Goal: Contribute content: Contribute content

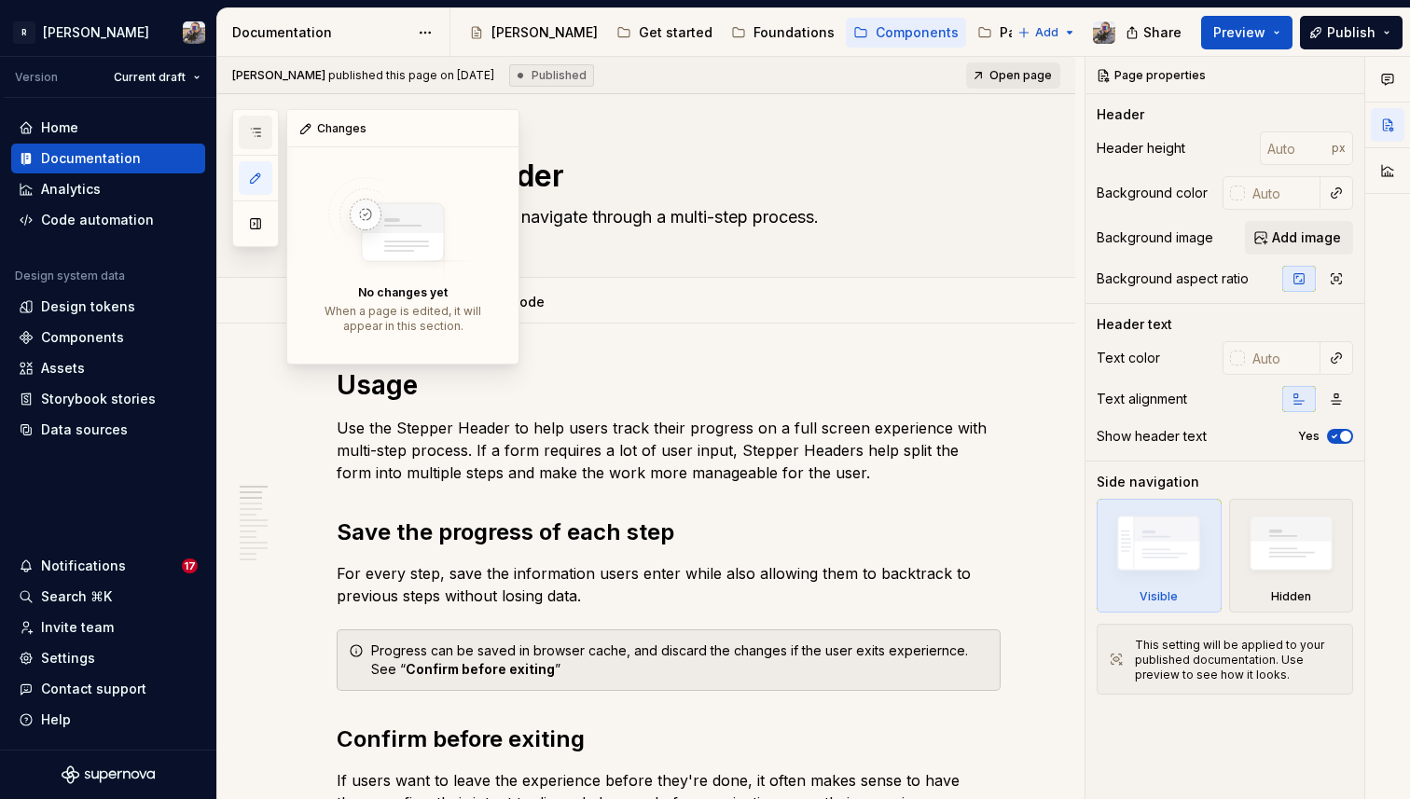
click at [255, 137] on icon "button" at bounding box center [255, 132] width 15 height 15
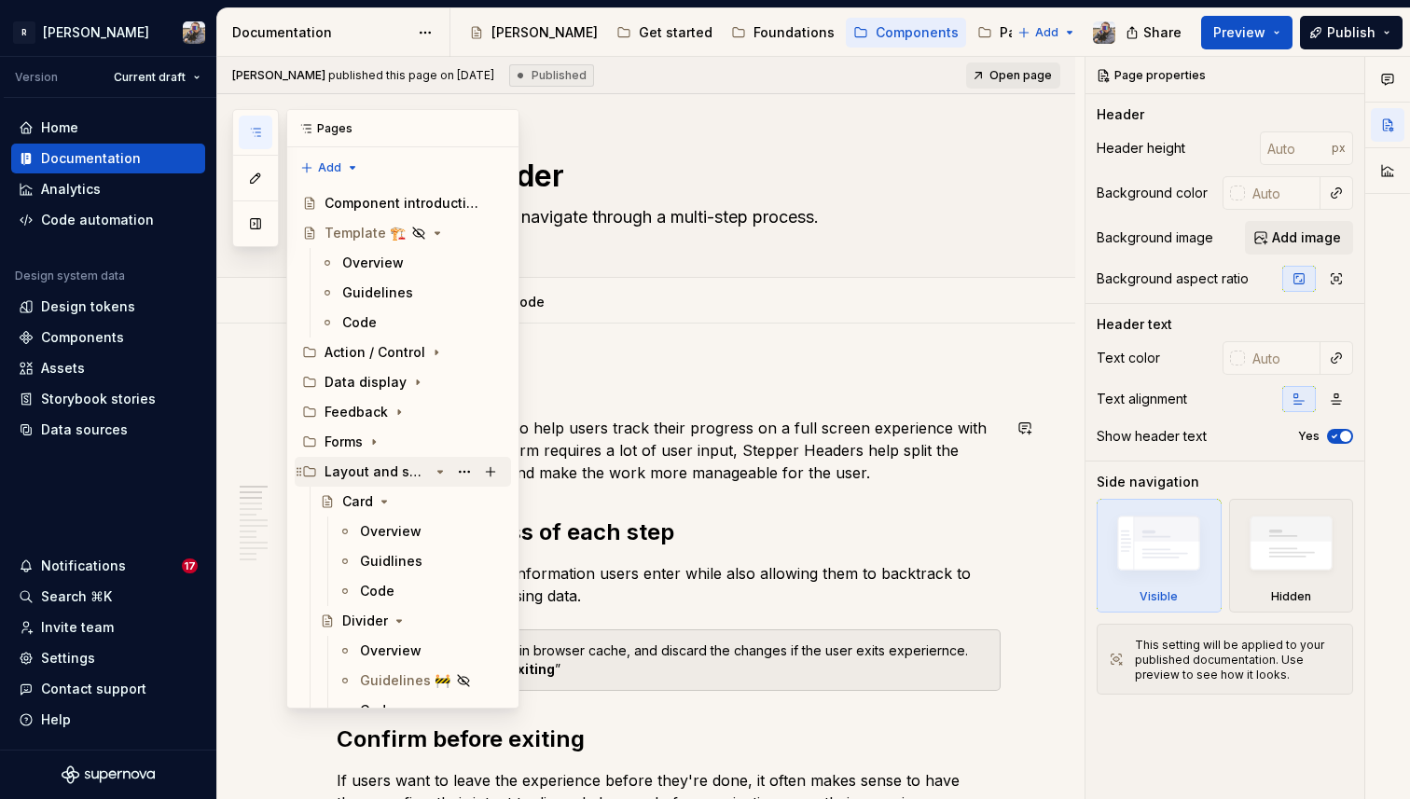
click at [442, 472] on icon "Page tree" at bounding box center [440, 472] width 15 height 15
click at [406, 502] on icon "Page tree" at bounding box center [408, 502] width 5 height 2
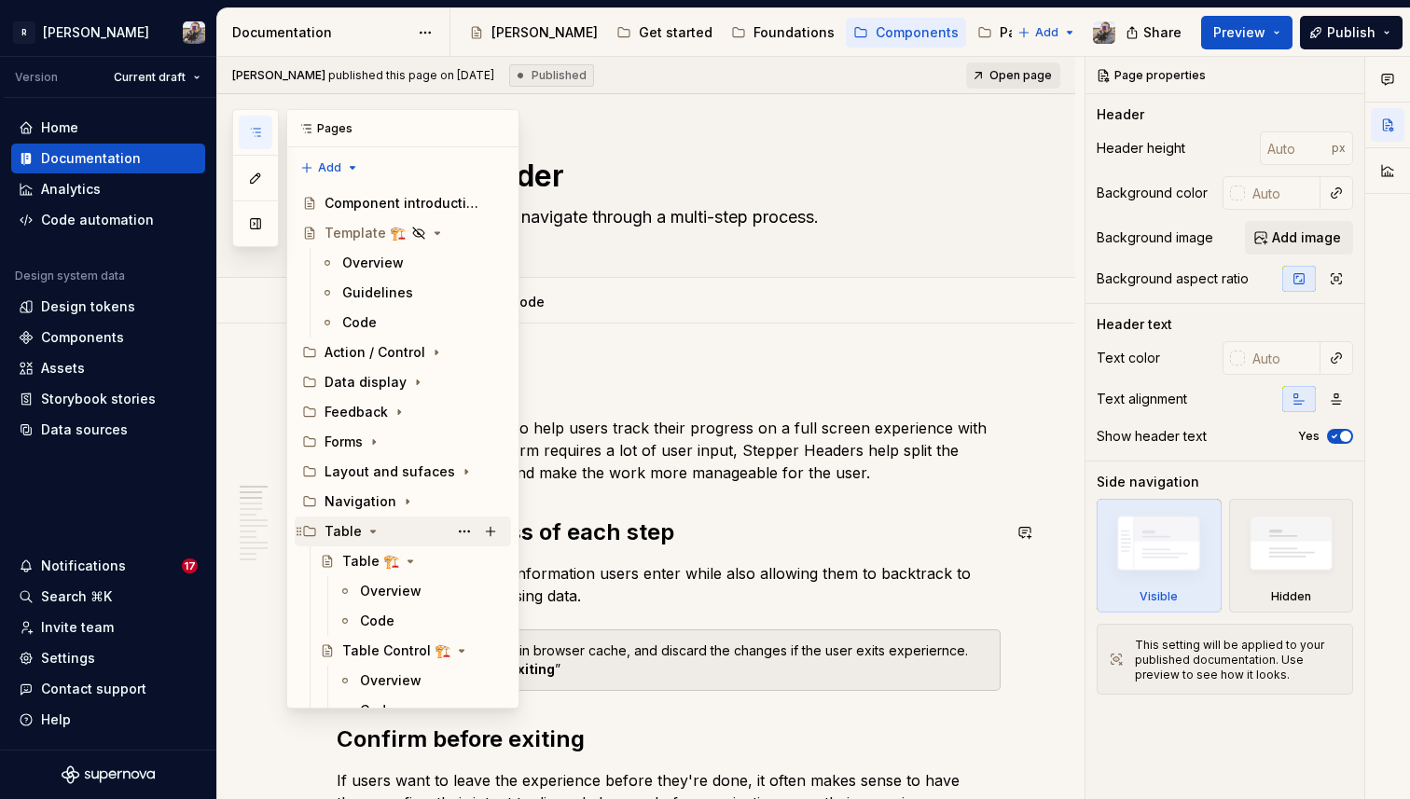
click at [371, 531] on icon "Page tree" at bounding box center [373, 532] width 5 height 2
click at [382, 563] on icon "Page tree" at bounding box center [386, 561] width 15 height 15
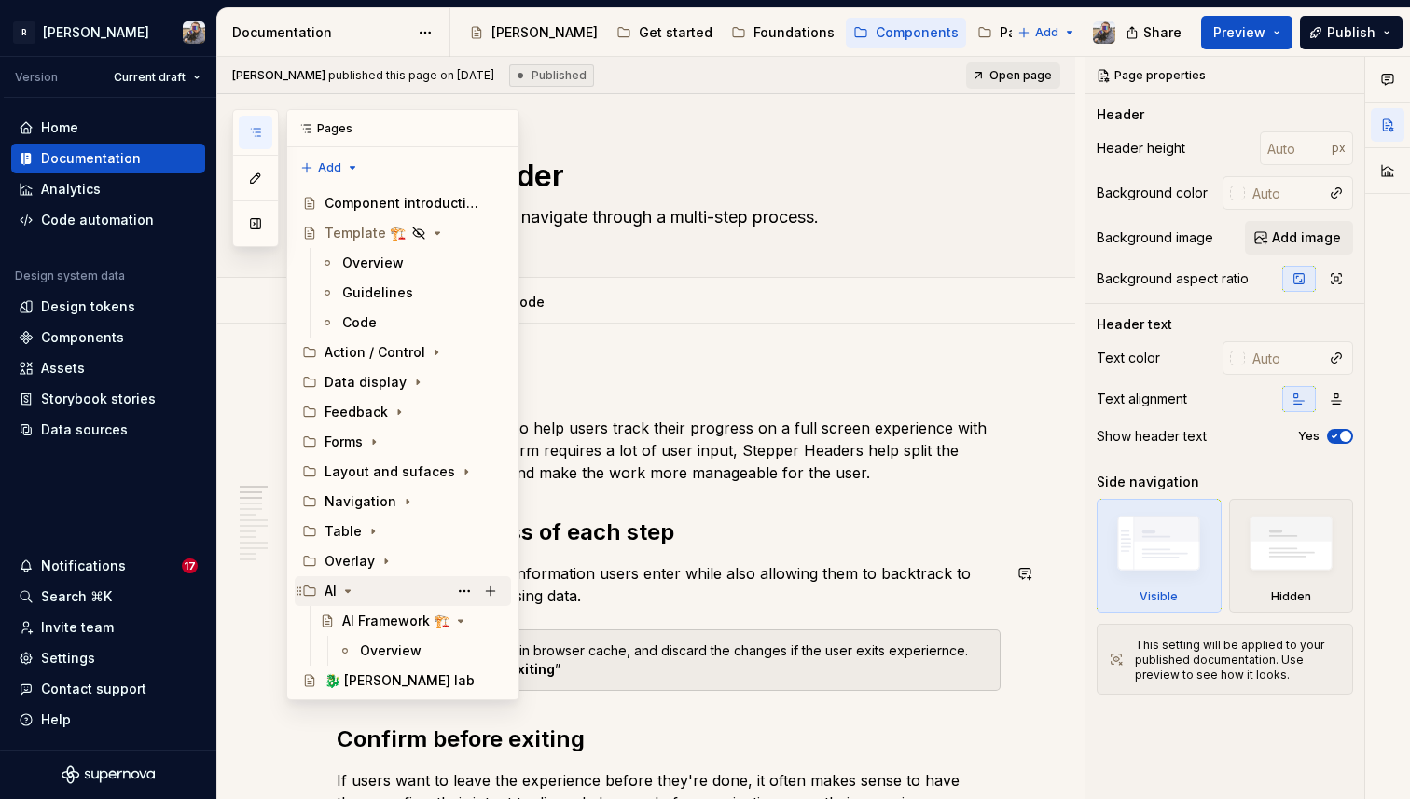
click at [352, 593] on icon "Page tree" at bounding box center [347, 591] width 15 height 15
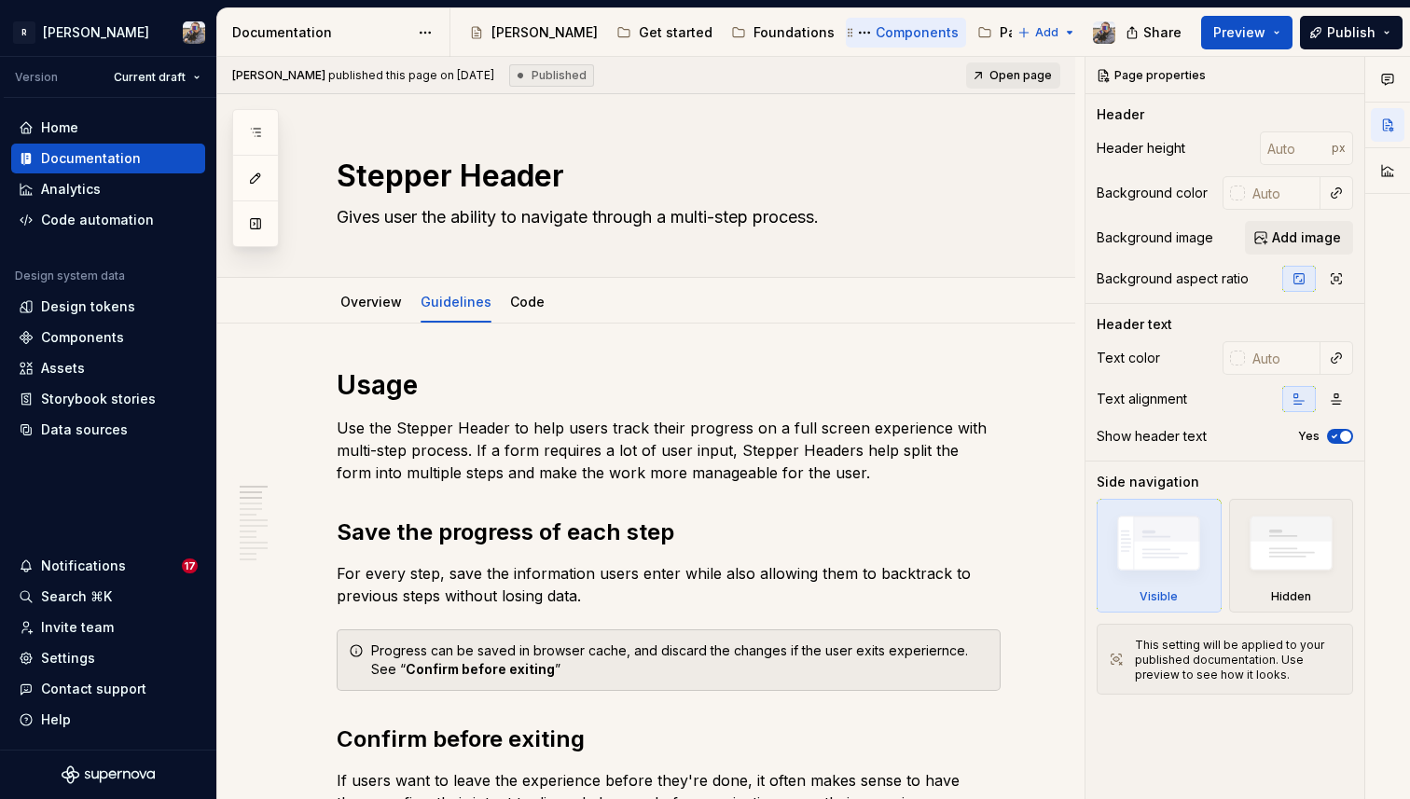
click at [876, 34] on div "Components" at bounding box center [917, 32] width 83 height 19
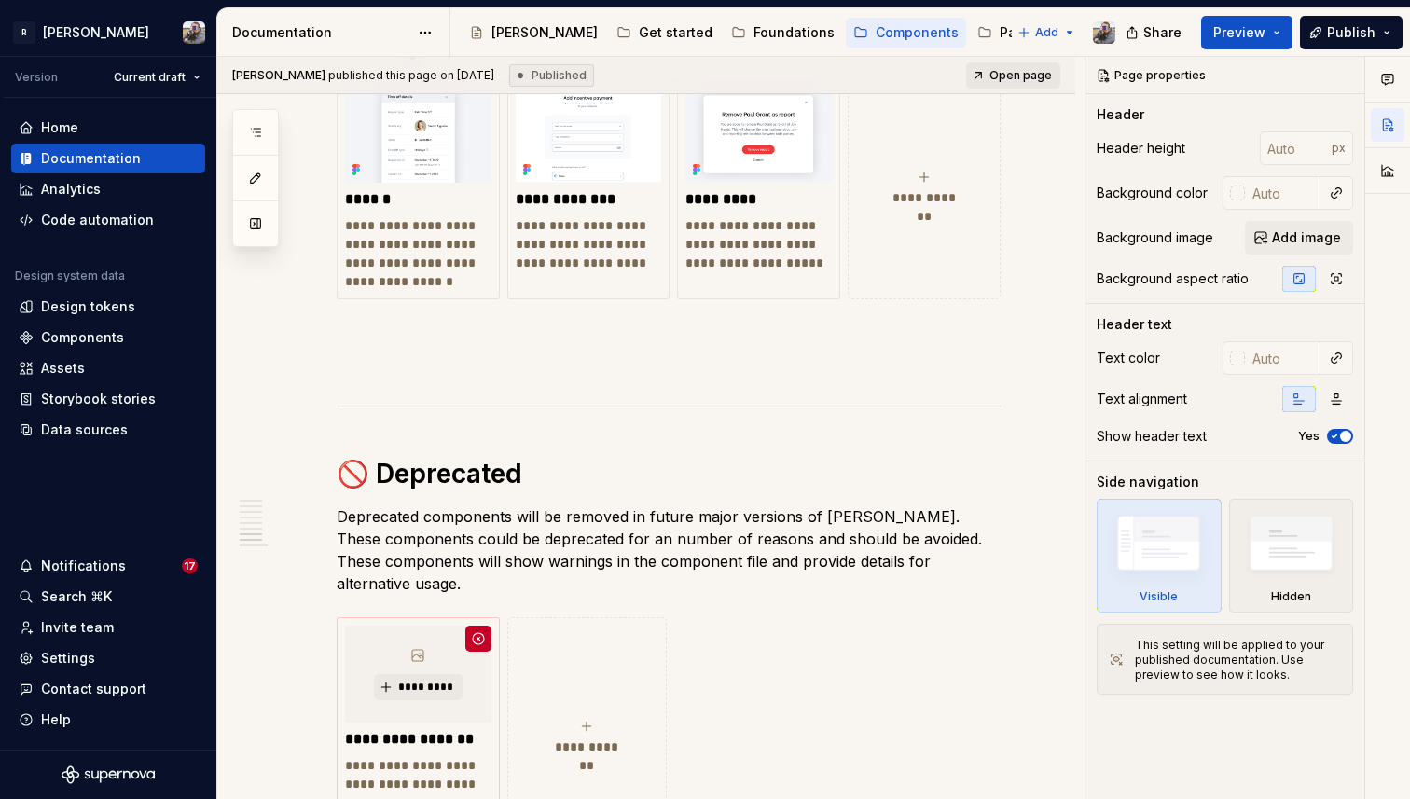
scroll to position [5354, 0]
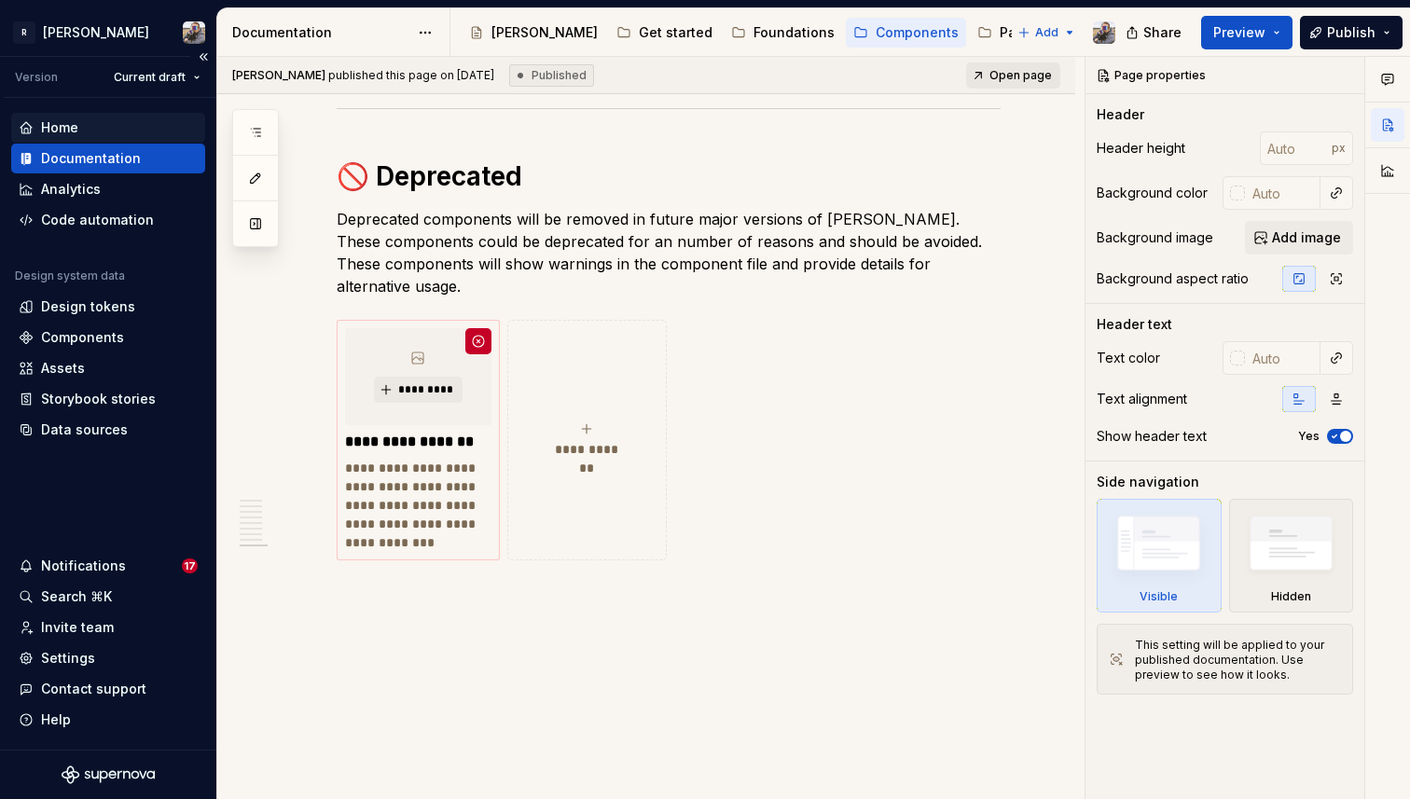
click at [129, 116] on div "Home" at bounding box center [108, 128] width 194 height 30
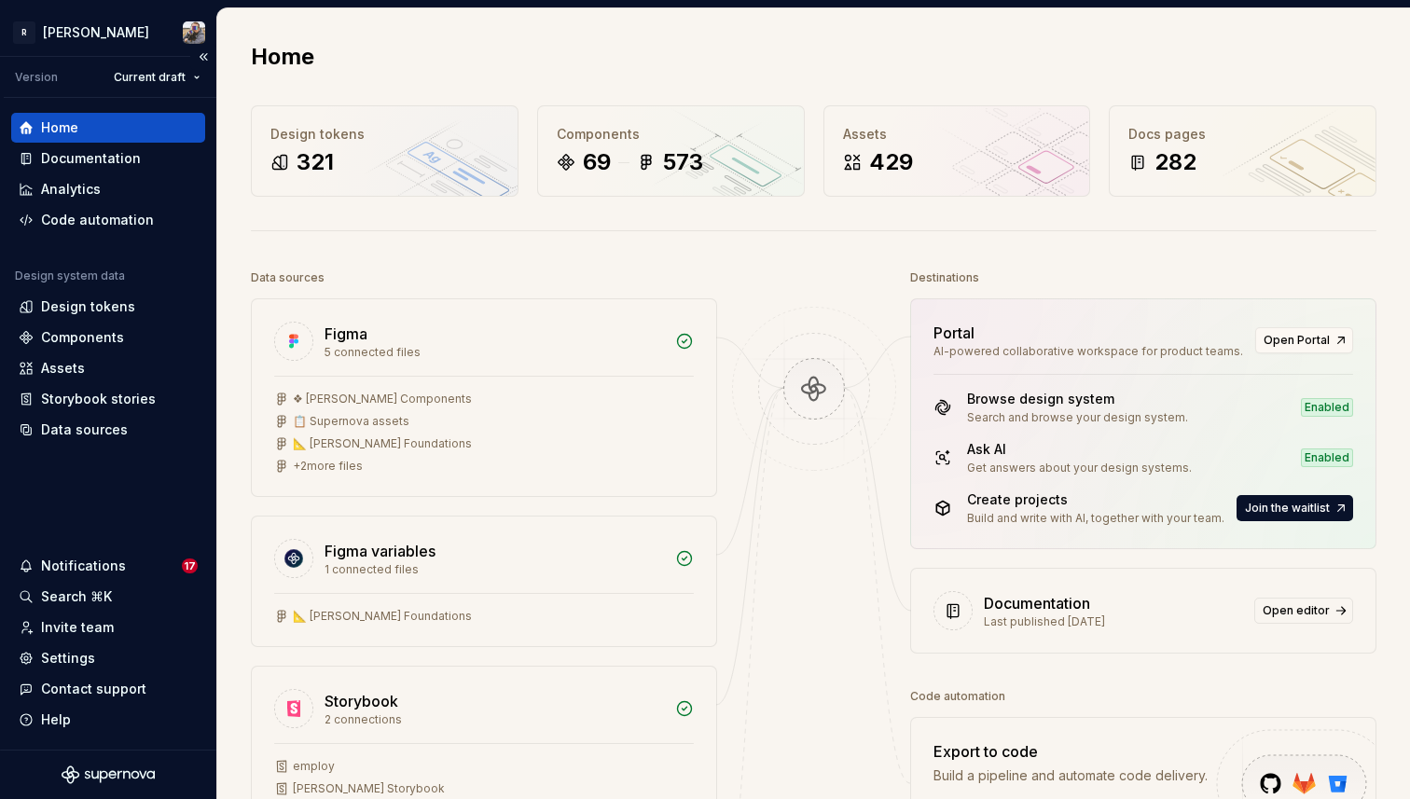
click at [137, 581] on div "Notifications 17 Search ⌘K Invite team Settings Contact support Help" at bounding box center [108, 643] width 194 height 184
click at [137, 573] on div "Notifications" at bounding box center [100, 566] width 163 height 19
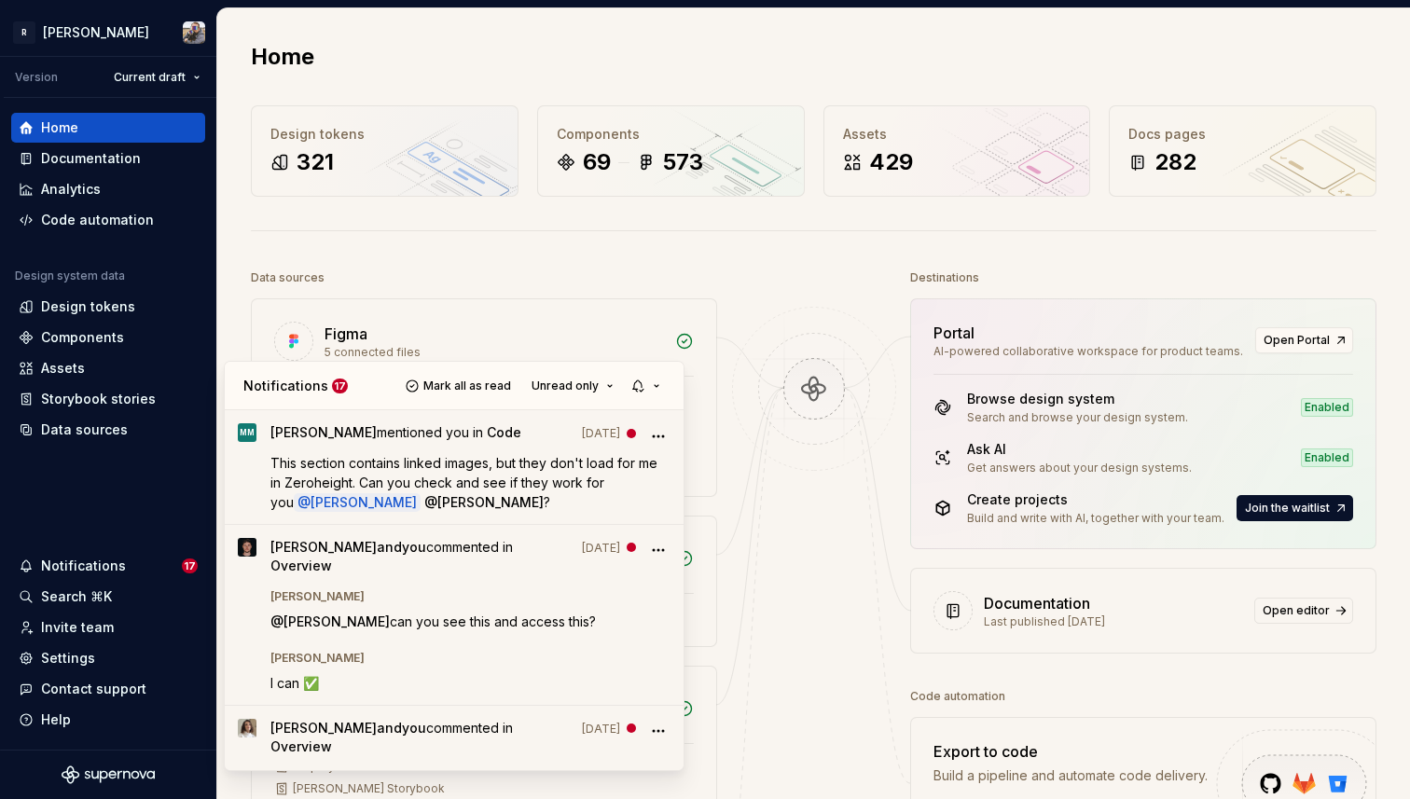
click at [113, 160] on html "R [PERSON_NAME] Version Current draft Home Documentation Analytics Code automat…" at bounding box center [705, 399] width 1410 height 799
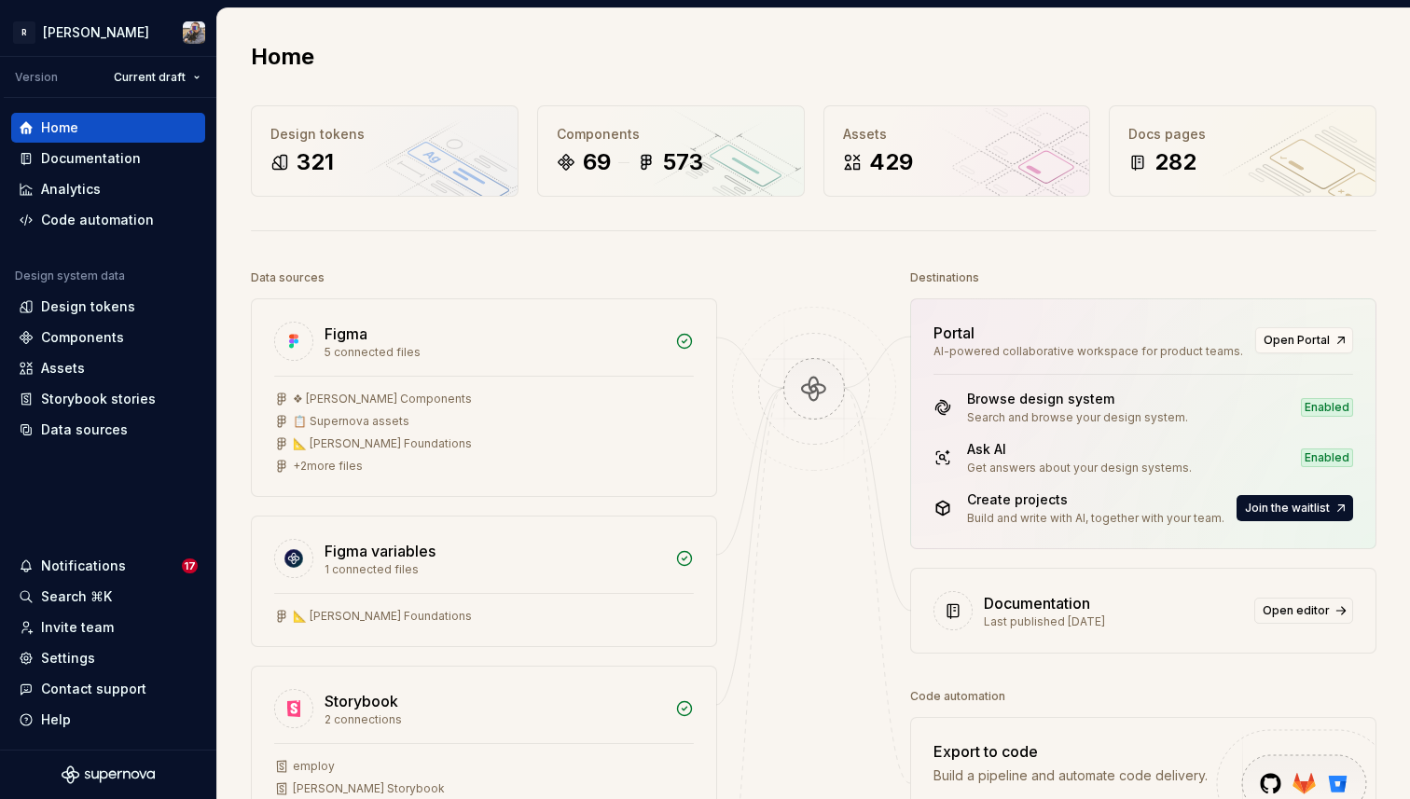
click at [113, 160] on div "Documentation" at bounding box center [91, 158] width 100 height 19
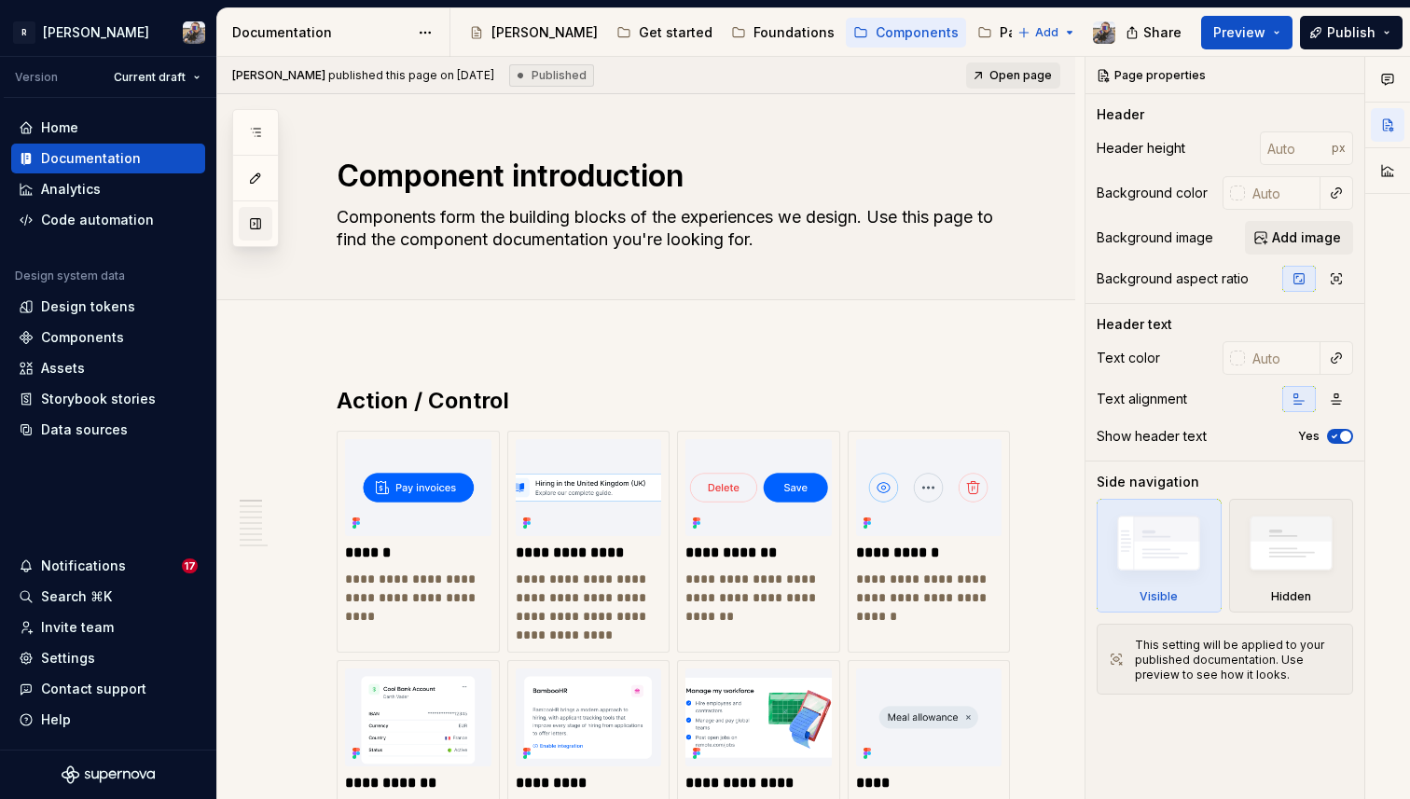
click at [257, 219] on button "button" at bounding box center [256, 224] width 34 height 34
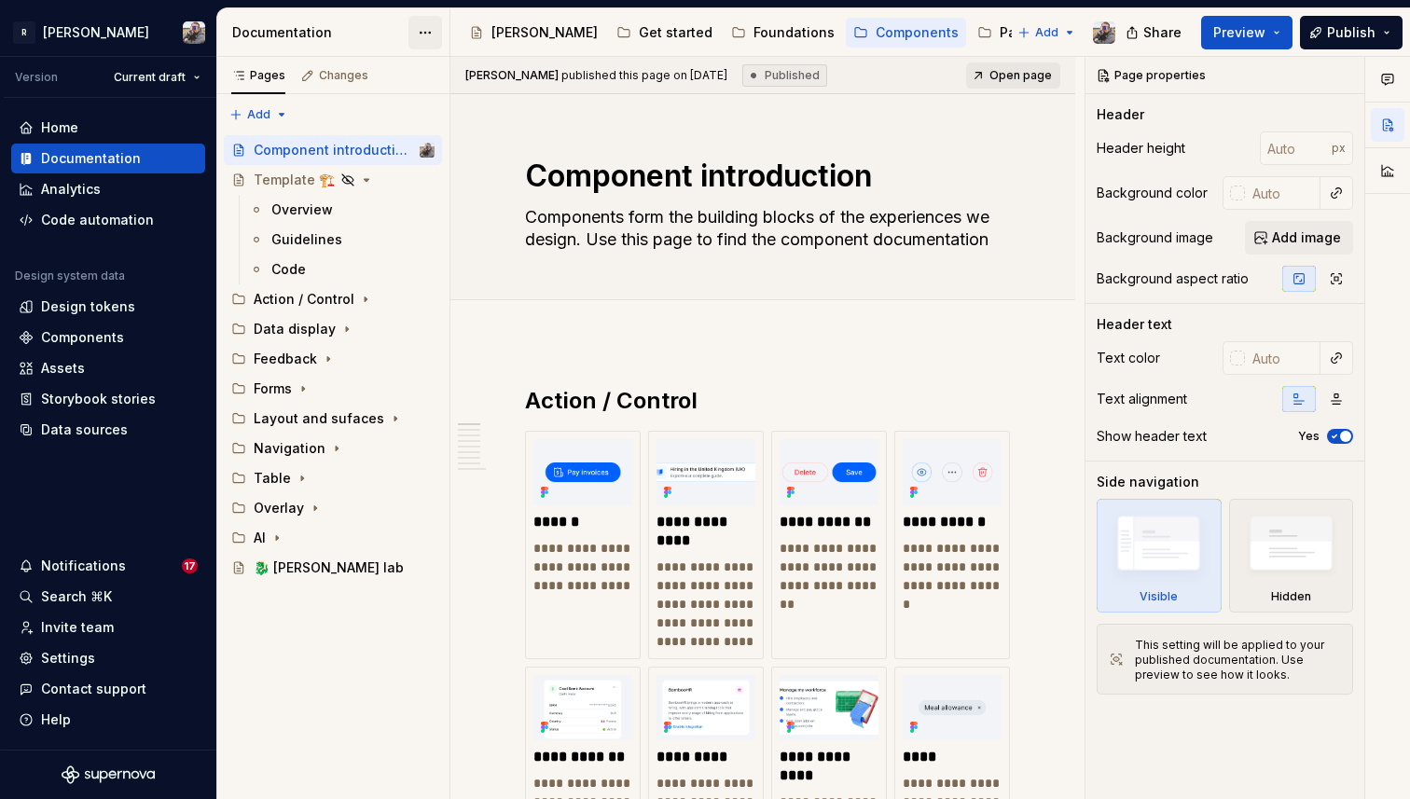
click at [423, 23] on html "R [PERSON_NAME] Version Current draft Home Documentation Analytics Code automat…" at bounding box center [705, 399] width 1410 height 799
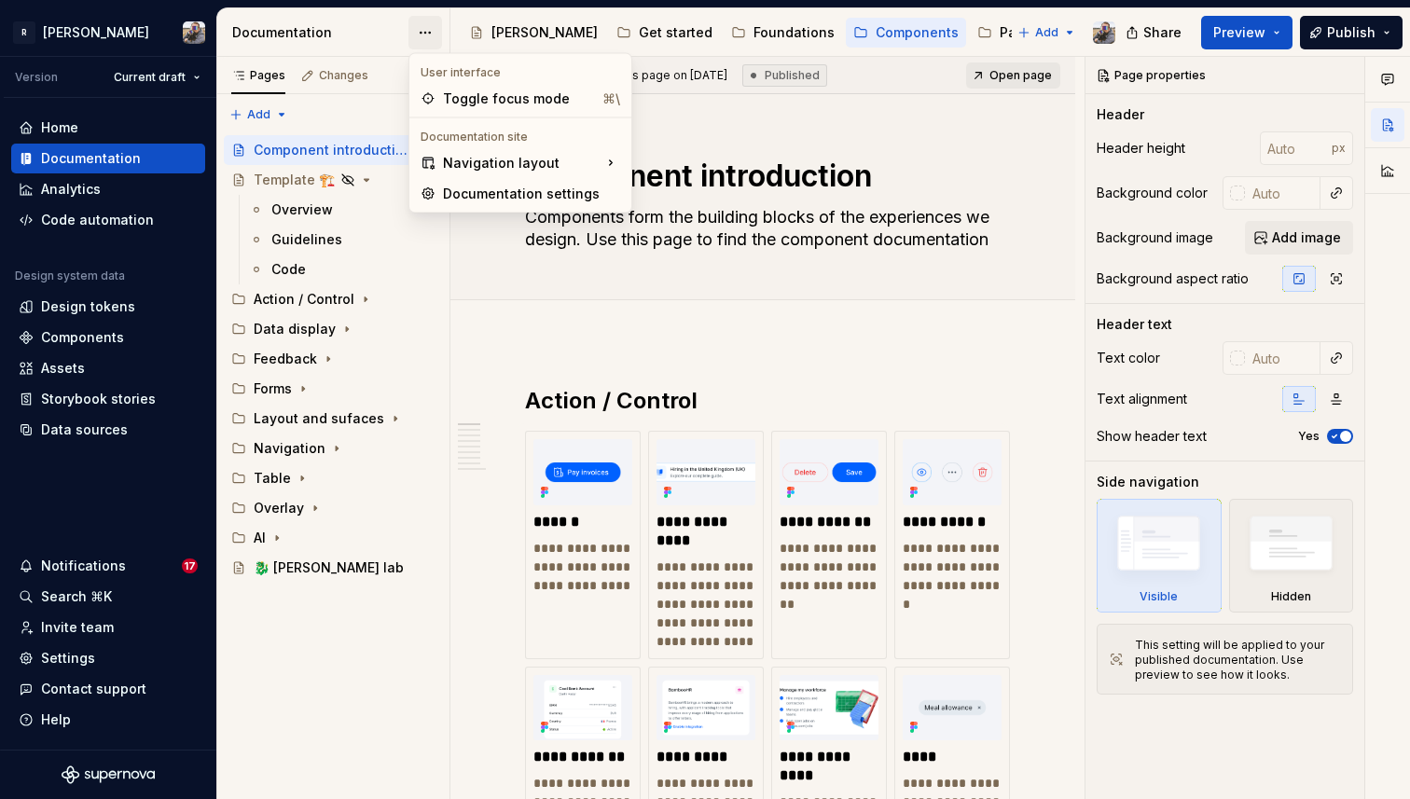
click at [423, 23] on html "R [PERSON_NAME] Version Current draft Home Documentation Analytics Code automat…" at bounding box center [705, 399] width 1410 height 799
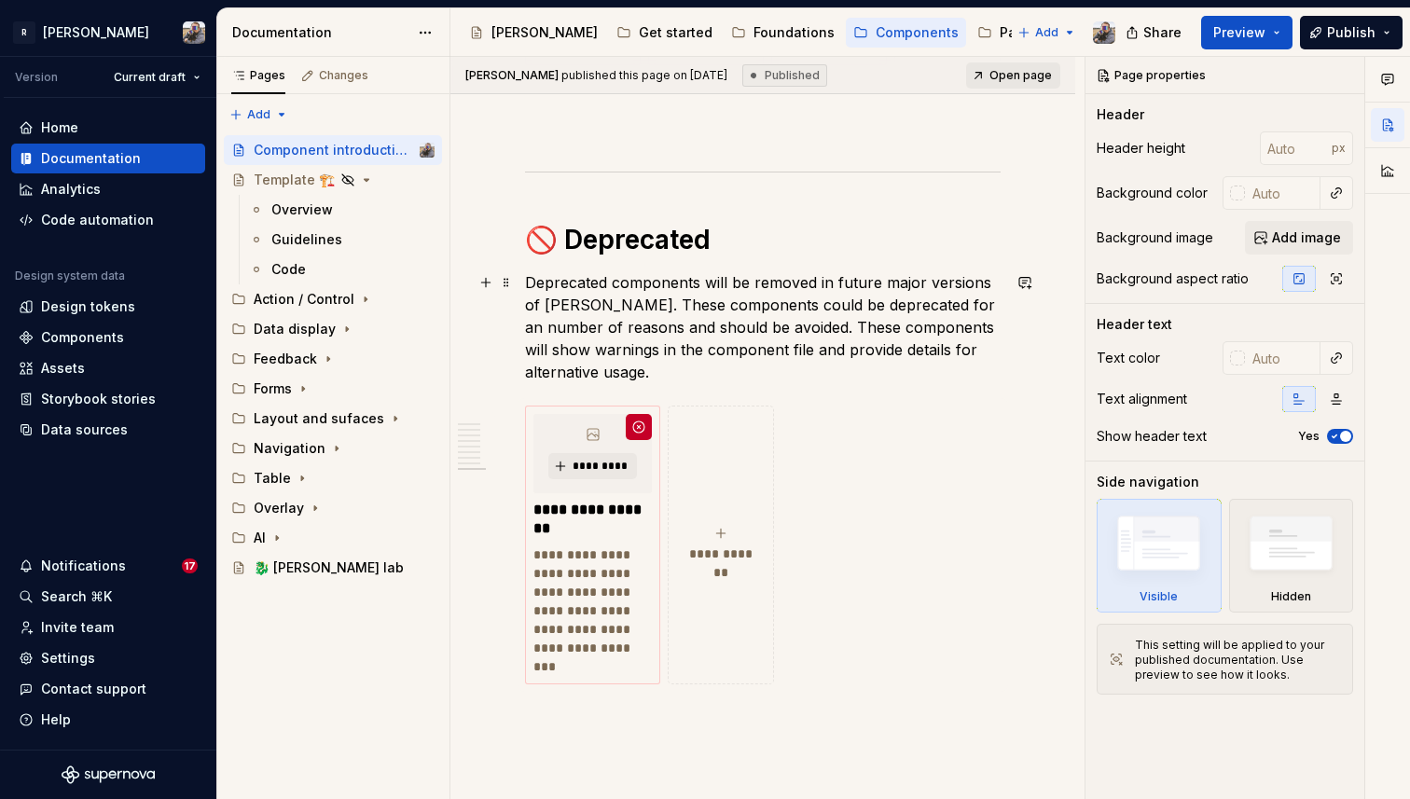
scroll to position [5476, 0]
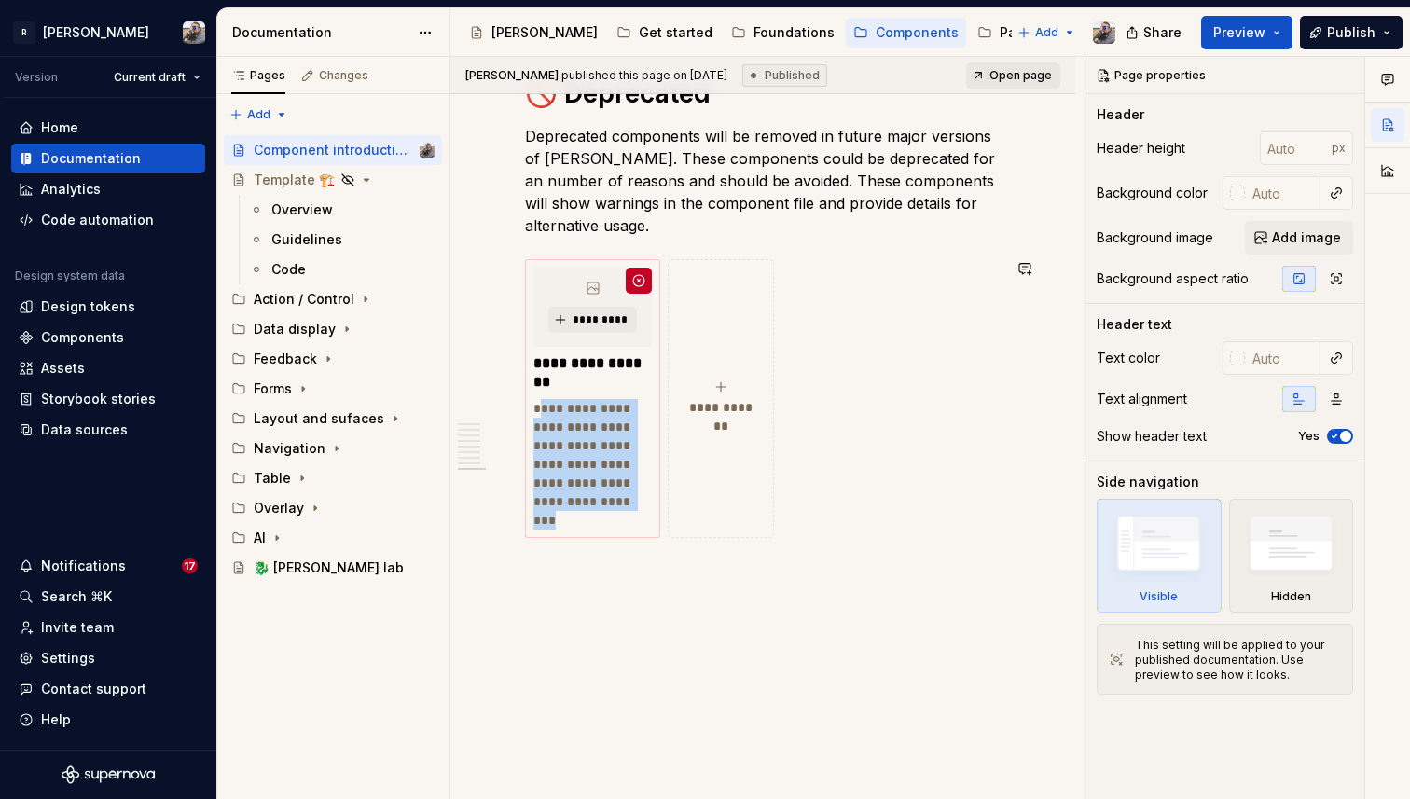
drag, startPoint x: 537, startPoint y: 568, endPoint x: 642, endPoint y: 721, distance: 185.3
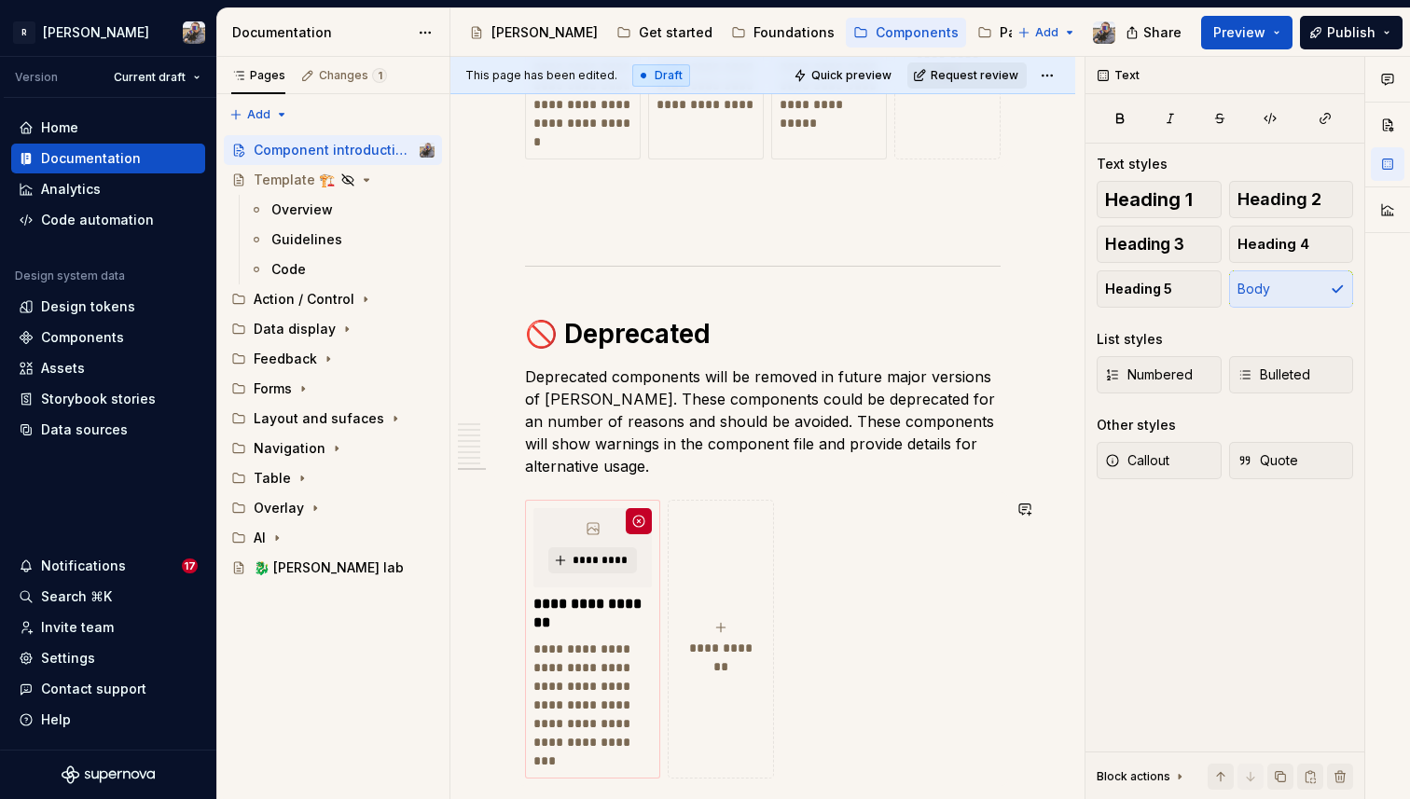
scroll to position [5389, 0]
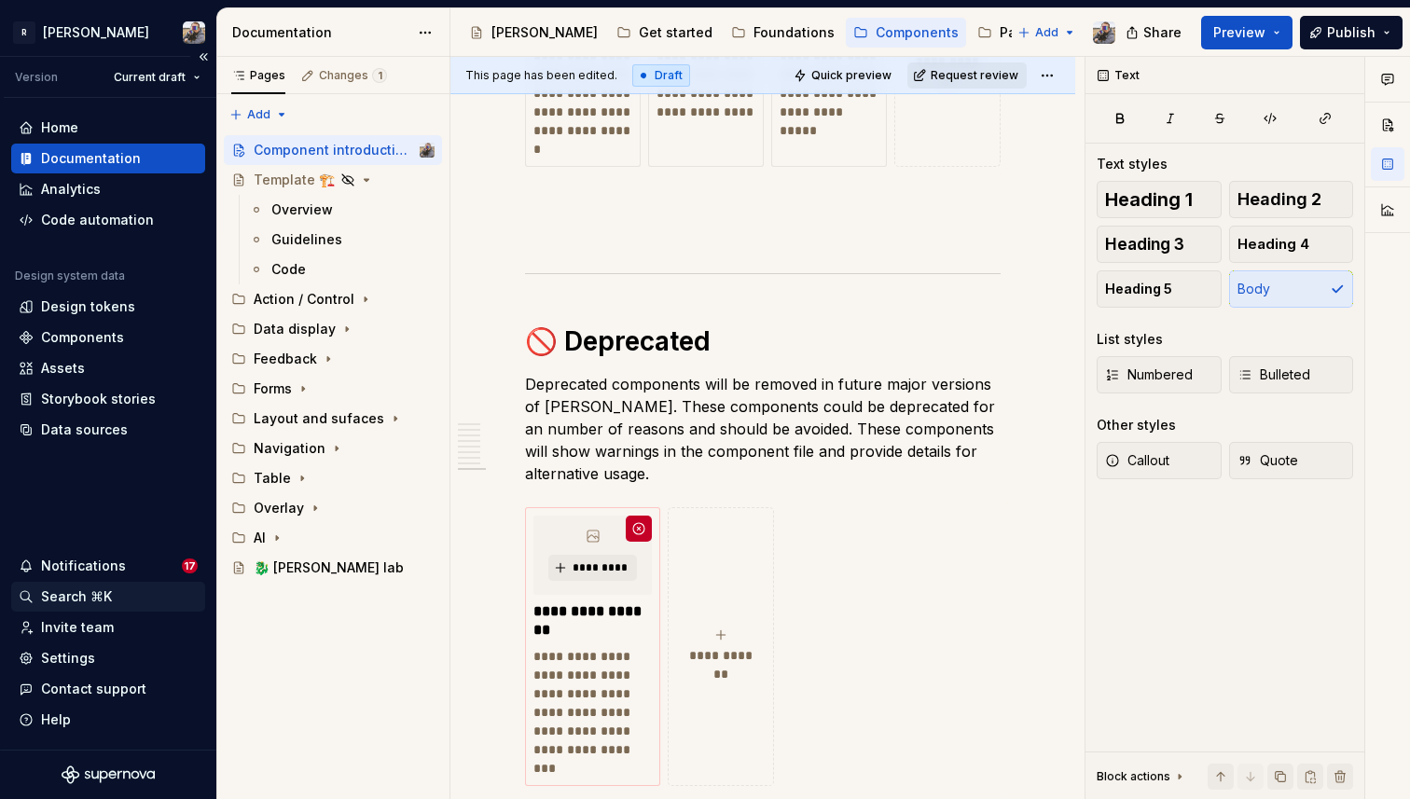
click at [104, 599] on div "Search ⌘K" at bounding box center [76, 597] width 71 height 19
type textarea "*"
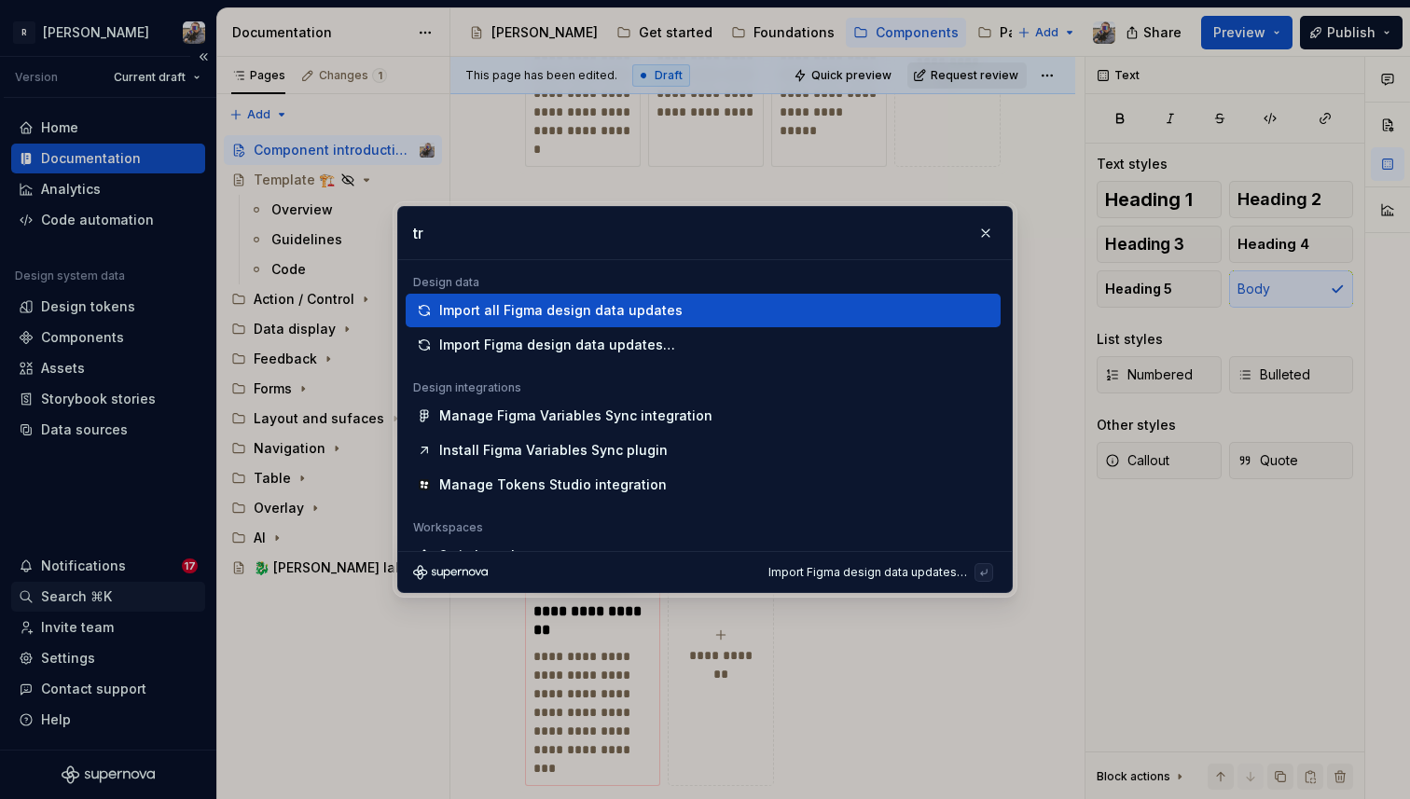
type input "t"
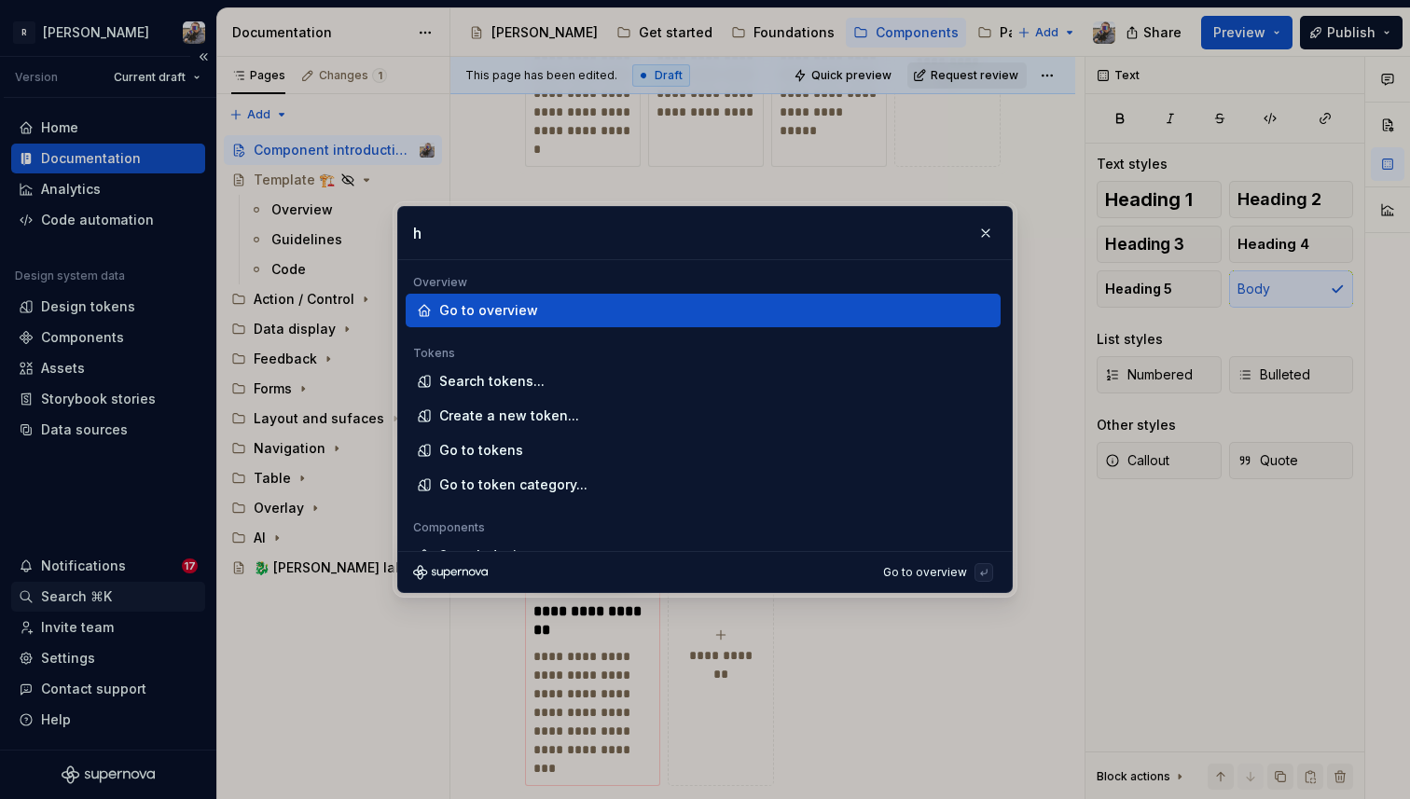
type input "hi"
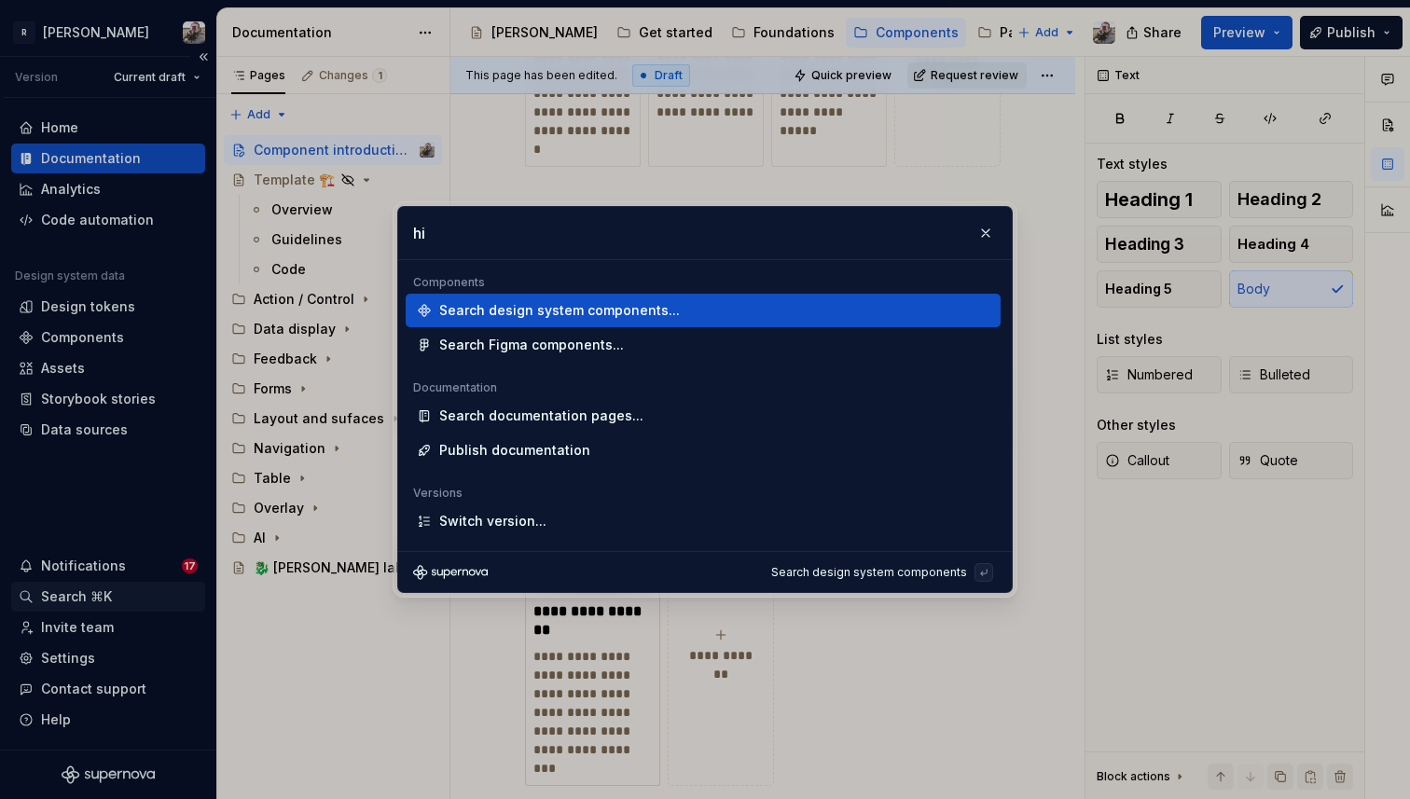
type textarea "*"
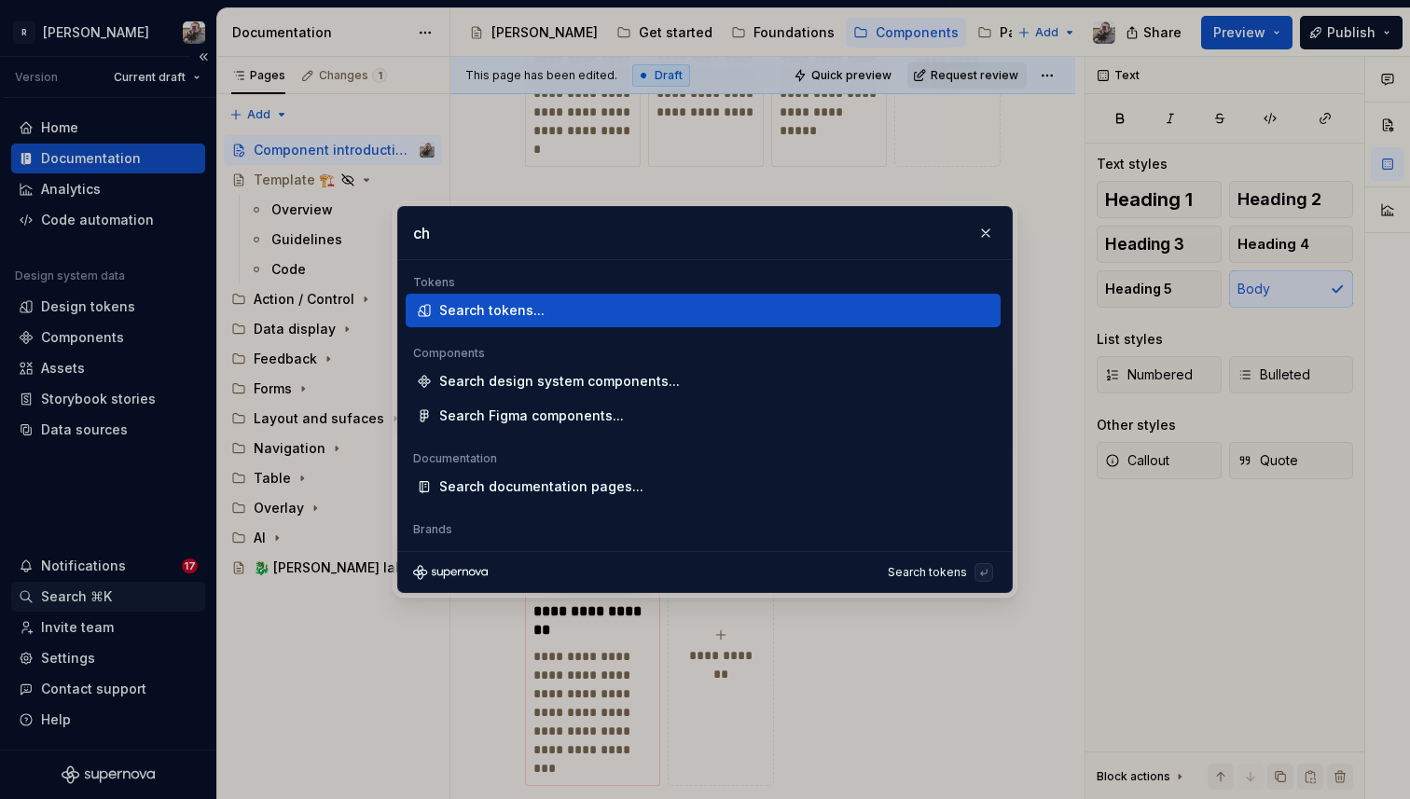
type input "c"
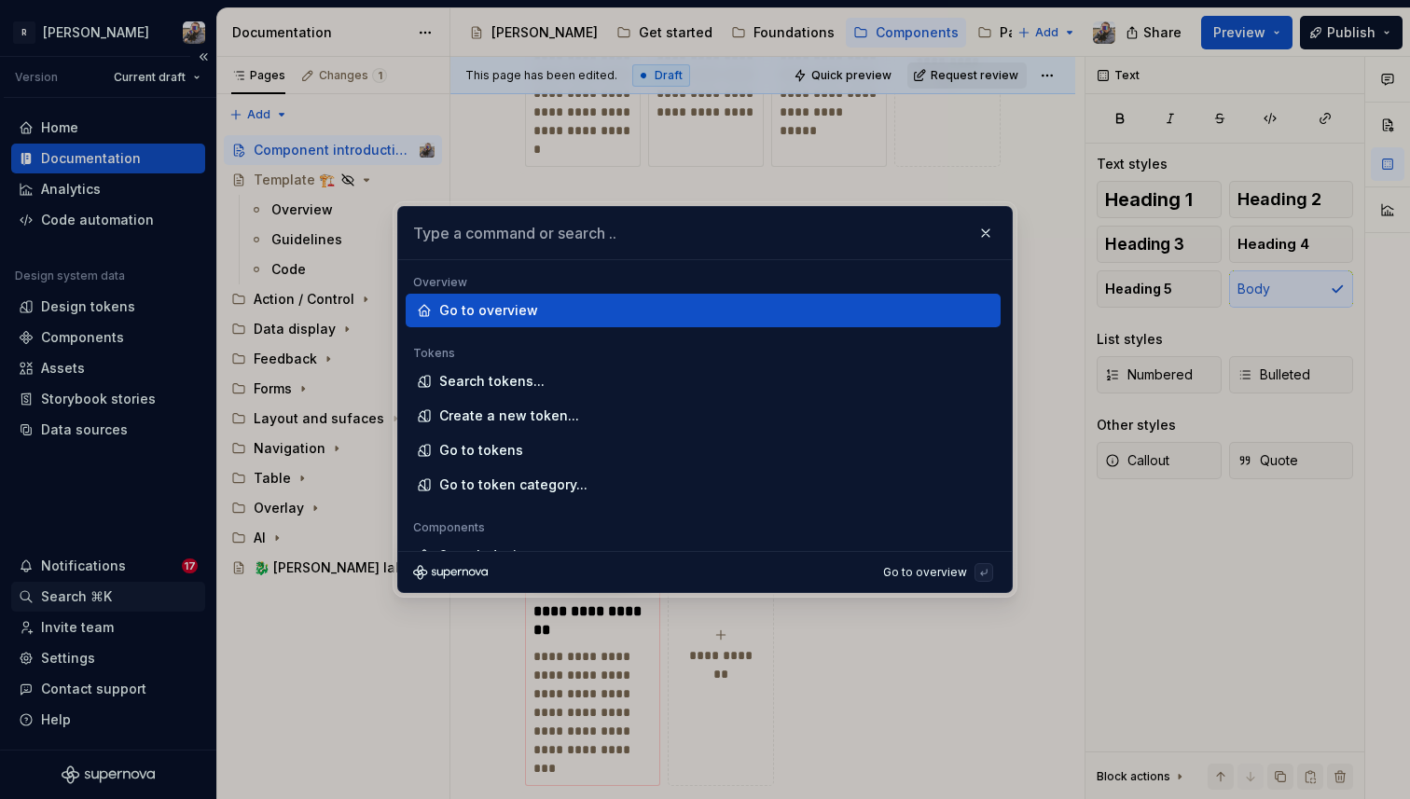
type textarea "*"
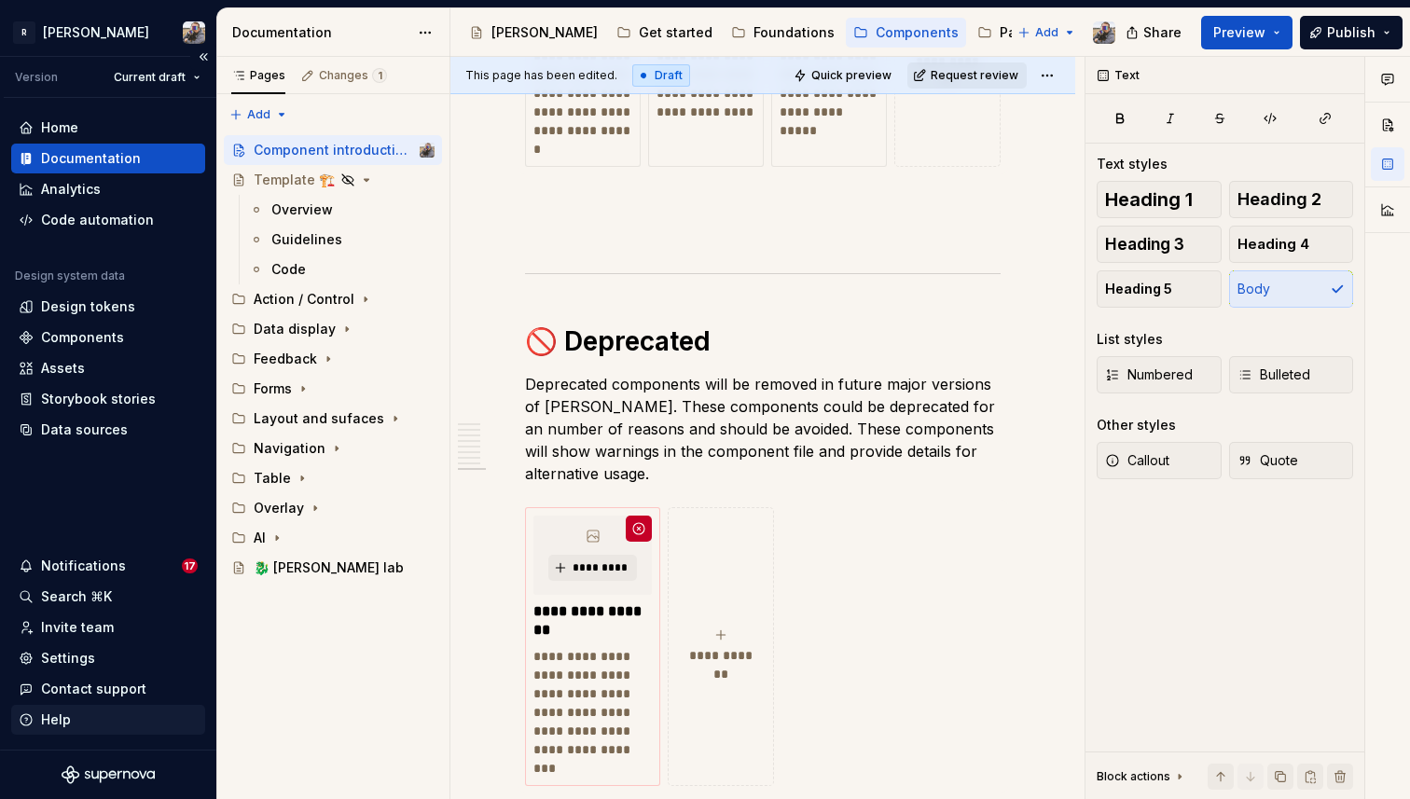
click at [105, 729] on div "Help" at bounding box center [108, 720] width 179 height 19
click at [1000, 32] on div "Patterns" at bounding box center [1027, 32] width 55 height 19
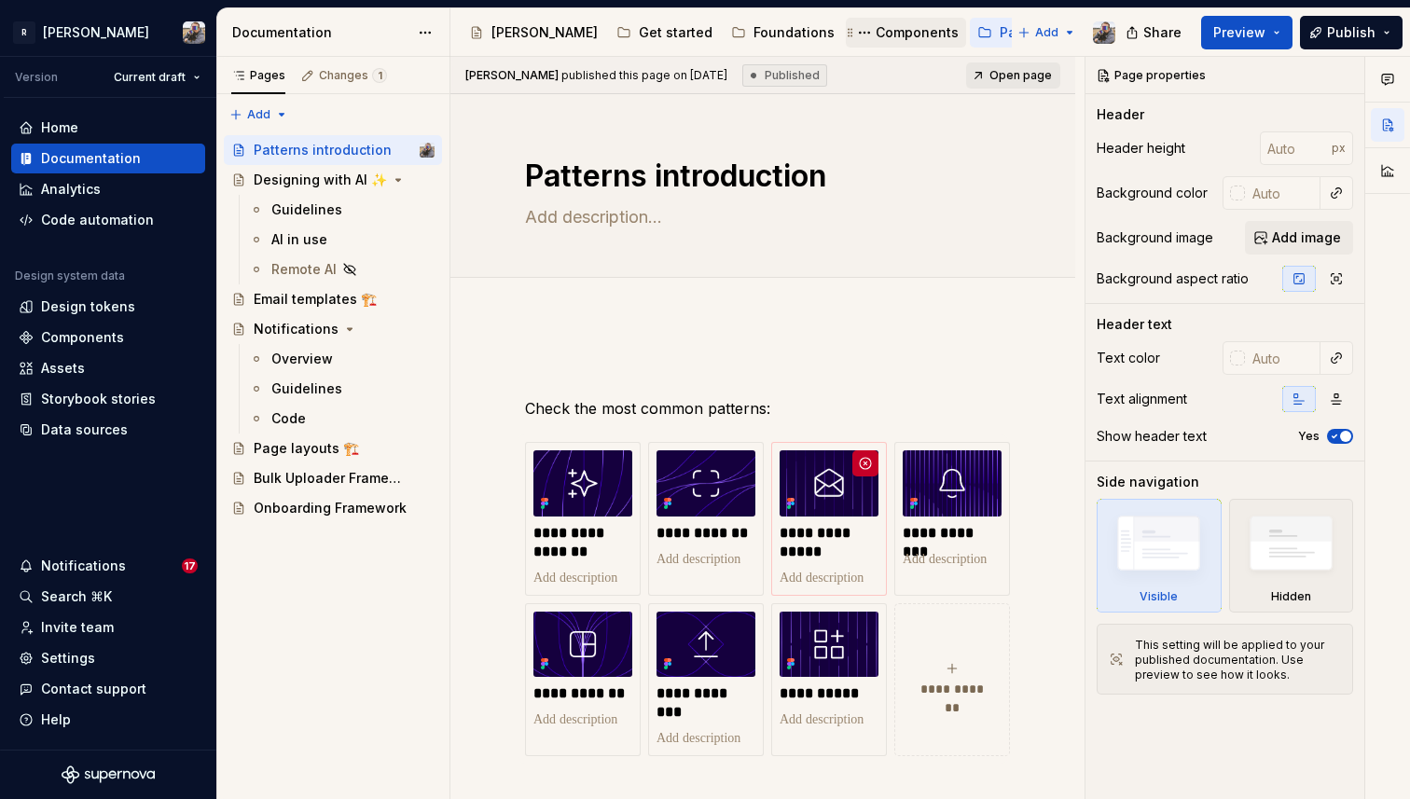
click at [876, 40] on div "Components" at bounding box center [917, 32] width 83 height 19
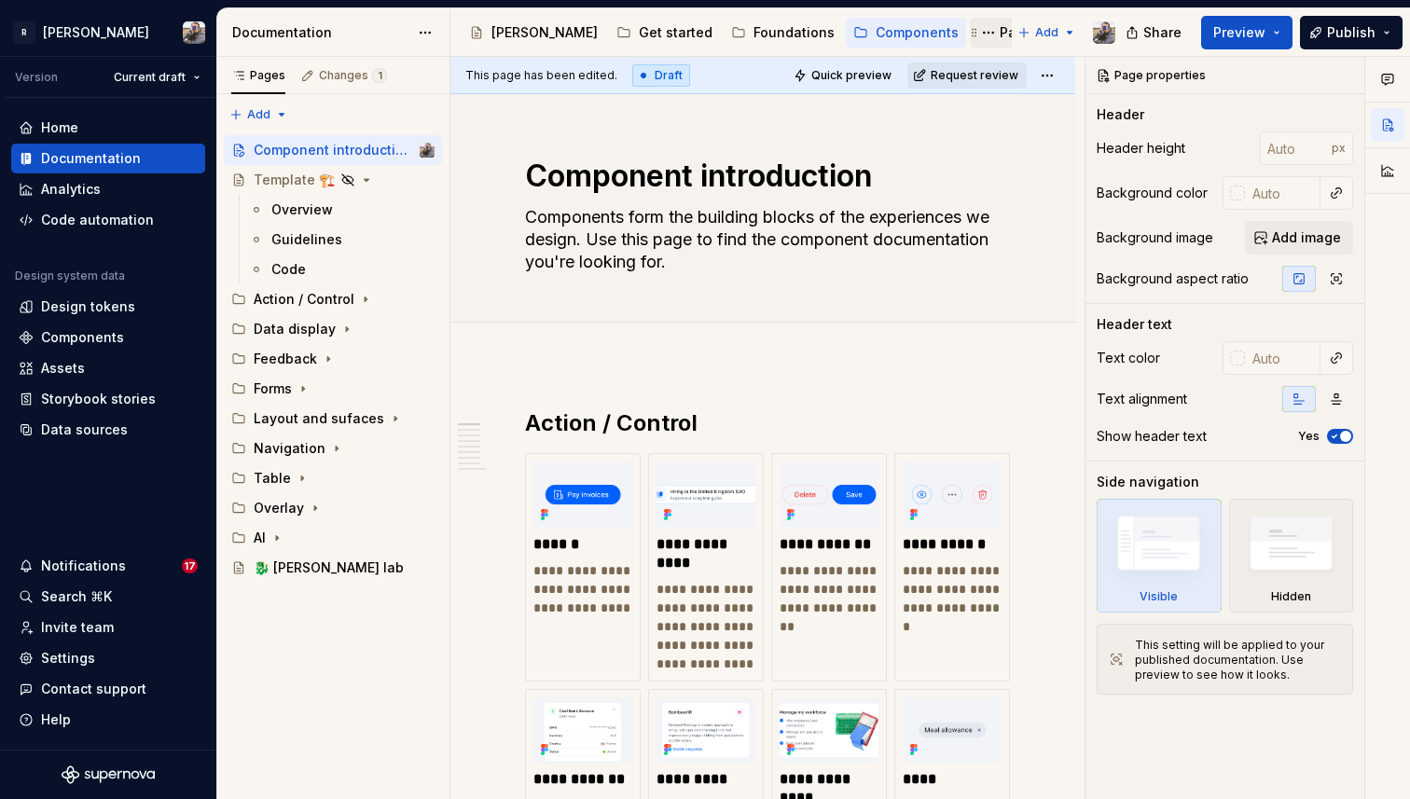
click at [1000, 35] on div "Patterns" at bounding box center [1027, 32] width 55 height 19
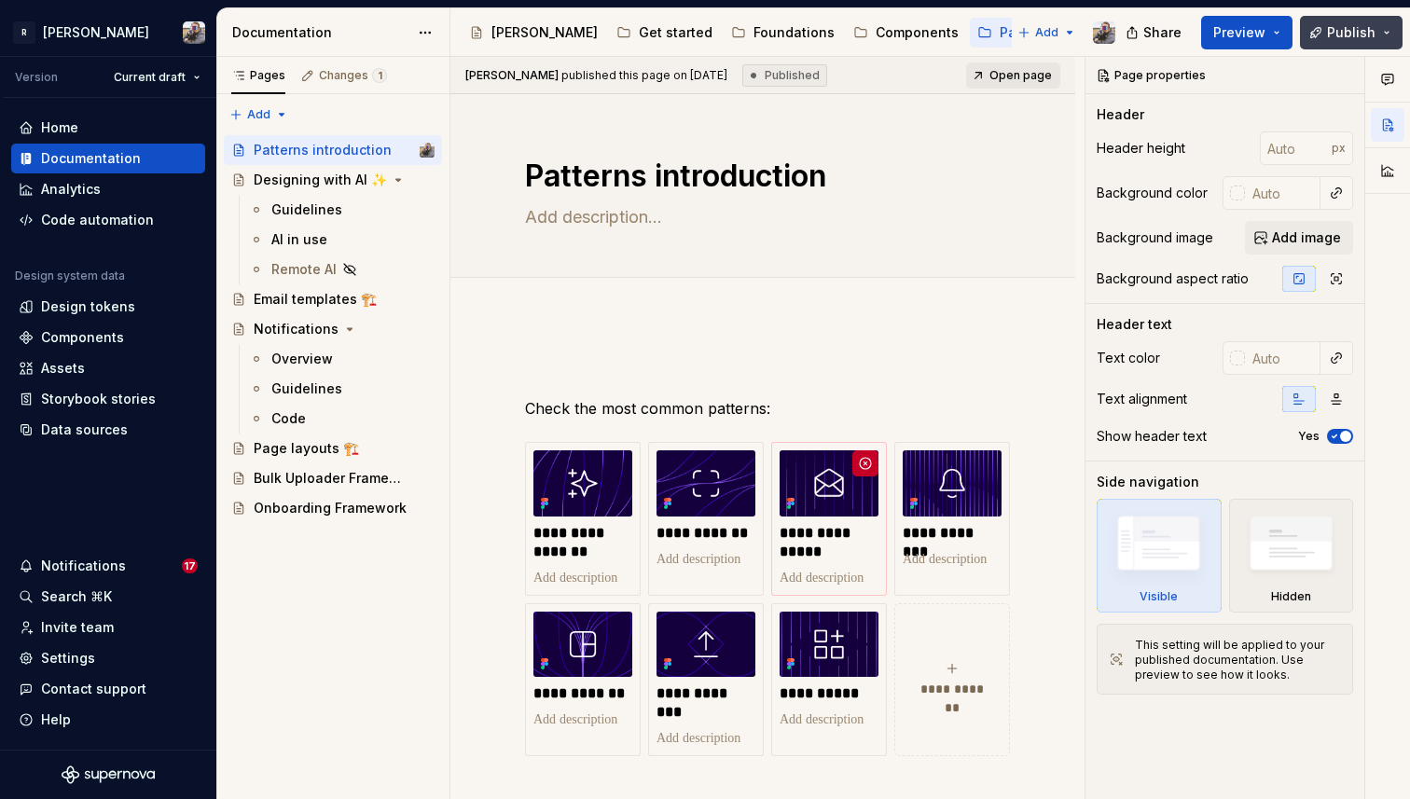
click at [1385, 33] on button "Publish" at bounding box center [1351, 33] width 103 height 34
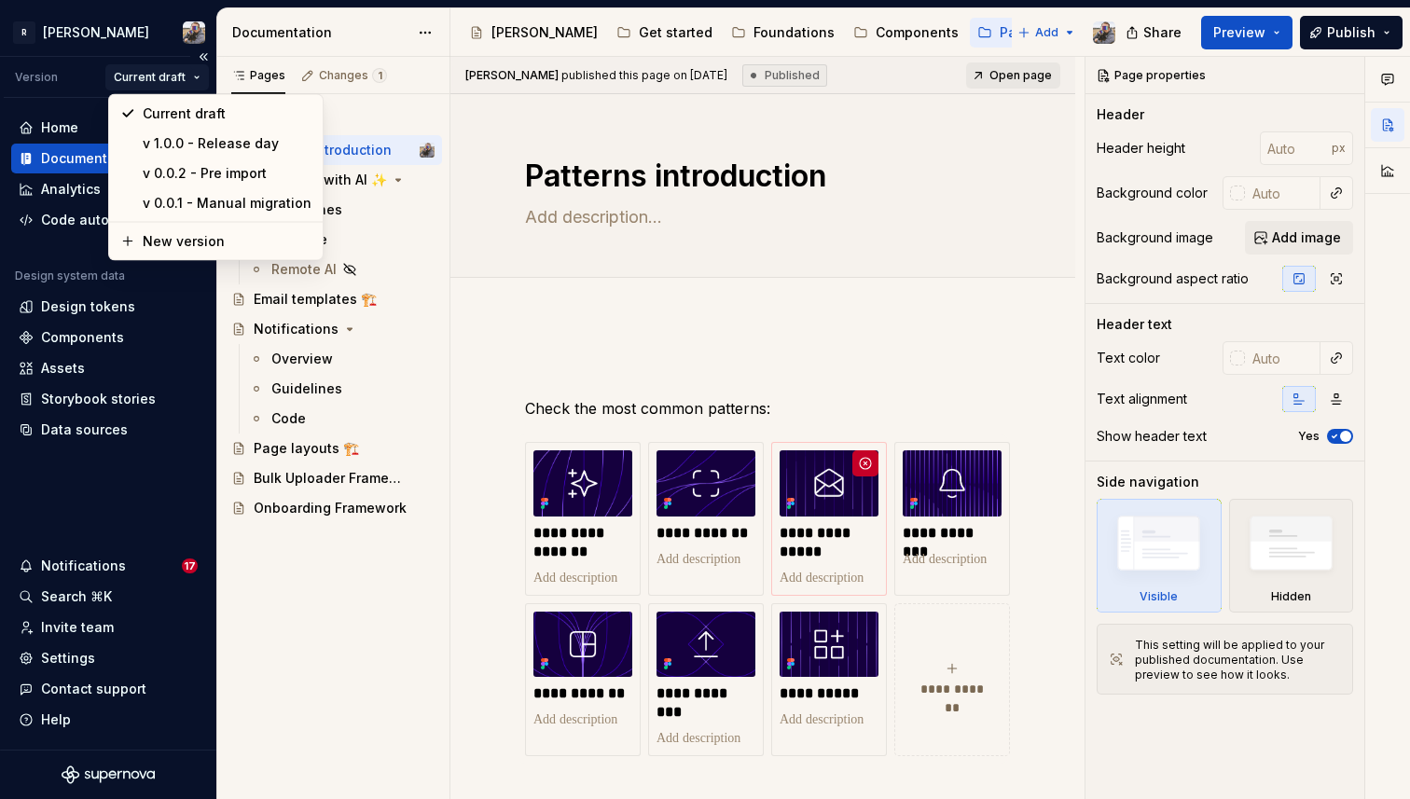
click at [188, 76] on html "R [PERSON_NAME] Version Current draft Home Documentation Analytics Code automat…" at bounding box center [705, 399] width 1410 height 799
click at [207, 148] on div "v 1.0.0 - Release day" at bounding box center [227, 143] width 169 height 19
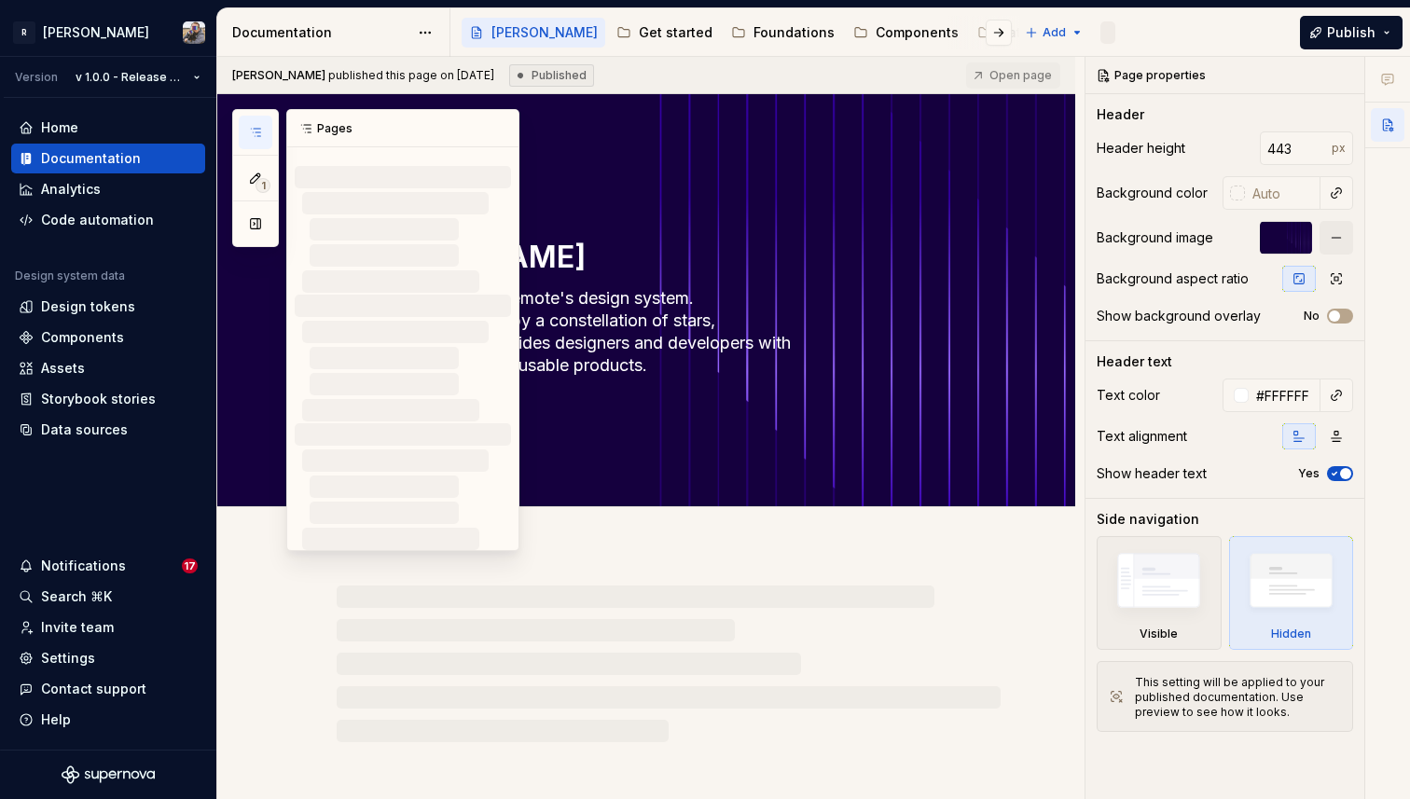
click at [255, 130] on icon "button" at bounding box center [255, 132] width 15 height 15
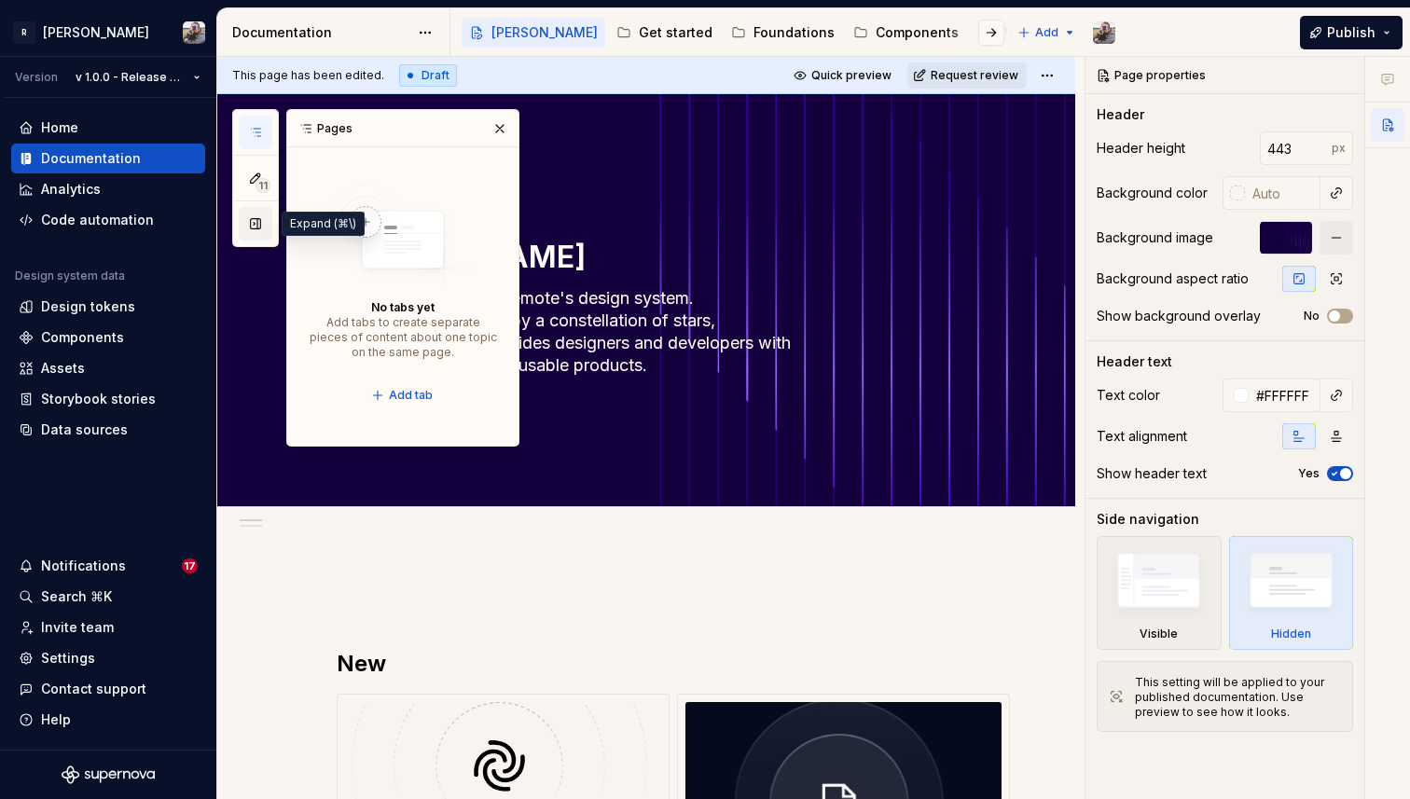
click at [257, 208] on button "button" at bounding box center [256, 224] width 34 height 34
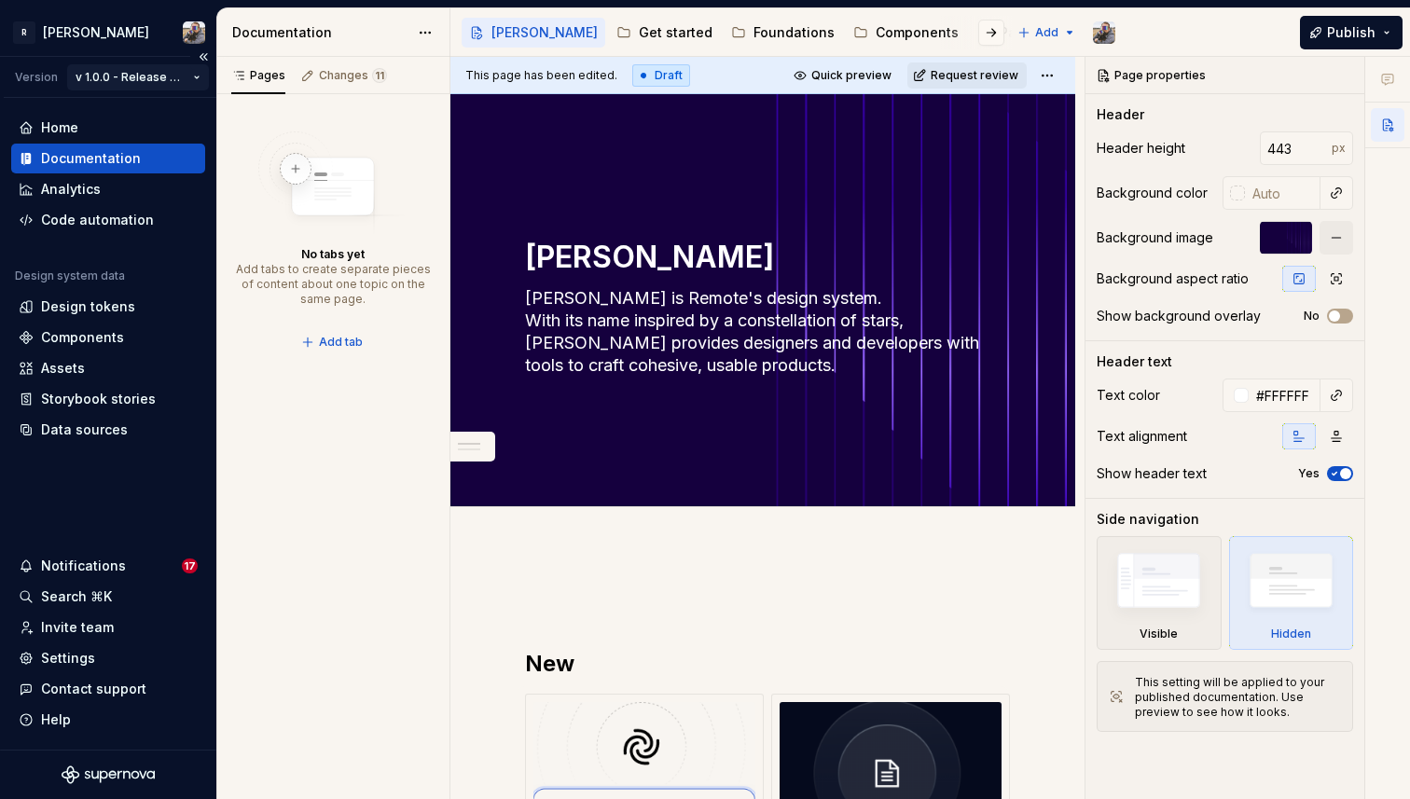
click at [183, 89] on html "R [PERSON_NAME] Version v 1.0.0 - Release day Home Documentation Analytics Code…" at bounding box center [705, 399] width 1410 height 799
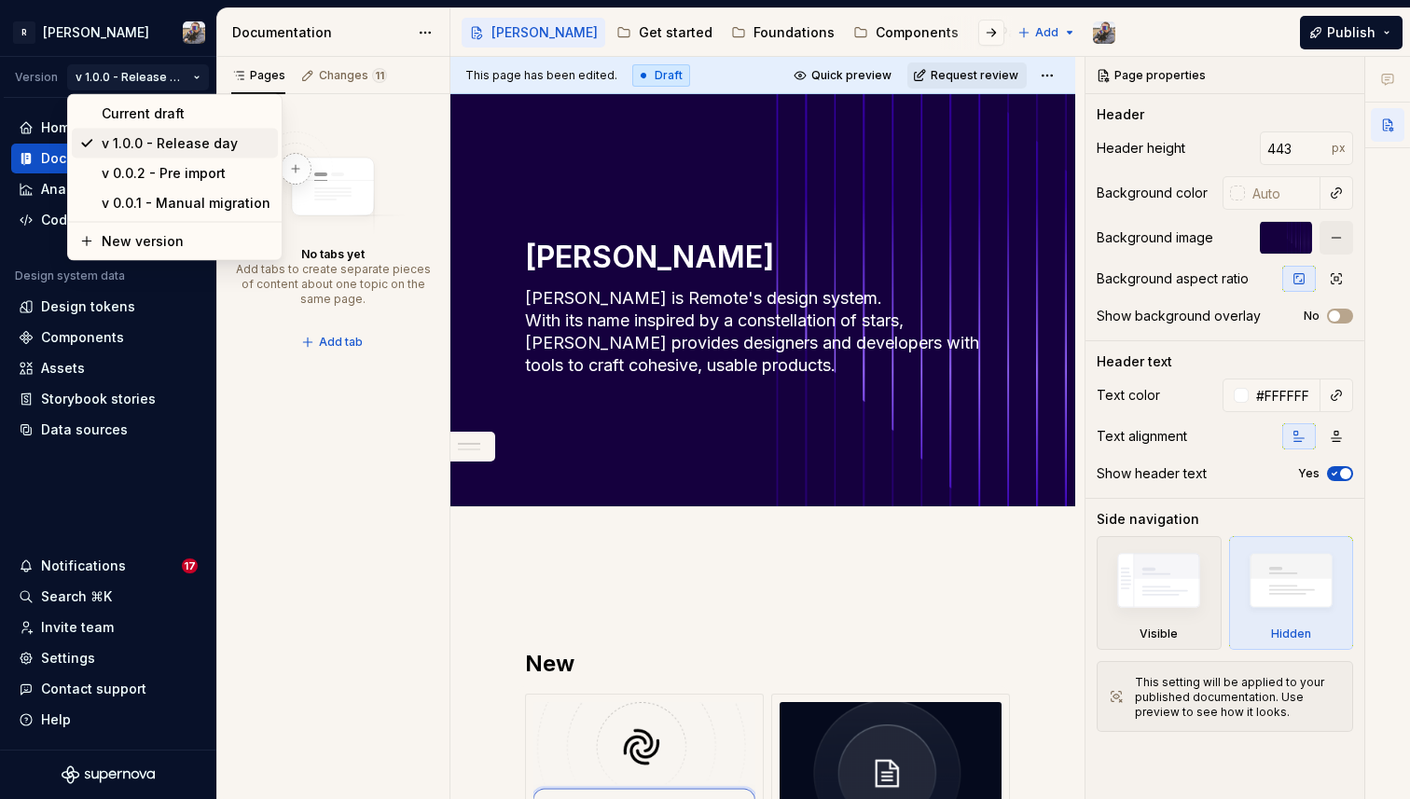
click at [180, 134] on div "v 1.0.0 - Release day" at bounding box center [186, 143] width 169 height 19
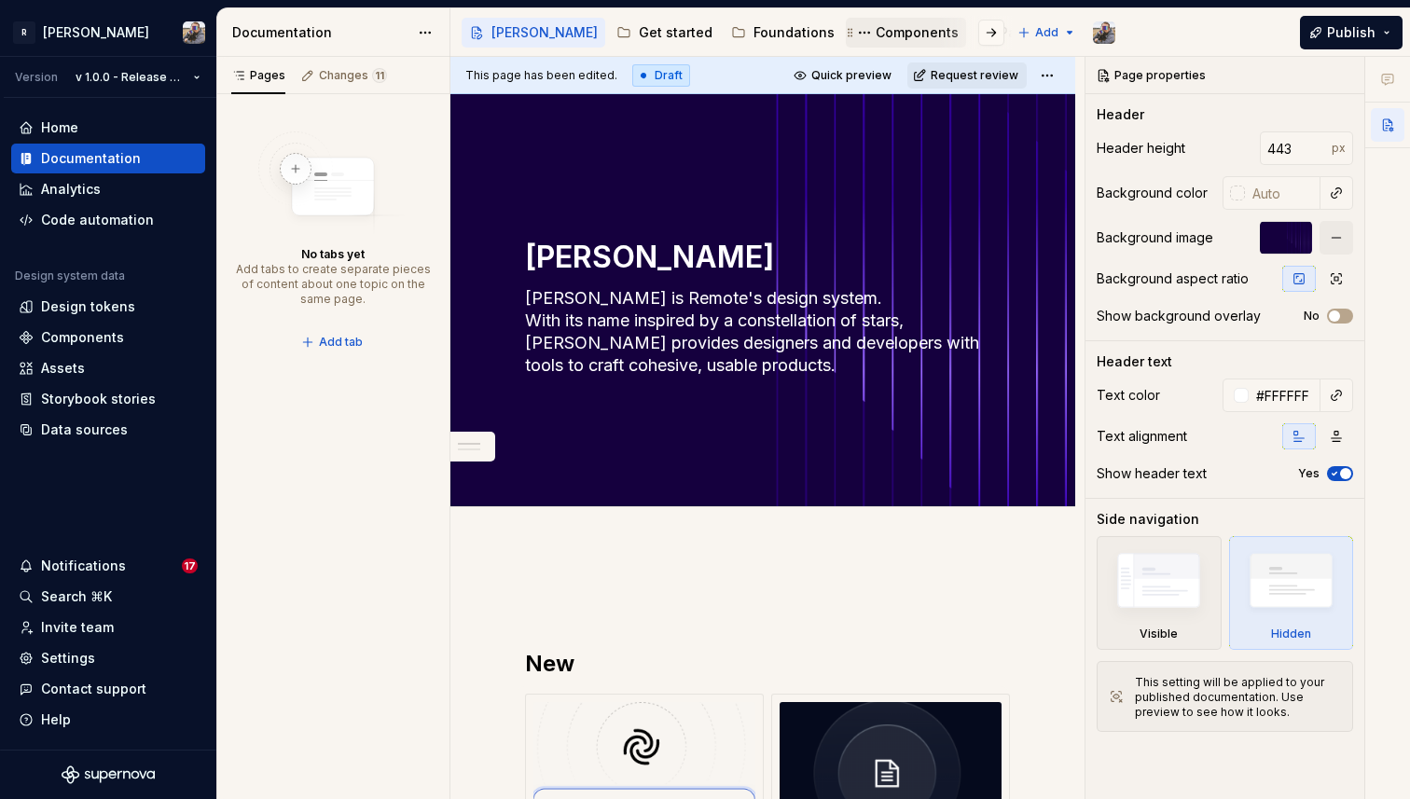
click at [876, 35] on div "Components" at bounding box center [917, 32] width 83 height 19
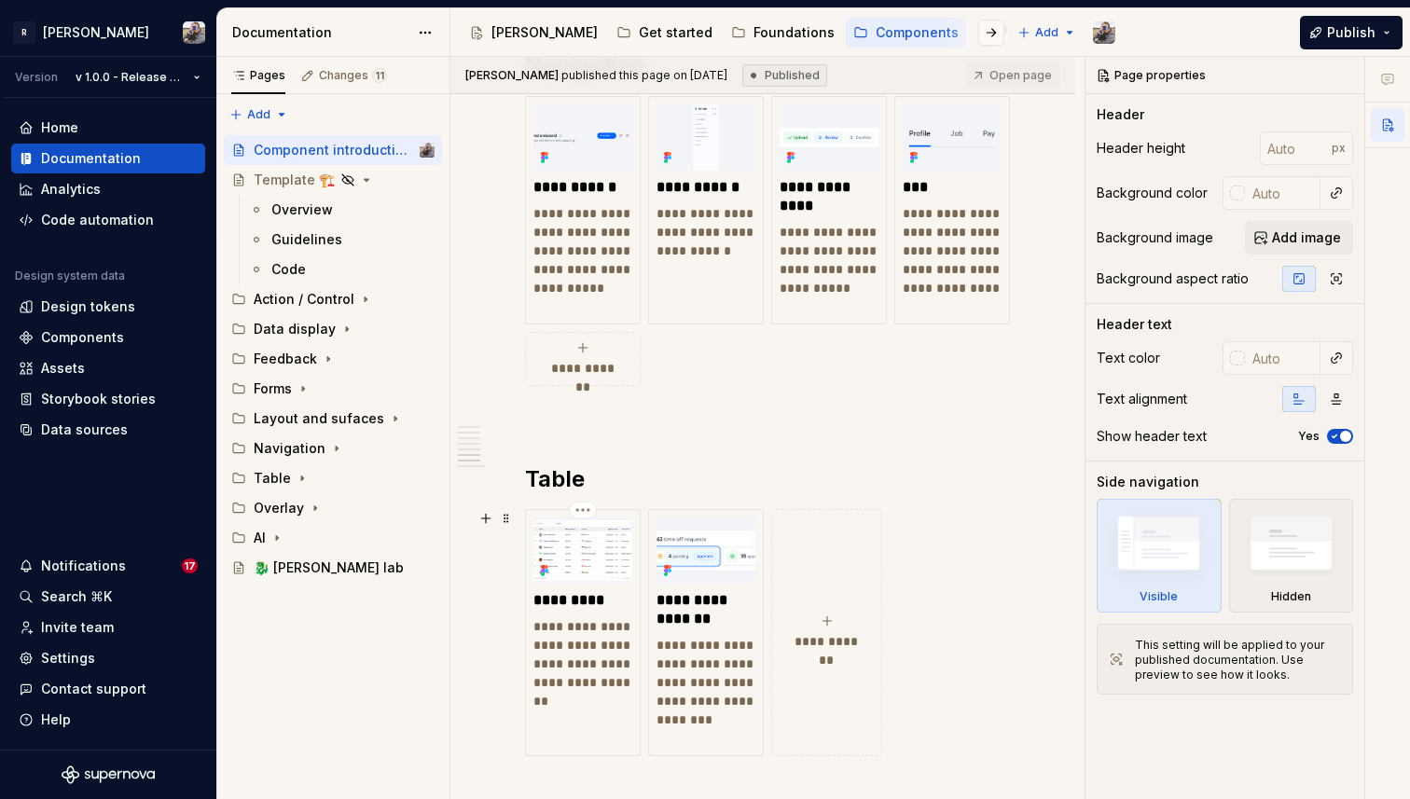
scroll to position [3892, 0]
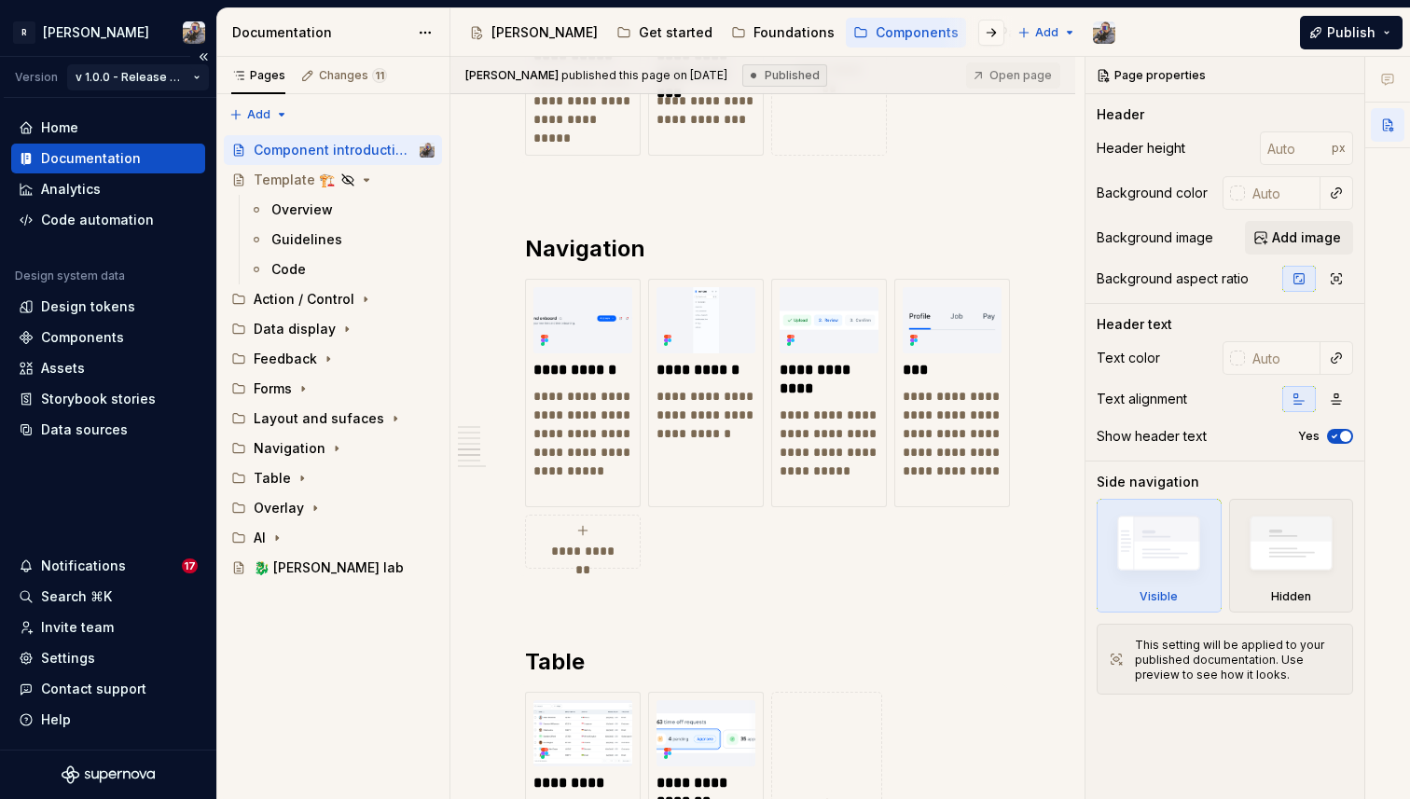
click at [165, 79] on html "R [PERSON_NAME] Version v 1.0.0 - Release day Home Documentation Analytics Code…" at bounding box center [705, 399] width 1410 height 799
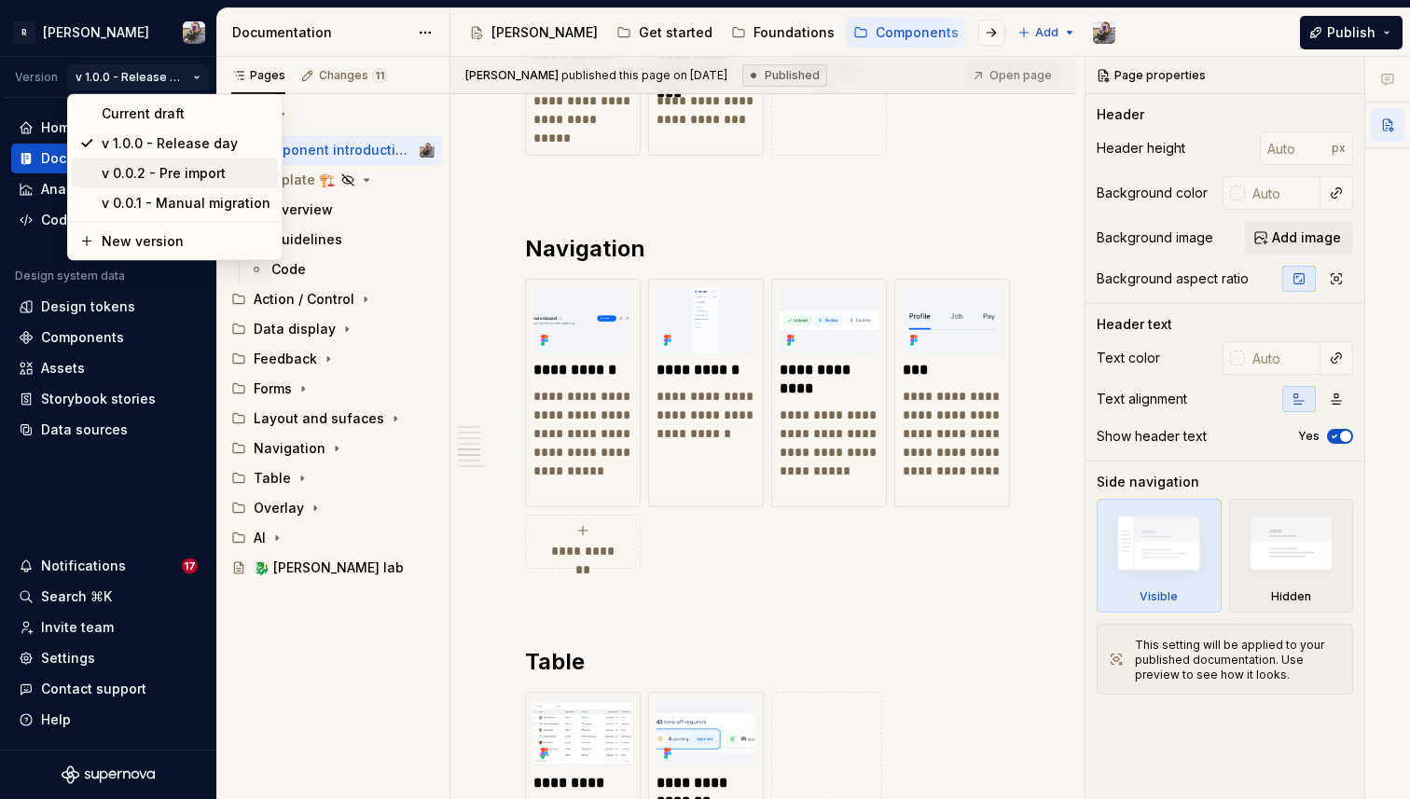
click at [167, 173] on div "v 0.0.2 - Pre import" at bounding box center [186, 173] width 169 height 19
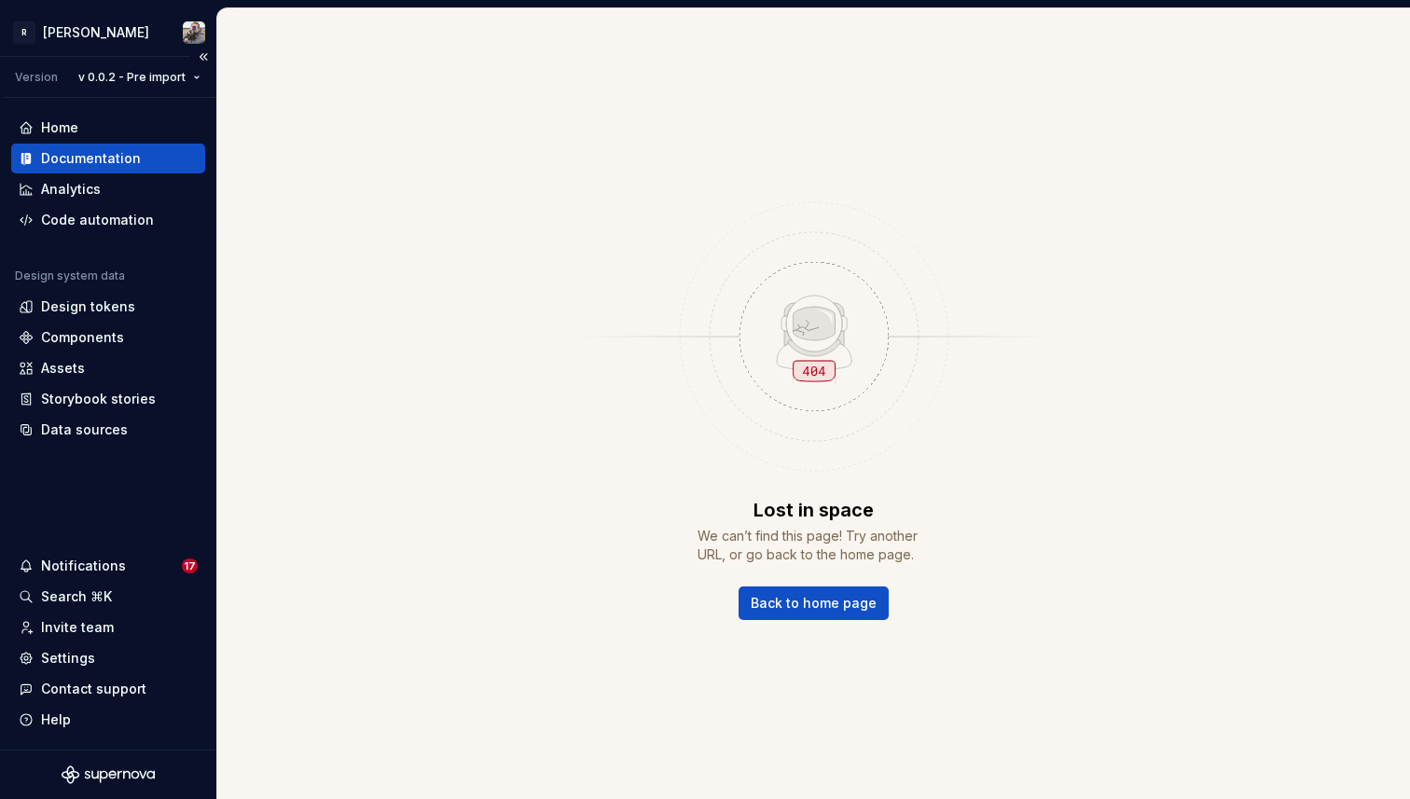
click at [136, 91] on div "Version v 0.0.2 - Pre import" at bounding box center [110, 77] width 213 height 41
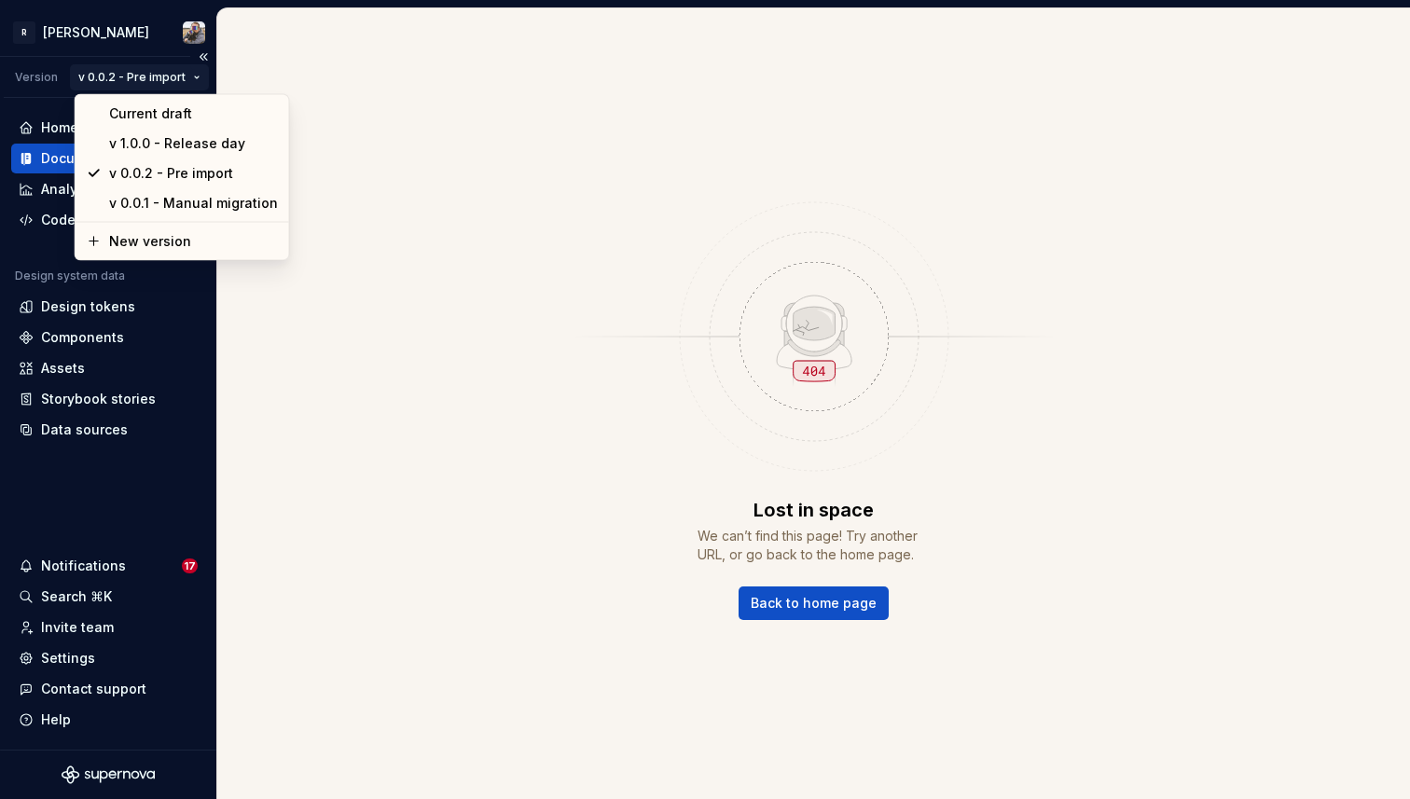
click at [143, 78] on html "R [PERSON_NAME] Version v 0.0.2 - Pre import Home Documentation Analytics Code …" at bounding box center [705, 399] width 1410 height 799
click at [149, 115] on div "Current draft" at bounding box center [192, 113] width 169 height 19
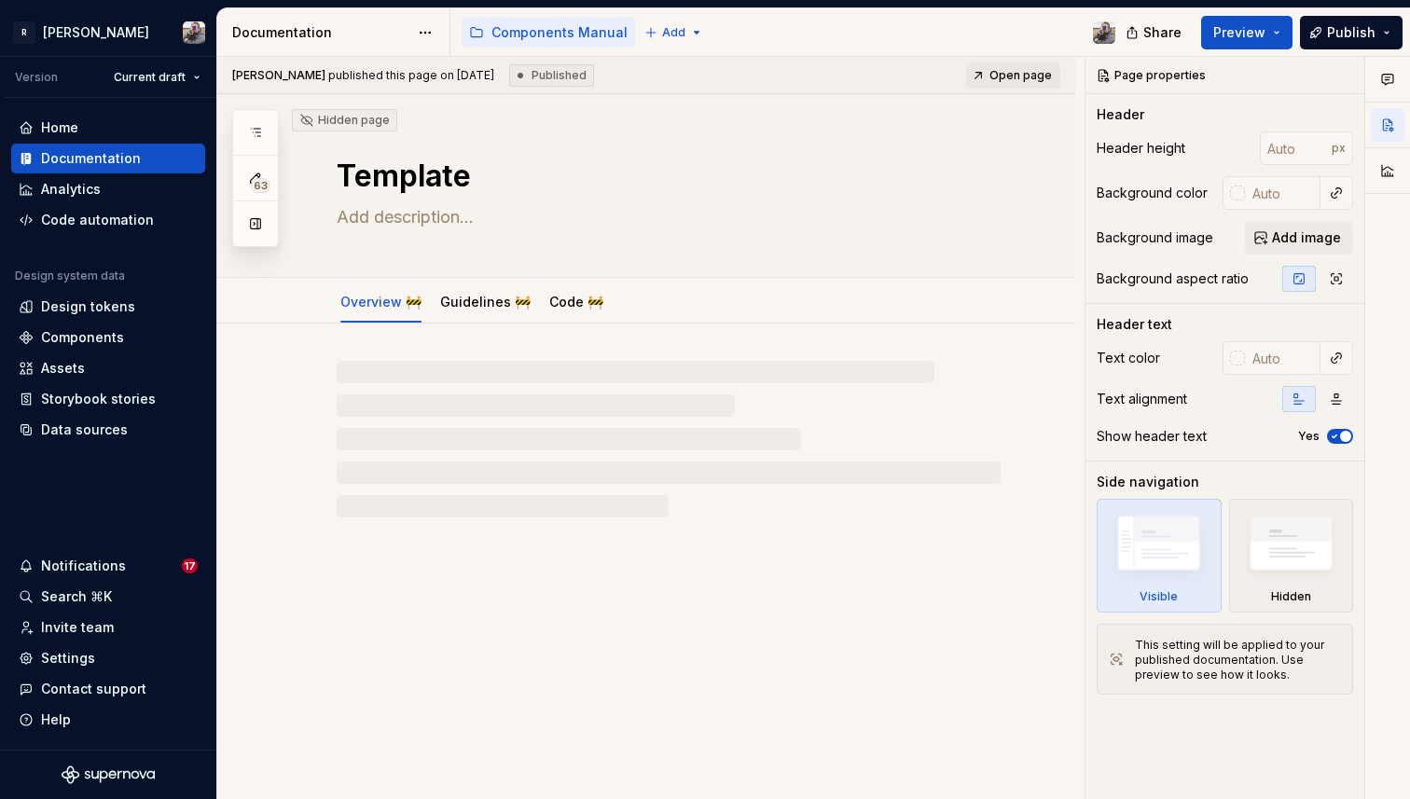
type textarea "*"
type textarea "Template 🏗️"
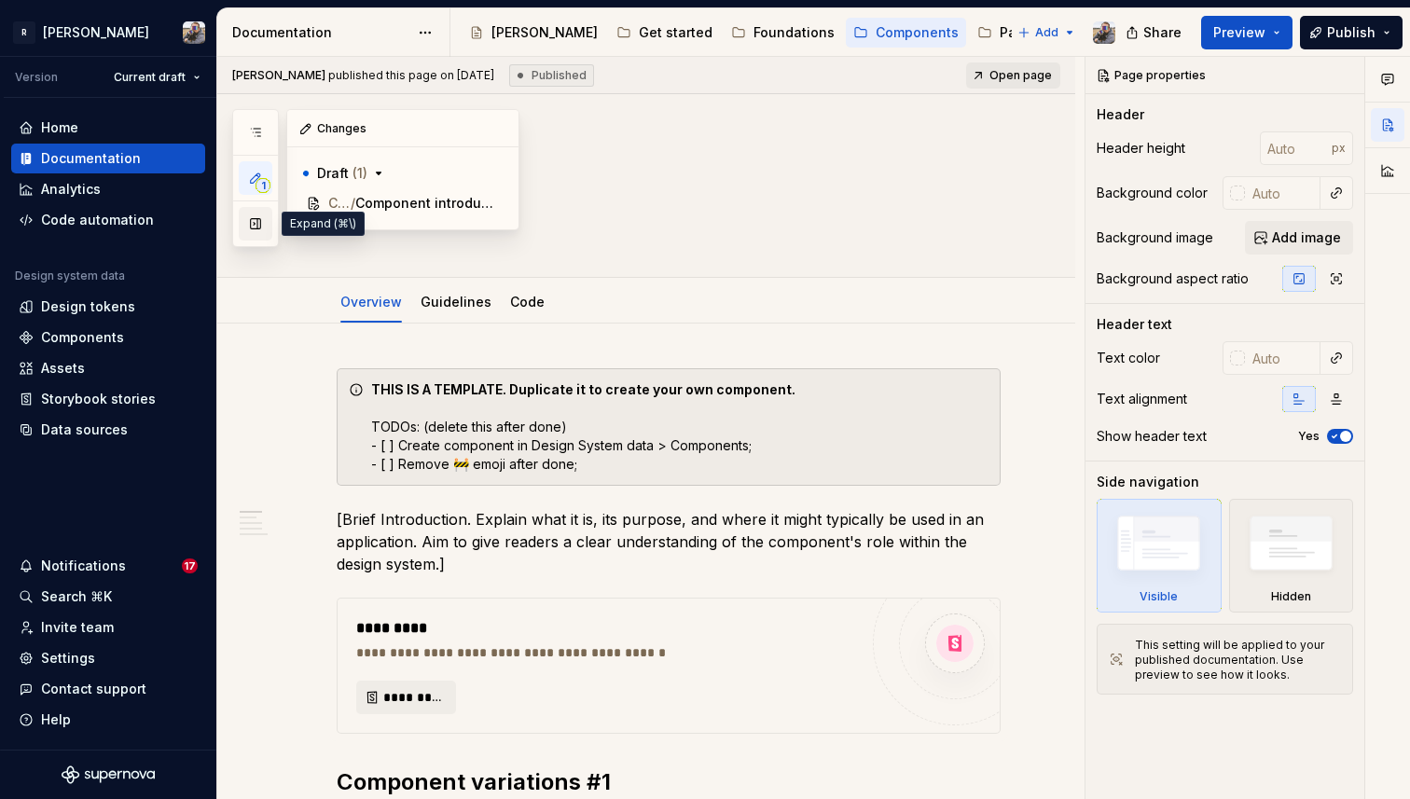
click at [252, 233] on button "button" at bounding box center [256, 224] width 34 height 34
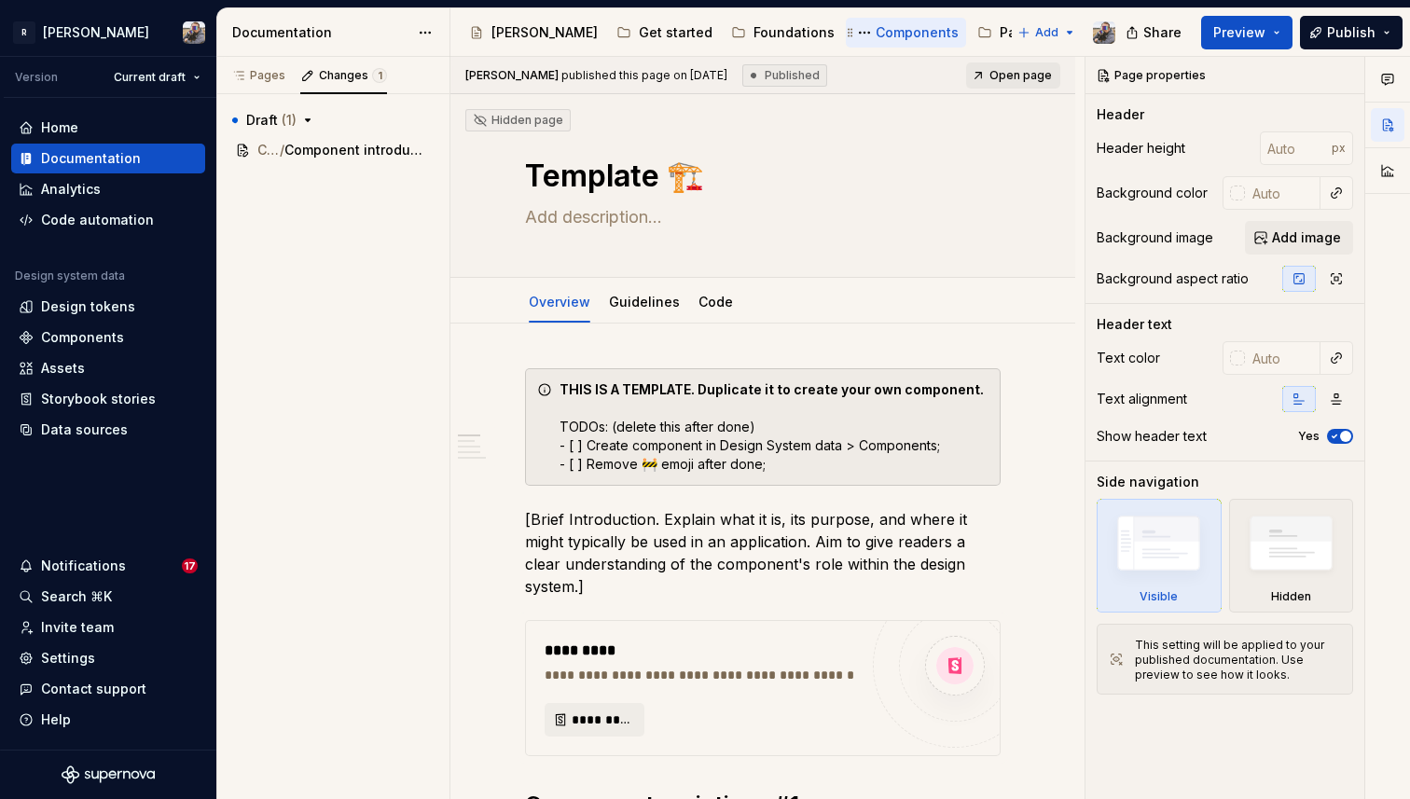
click at [876, 40] on div "Components" at bounding box center [917, 32] width 83 height 19
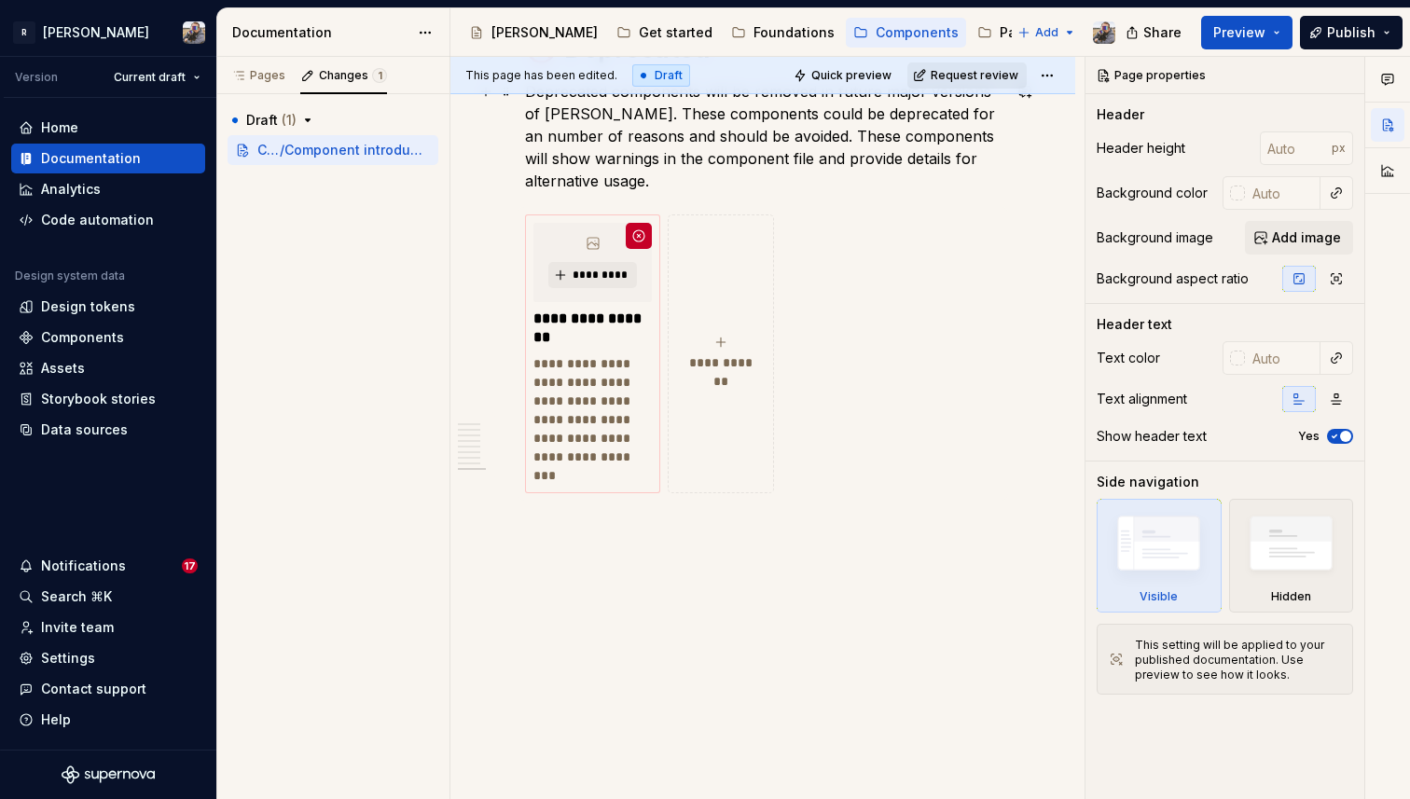
scroll to position [5609, 0]
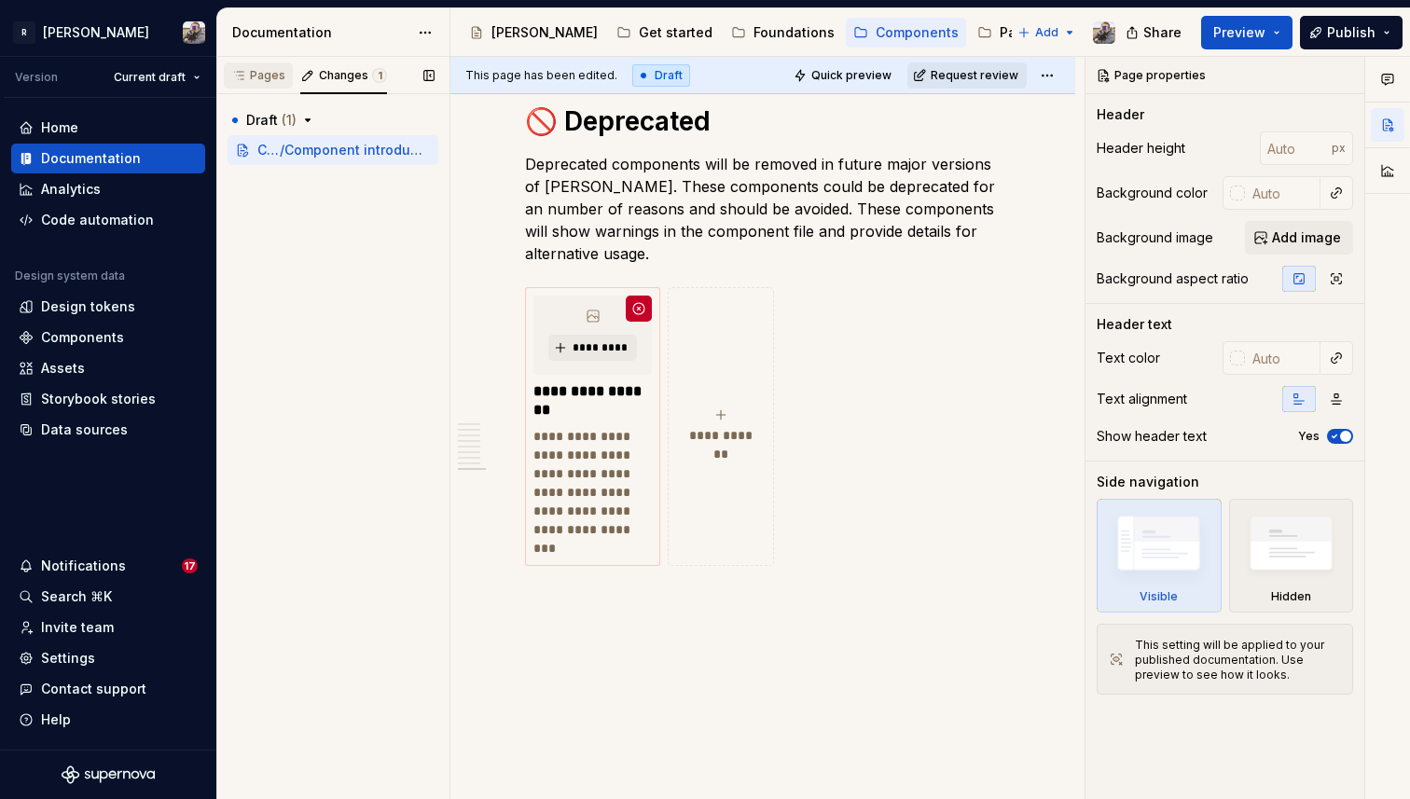
type textarea "*"
click at [257, 74] on div "Pages" at bounding box center [258, 75] width 54 height 15
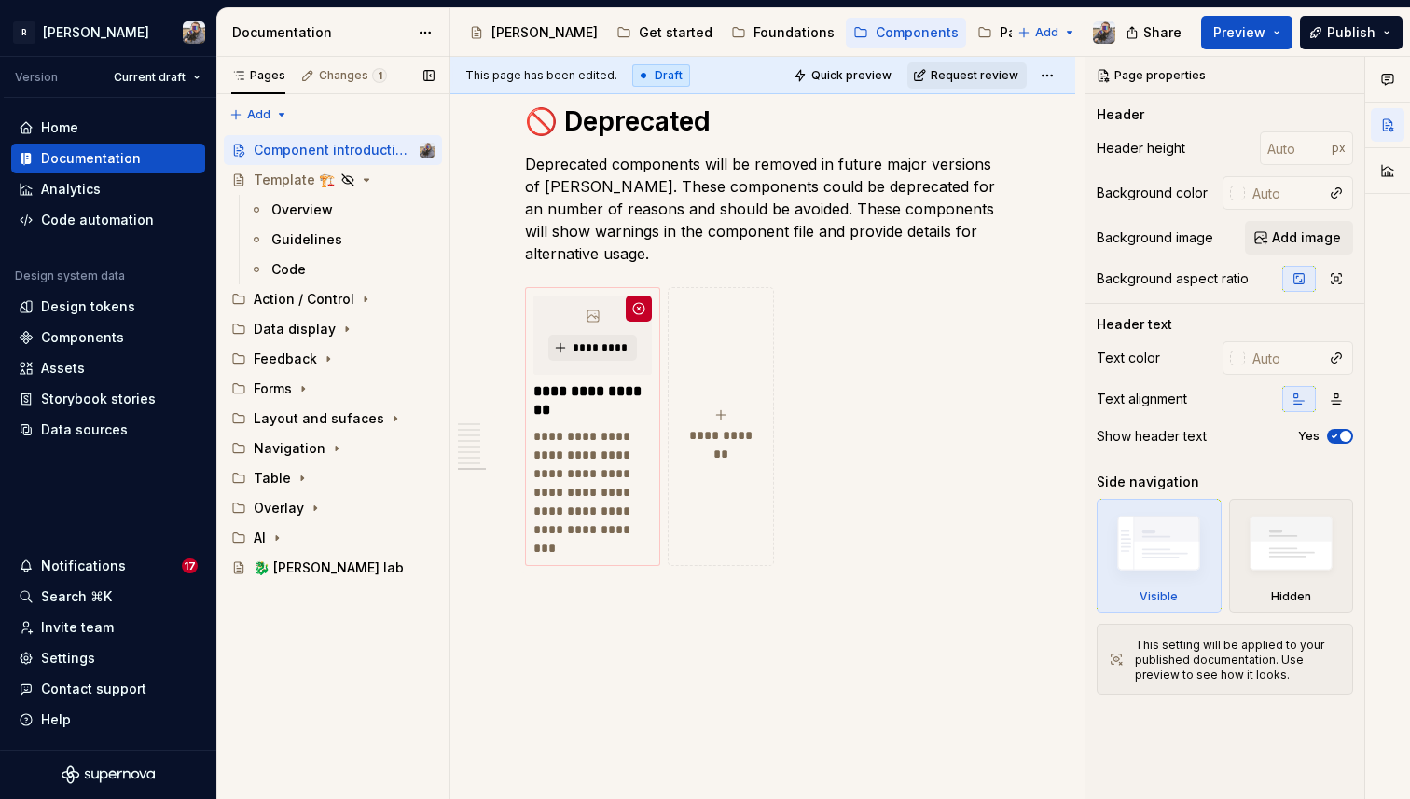
click at [304, 680] on div "Pages Changes 1 Add Accessibility guide for tree Page tree. Navigate the tree w…" at bounding box center [332, 428] width 233 height 743
click at [266, 113] on div "Pages Changes 1 Add Accessibility guide for tree Page tree. Navigate the tree w…" at bounding box center [332, 428] width 233 height 743
click at [285, 178] on div "New group" at bounding box center [318, 181] width 121 height 19
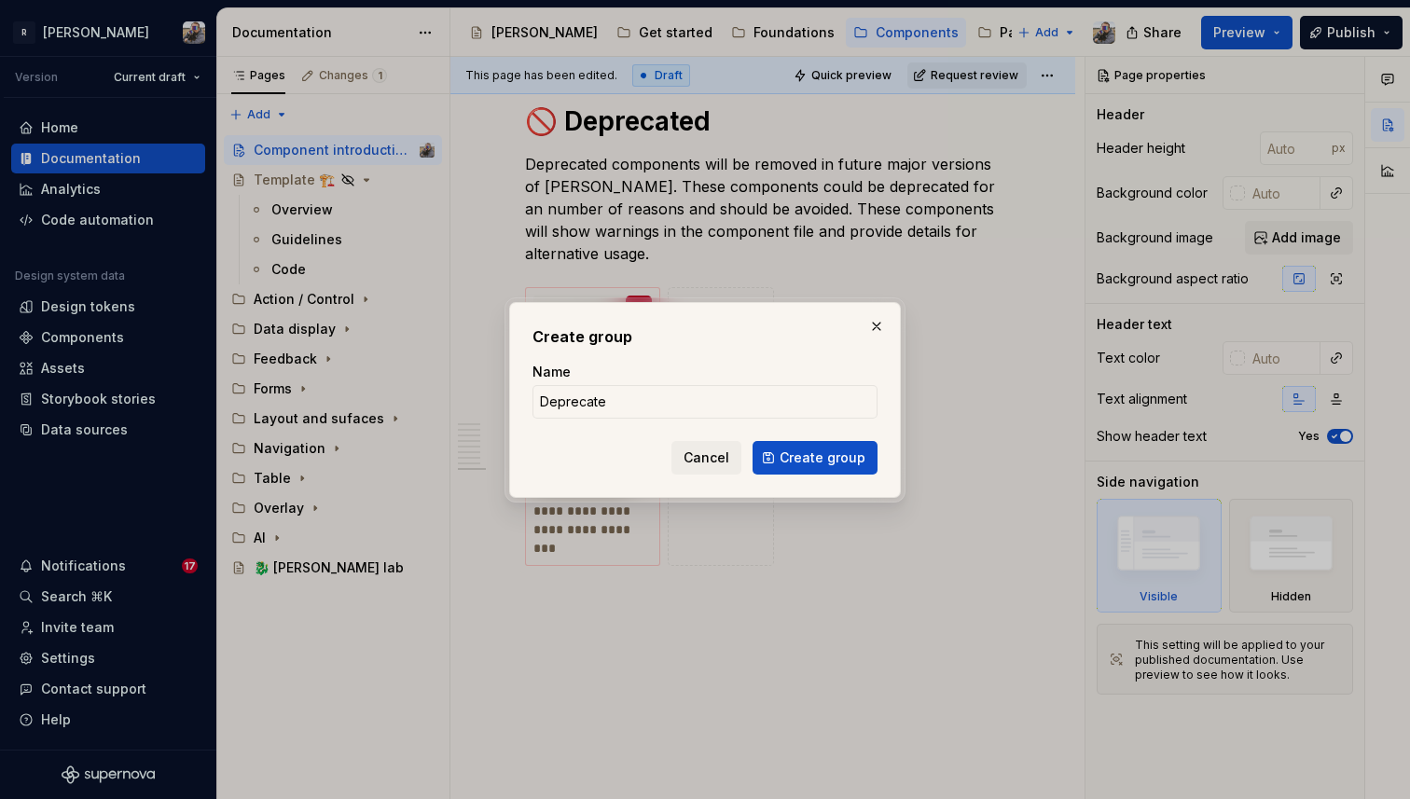
type input "Deprecated"
click button "Create group" at bounding box center [815, 458] width 125 height 34
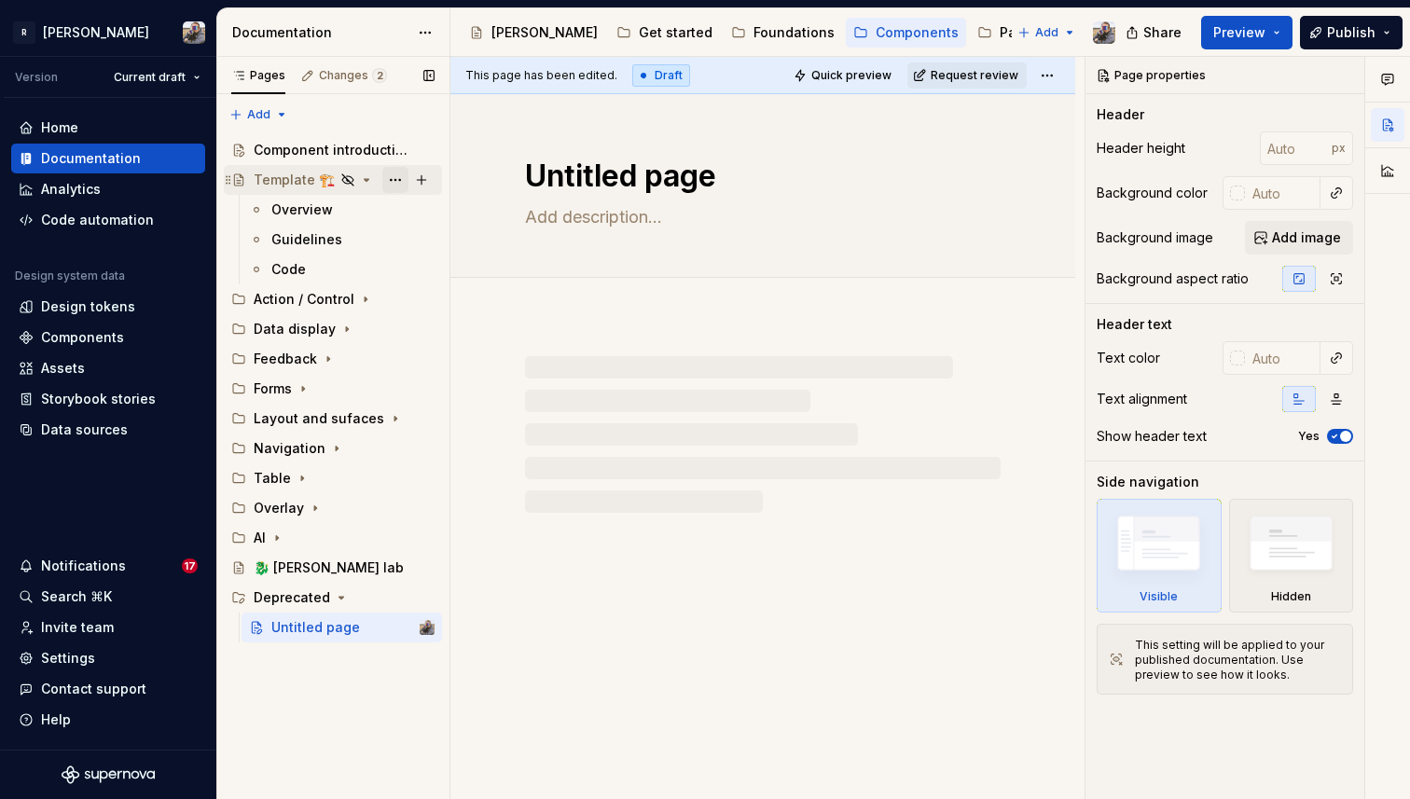
click at [399, 174] on button "Page tree" at bounding box center [395, 180] width 26 height 26
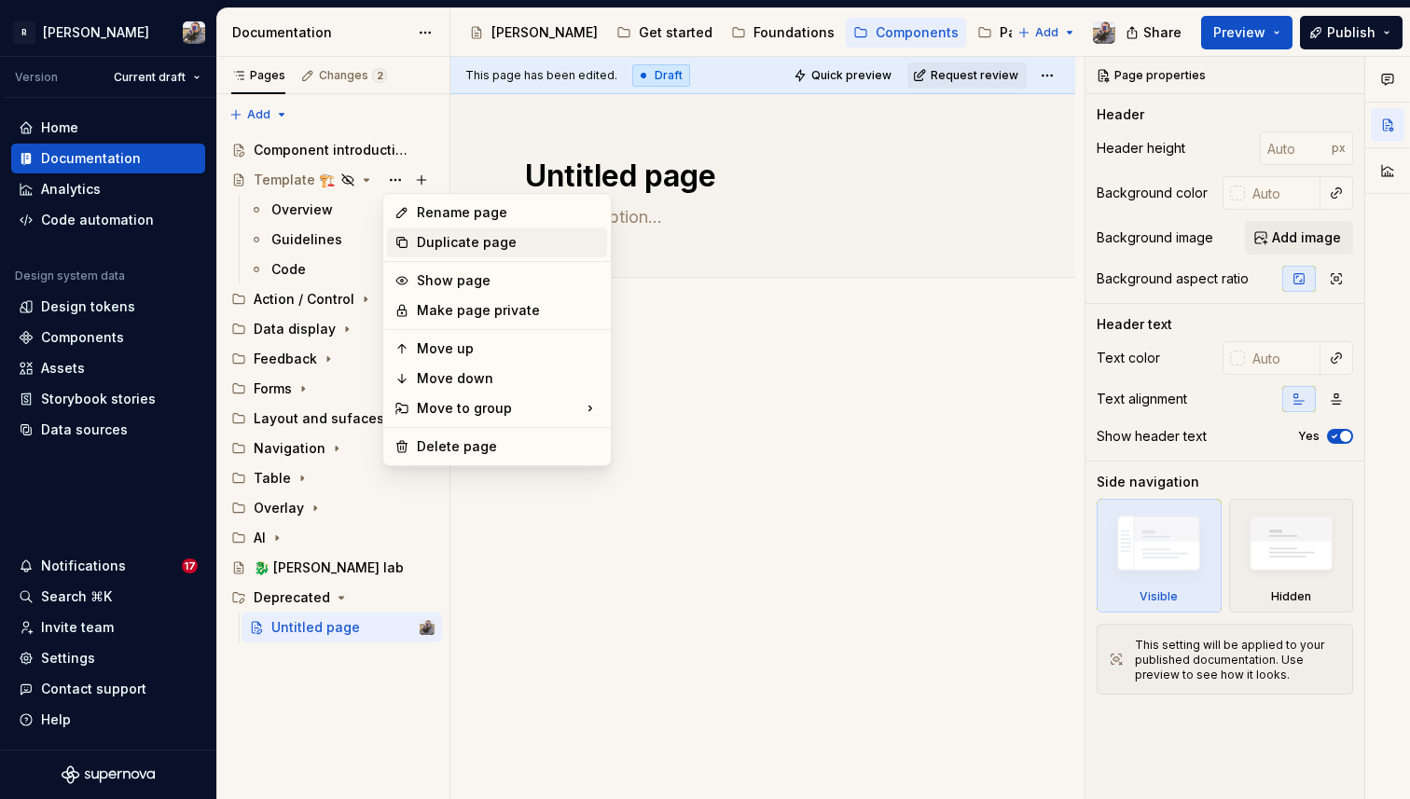
click at [449, 249] on div "Duplicate page" at bounding box center [508, 242] width 183 height 19
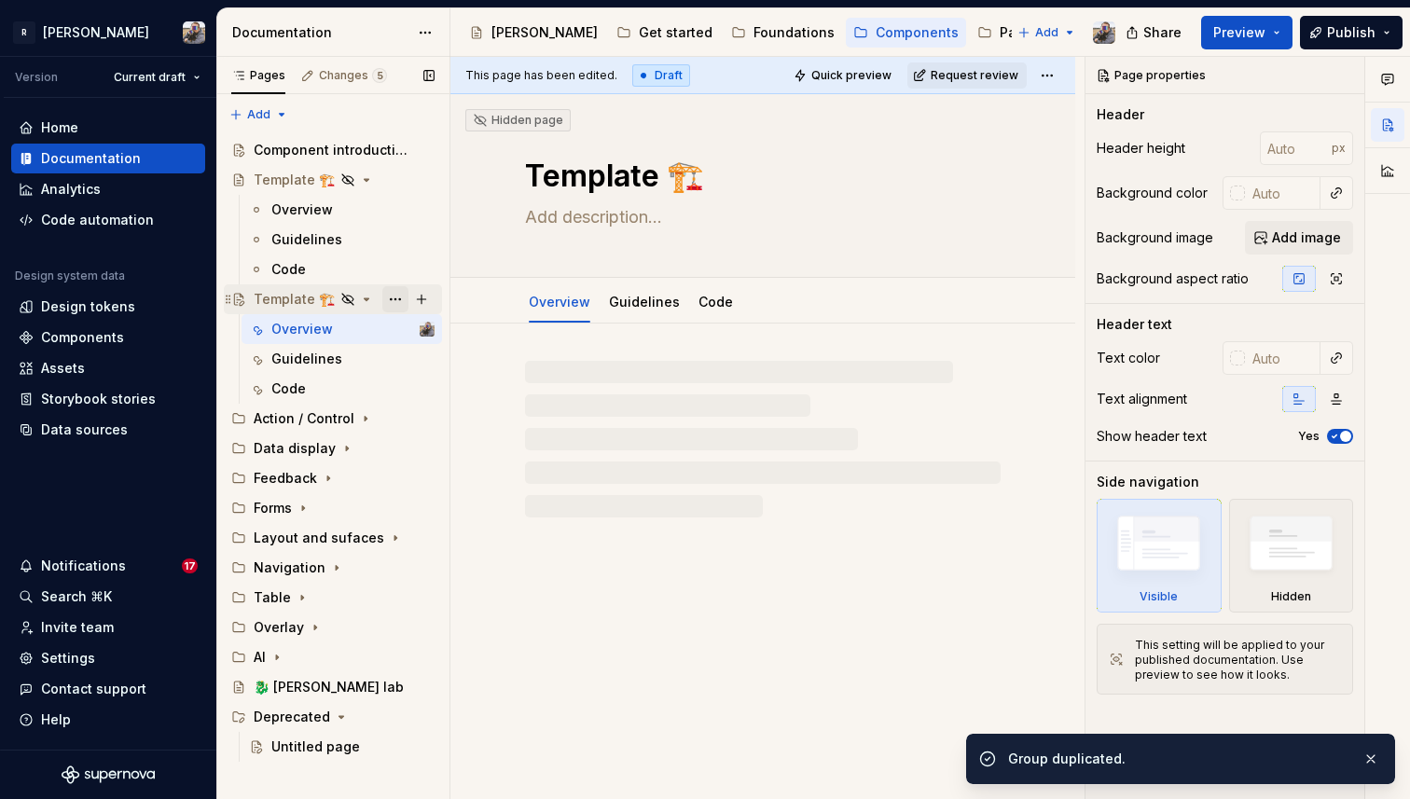
click at [400, 294] on button "Page tree" at bounding box center [395, 299] width 26 height 26
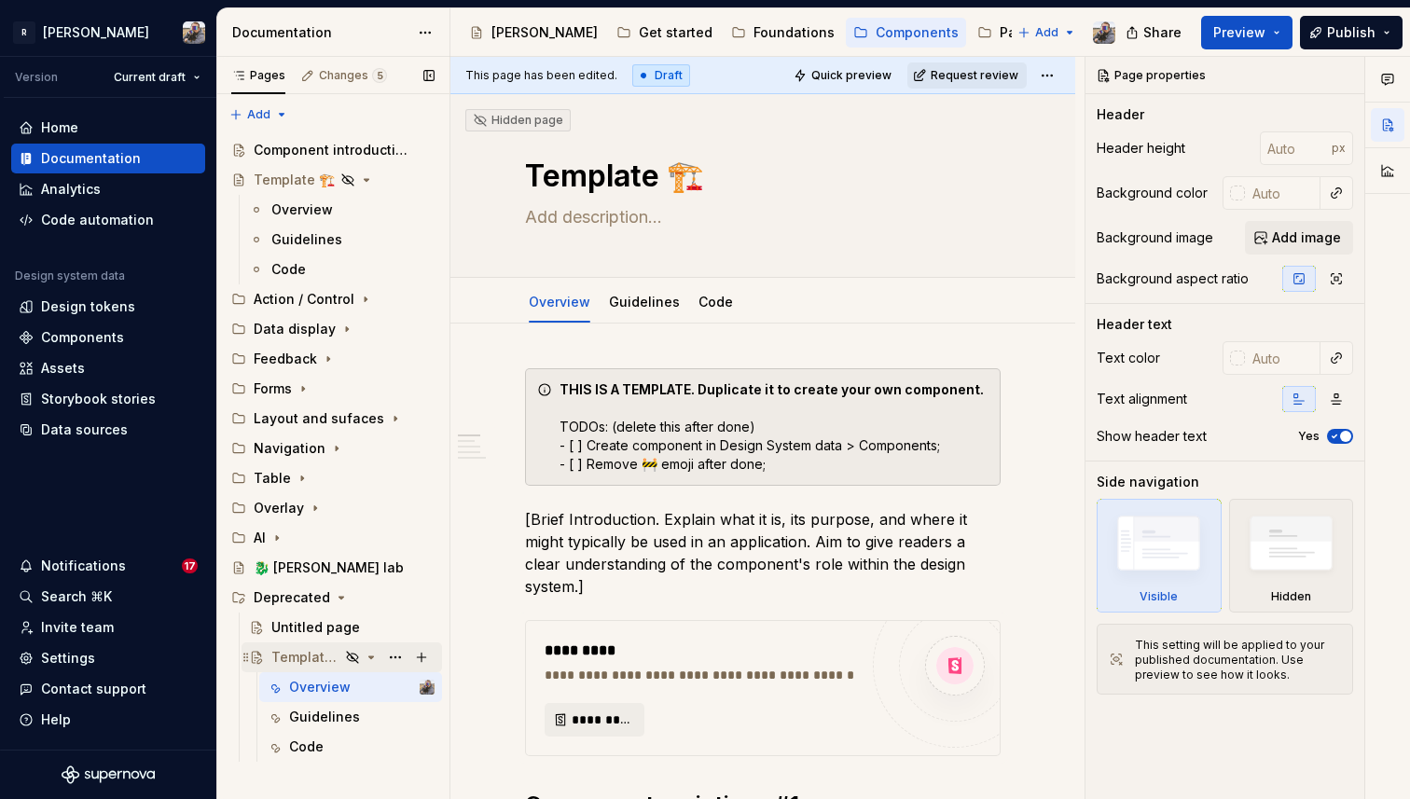
click at [304, 659] on div "Template 🏗️" at bounding box center [305, 657] width 68 height 19
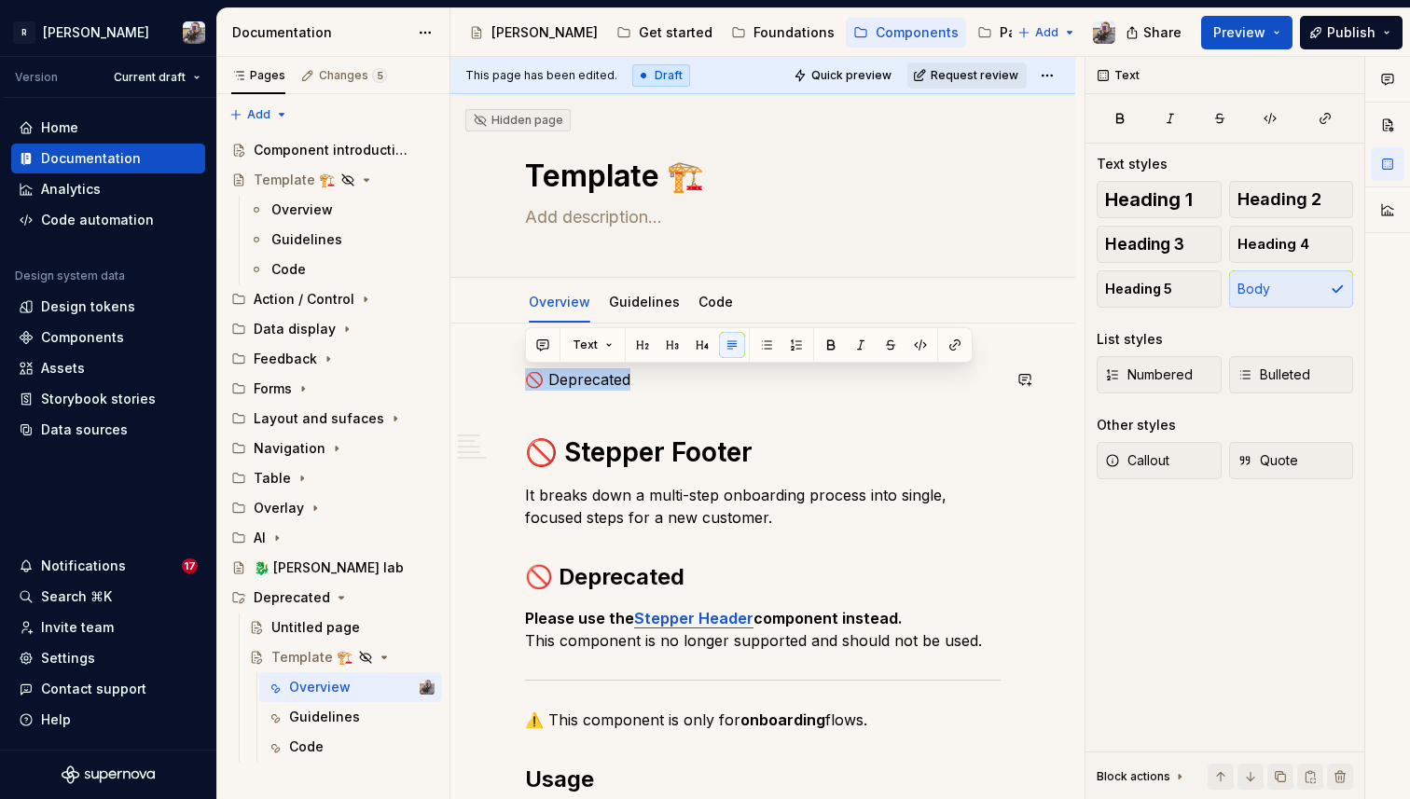
drag, startPoint x: 646, startPoint y: 377, endPoint x: 489, endPoint y: 367, distance: 157.0
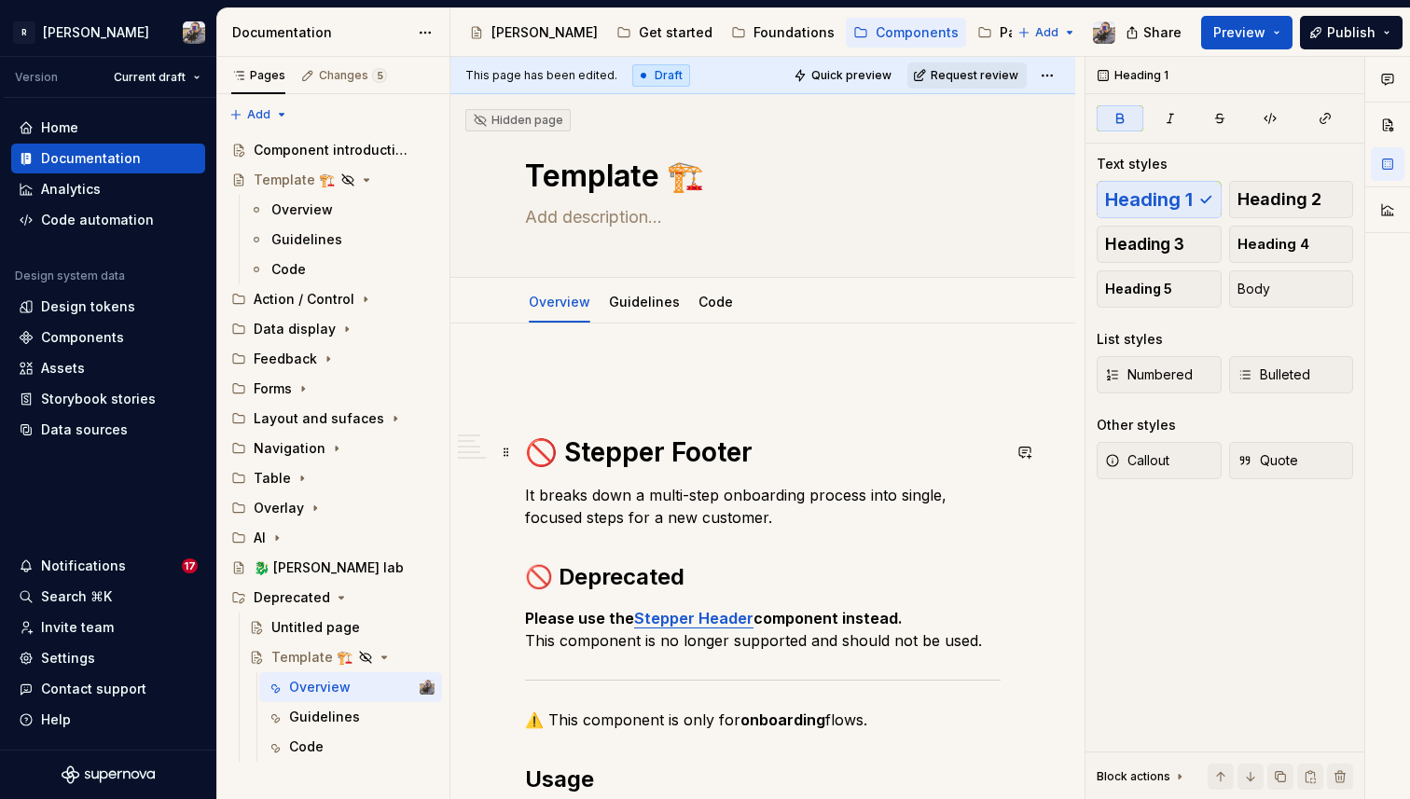
click at [545, 449] on strong "🚫 Stepper Footer" at bounding box center [639, 453] width 228 height 32
click at [539, 168] on textarea "Template 🏗️" at bounding box center [759, 176] width 476 height 45
paste textarea "🚫 Stepper Footer"
type textarea "*"
type textarea "🚫 Stepper Footer"
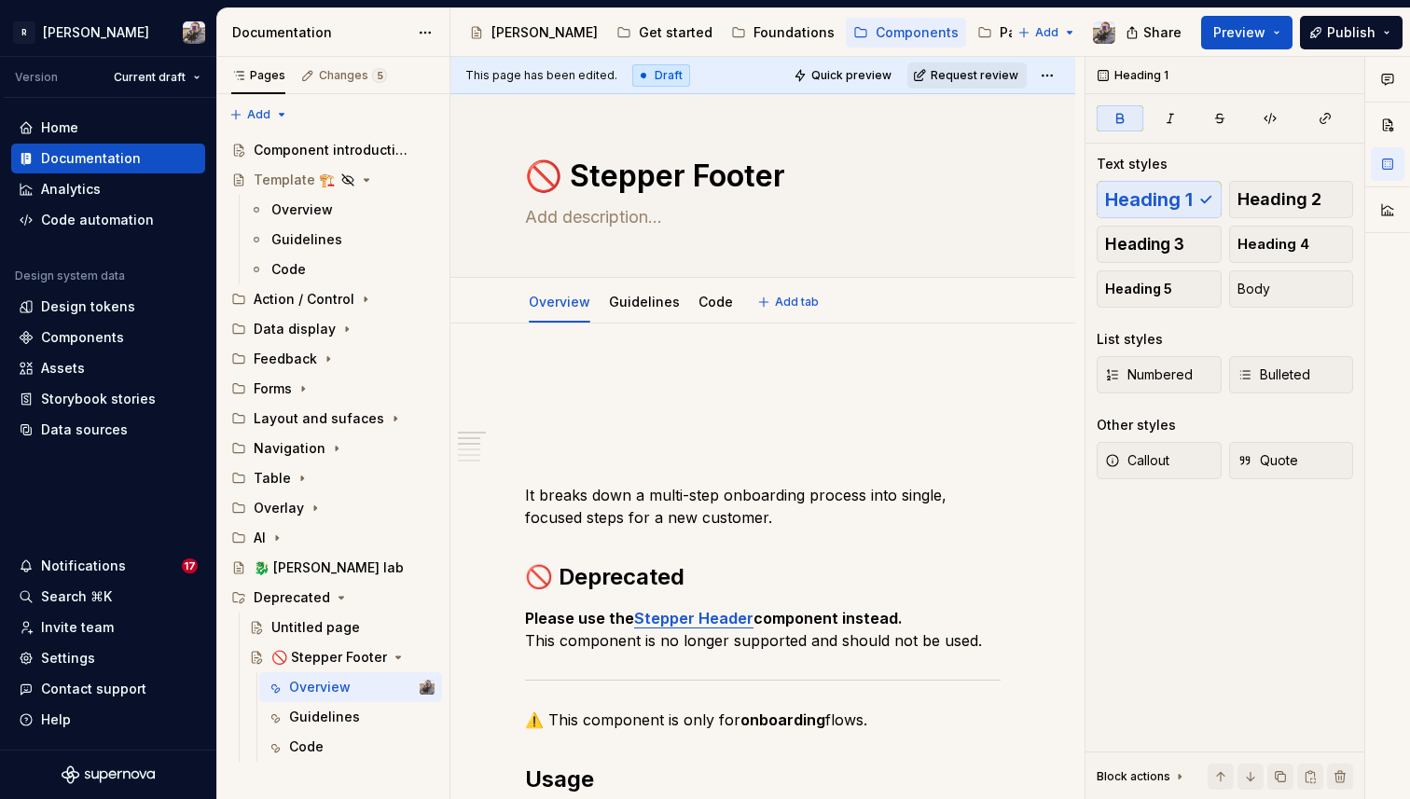
type textarea "*"
type textarea "🚫 Stepper Footer"
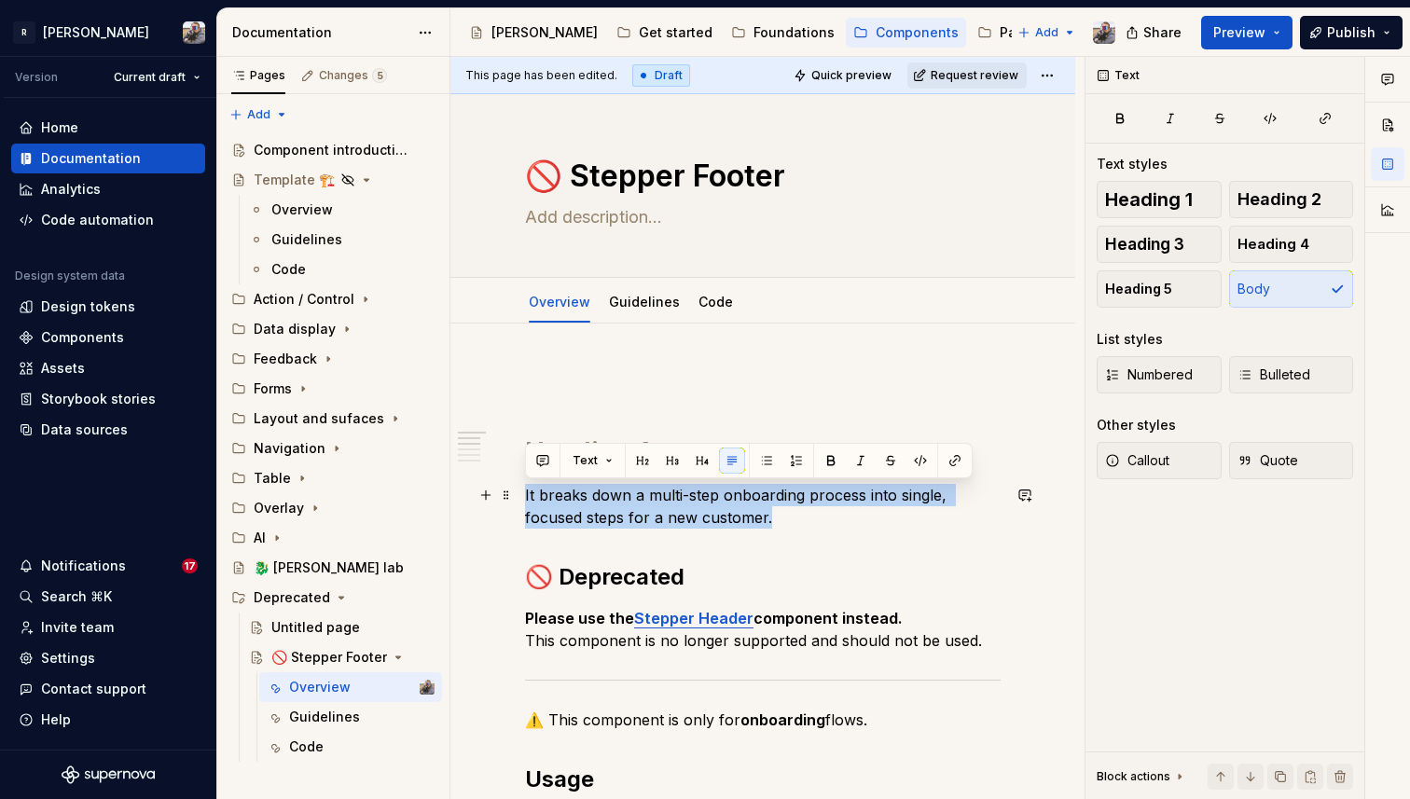
drag, startPoint x: 714, startPoint y: 521, endPoint x: 525, endPoint y: 490, distance: 191.1
click at [525, 490] on p "It breaks down a multi-step onboarding process into single, focused steps for a…" at bounding box center [763, 506] width 476 height 45
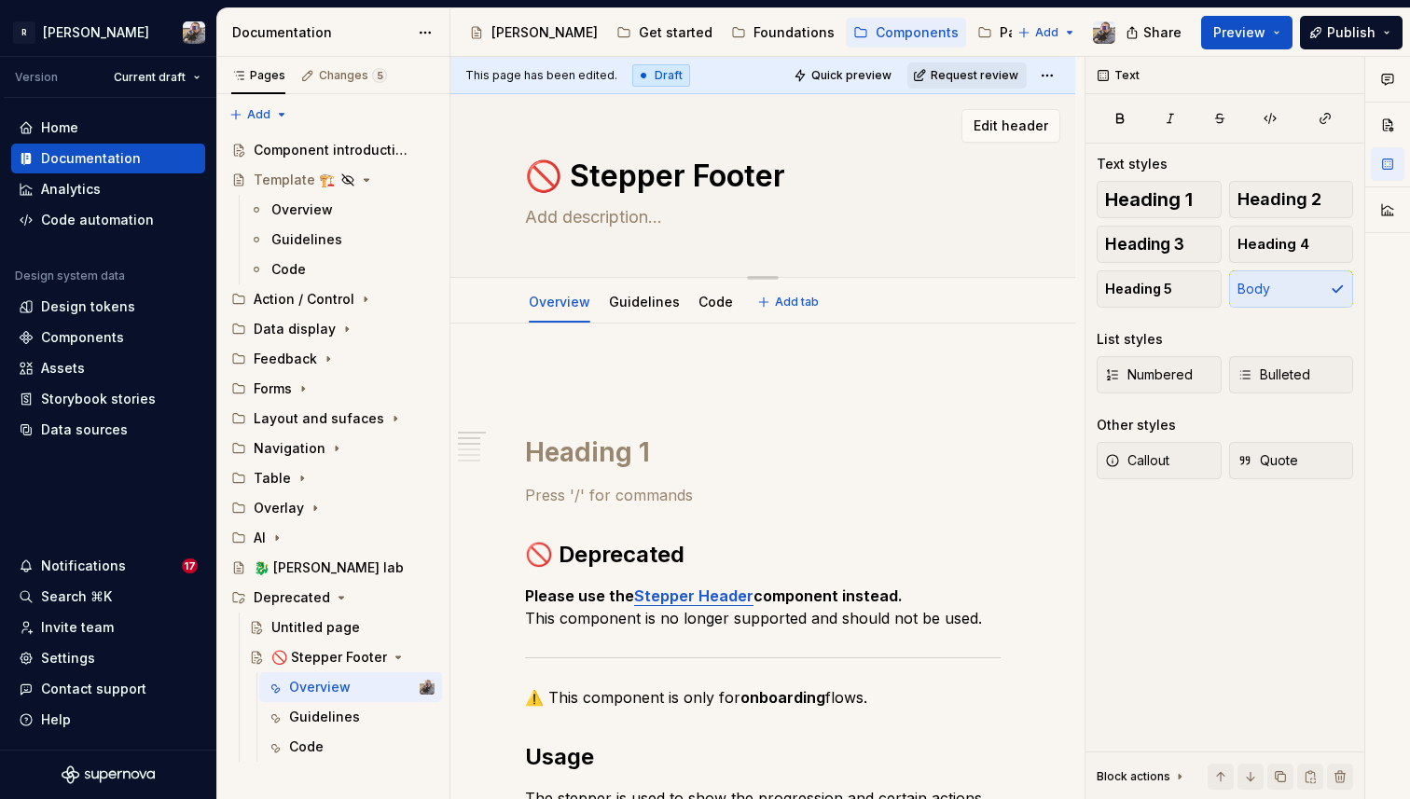
click at [538, 220] on textarea at bounding box center [759, 217] width 476 height 30
paste textarea "It breaks down a multi-step onboarding process into single, focused steps for a…"
type textarea "*"
type textarea "It breaks down a multi-step onboarding process into single, focused steps for a…"
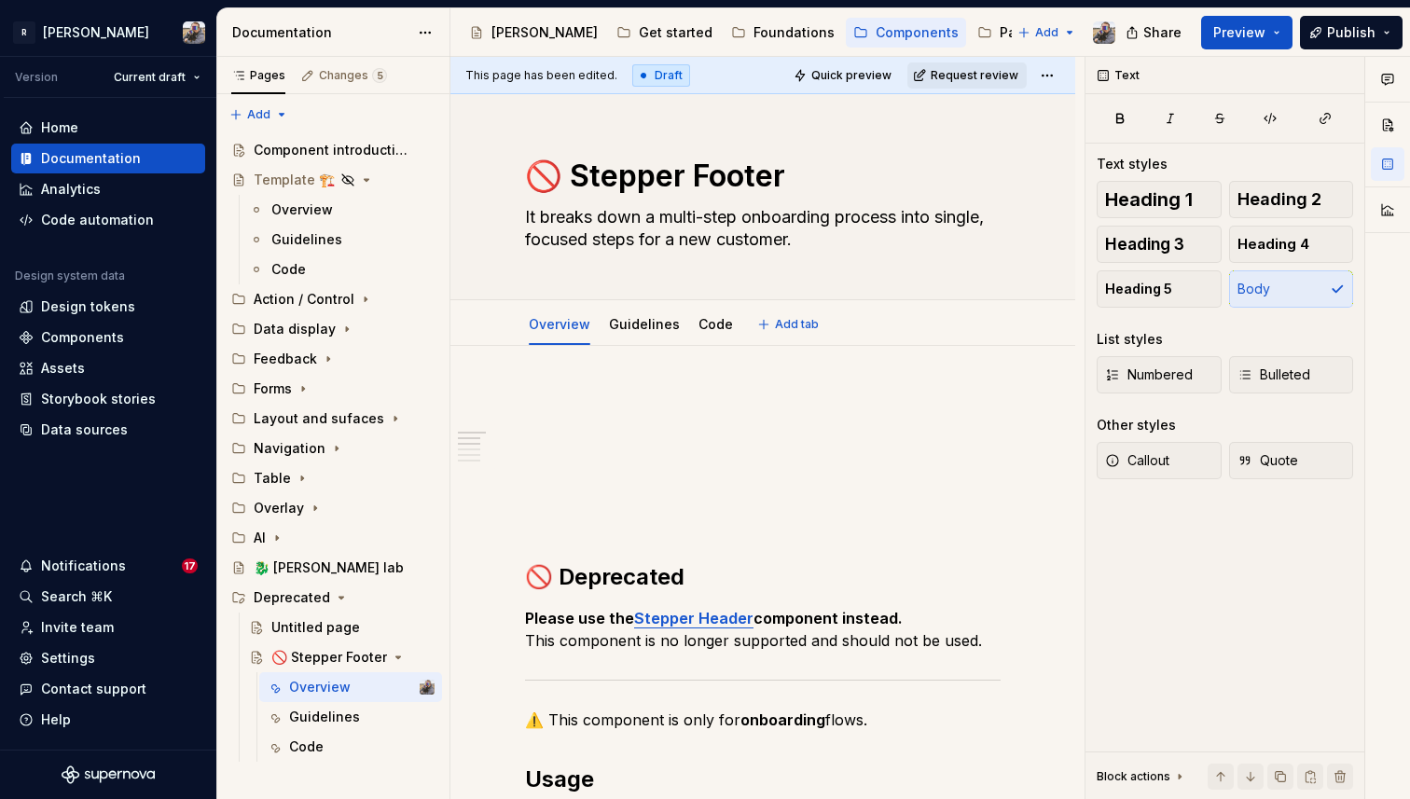
type textarea "*"
type textarea "It breaks down a multi-step onboarding process into single, focused steps for a…"
click at [572, 514] on p at bounding box center [763, 518] width 476 height 22
type textarea "*"
click at [582, 396] on p at bounding box center [763, 402] width 476 height 22
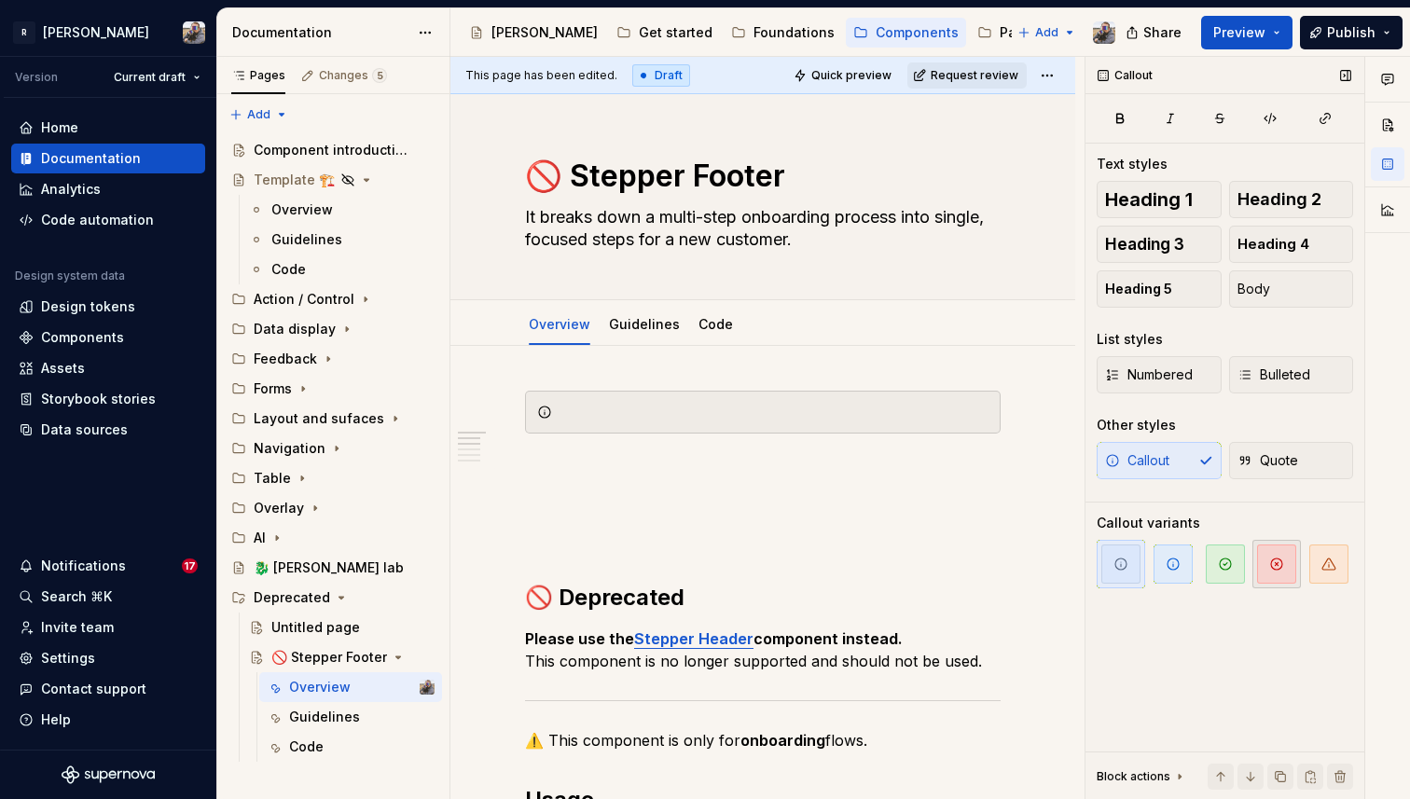
click at [1290, 562] on span "button" at bounding box center [1276, 564] width 39 height 39
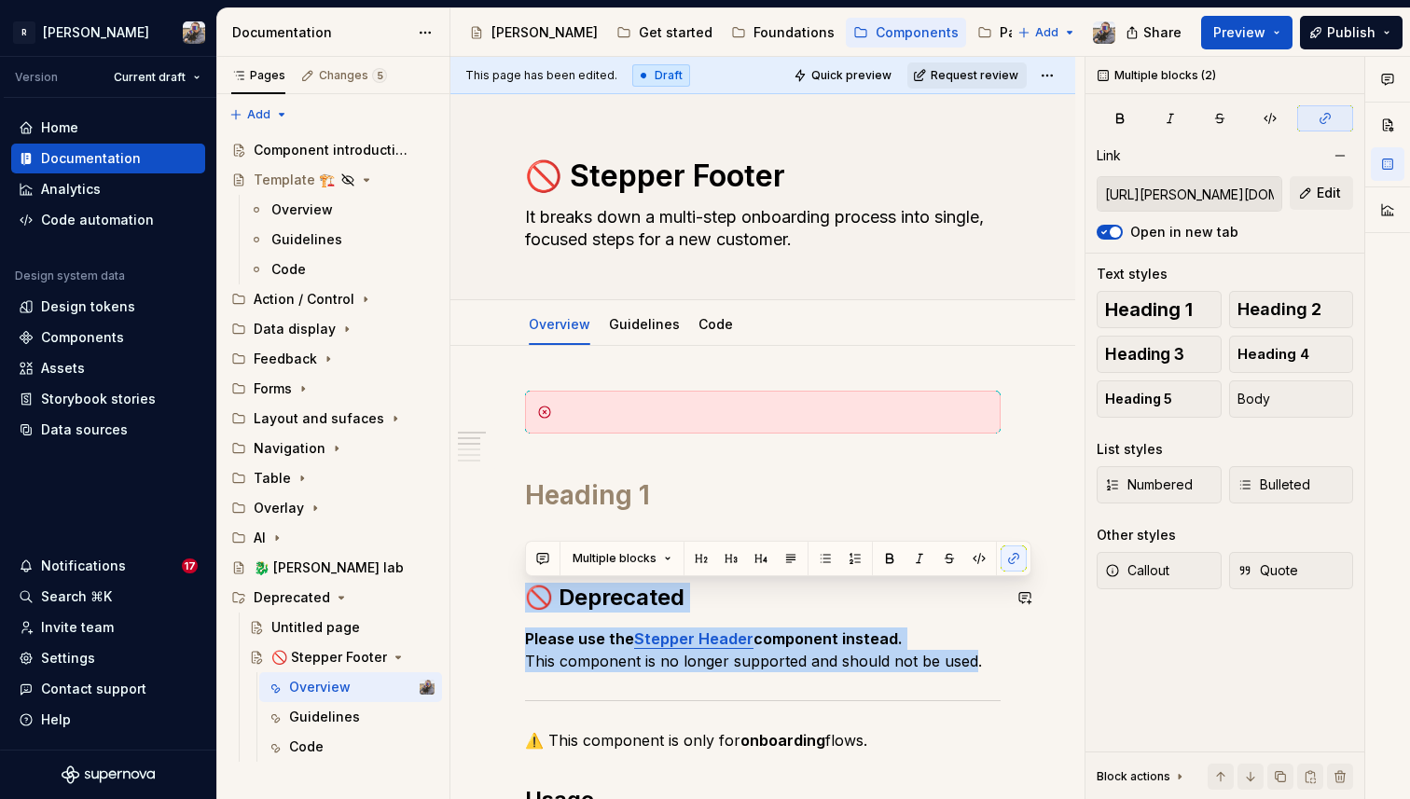
drag, startPoint x: 970, startPoint y: 661, endPoint x: 493, endPoint y: 573, distance: 485.8
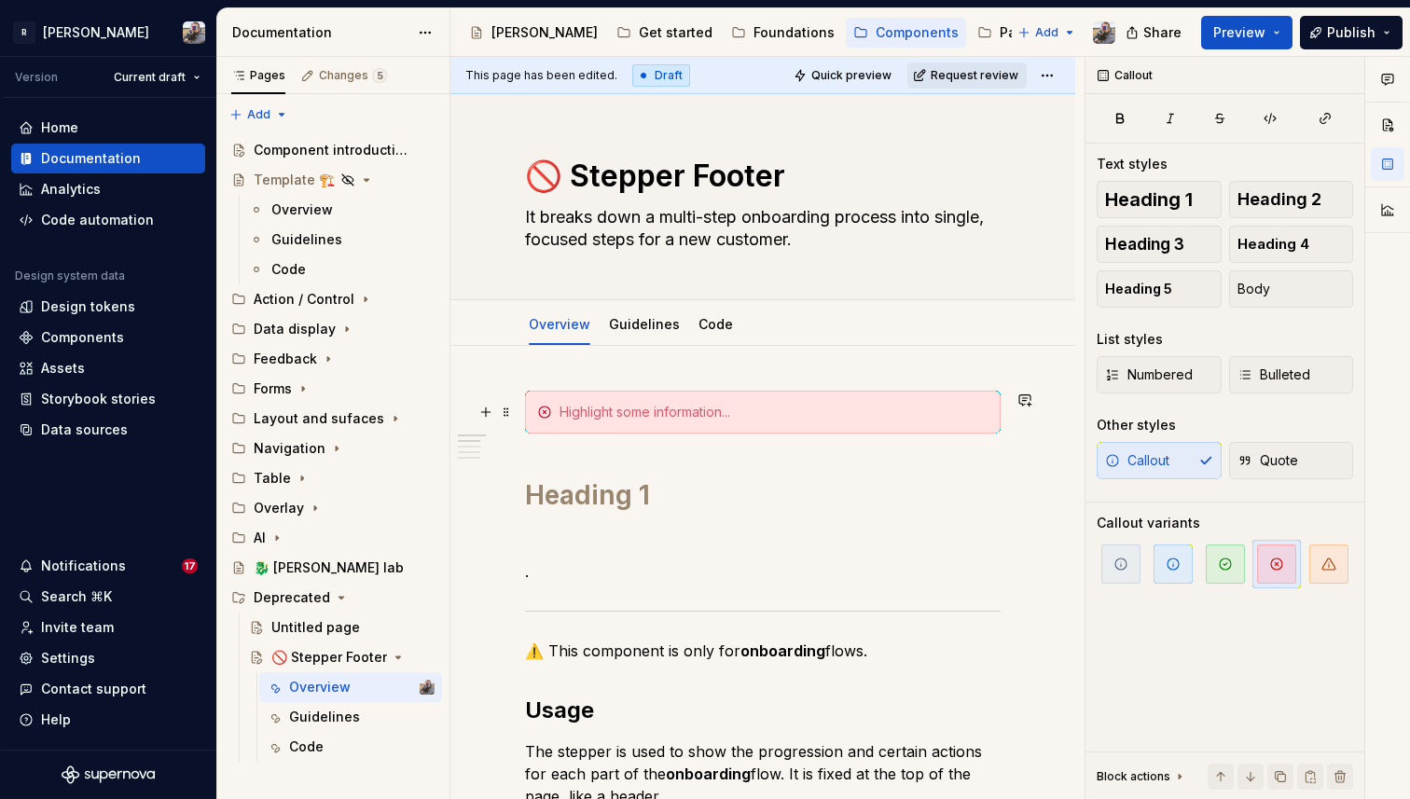
click at [577, 416] on div at bounding box center [774, 412] width 429 height 19
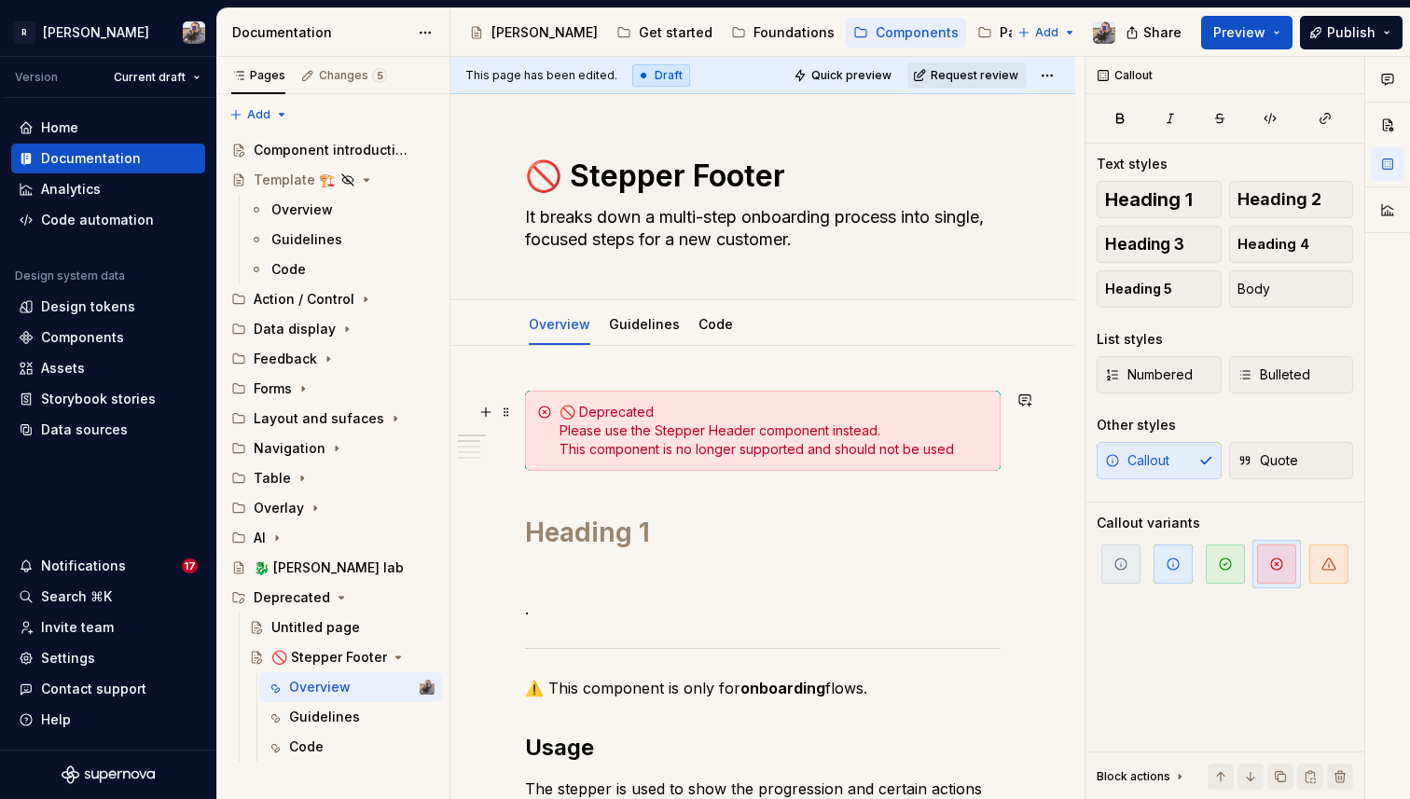
click at [576, 411] on div "🚫 Deprecated Please use the Stepper Header component instead. This component is…" at bounding box center [774, 431] width 429 height 56
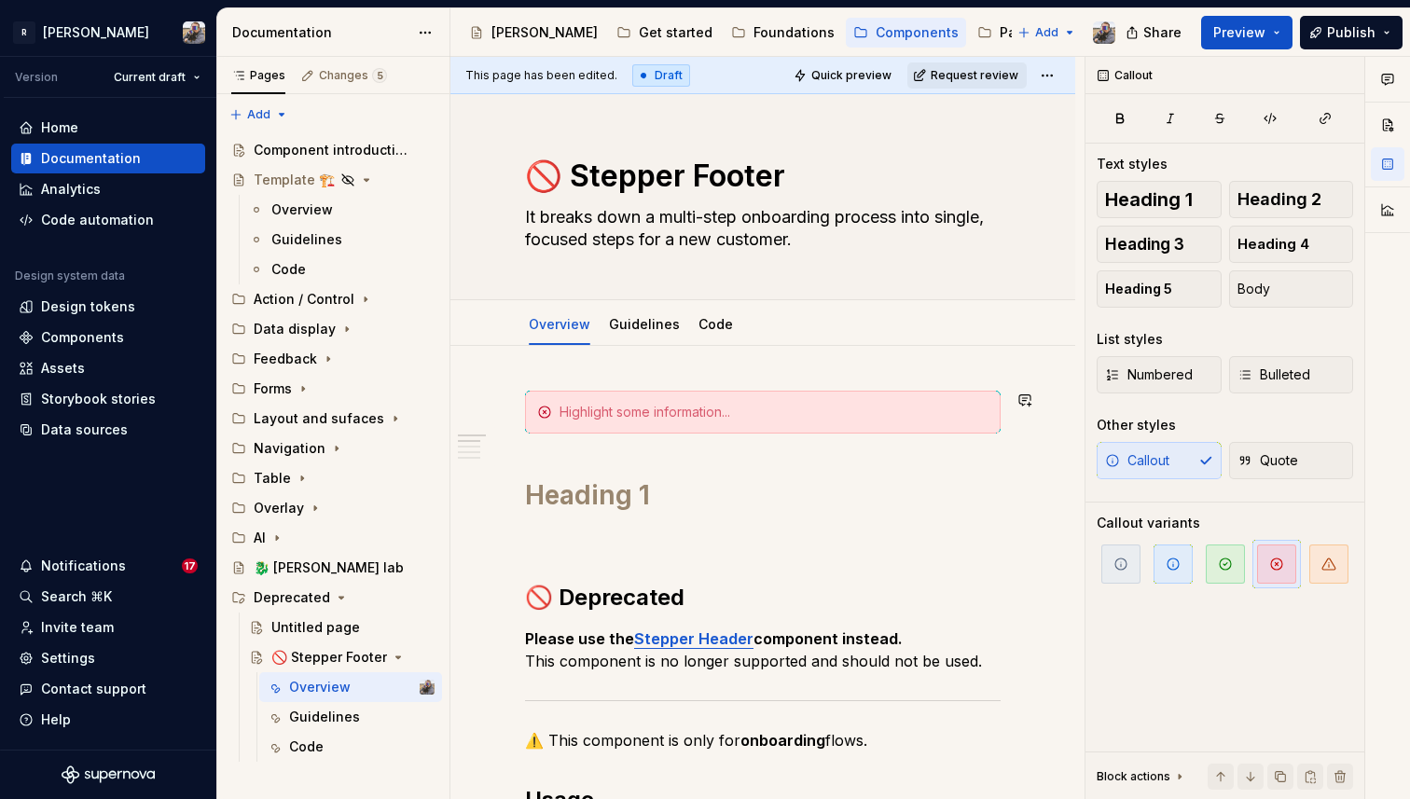
click at [576, 411] on div at bounding box center [774, 412] width 429 height 19
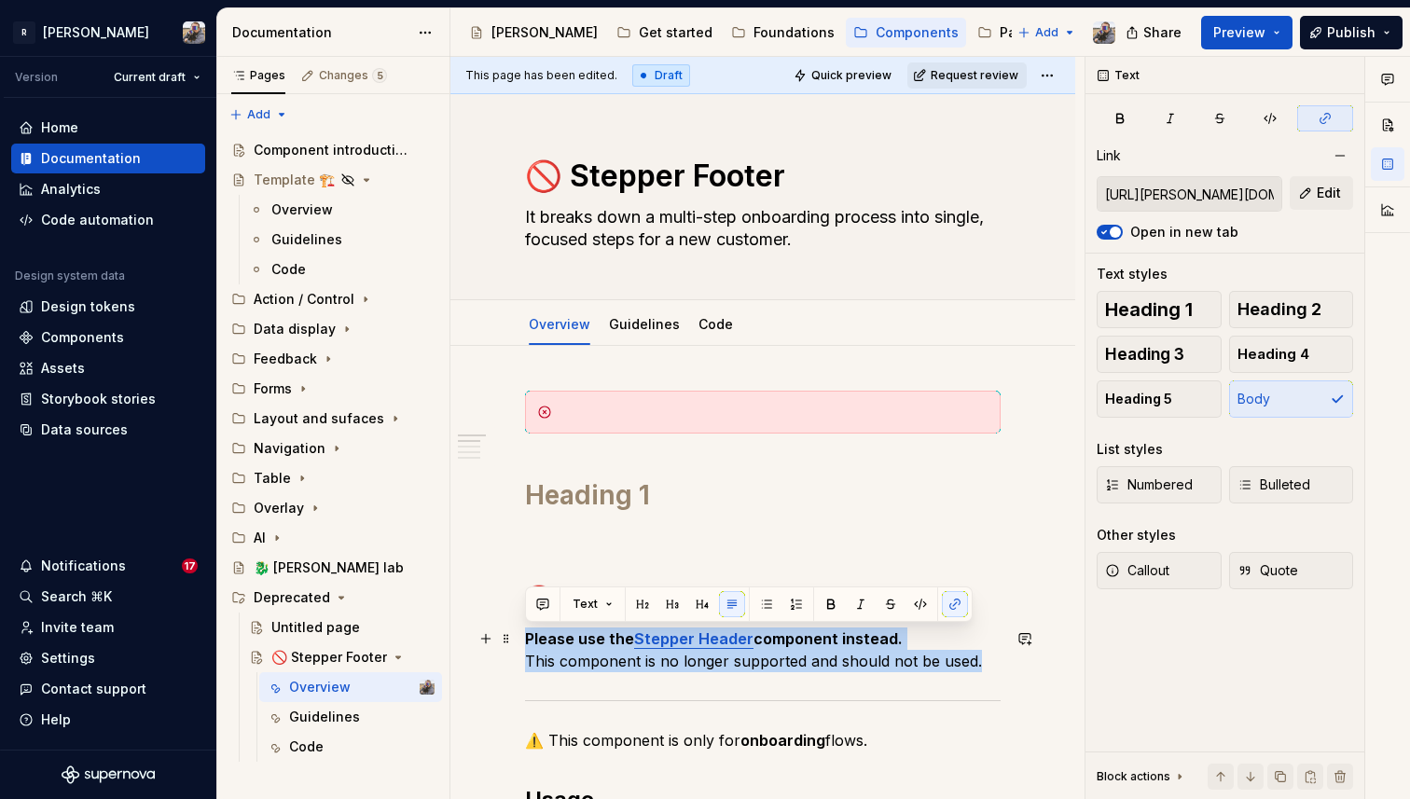
drag, startPoint x: 999, startPoint y: 670, endPoint x: 527, endPoint y: 642, distance: 472.8
click at [527, 642] on p "Please use the Stepper Header component instead. This component is no longer su…" at bounding box center [763, 650] width 476 height 45
copy p "Please use the Stepper Header component instead. This component is no longer su…"
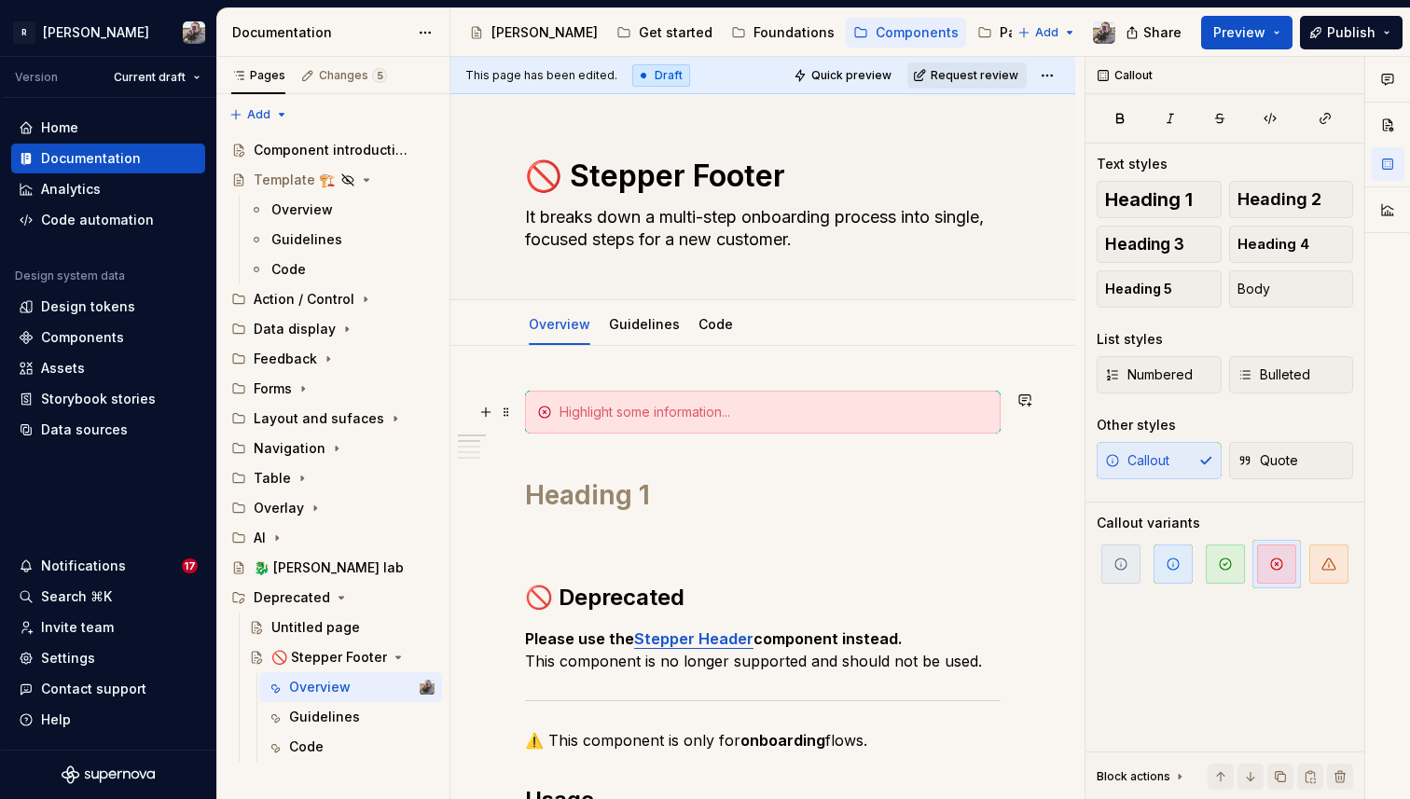
click at [567, 410] on div at bounding box center [774, 412] width 429 height 19
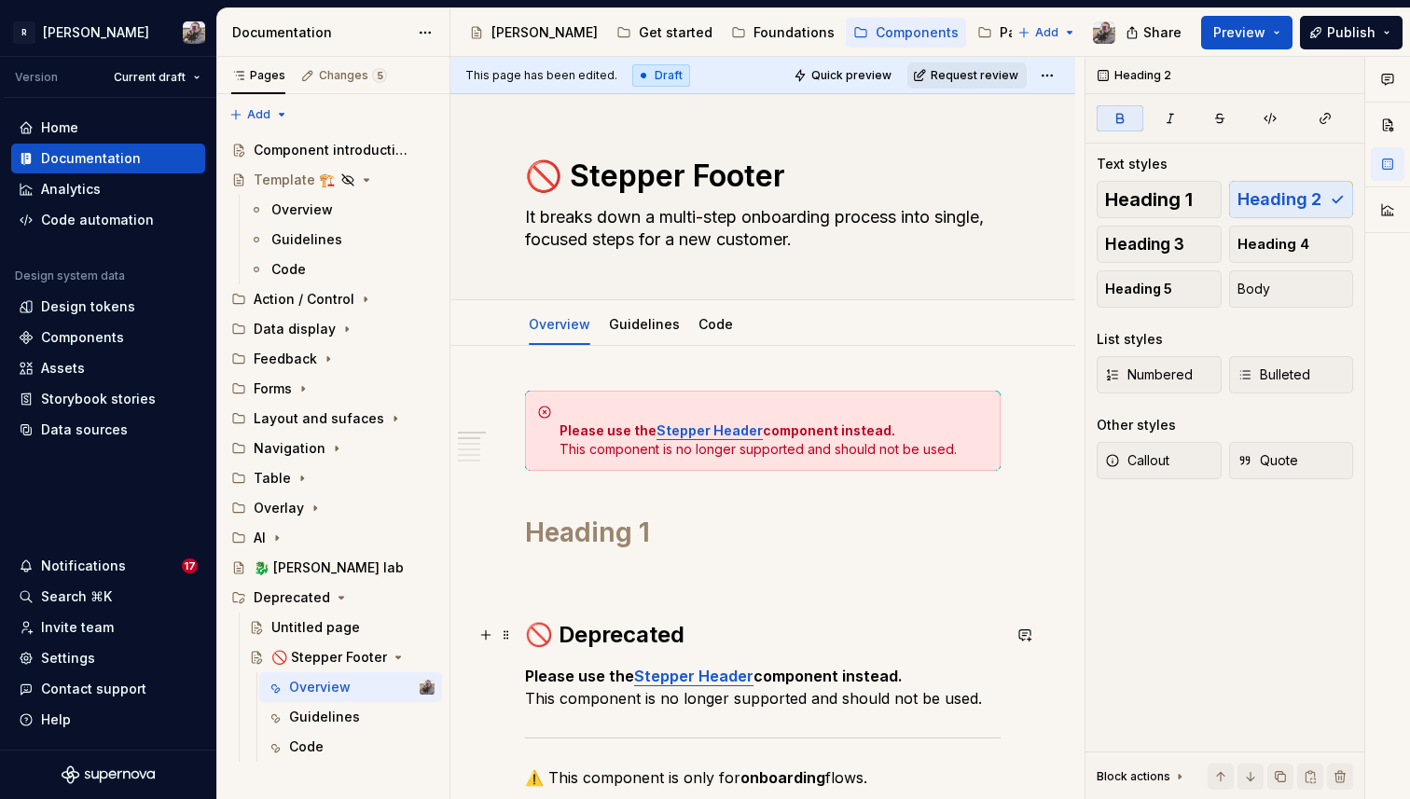
click at [621, 633] on strong "🚫 Deprecated" at bounding box center [605, 634] width 160 height 27
copy strong "eprecated"
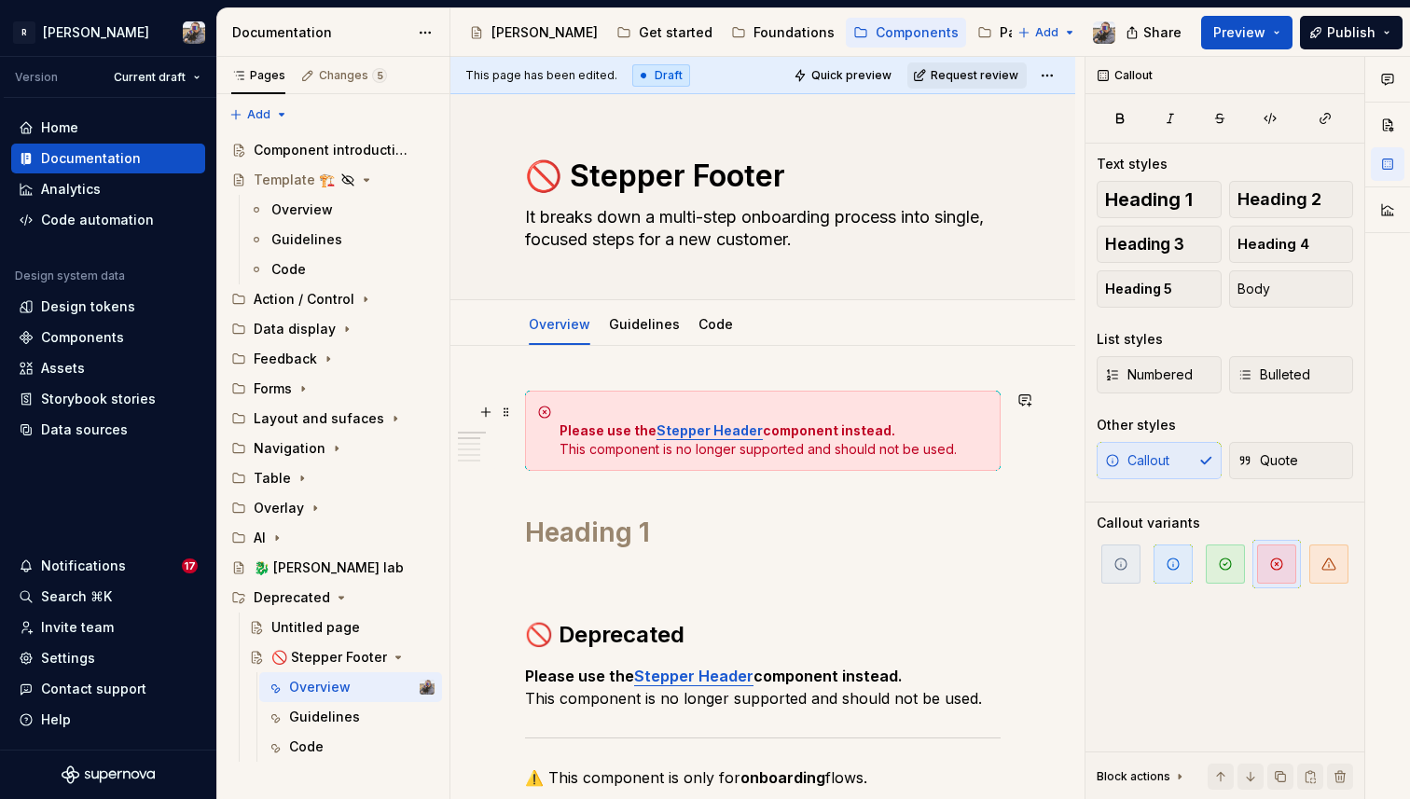
click at [574, 416] on div "Please use the Stepper Header component instead. This component is no longer su…" at bounding box center [774, 431] width 429 height 56
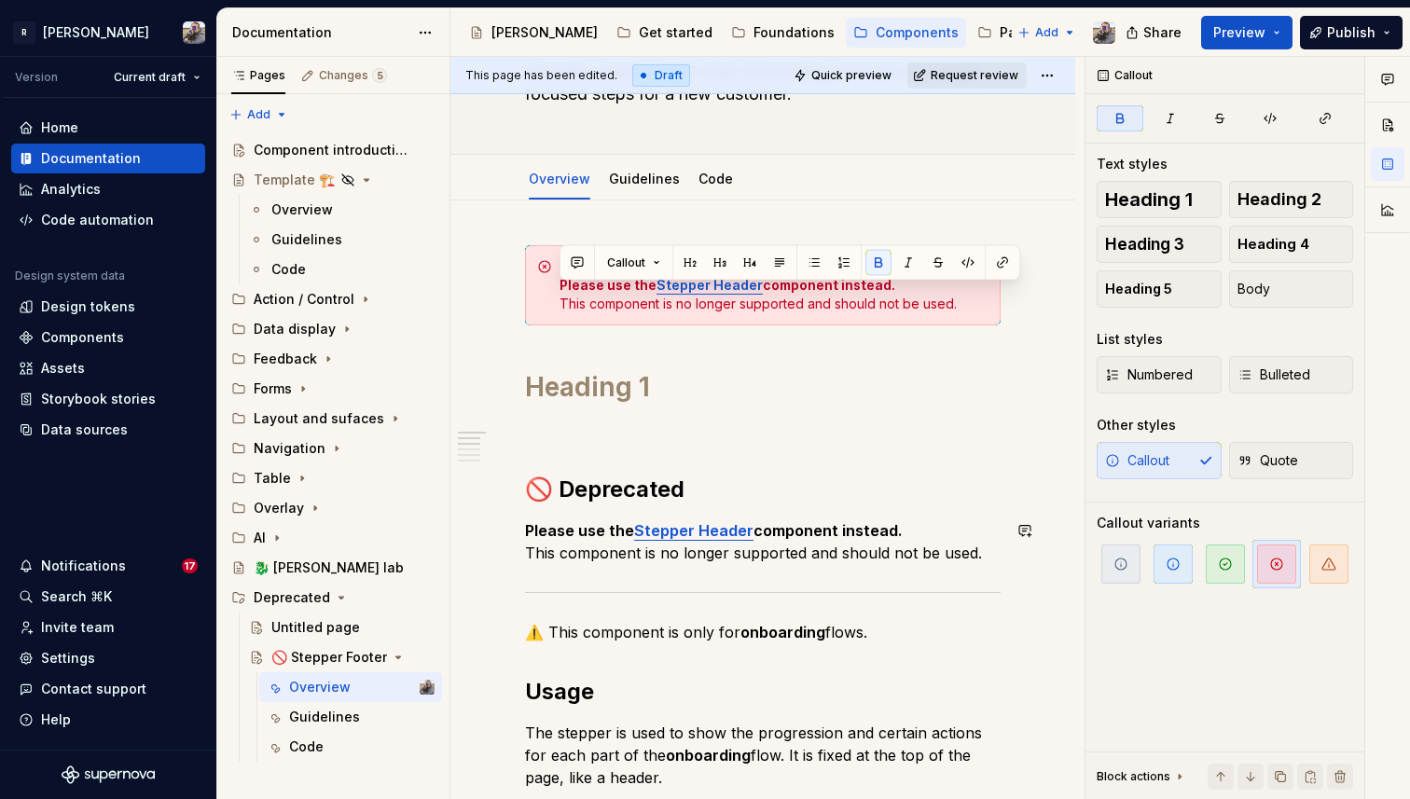
scroll to position [147, 0]
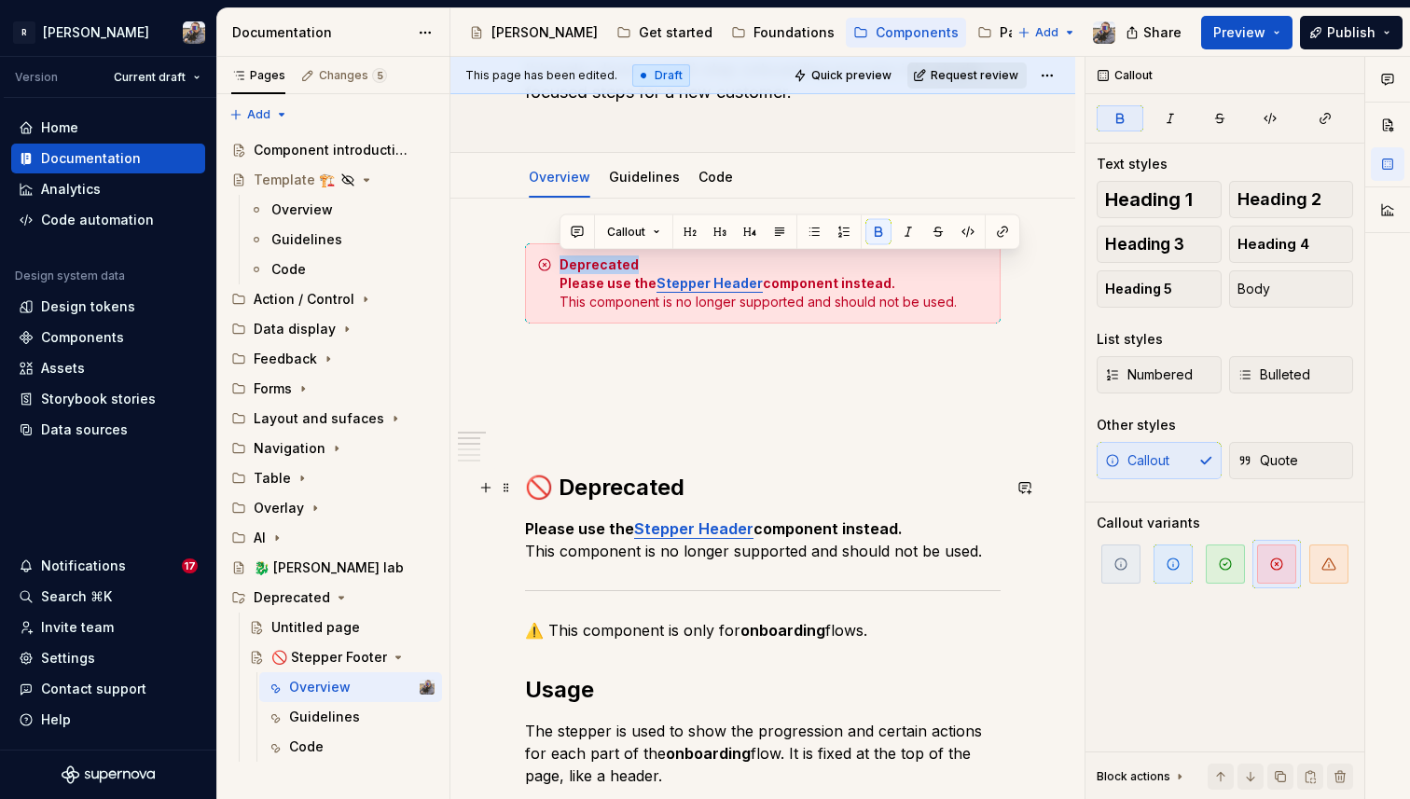
click at [508, 485] on span at bounding box center [506, 488] width 15 height 26
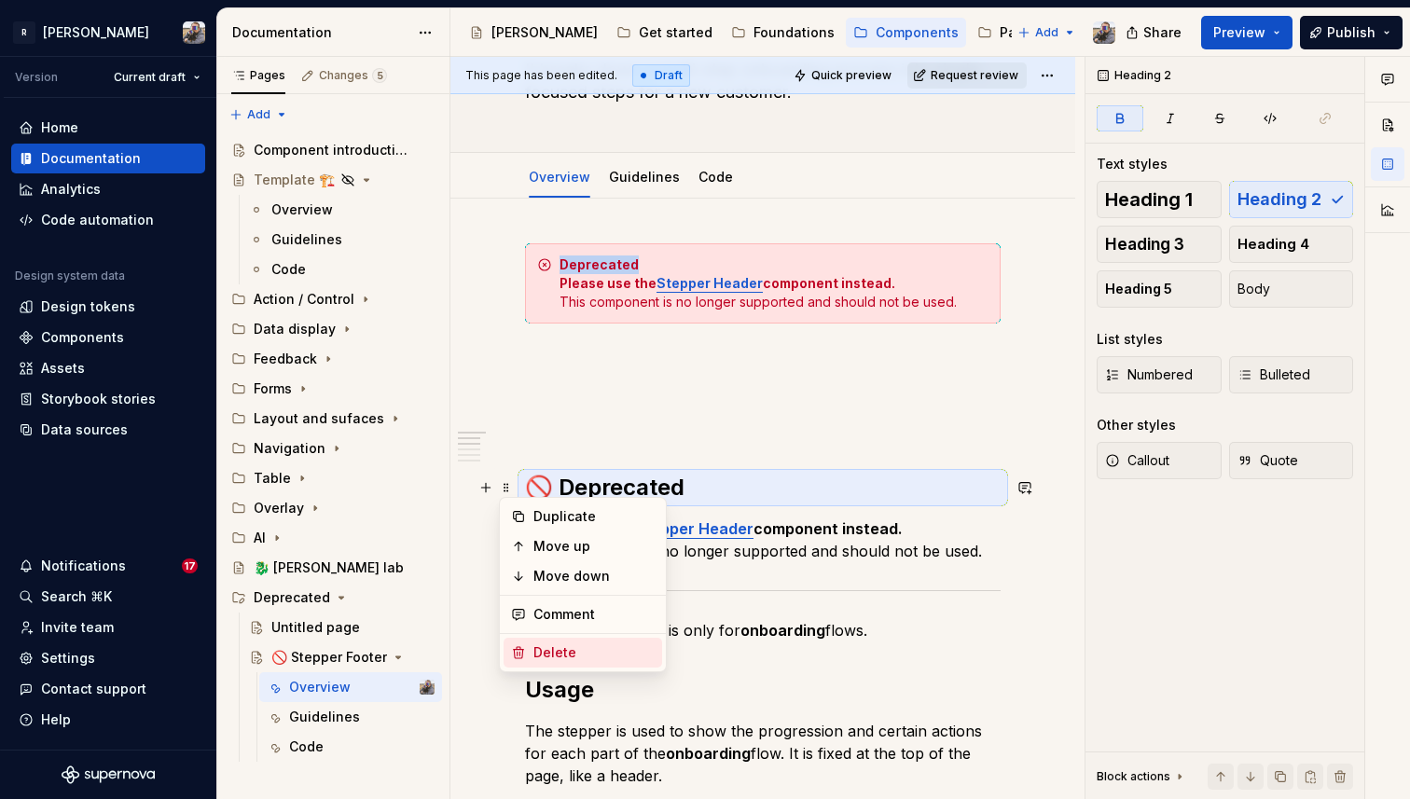
click at [563, 652] on div "Delete" at bounding box center [594, 653] width 121 height 19
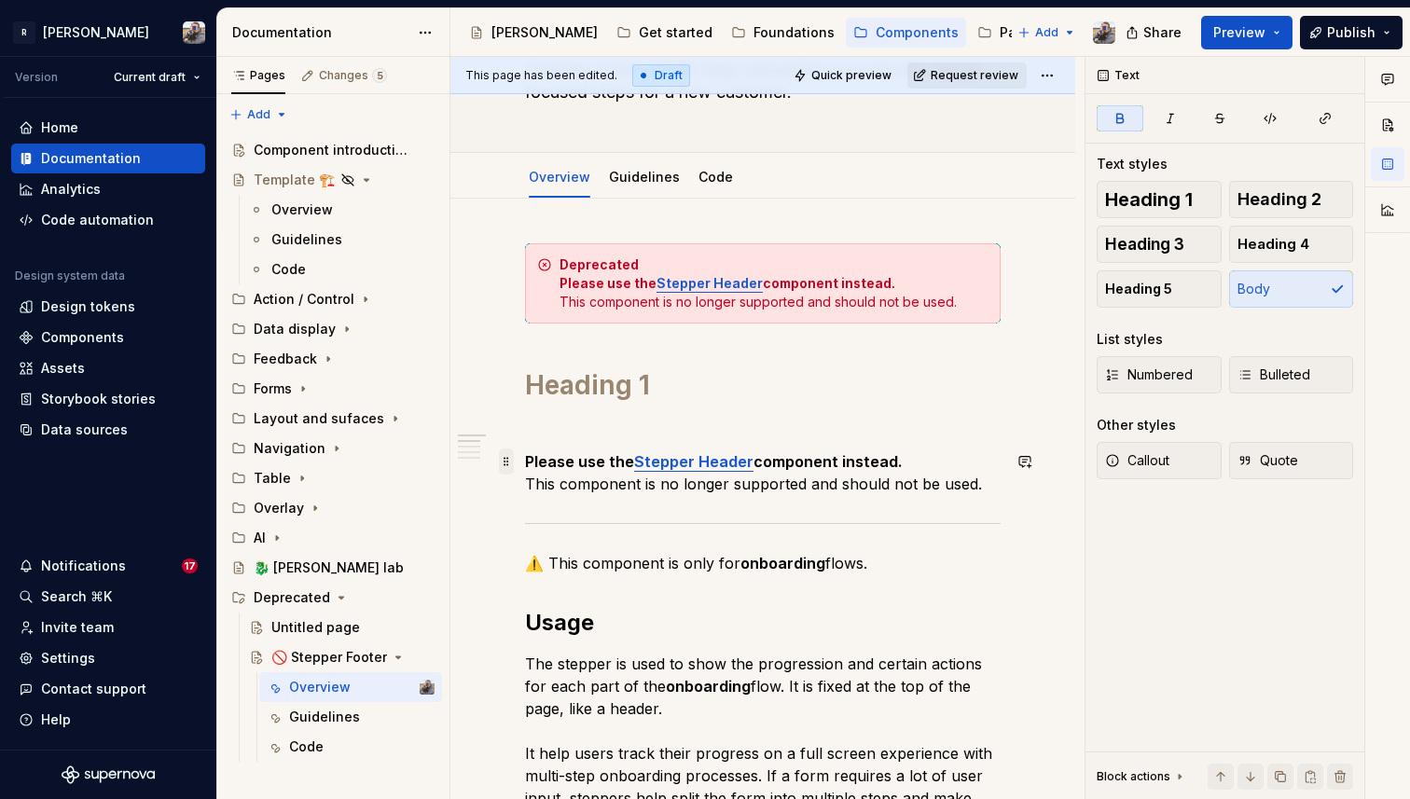
click at [509, 467] on span at bounding box center [506, 462] width 15 height 26
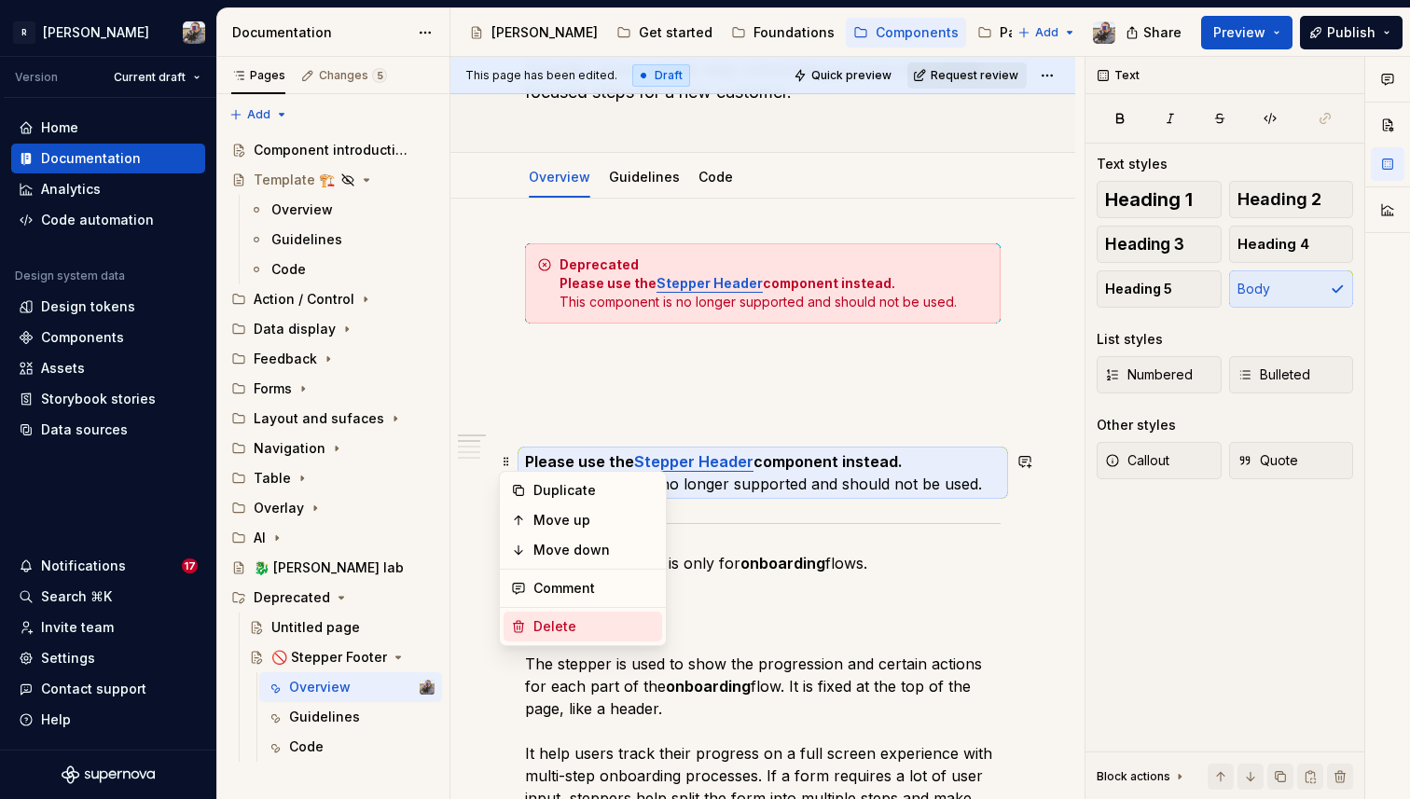
click at [535, 626] on div "Delete" at bounding box center [594, 627] width 121 height 19
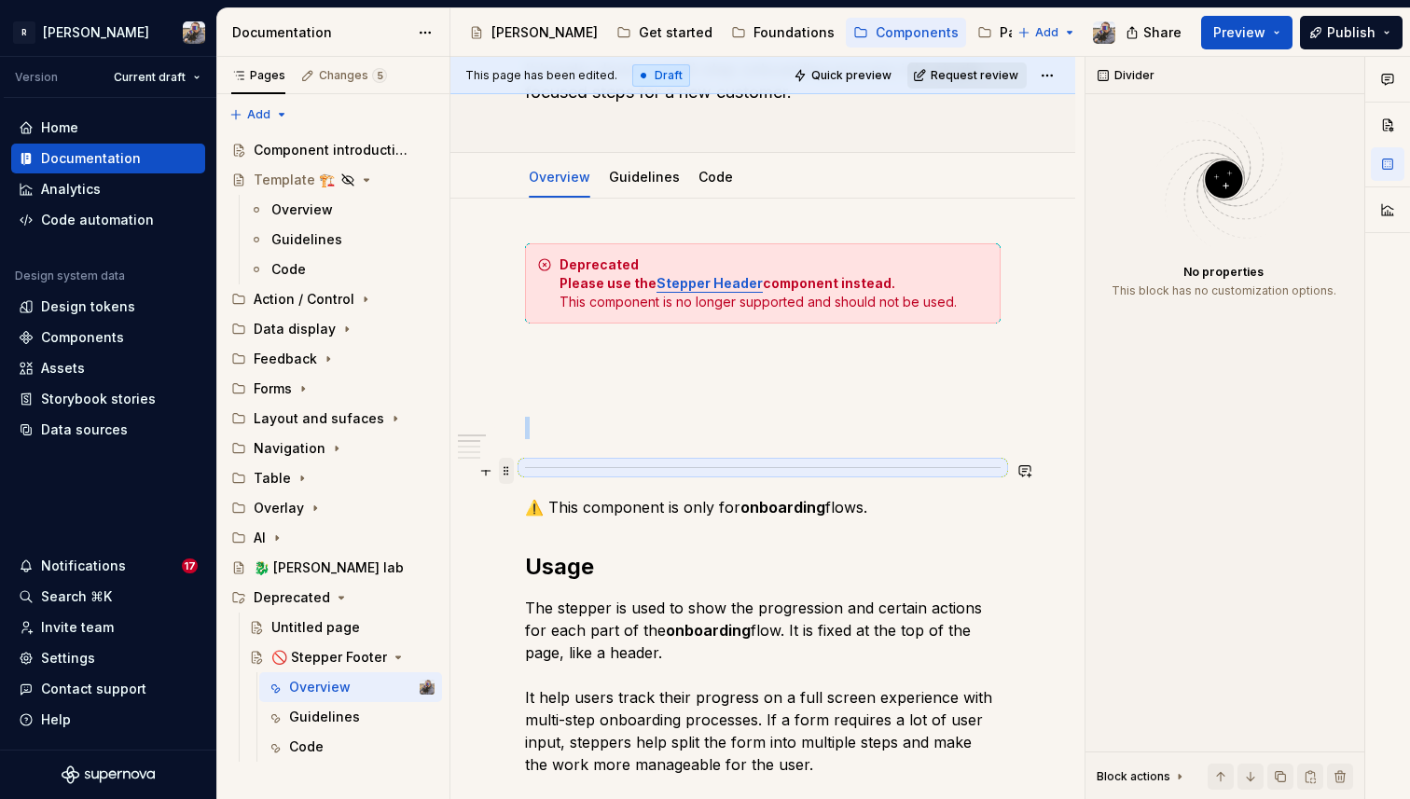
click at [504, 475] on span at bounding box center [506, 471] width 15 height 26
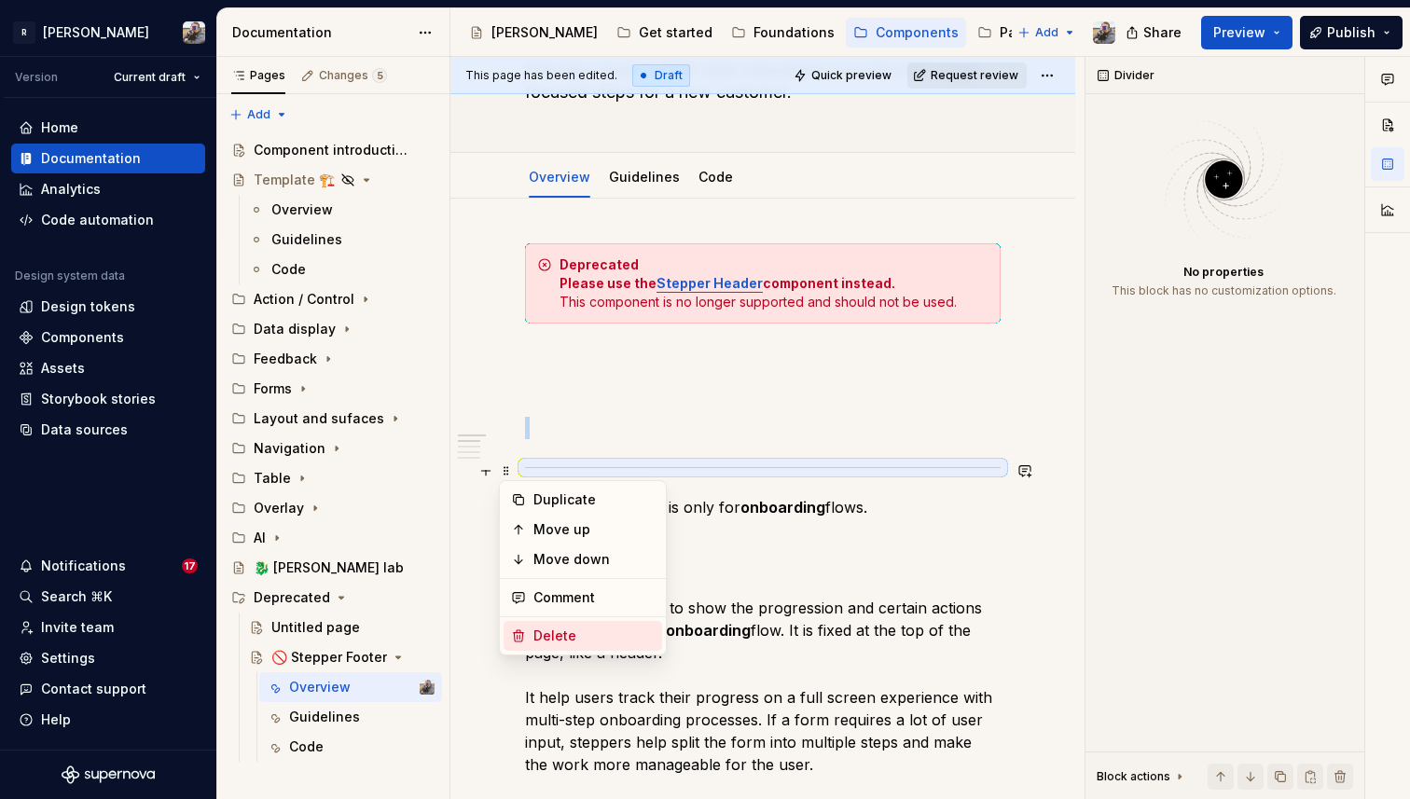
click at [542, 627] on div "Delete" at bounding box center [594, 636] width 121 height 19
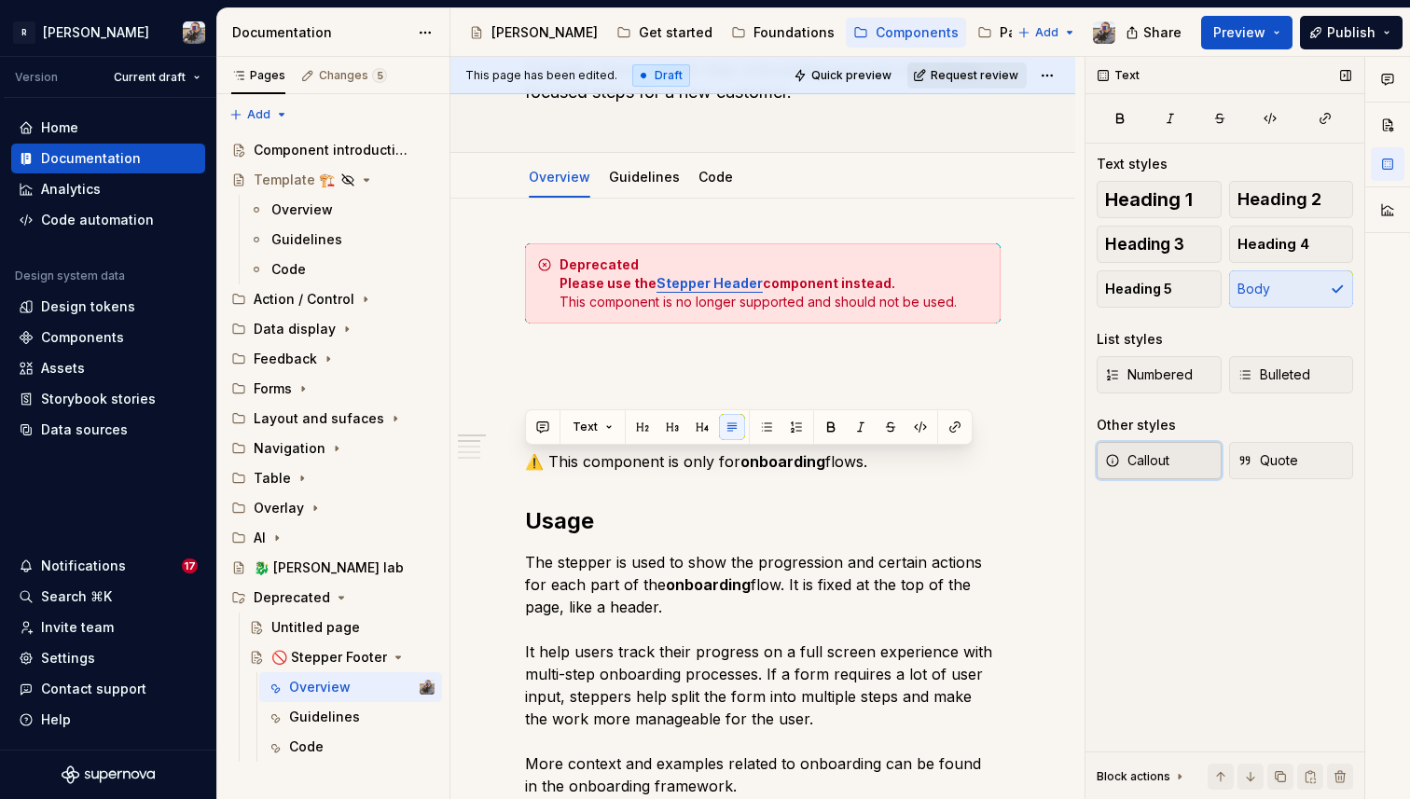
click at [1148, 475] on button "Callout" at bounding box center [1159, 460] width 125 height 37
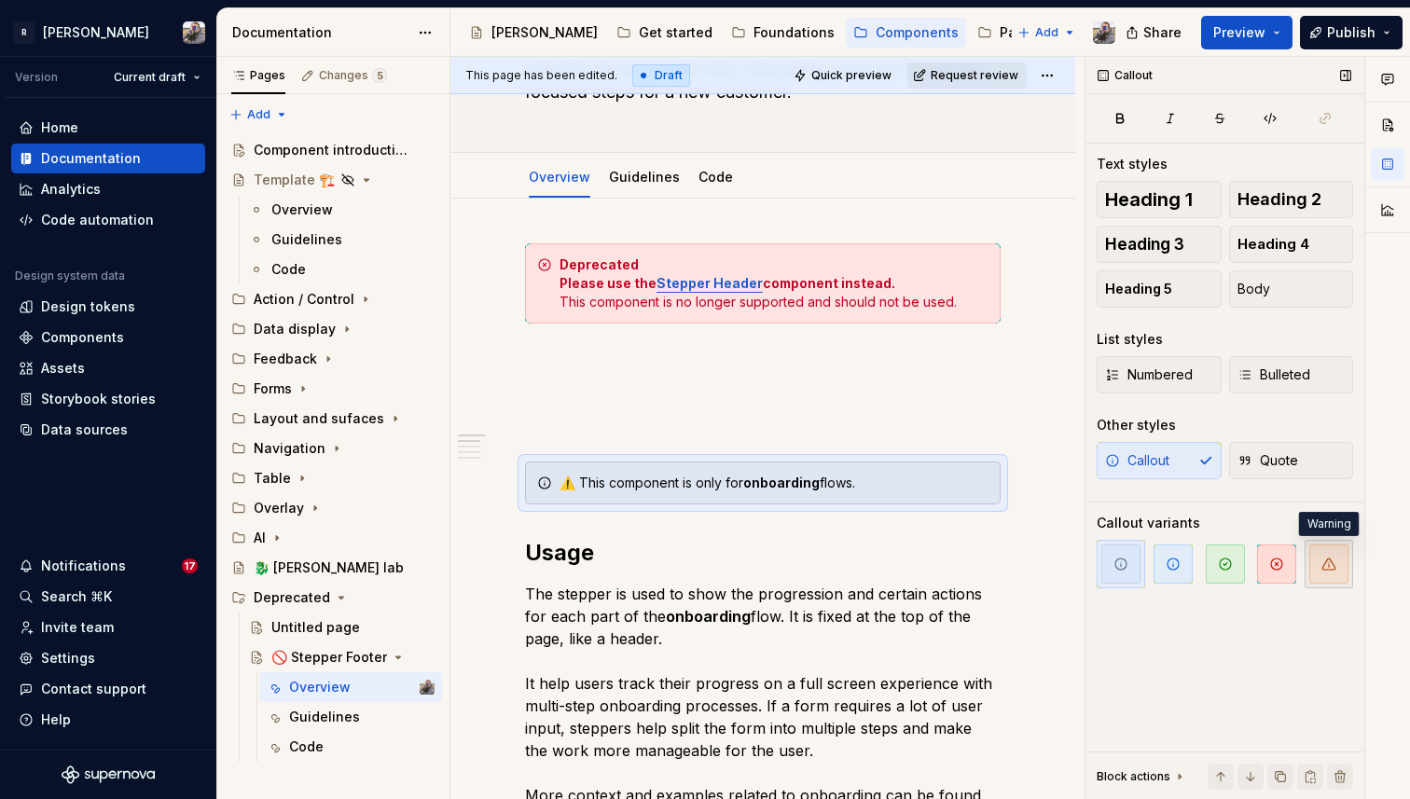
click at [1338, 566] on span "button" at bounding box center [1329, 564] width 39 height 39
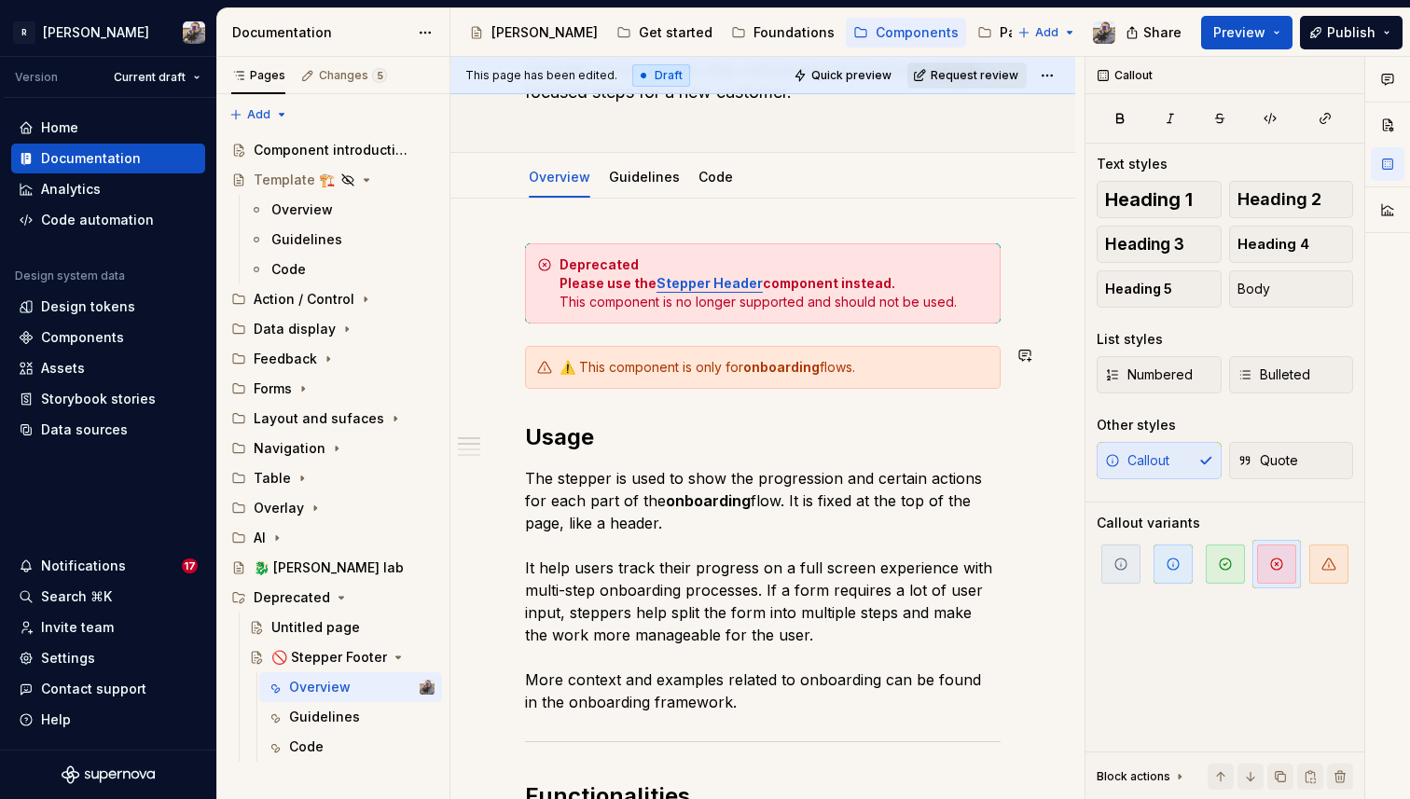
click at [827, 413] on div "Deprecated Please use the Stepper Header component instead. This component is n…" at bounding box center [763, 793] width 476 height 1100
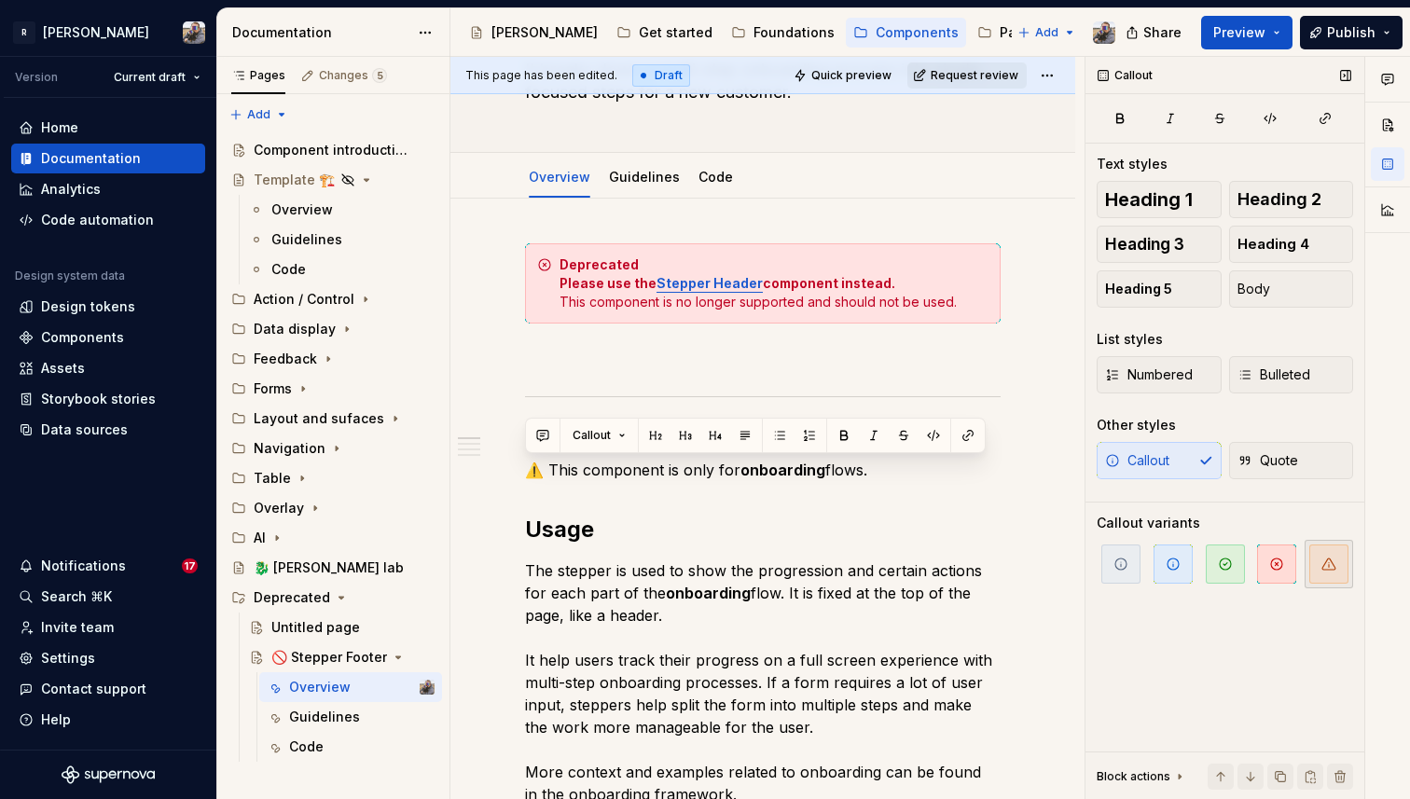
click at [1324, 566] on icon "button" at bounding box center [1329, 564] width 13 height 11
click at [1341, 578] on span "button" at bounding box center [1329, 564] width 39 height 39
click at [1319, 575] on span "button" at bounding box center [1329, 564] width 39 height 39
click at [801, 470] on strong "onboarding" at bounding box center [783, 470] width 85 height 19
click at [526, 472] on p "⚠️ This component is only for onboarding flows." at bounding box center [763, 470] width 476 height 22
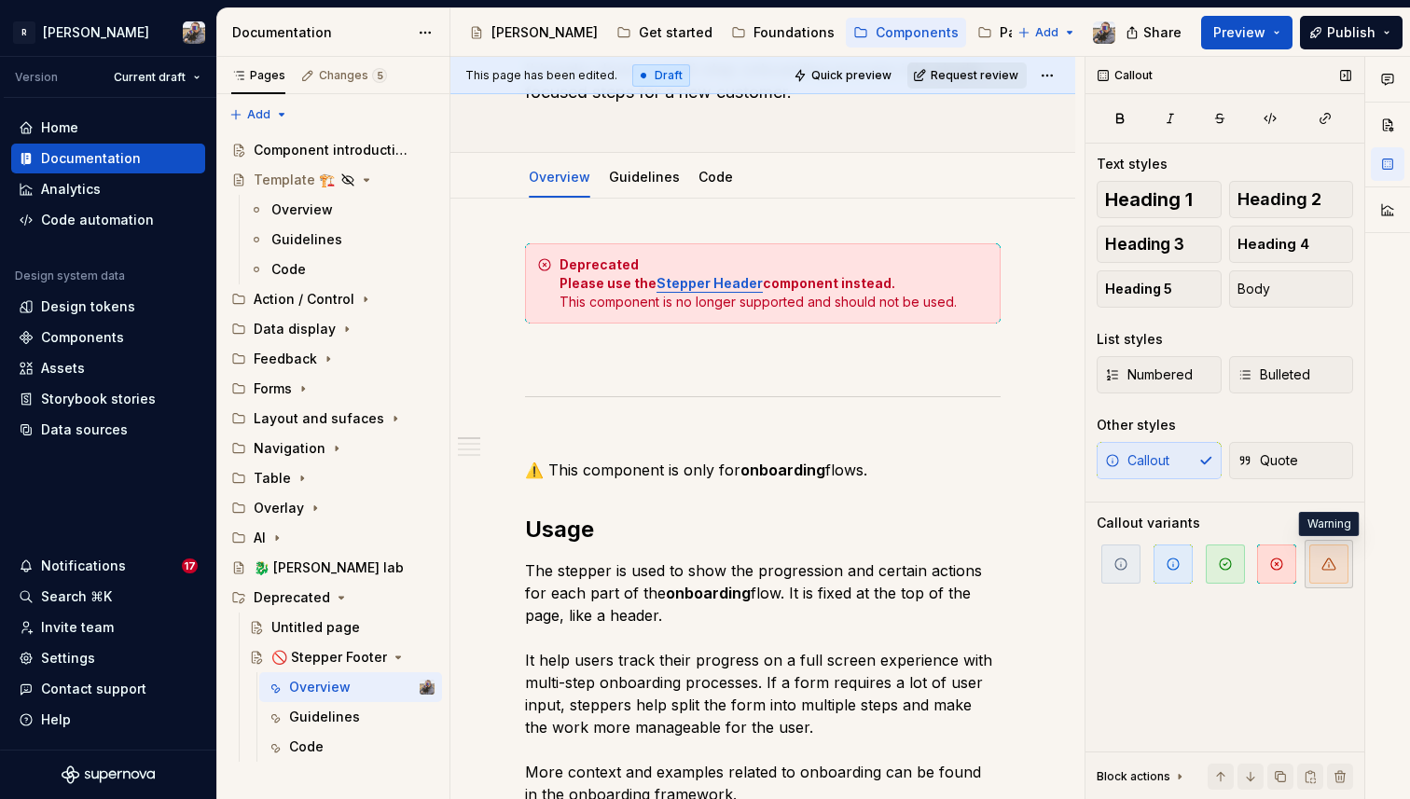
click at [1326, 559] on icon "button" at bounding box center [1329, 564] width 15 height 15
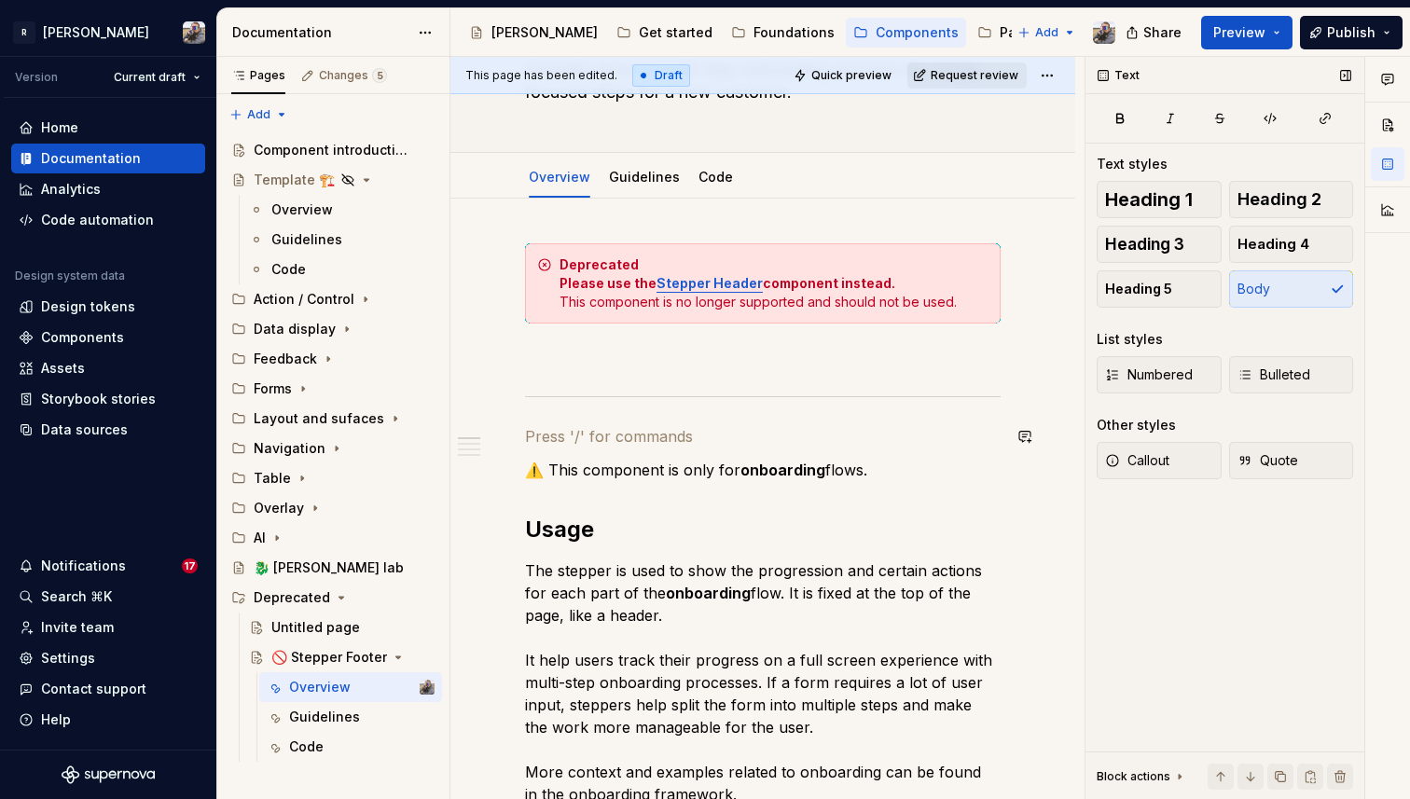
click at [1139, 466] on span "Callout" at bounding box center [1137, 460] width 64 height 19
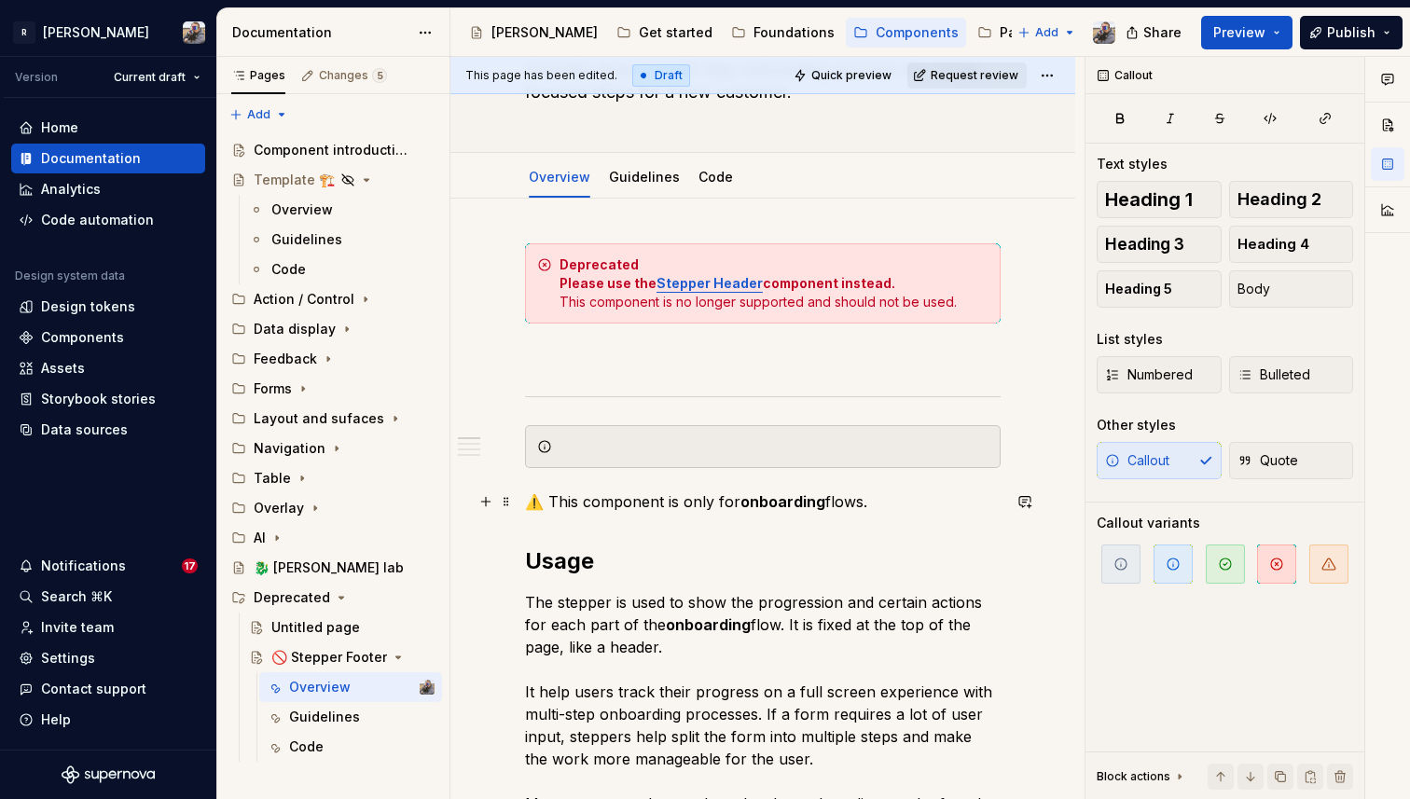
click at [852, 498] on p "⚠️ This component is only for onboarding flows." at bounding box center [763, 502] width 476 height 22
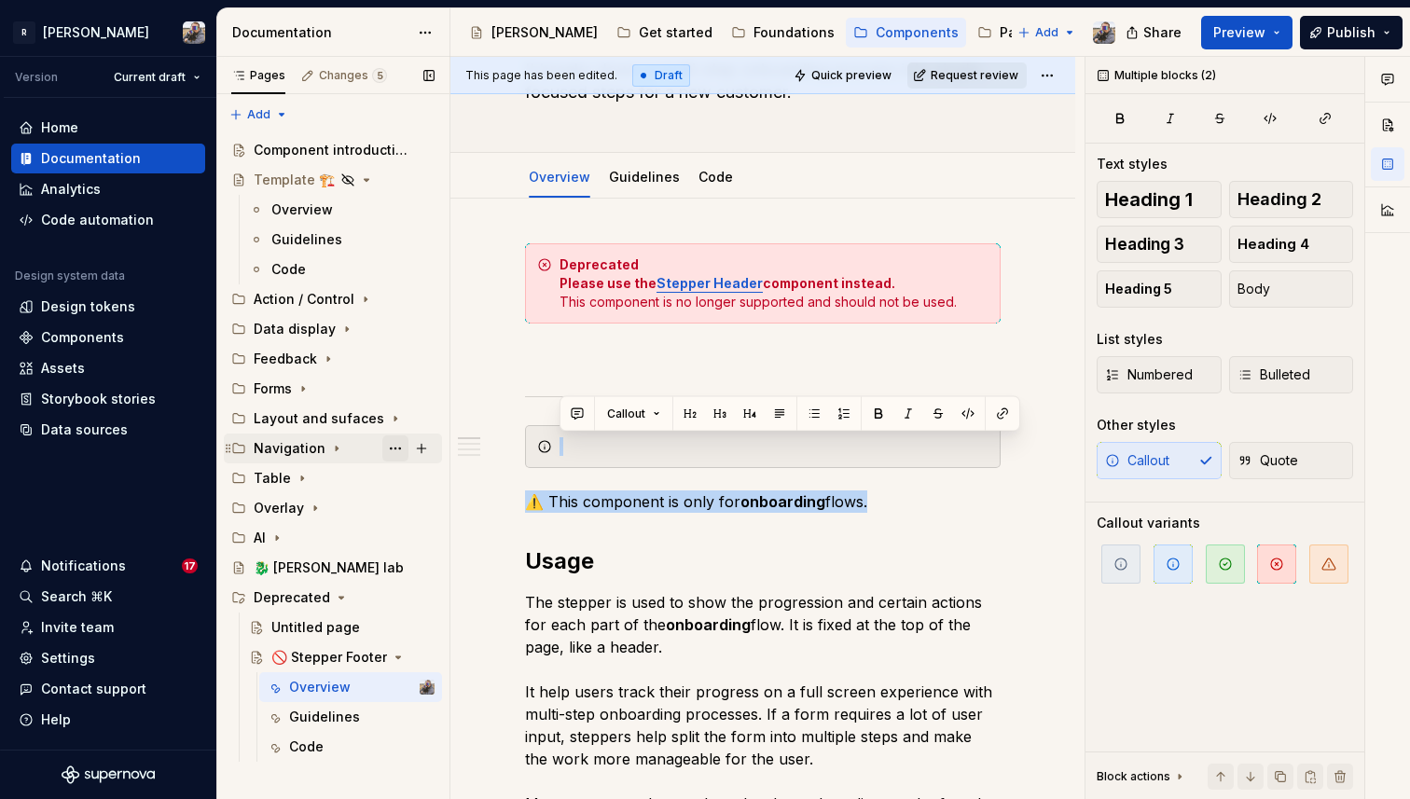
drag, startPoint x: 863, startPoint y: 497, endPoint x: 402, endPoint y: 451, distance: 463.1
click at [402, 451] on div "Pages Changes 5 Add Accessibility guide for tree Page tree. Navigate the tree w…" at bounding box center [813, 428] width 1193 height 743
copy div "⚠️ This component is only for onboarding flows"
click at [619, 446] on div at bounding box center [774, 446] width 429 height 19
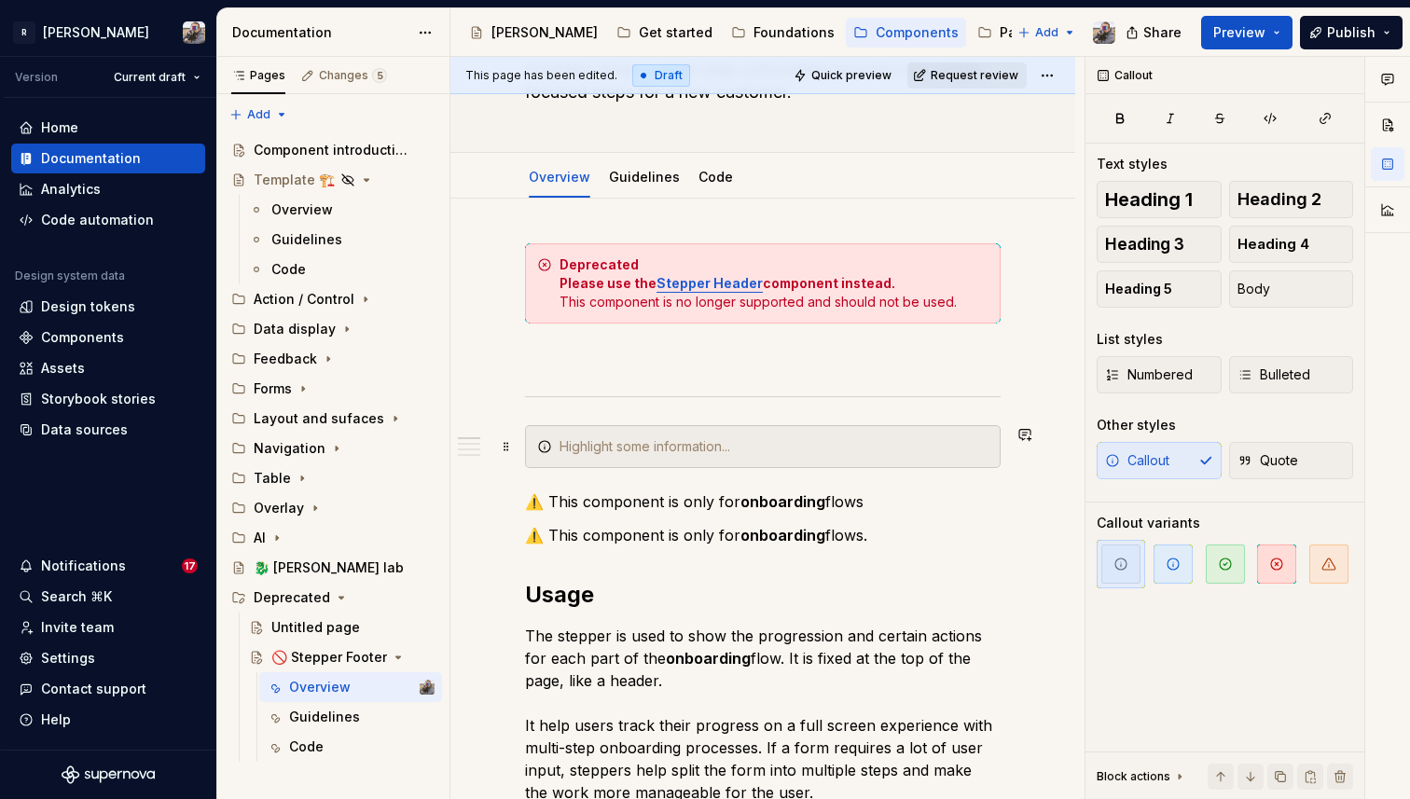
click at [605, 461] on div at bounding box center [763, 446] width 476 height 43
drag, startPoint x: 545, startPoint y: 506, endPoint x: 914, endPoint y: 502, distance: 369.4
click at [914, 502] on p "⚠️ This component is only for onboarding flows" at bounding box center [763, 502] width 476 height 22
copy p "This component is only for onboarding flows"
click at [718, 439] on div at bounding box center [774, 446] width 429 height 19
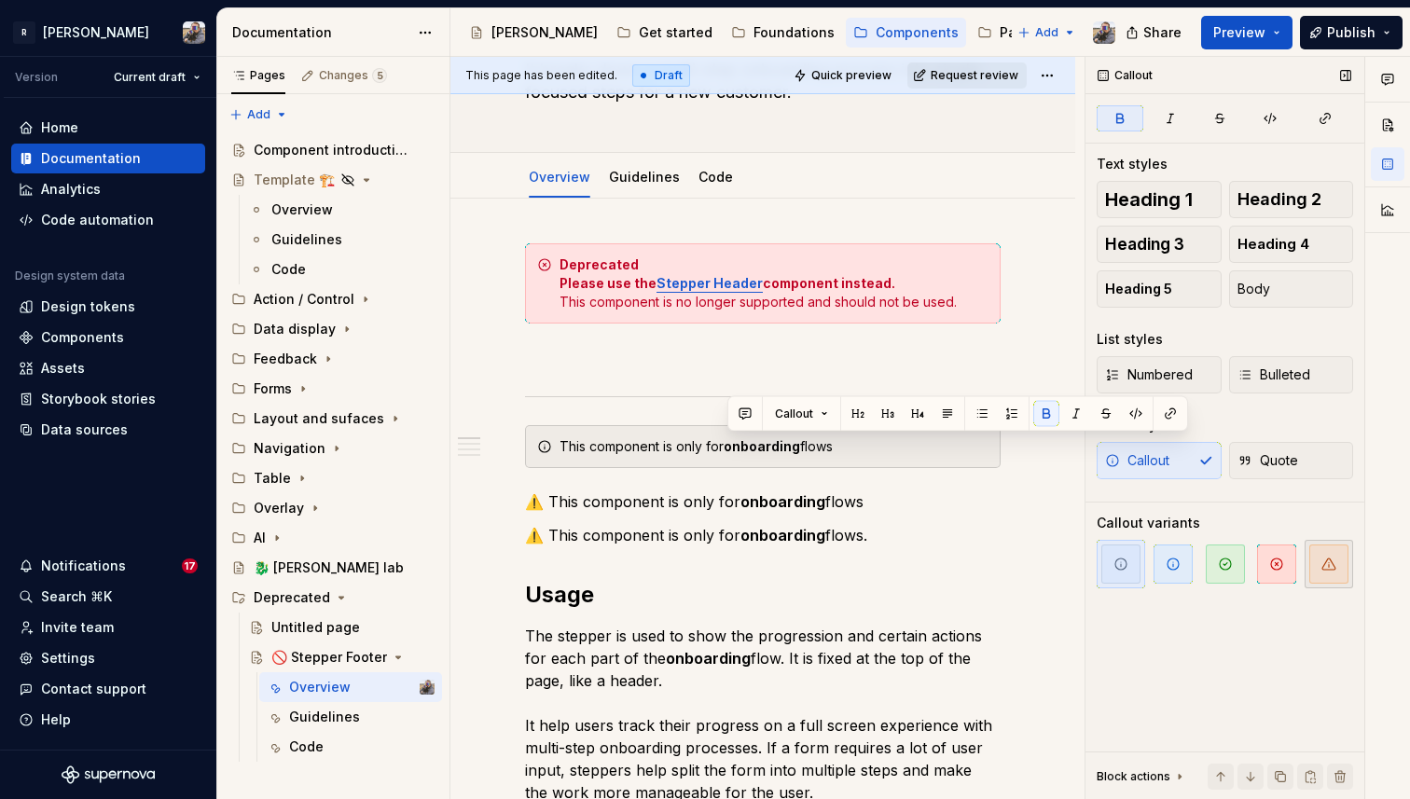
click at [1324, 563] on icon "button" at bounding box center [1329, 564] width 15 height 15
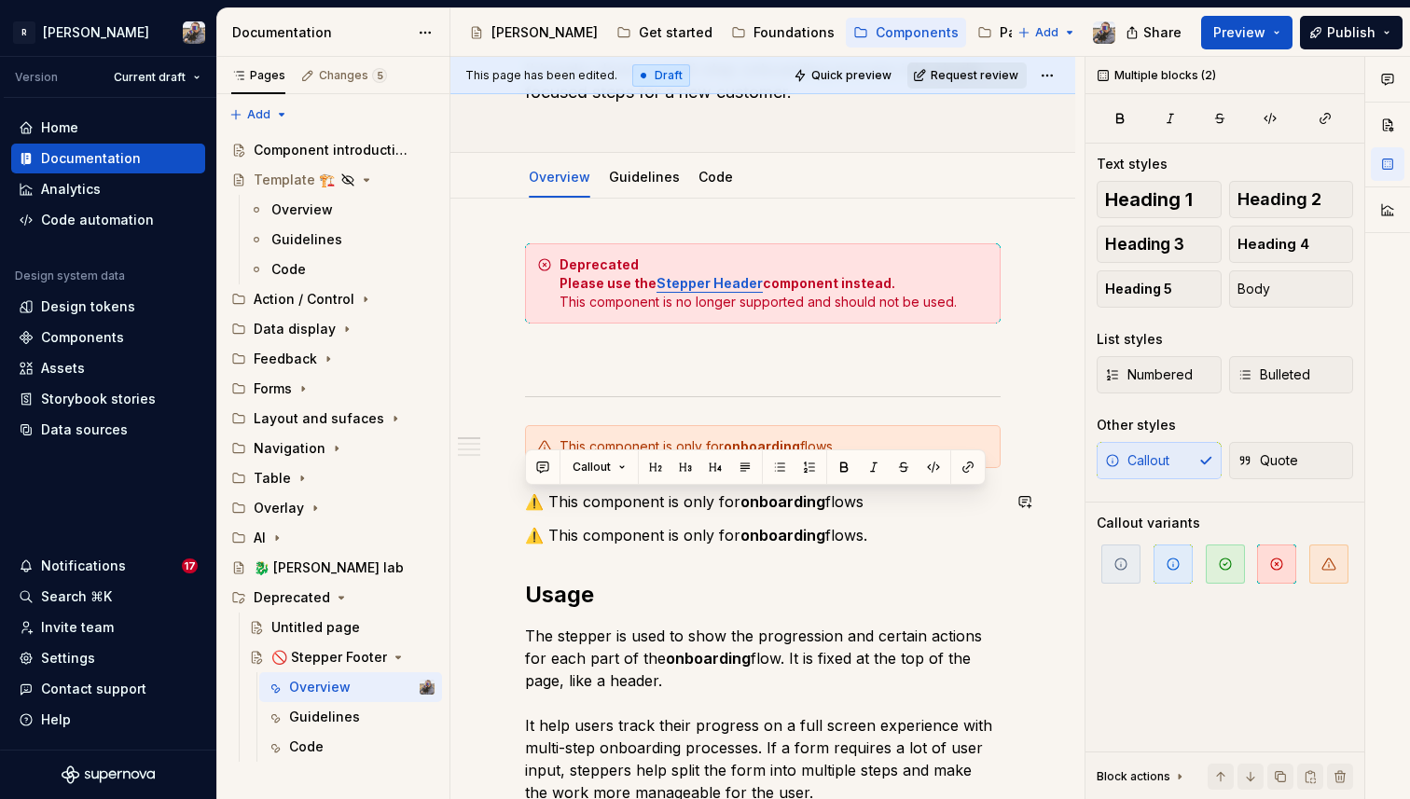
drag, startPoint x: 886, startPoint y: 539, endPoint x: 543, endPoint y: 474, distance: 349.4
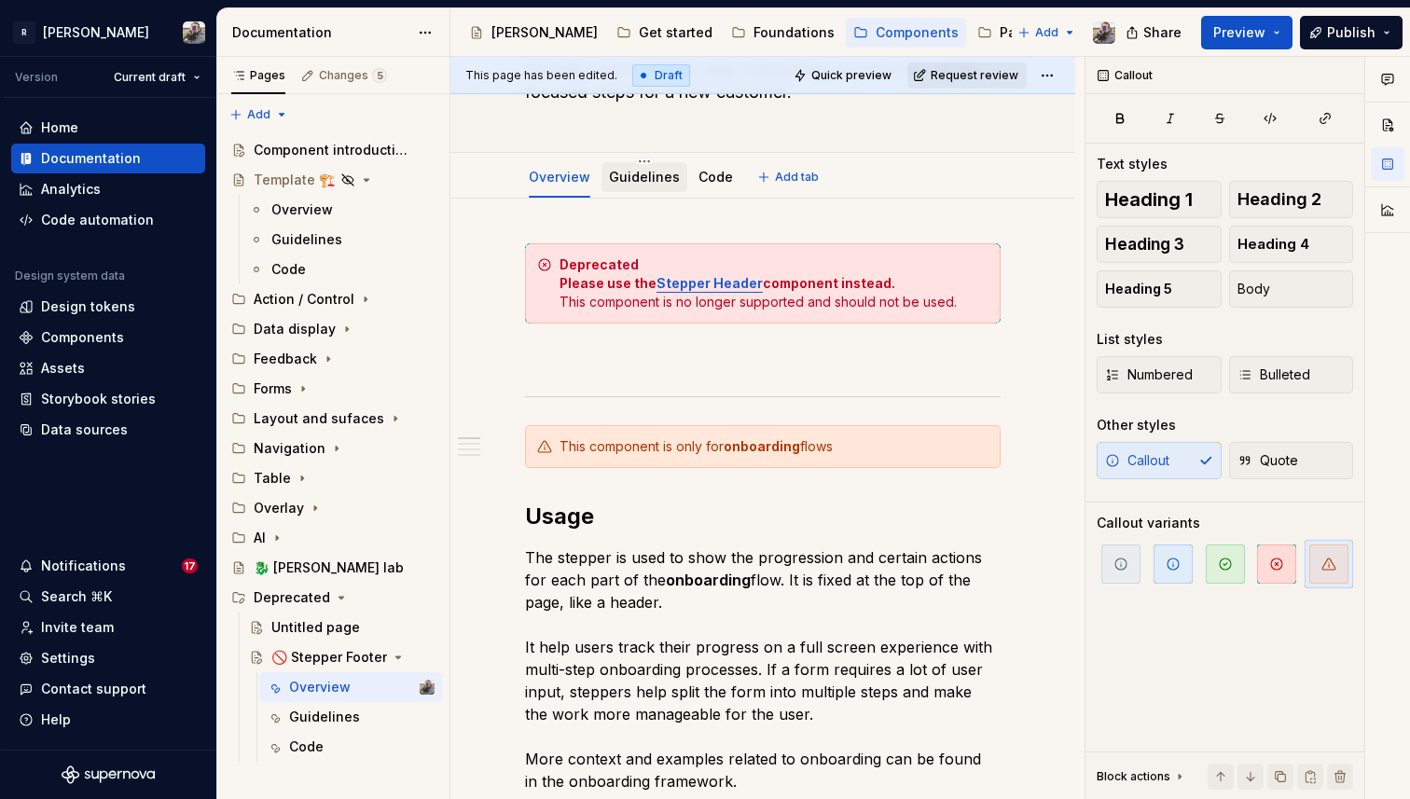
click at [634, 187] on div "Guidelines" at bounding box center [644, 177] width 71 height 22
click at [384, 715] on button "Page tree" at bounding box center [395, 717] width 26 height 26
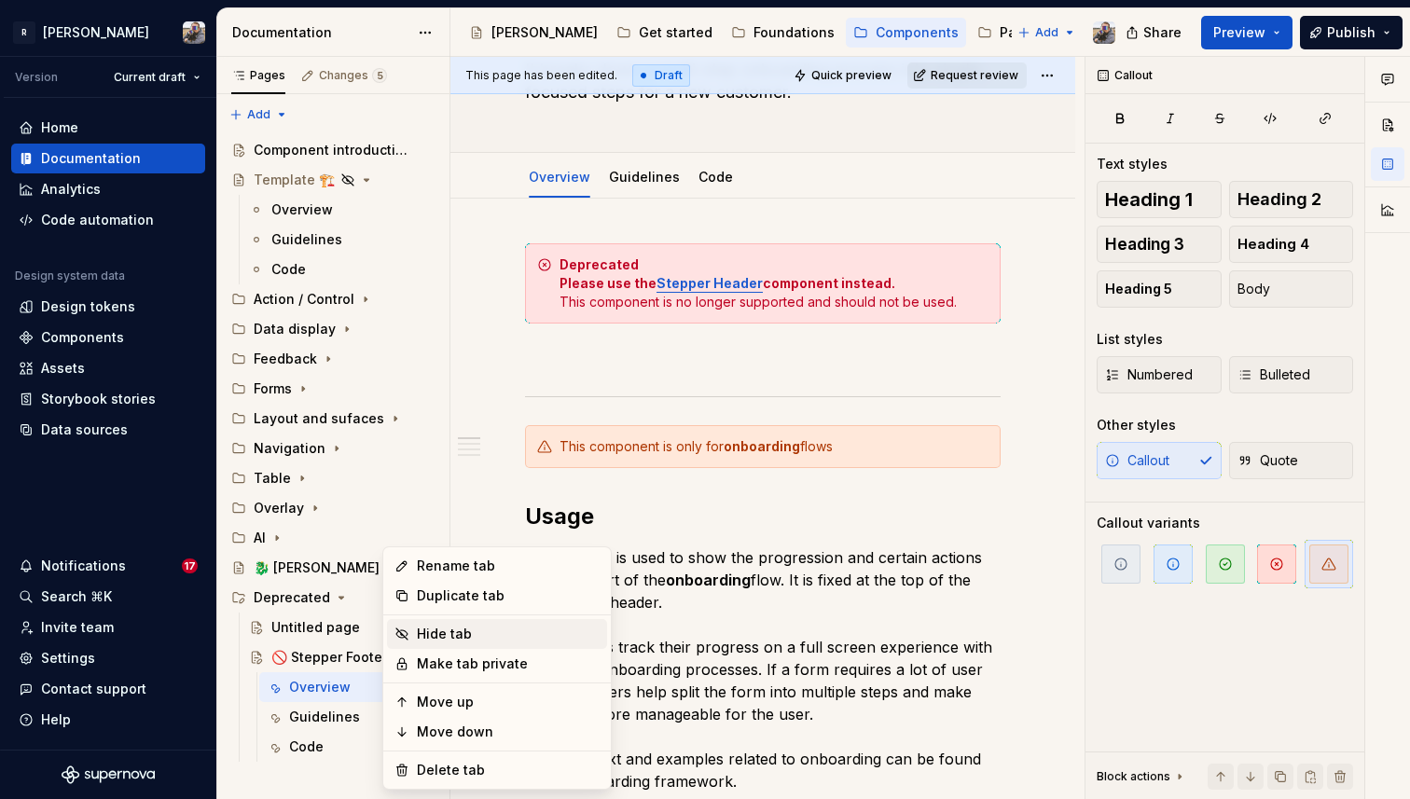
click at [463, 635] on div "Hide tab" at bounding box center [508, 634] width 183 height 19
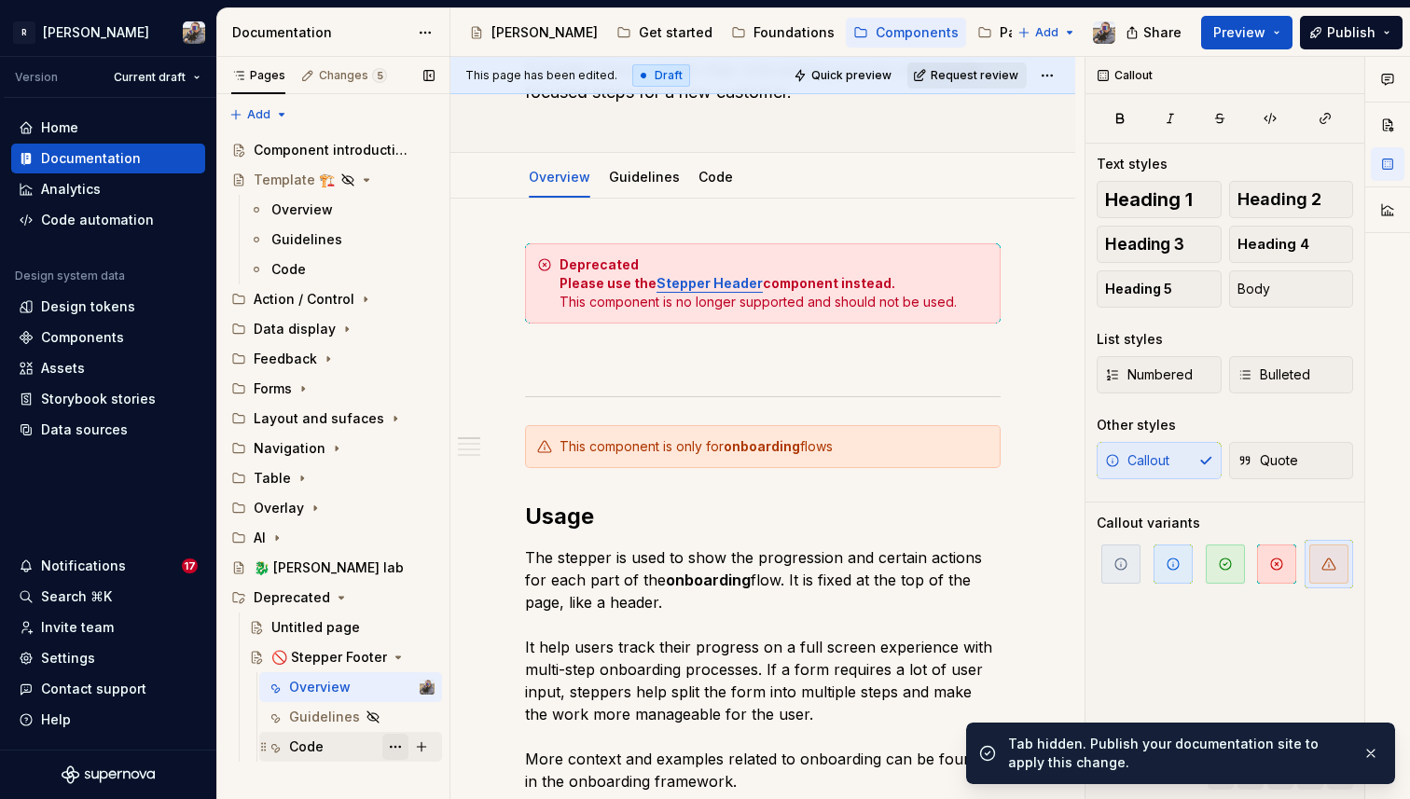
click at [396, 743] on button "Page tree" at bounding box center [395, 747] width 26 height 26
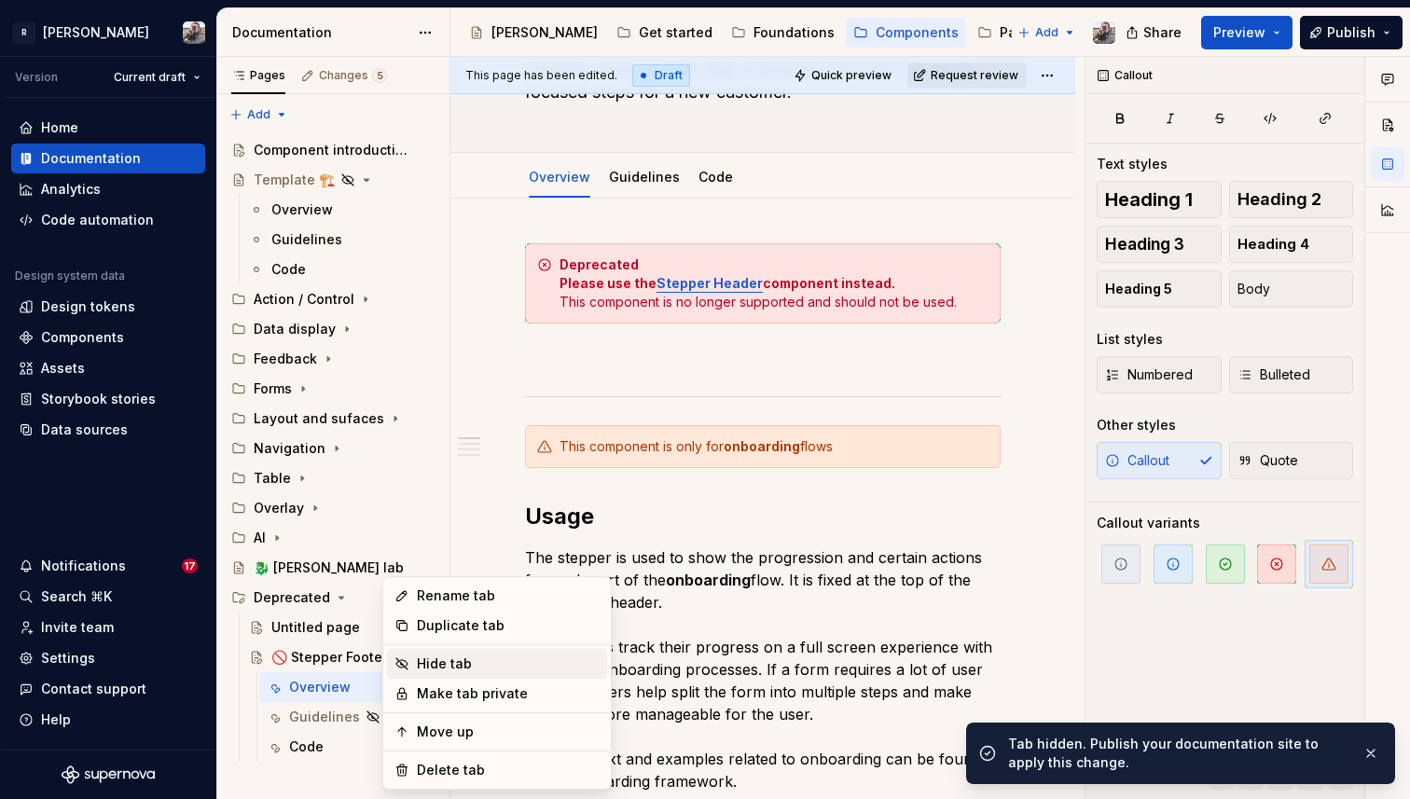
click at [458, 667] on div "Hide tab" at bounding box center [508, 664] width 183 height 19
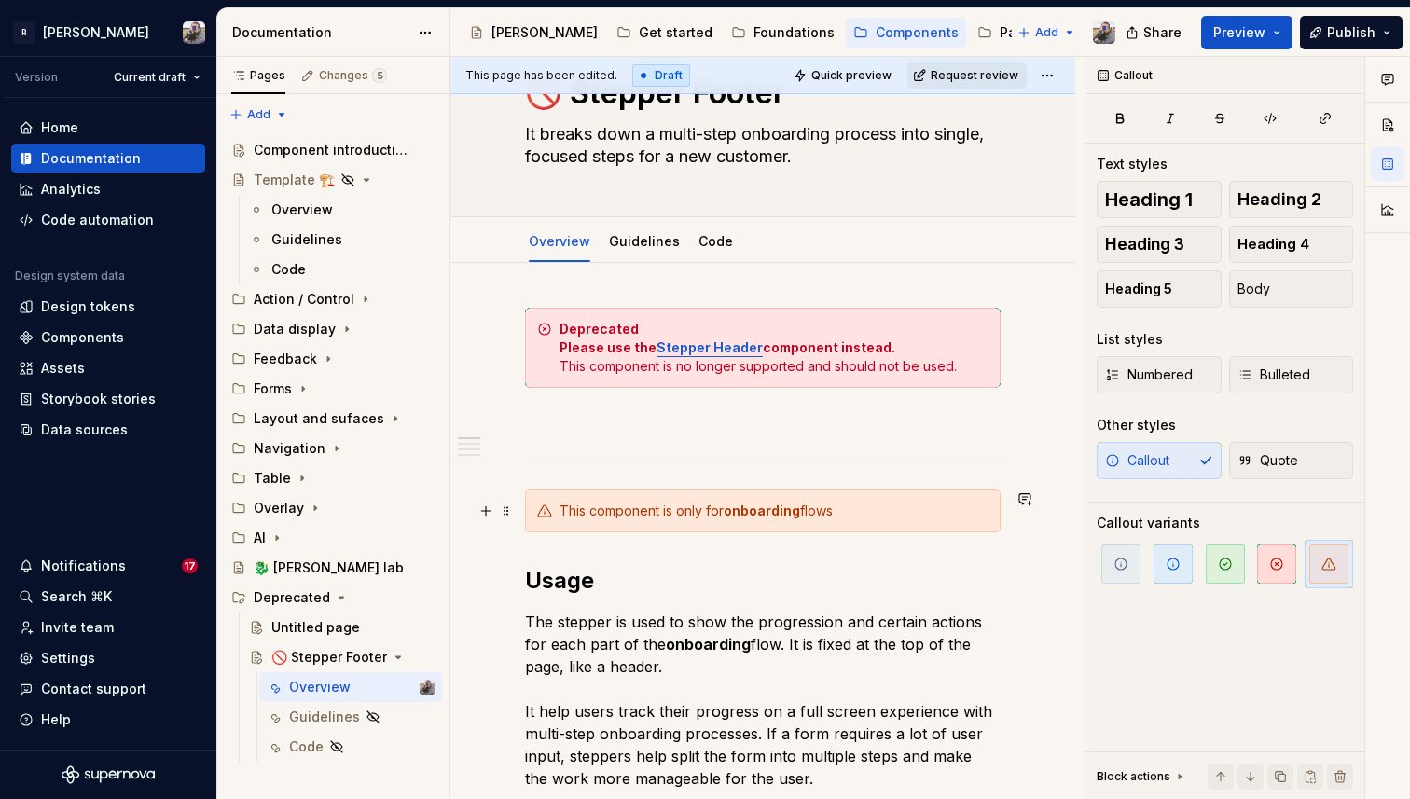
scroll to position [0, 0]
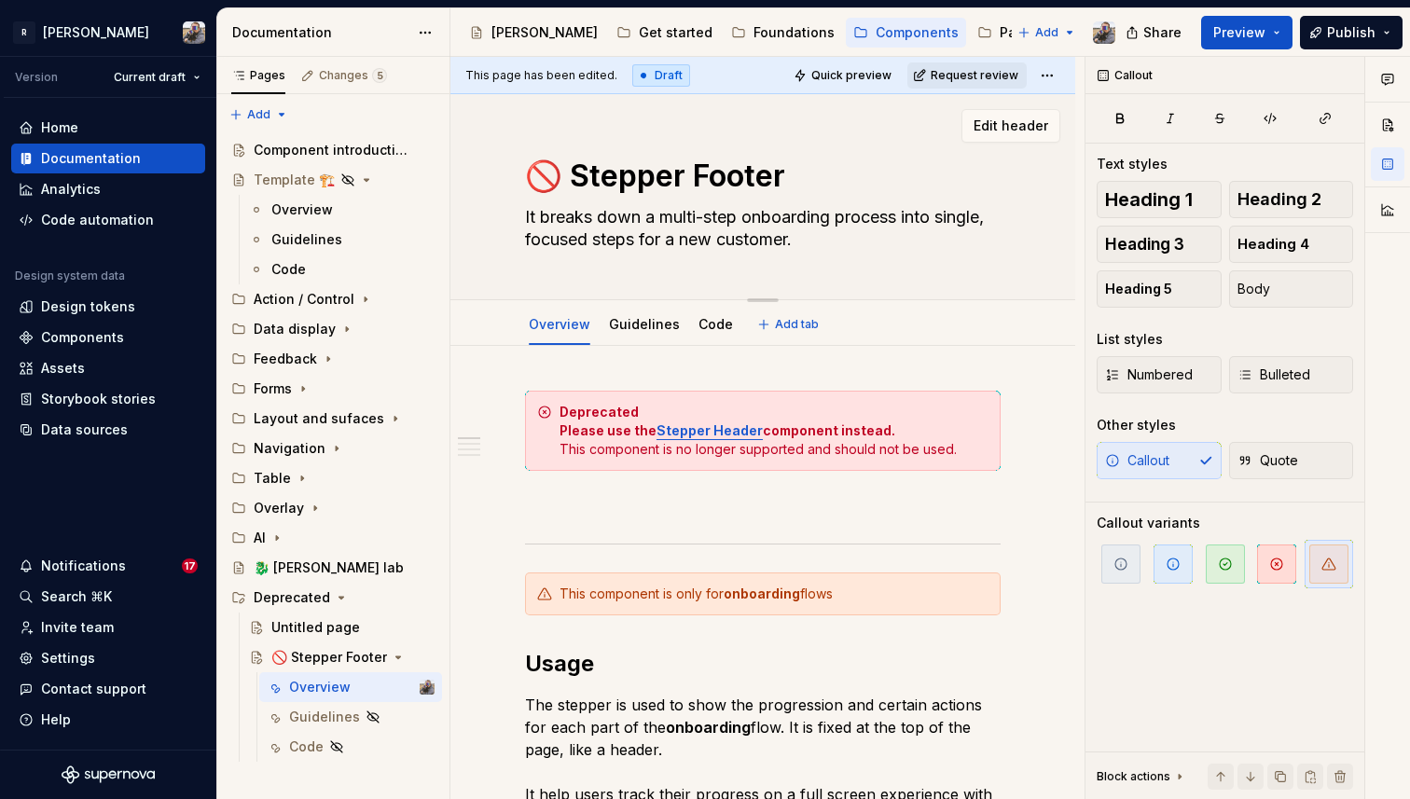
click at [564, 170] on textarea "🚫 Stepper Footer" at bounding box center [759, 176] width 476 height 45
type textarea "*"
type textarea "Stepper Footer"
type textarea "*"
type textarea "Stepper Footer"
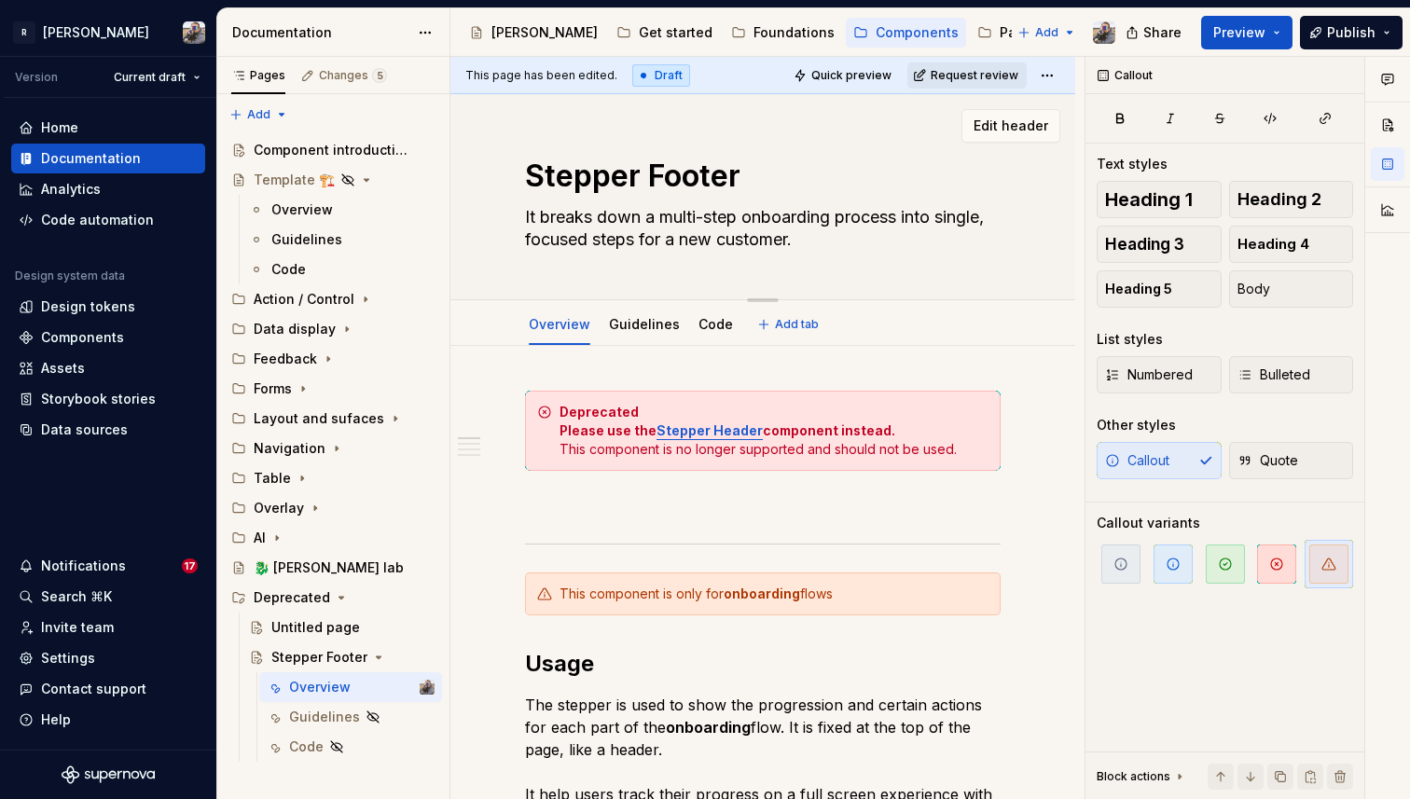
paste textarea "🚫"
type textarea "*"
type textarea "Stepper Footer 🚫"
type textarea "*"
type textarea "Stepper Footer 🚫"
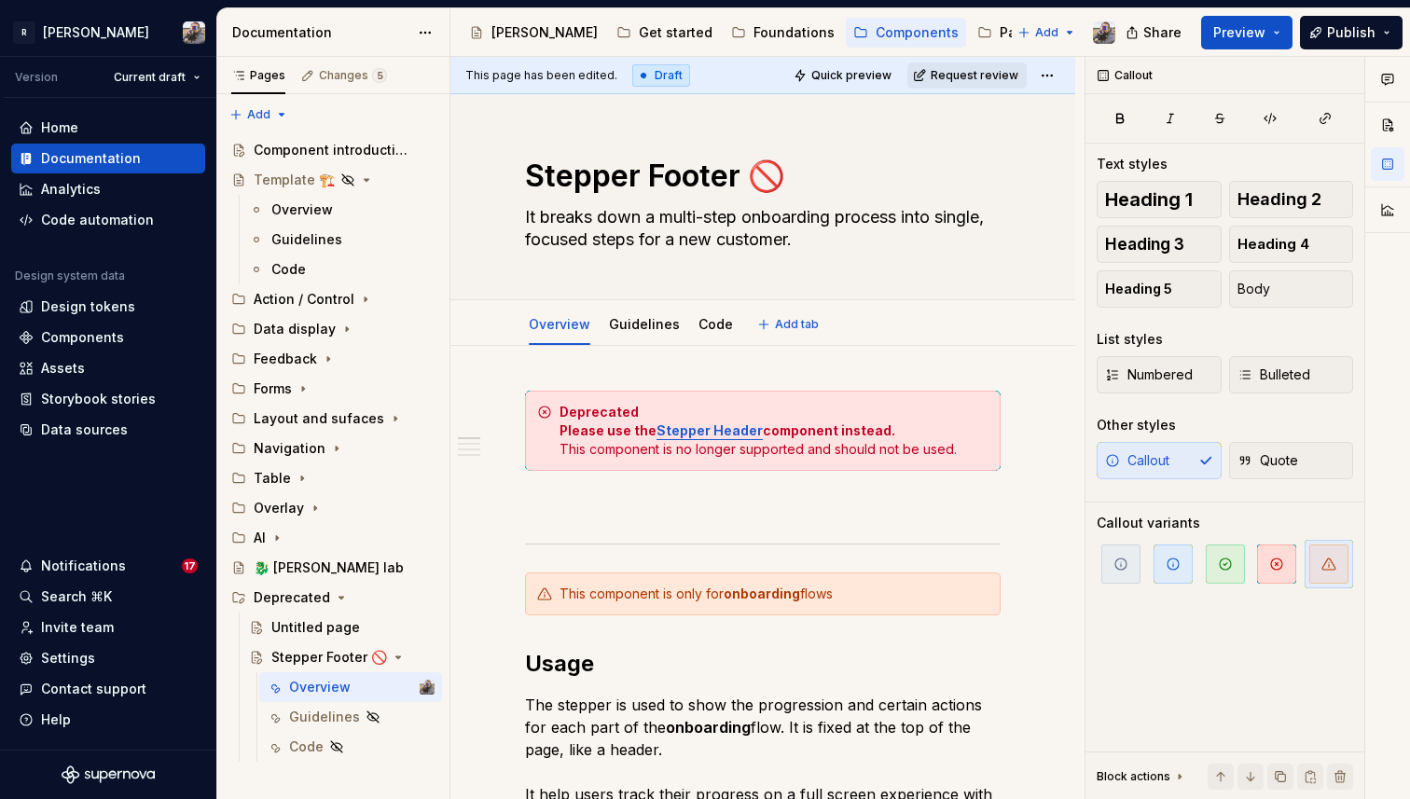
type textarea "*"
type textarea "Stepper Footer 🚫"
click at [281, 601] on div "Deprecated" at bounding box center [292, 598] width 76 height 19
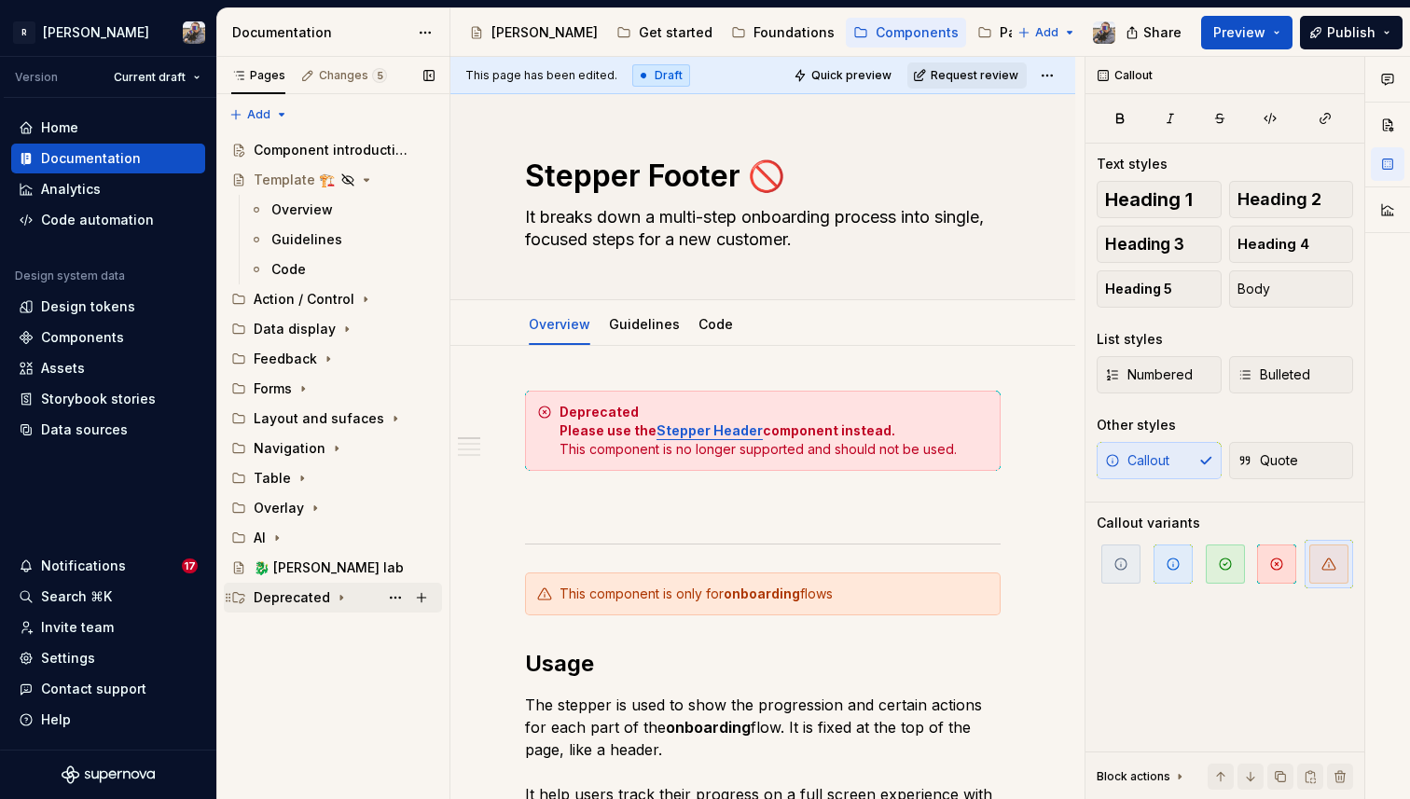
click at [281, 601] on div "Deprecated" at bounding box center [292, 598] width 76 height 19
click at [394, 588] on button "Page tree" at bounding box center [395, 598] width 26 height 26
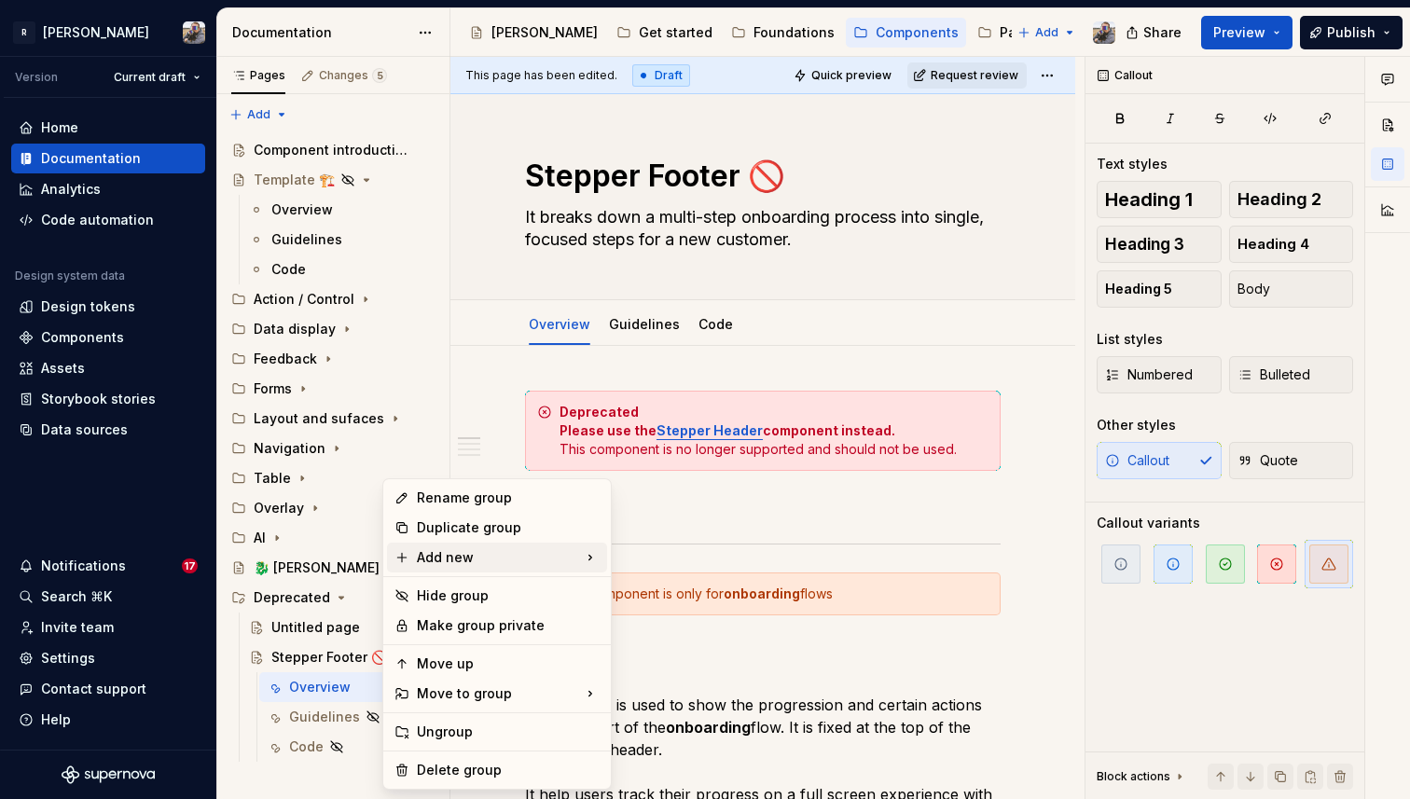
type textarea "*"
click at [476, 500] on div "Rename group" at bounding box center [508, 498] width 183 height 19
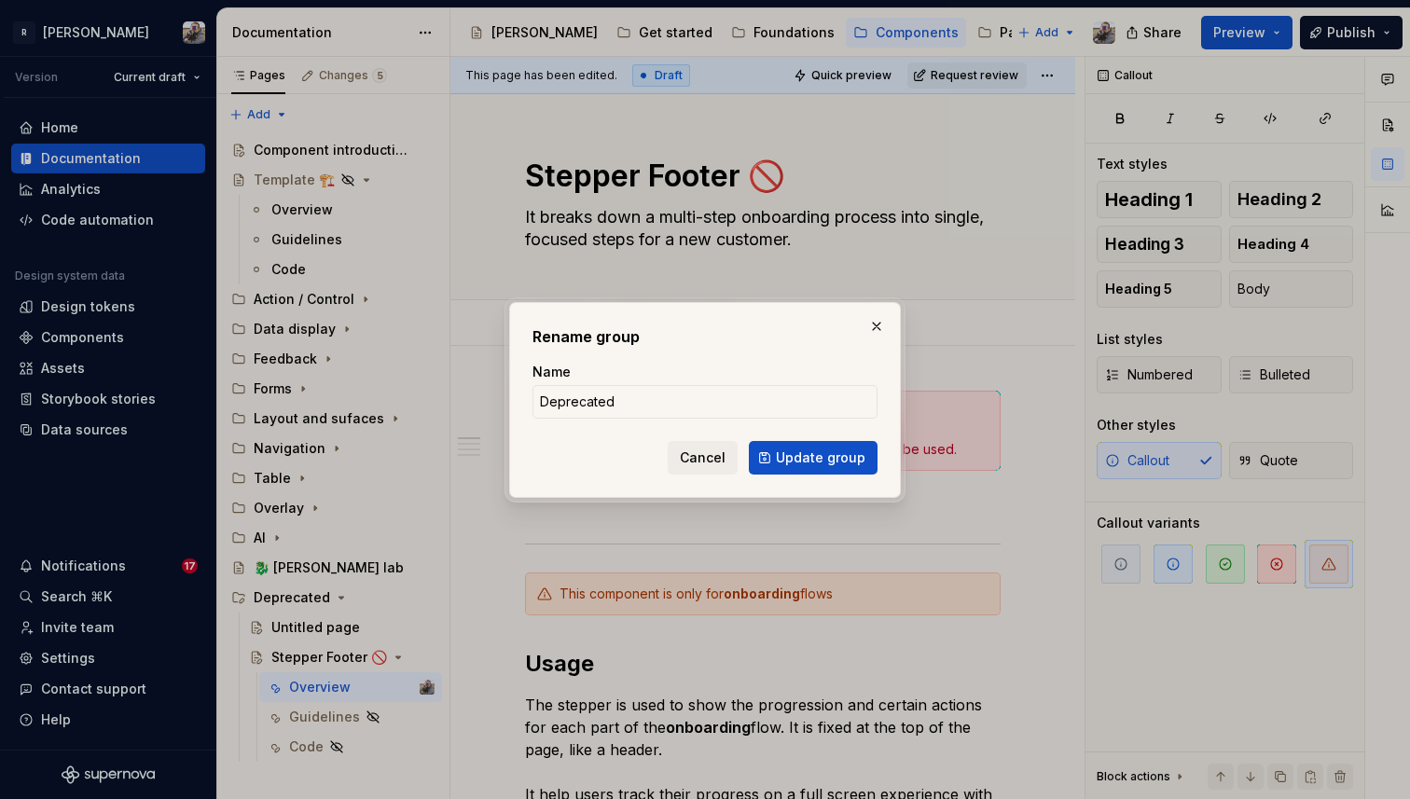
type input "Deprecated 🚫"
click button "Update group" at bounding box center [813, 458] width 129 height 34
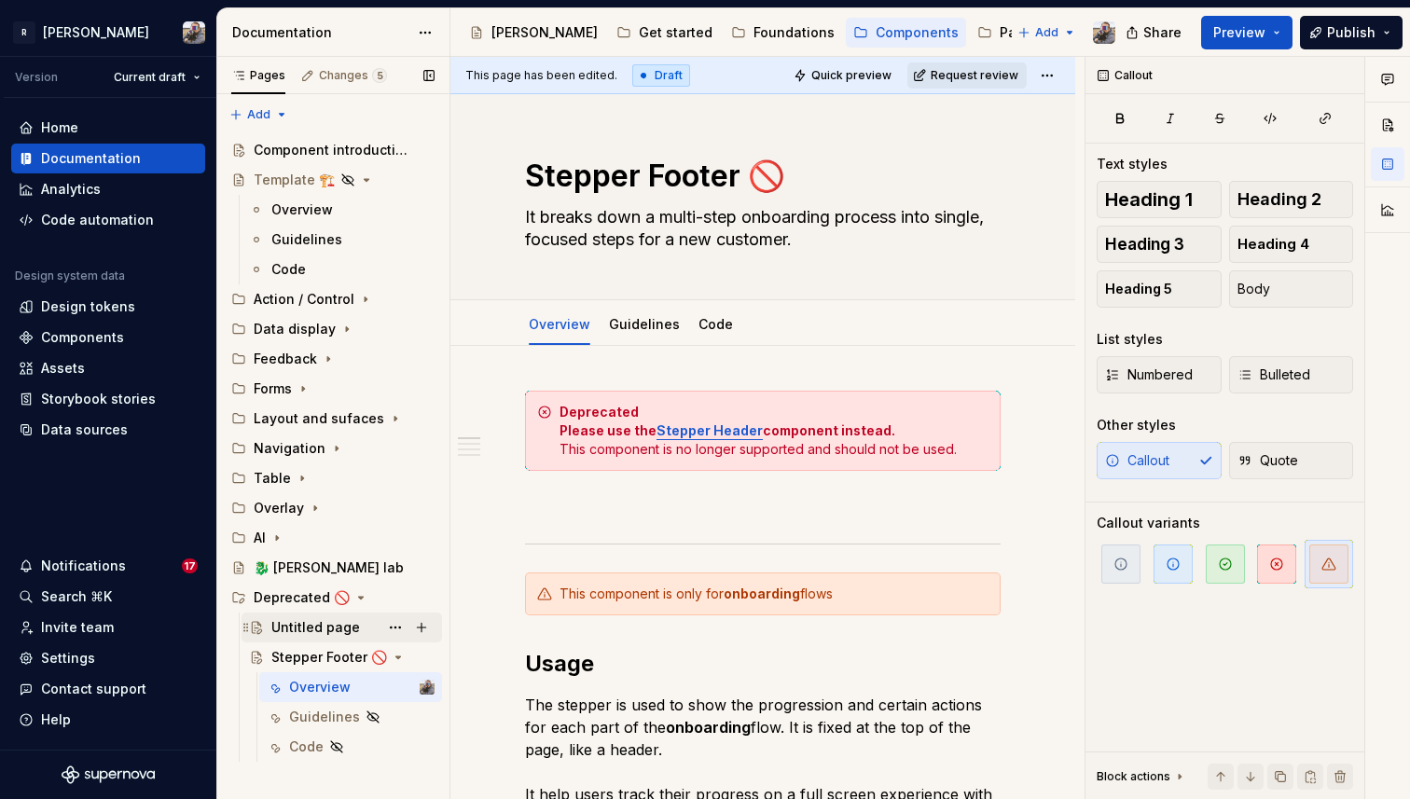
click at [340, 623] on div "Untitled page" at bounding box center [315, 627] width 89 height 19
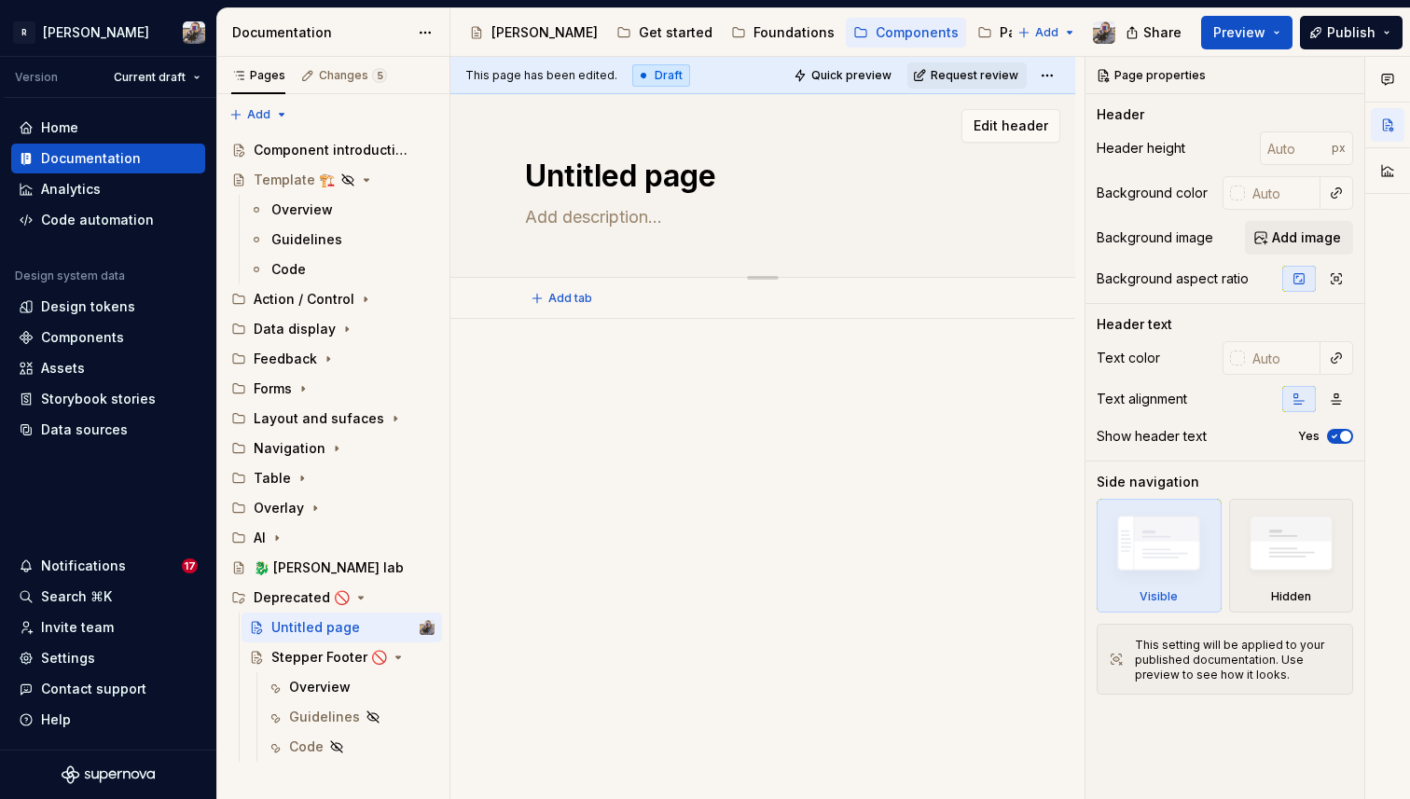
click at [628, 170] on textarea "Untitled page" at bounding box center [759, 176] width 476 height 45
type textarea "*"
type textarea "D"
type textarea "*"
type textarea "De"
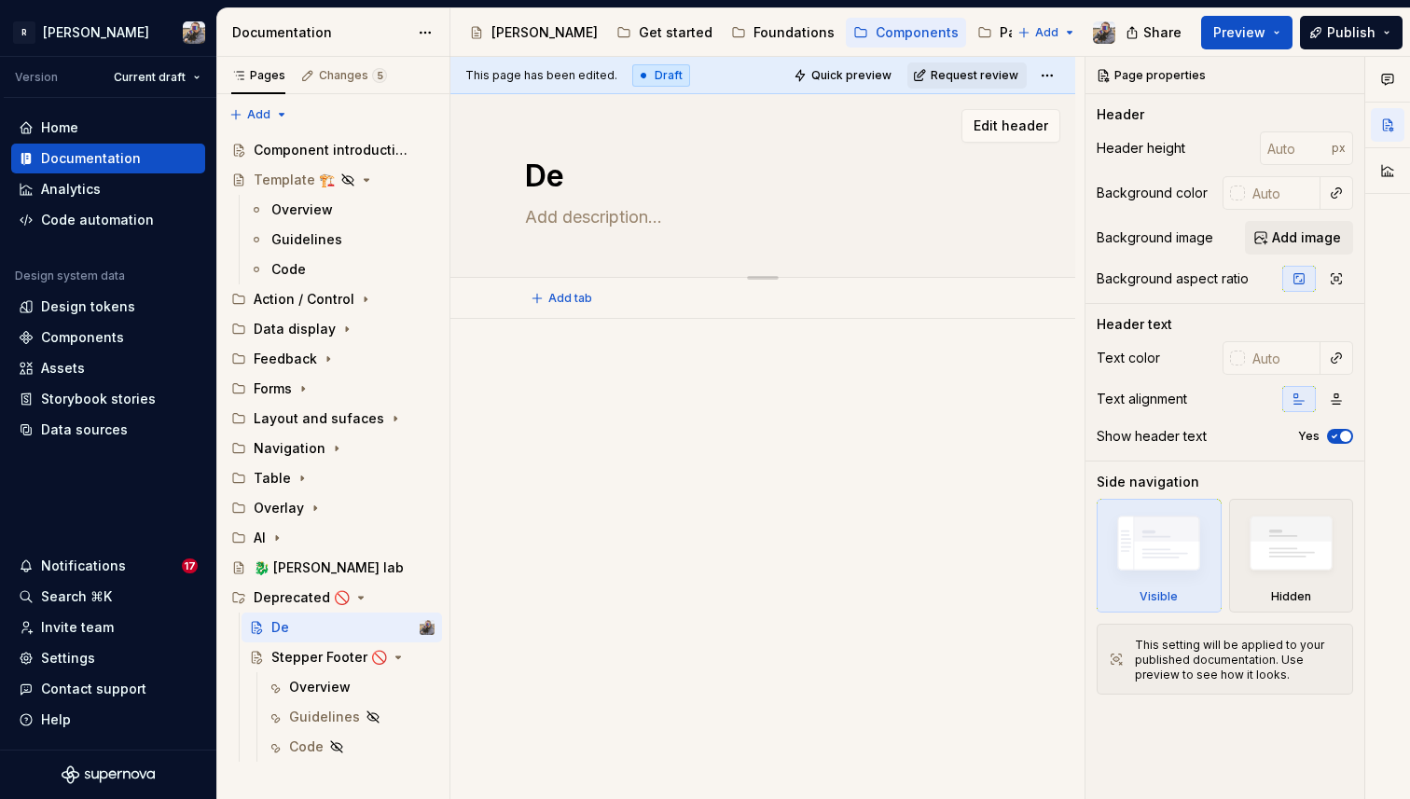
type textarea "*"
type textarea "Dep"
type textarea "*"
type textarea "Depr"
type textarea "*"
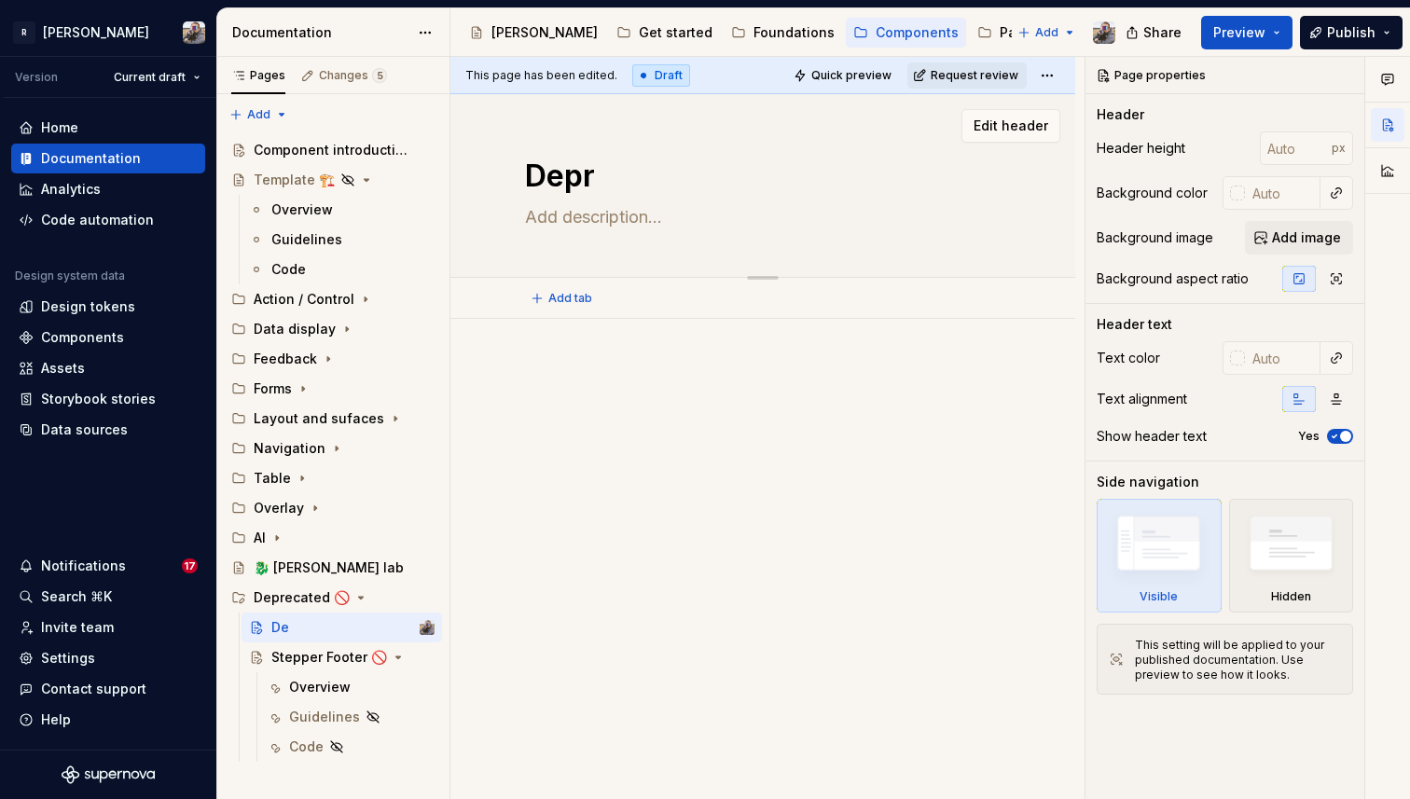
type textarea "Depre"
type textarea "*"
type textarea "Deprec"
type textarea "*"
type textarea "Depreca"
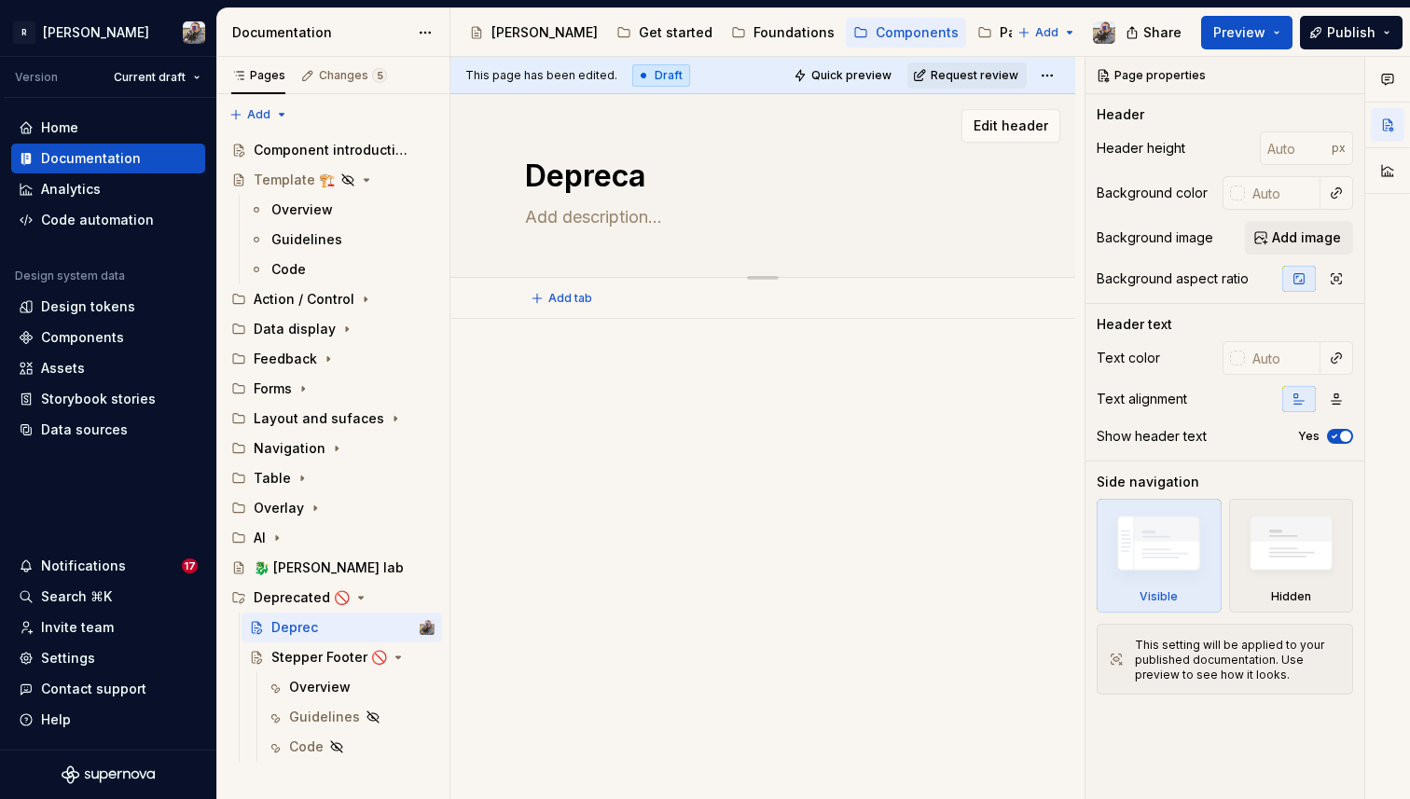
type textarea "*"
type textarea "Deprecat"
type textarea "*"
type textarea "Deprecate"
type textarea "*"
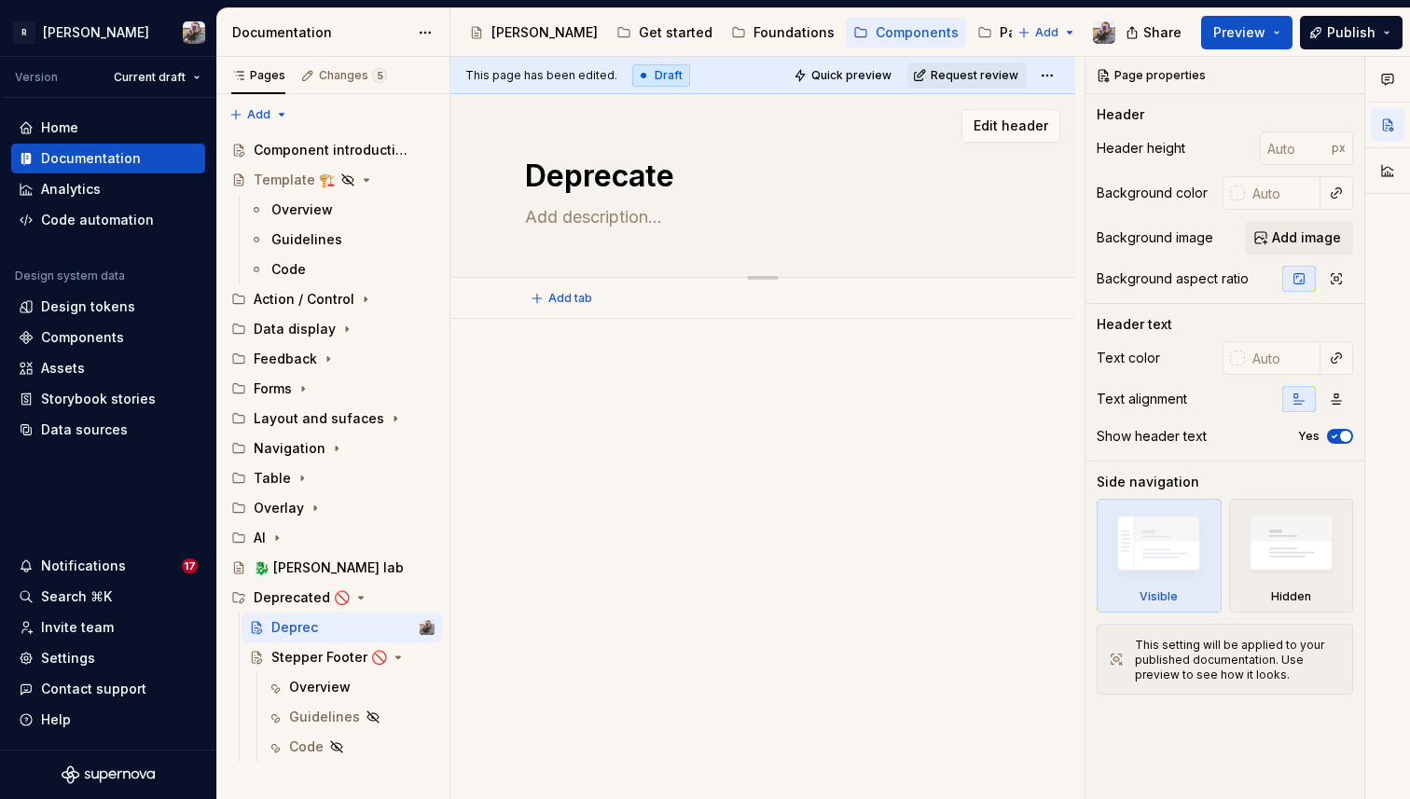
type textarea "Deprecated"
type textarea "*"
type textarea "Deprecated"
paste textarea "🚫"
type textarea "*"
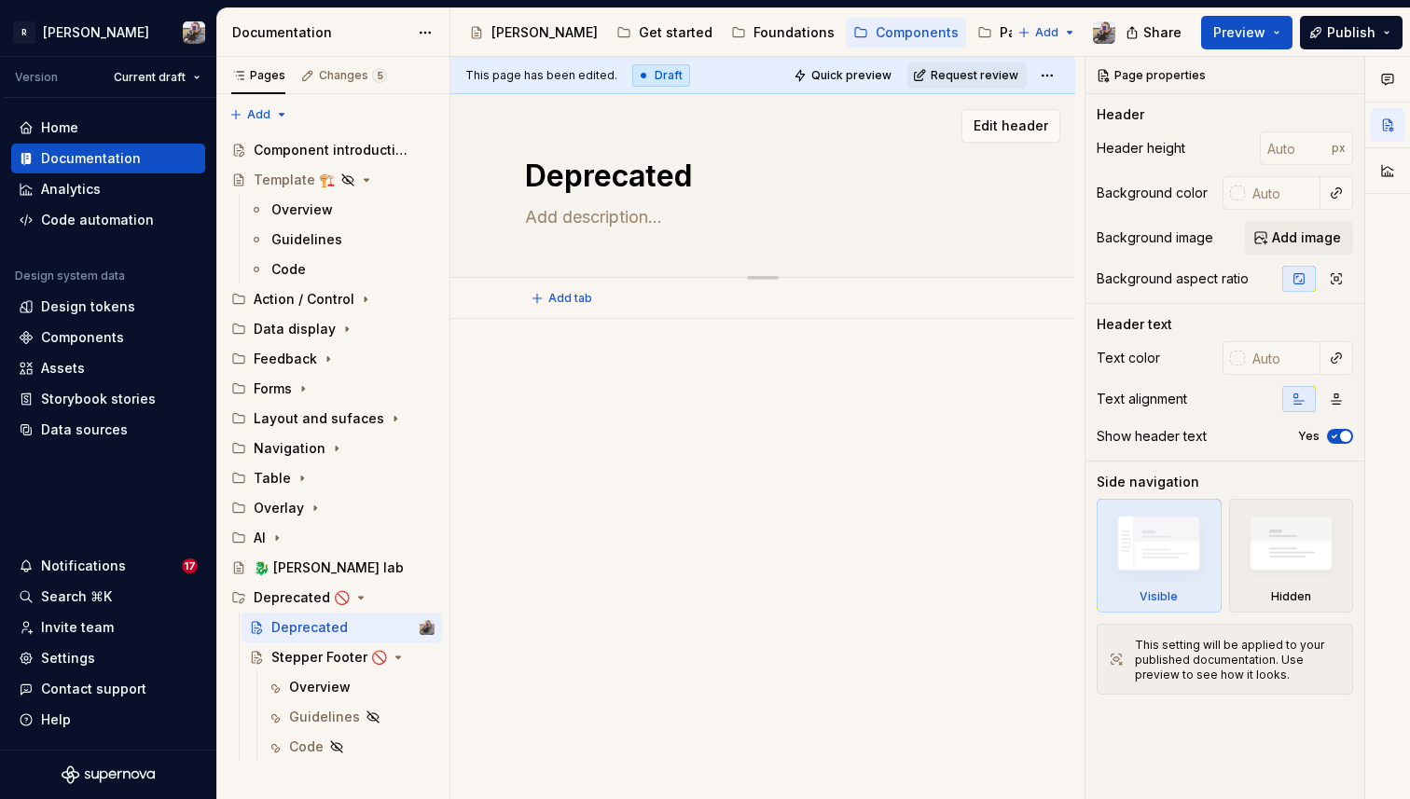
type textarea "Deprecated 🚫"
type textarea "*"
type textarea "Deprecated 🚫"
click at [583, 217] on textarea at bounding box center [759, 217] width 476 height 30
paste textarea "Deprecated components will be removed in future major versions of Polaris. Thes…"
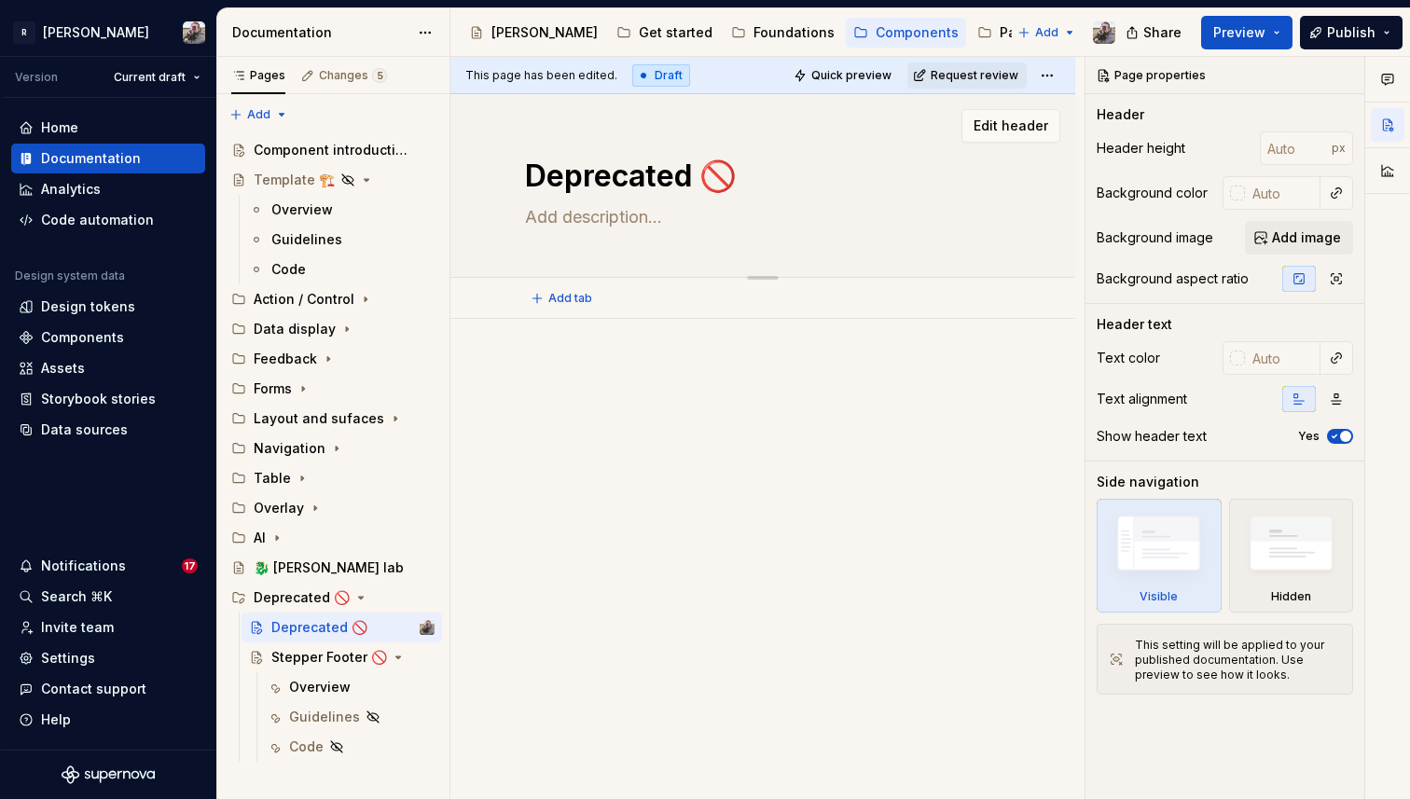
type textarea "*"
type textarea "Deprecated components will be removed in future major versions of Polaris. Thes…"
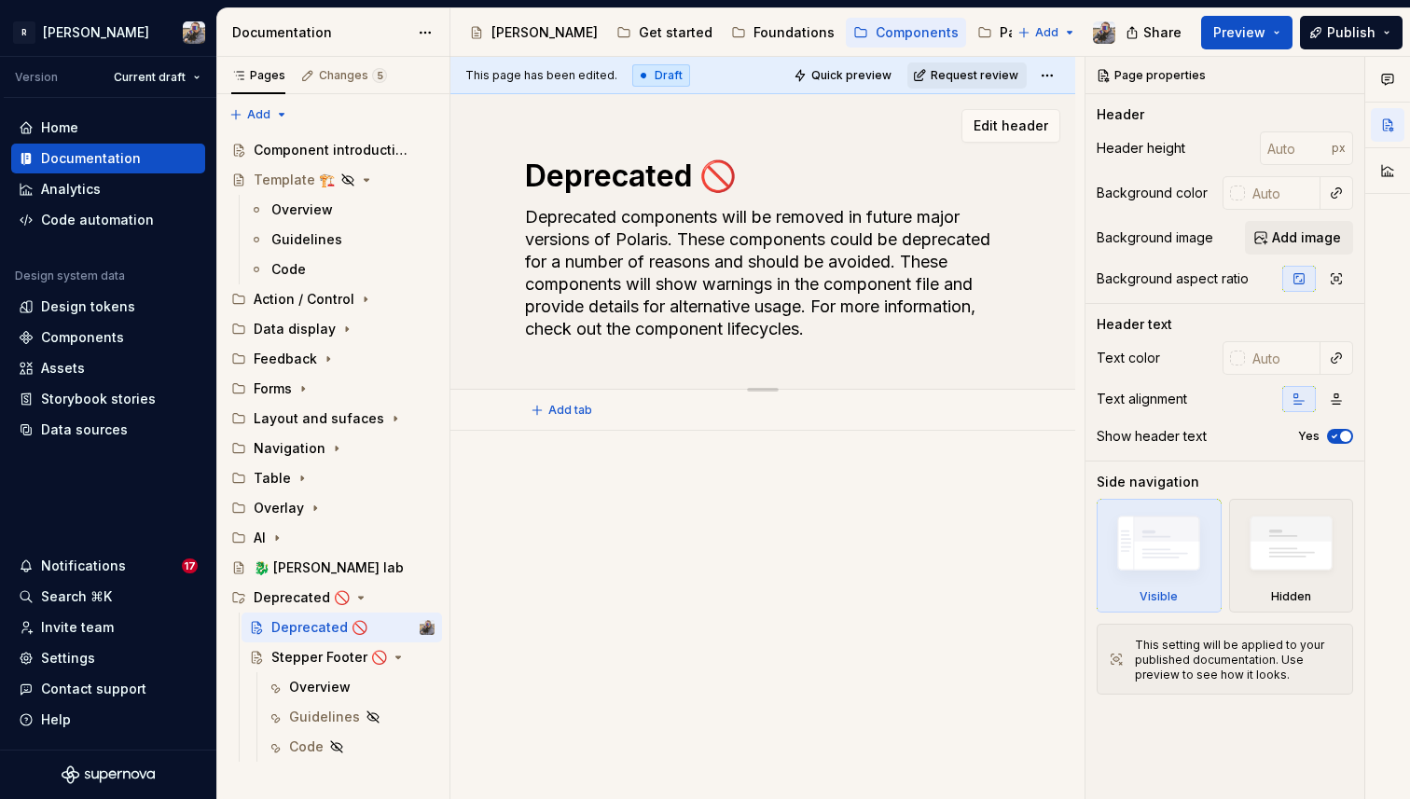
click at [655, 233] on textarea "Deprecated components will be removed in future major versions of Polaris. Thes…" at bounding box center [759, 273] width 476 height 142
type textarea "*"
type textarea "Deprecated components will be removed in future major versions of N. These comp…"
type textarea "*"
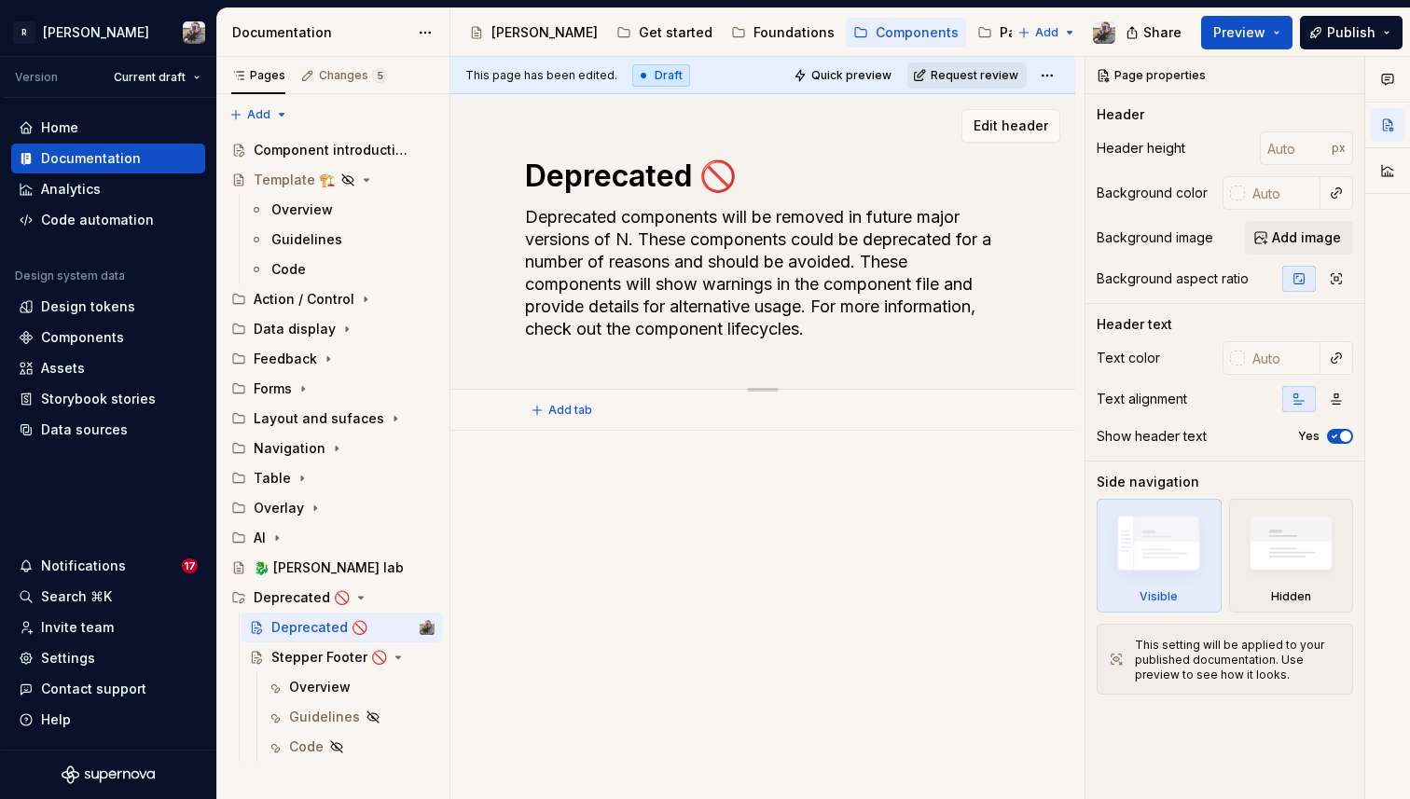
type textarea "Deprecated components will be removed in future major versions of No. These com…"
type textarea "*"
type textarea "Deprecated components will be removed in future major versions of Nor. These co…"
type textarea "*"
type textarea "Deprecated components will be removed in future major versions of Norm. These c…"
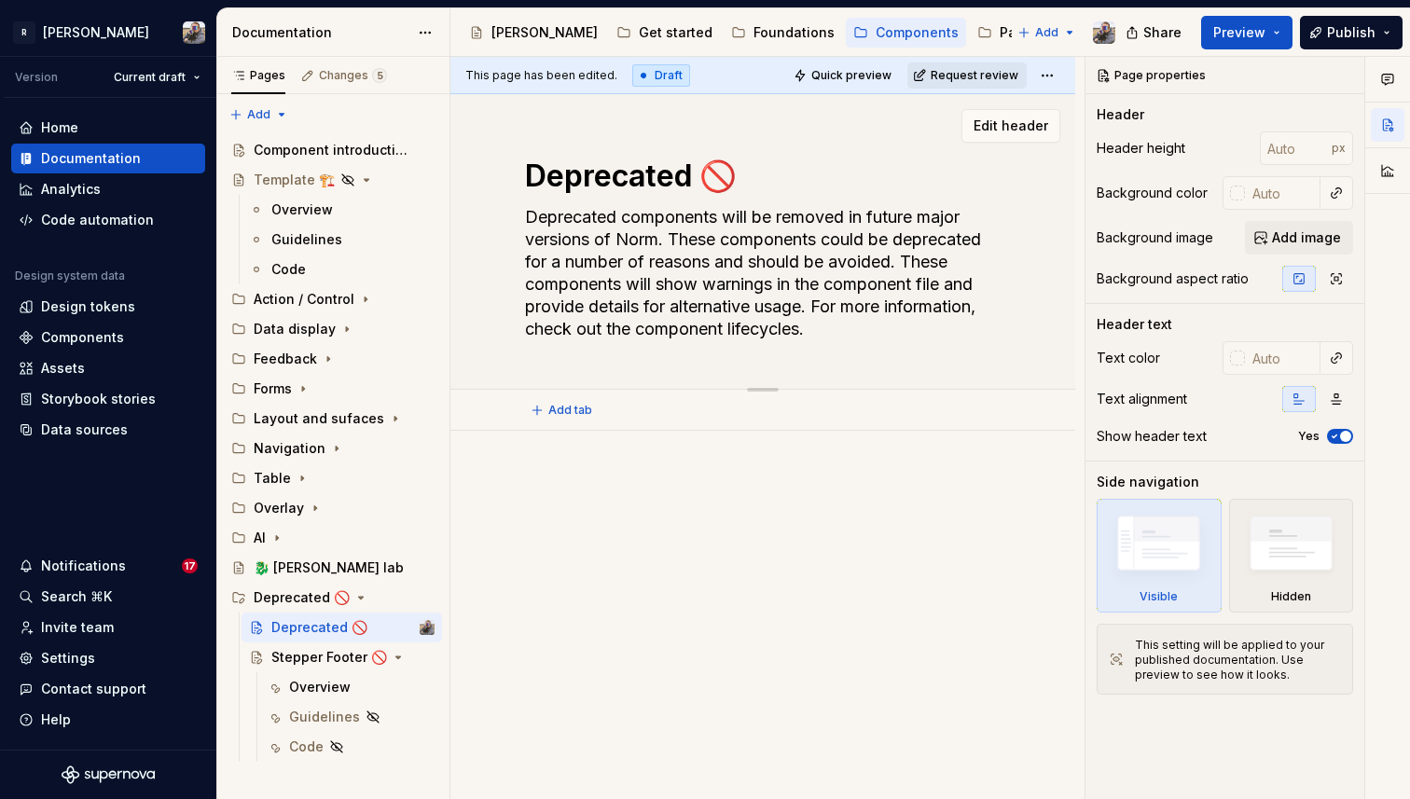
type textarea "*"
type textarea "Deprecated components will be removed in future major versions of [PERSON_NAME]…"
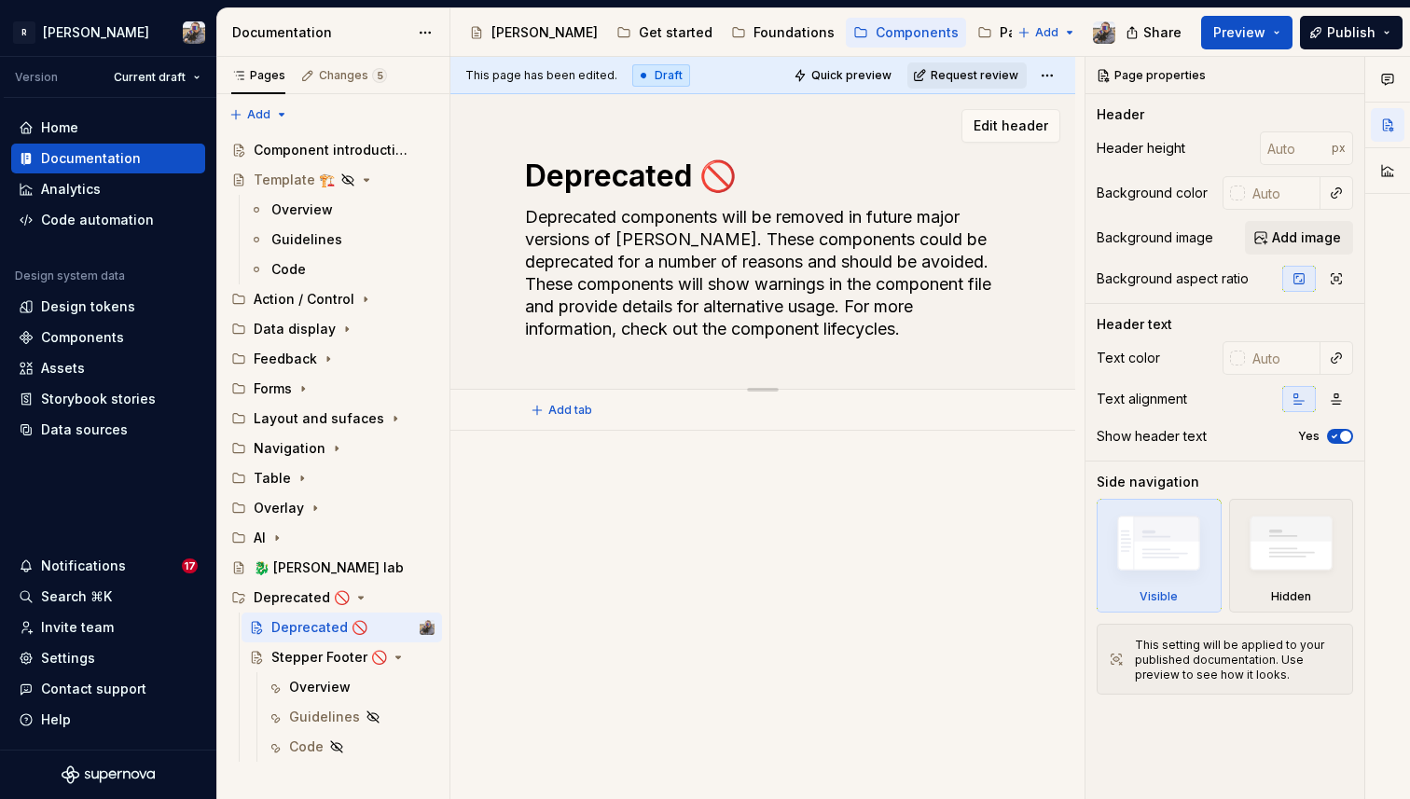
drag, startPoint x: 862, startPoint y: 335, endPoint x: 525, endPoint y: 219, distance: 356.1
click at [525, 219] on textarea "Deprecated components will be removed in future major versions of [PERSON_NAME]…" at bounding box center [759, 273] width 476 height 142
type textarea "*"
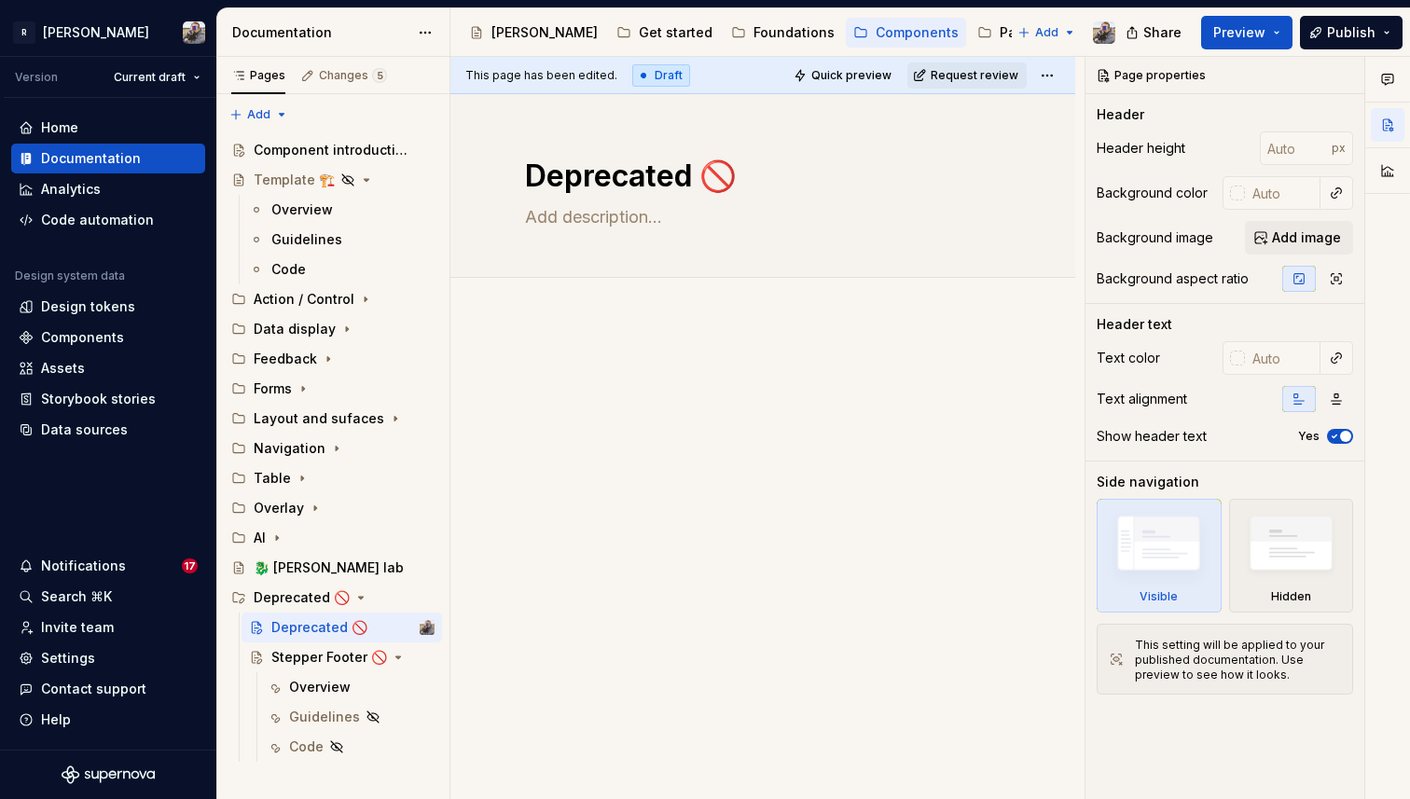
click at [548, 354] on div at bounding box center [763, 508] width 625 height 378
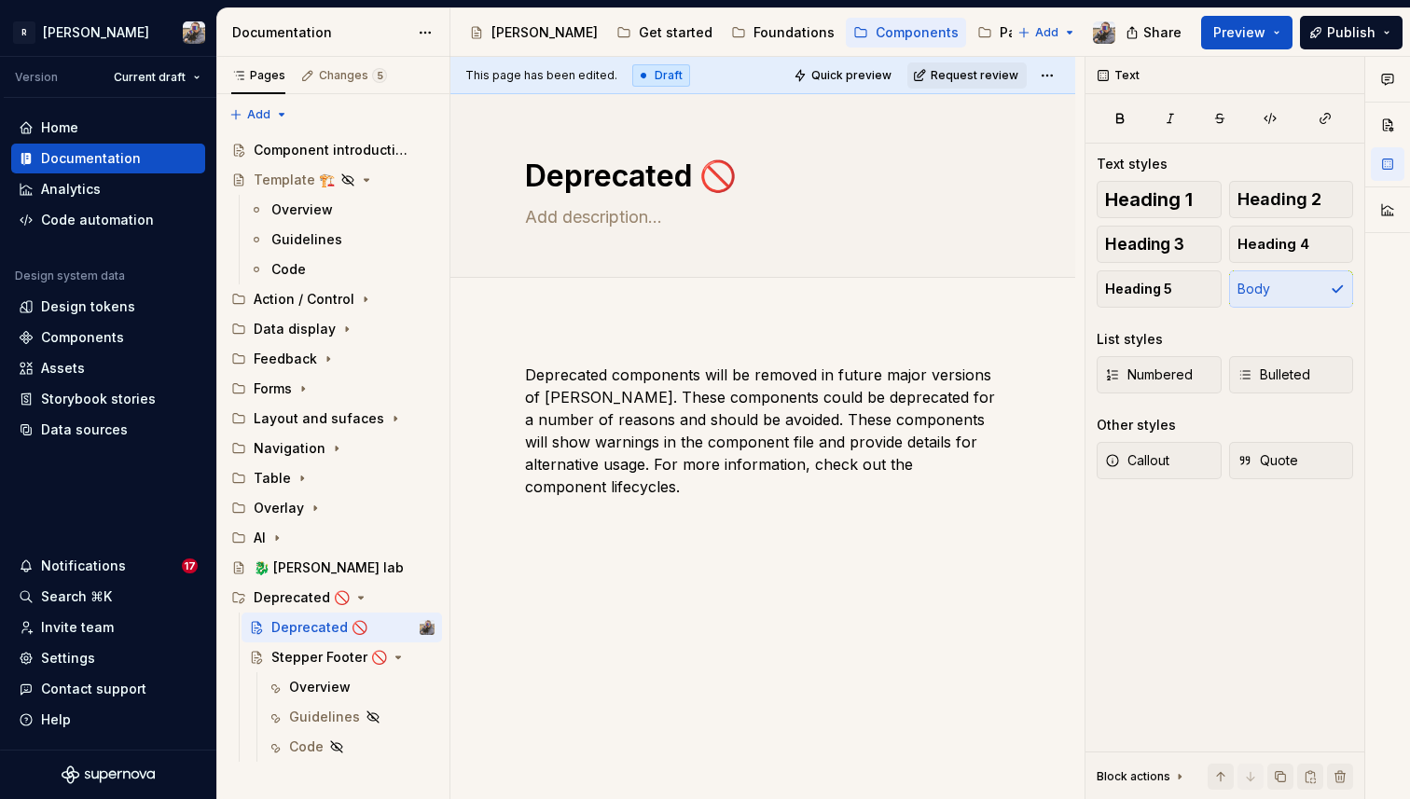
type textarea "*"
click at [604, 517] on div "Deprecated components will be removed in future major versions of [PERSON_NAME]…" at bounding box center [763, 539] width 625 height 441
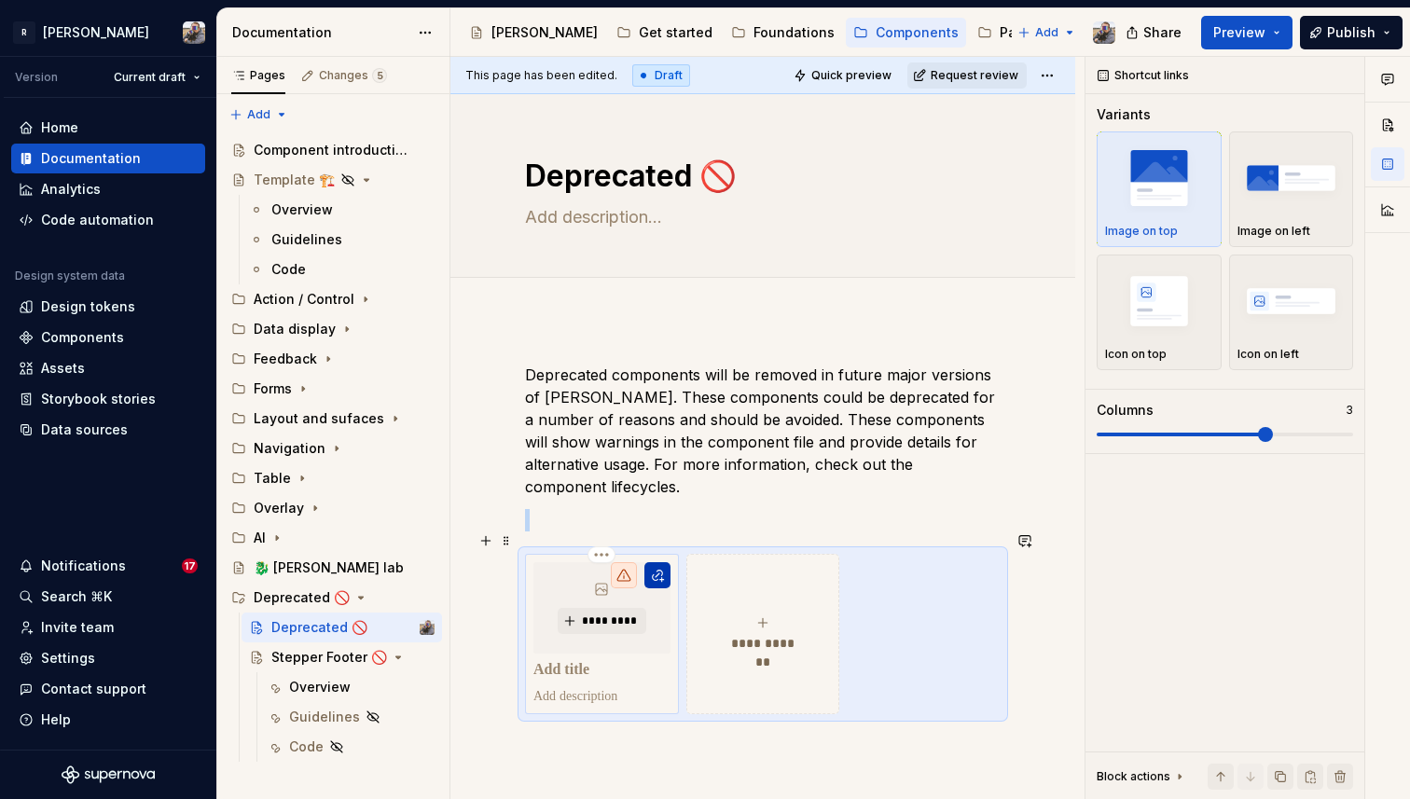
click at [650, 562] on button "button" at bounding box center [658, 575] width 26 height 26
type textarea "*"
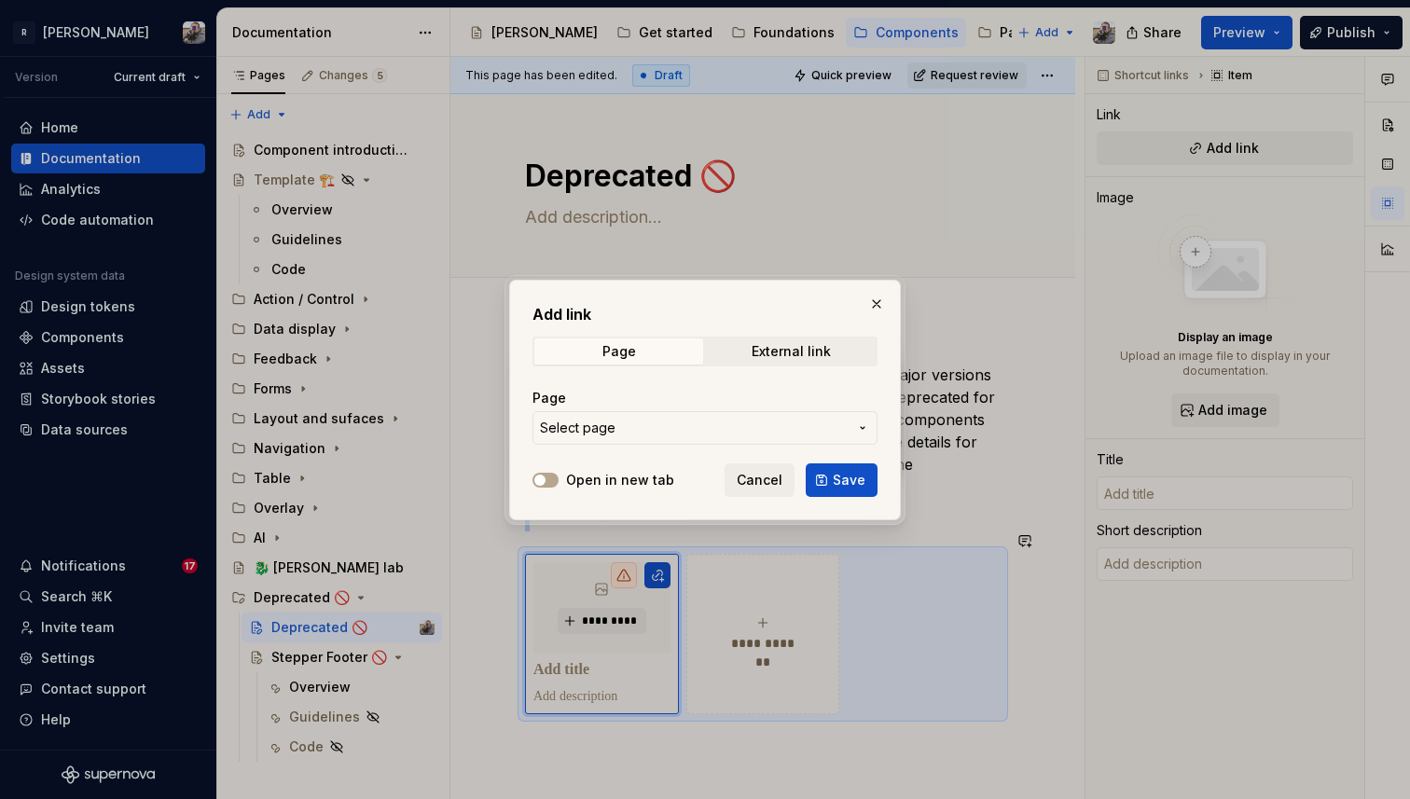
click at [715, 423] on span "Select page" at bounding box center [694, 428] width 308 height 19
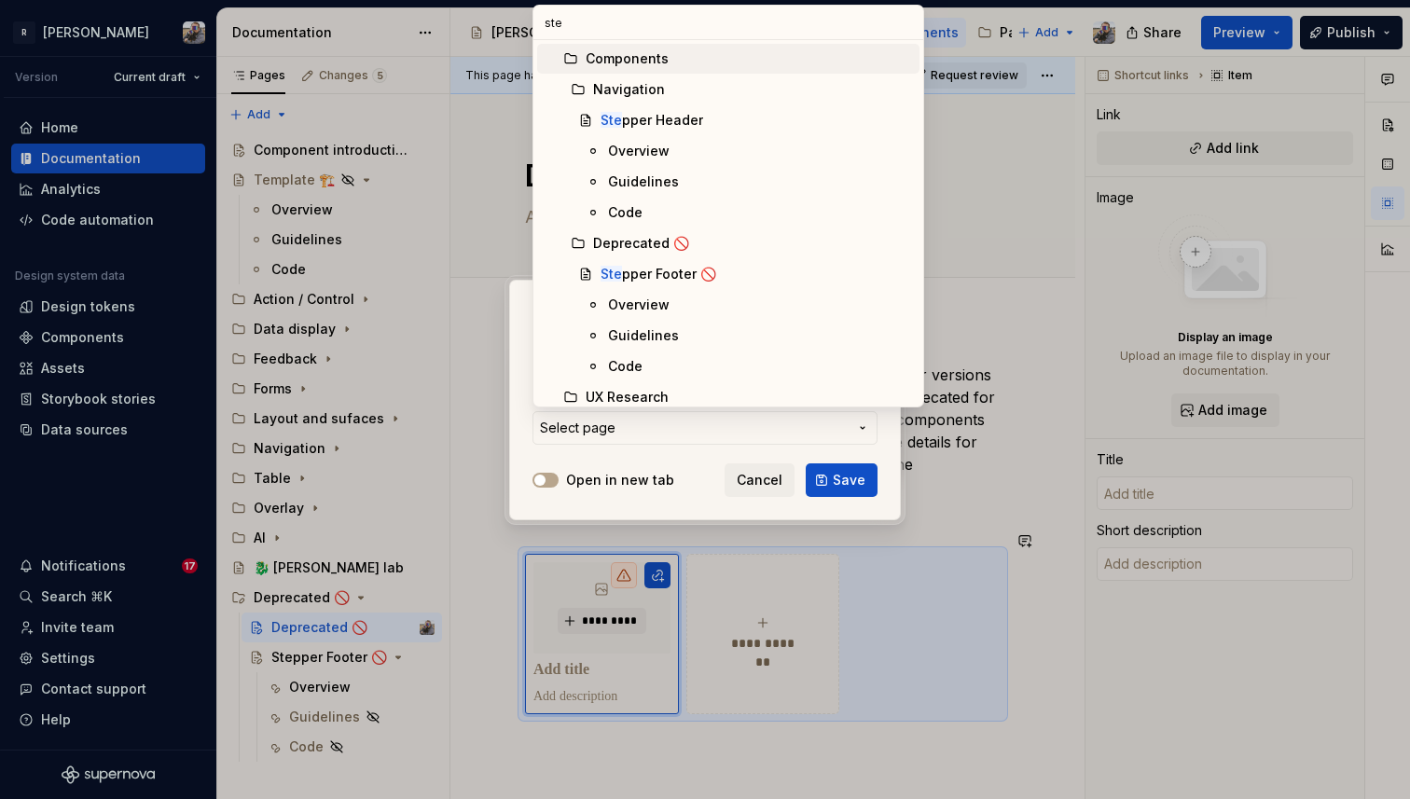
type input "step"
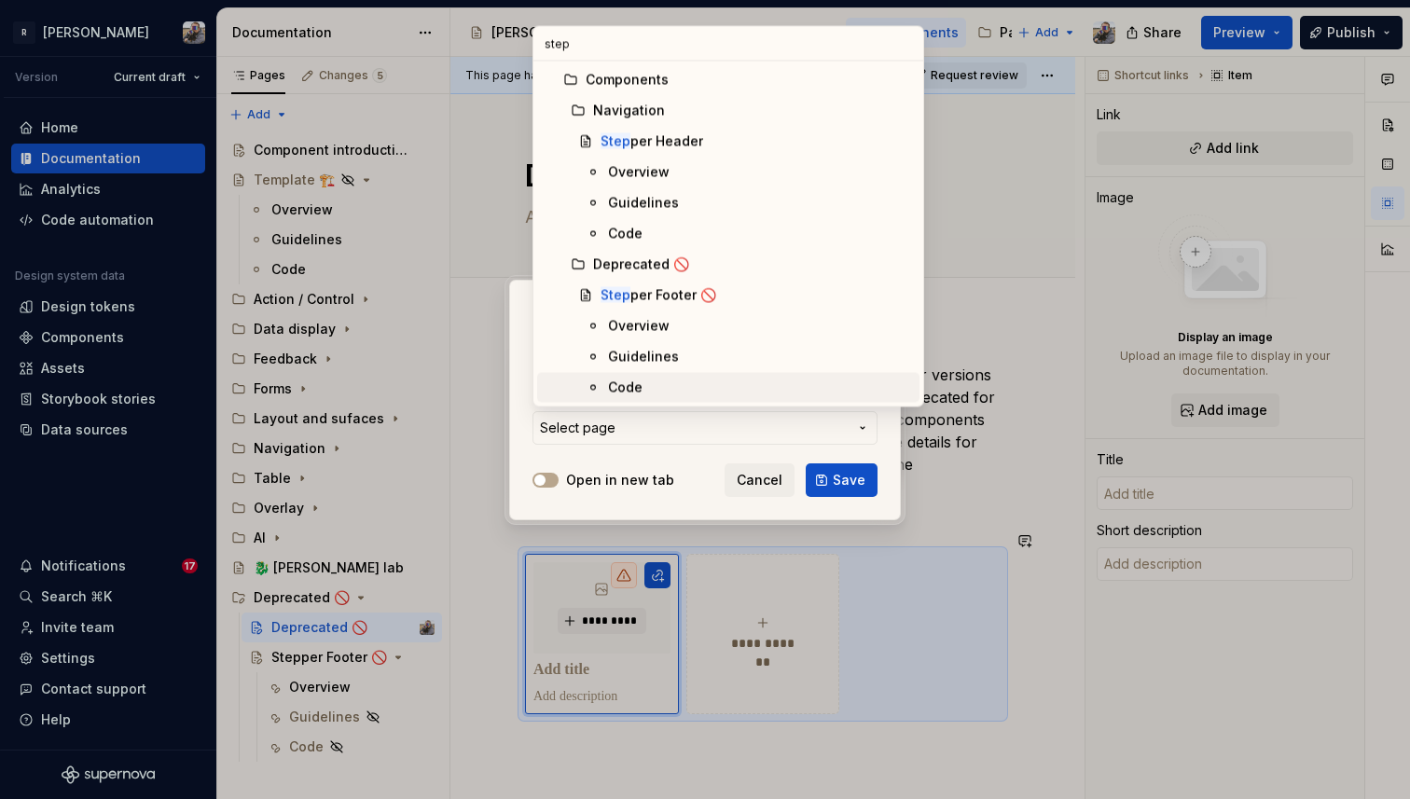
type textarea "*"
type input "step"
click at [651, 287] on div "Step per Footer 🚫" at bounding box center [659, 295] width 116 height 19
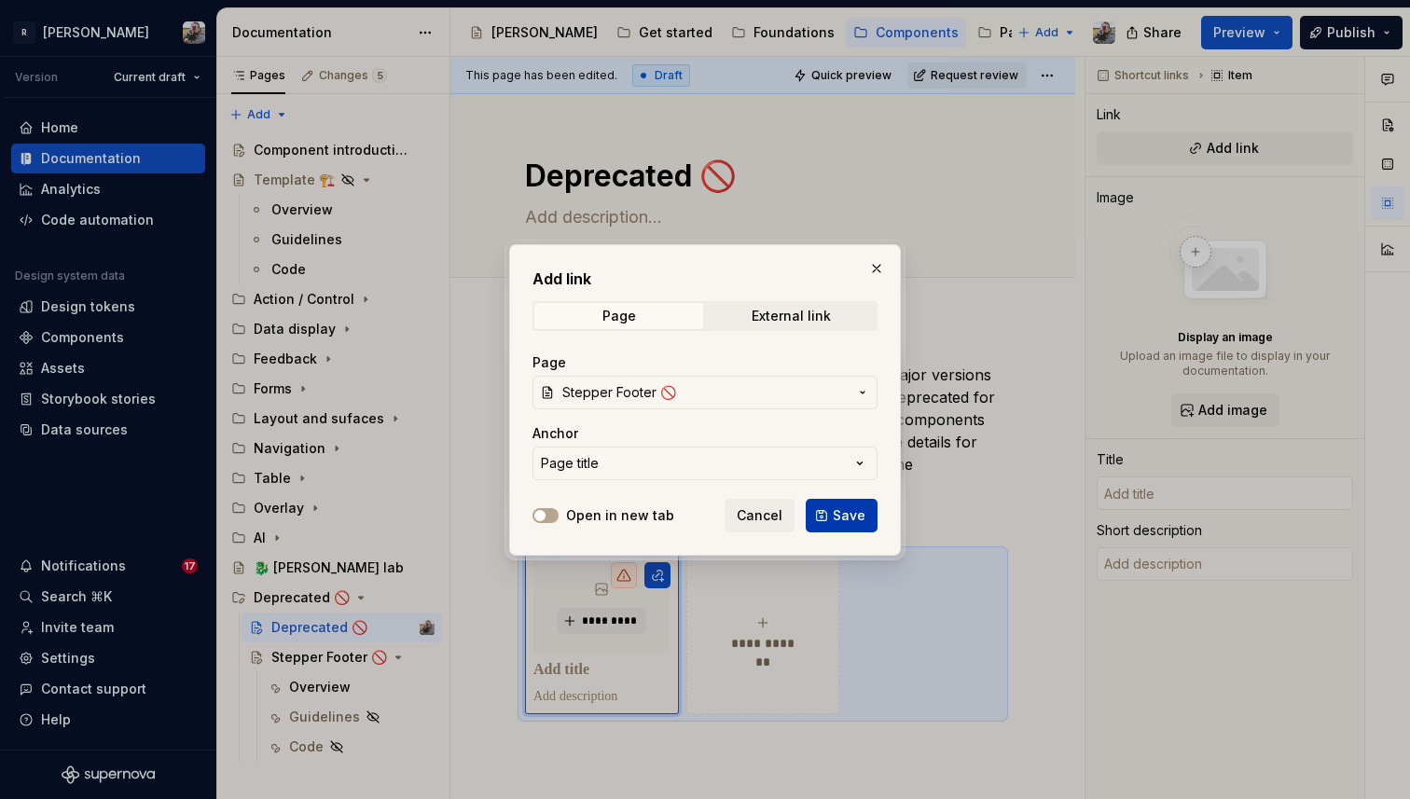
click at [843, 518] on span "Save" at bounding box center [849, 516] width 33 height 19
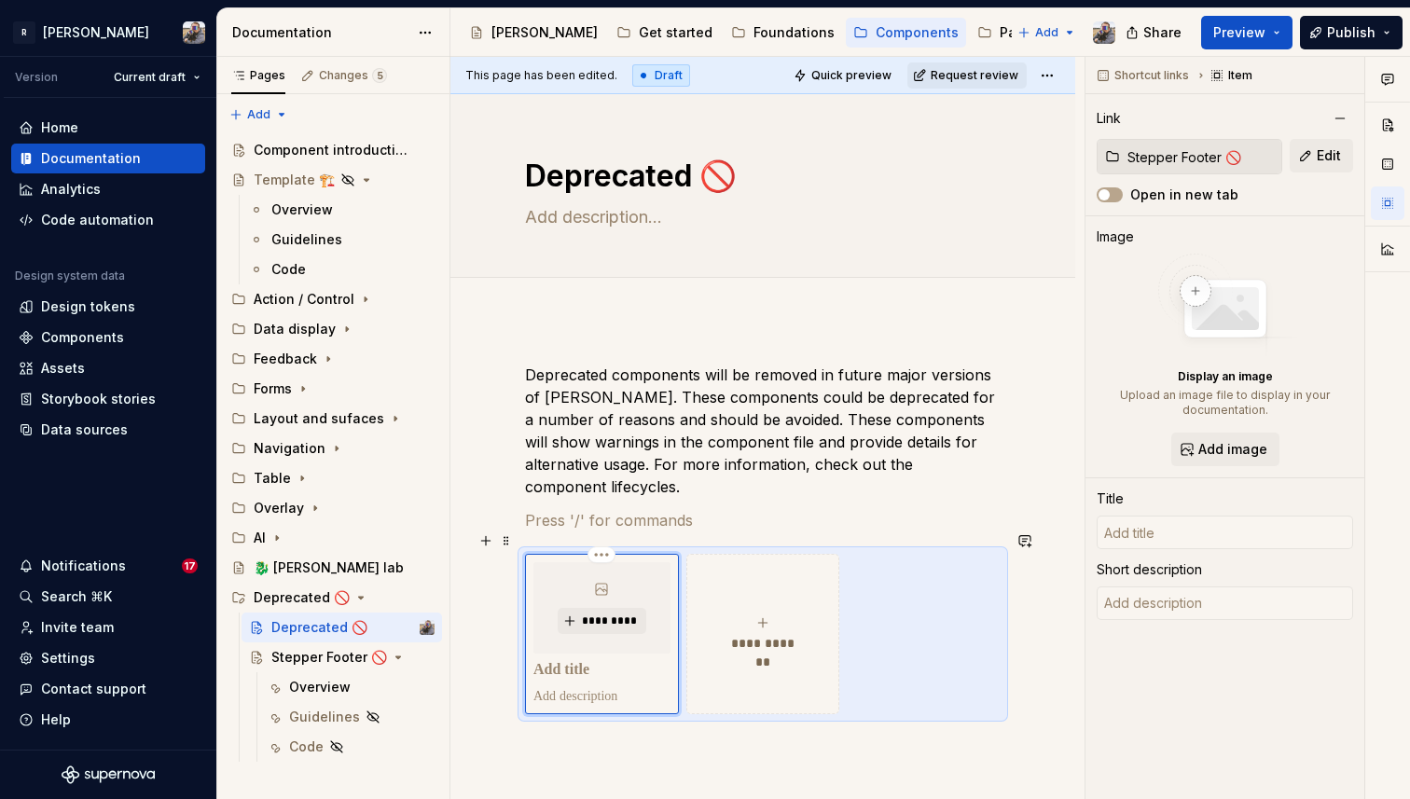
click at [589, 661] on p at bounding box center [602, 670] width 137 height 19
type textarea "*"
type input "Stepper Footer 🚫"
type textarea "It breaks down a multi-step onboarding process into single, focused steps for a…"
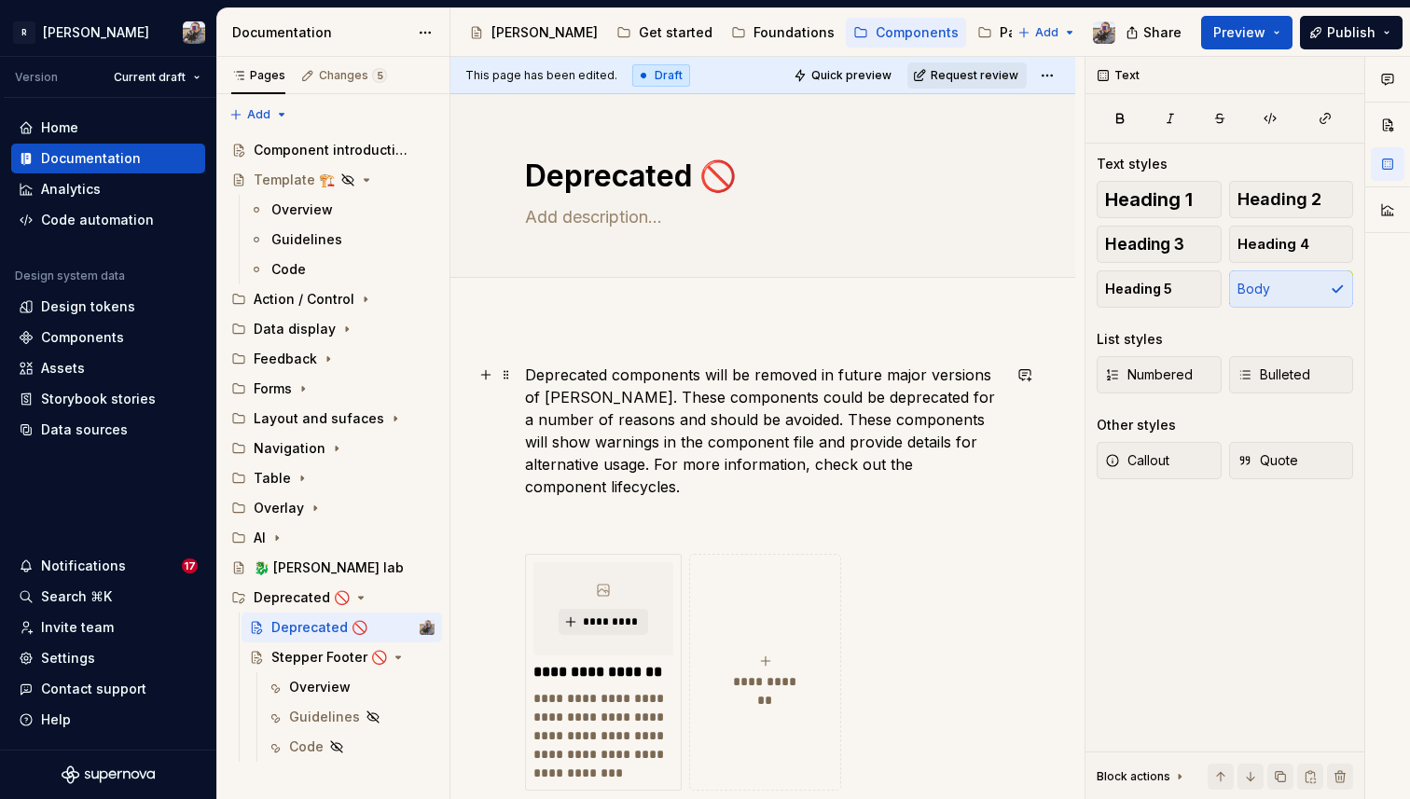
click at [688, 464] on p "Deprecated components will be removed in future major versions of [PERSON_NAME]…" at bounding box center [763, 431] width 476 height 134
click at [876, 38] on div "Components" at bounding box center [917, 32] width 83 height 19
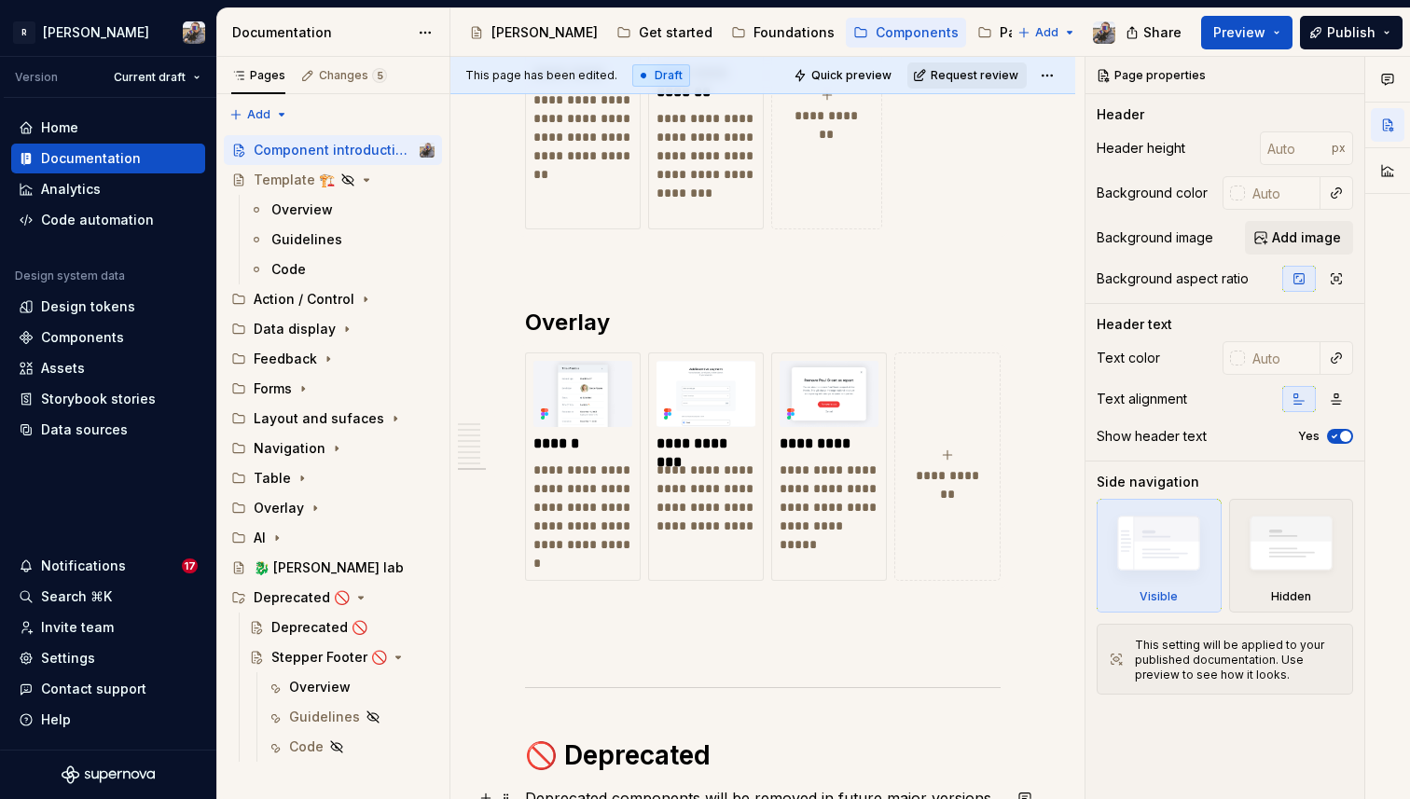
scroll to position [5682, 0]
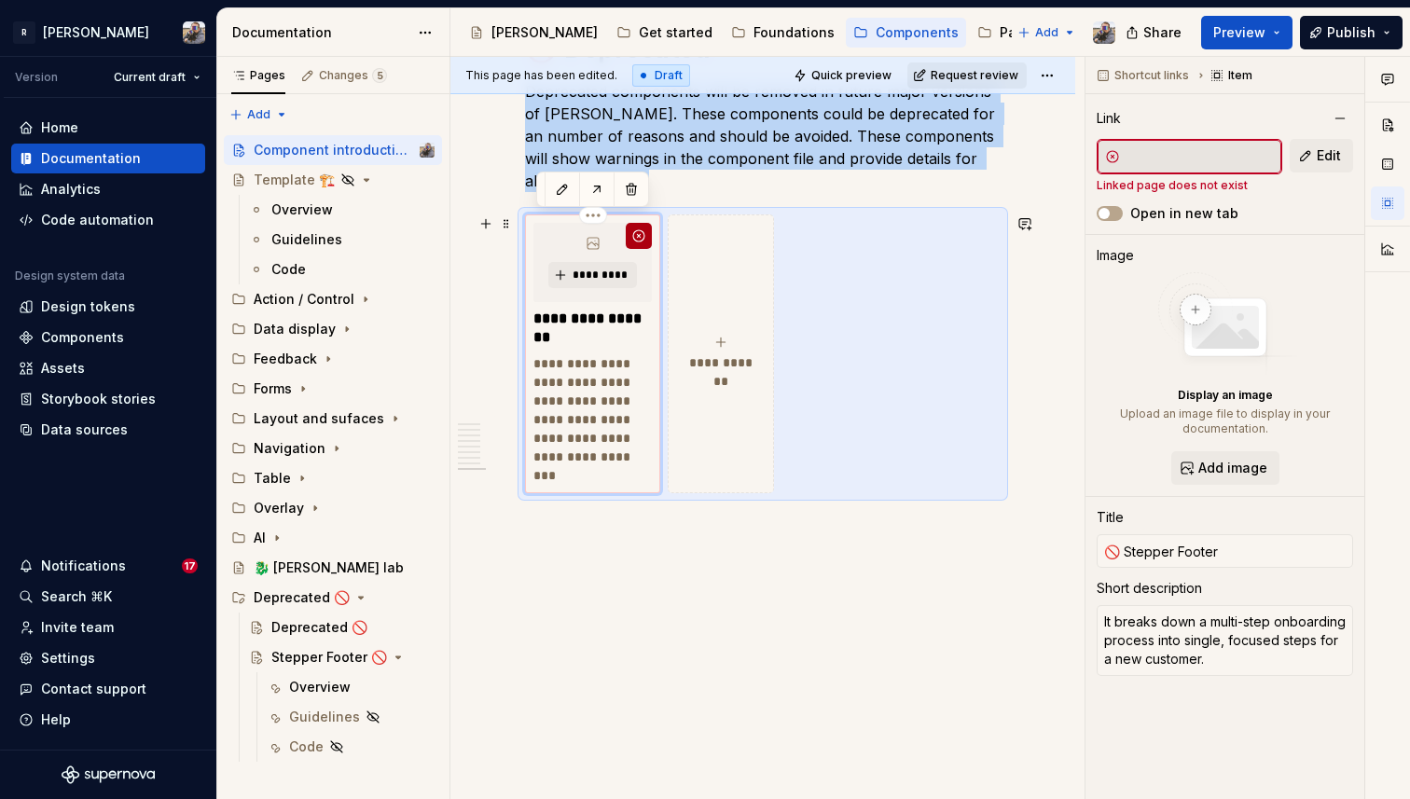
click at [636, 236] on button "button" at bounding box center [639, 236] width 26 height 26
click at [1331, 155] on span "Edit" at bounding box center [1329, 155] width 24 height 19
type textarea "*"
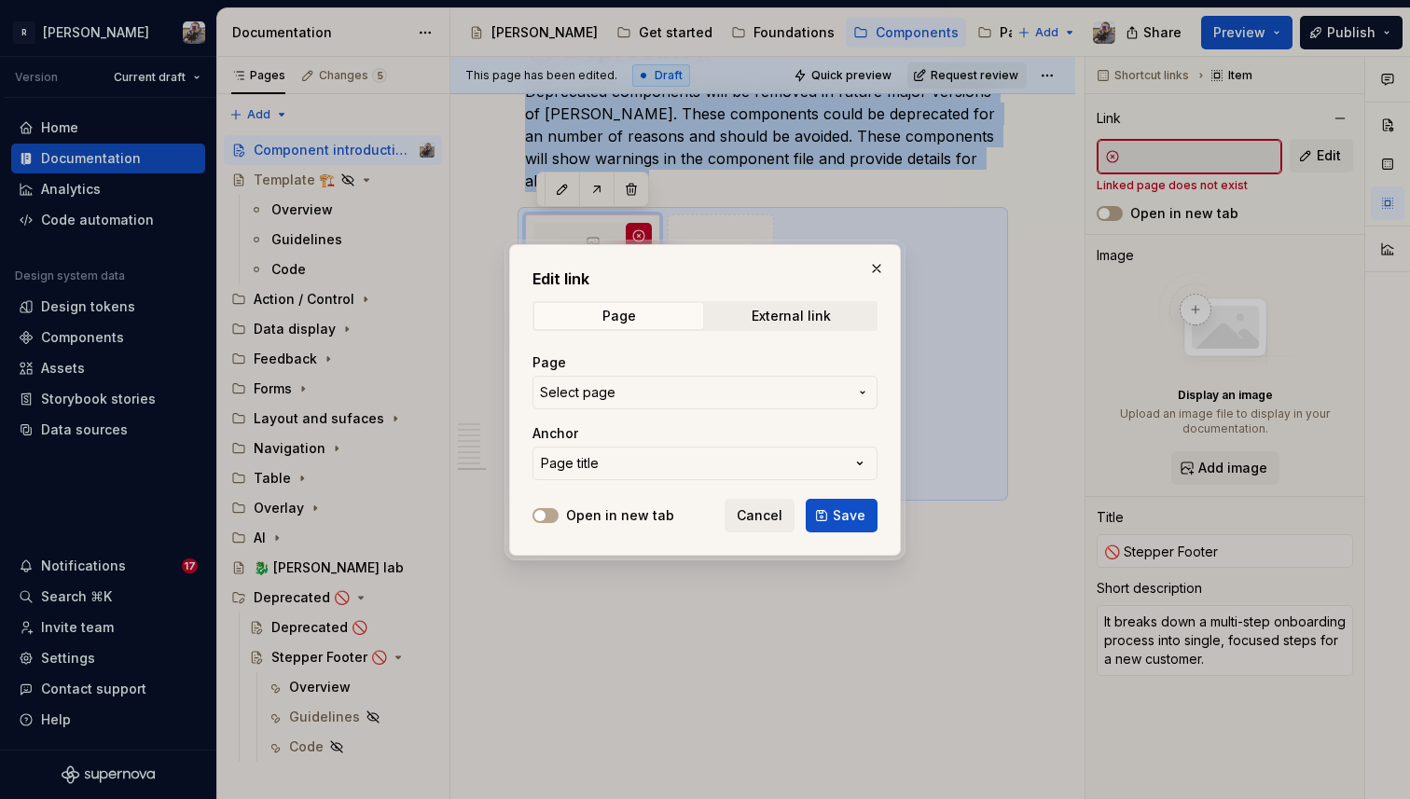
click at [692, 397] on span "Select page" at bounding box center [694, 392] width 308 height 19
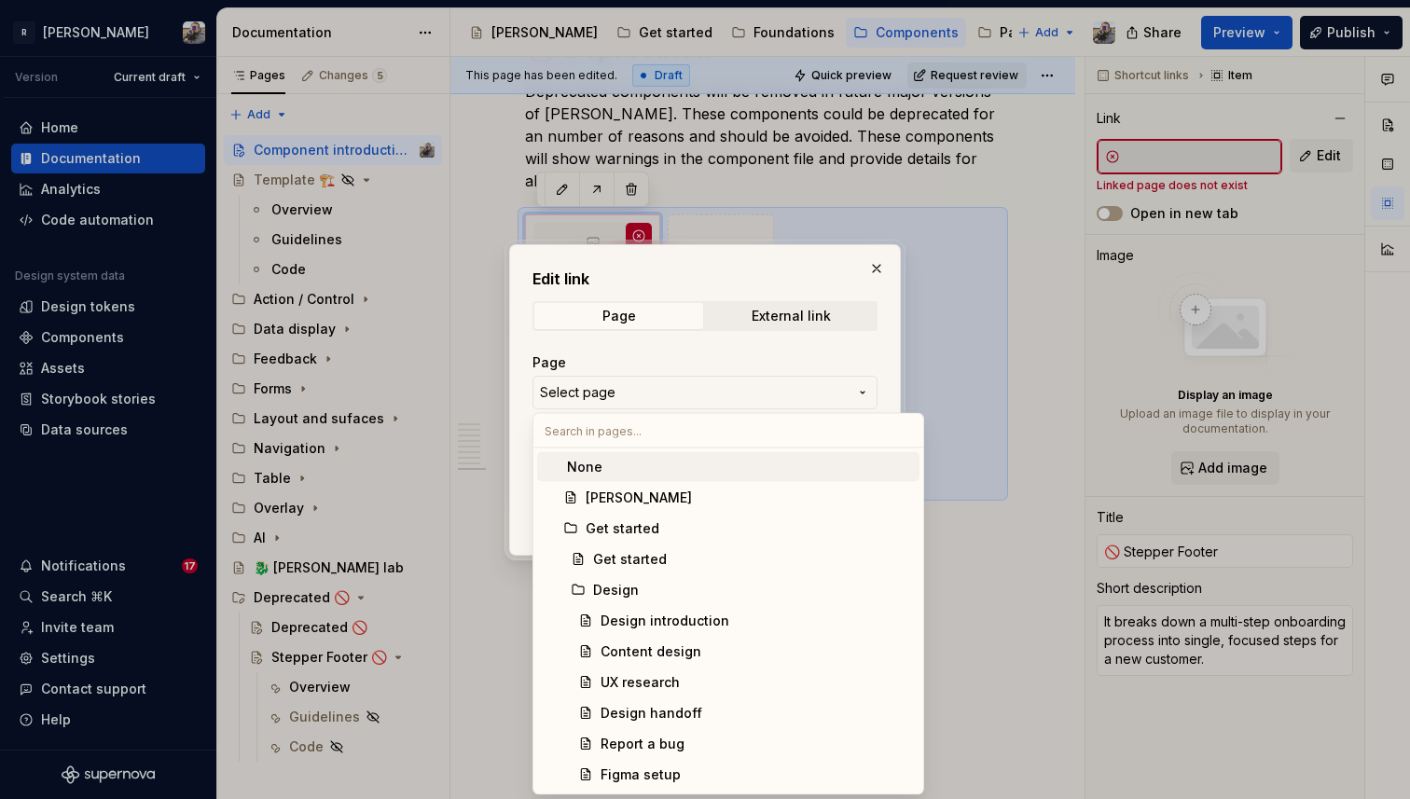
type input "d"
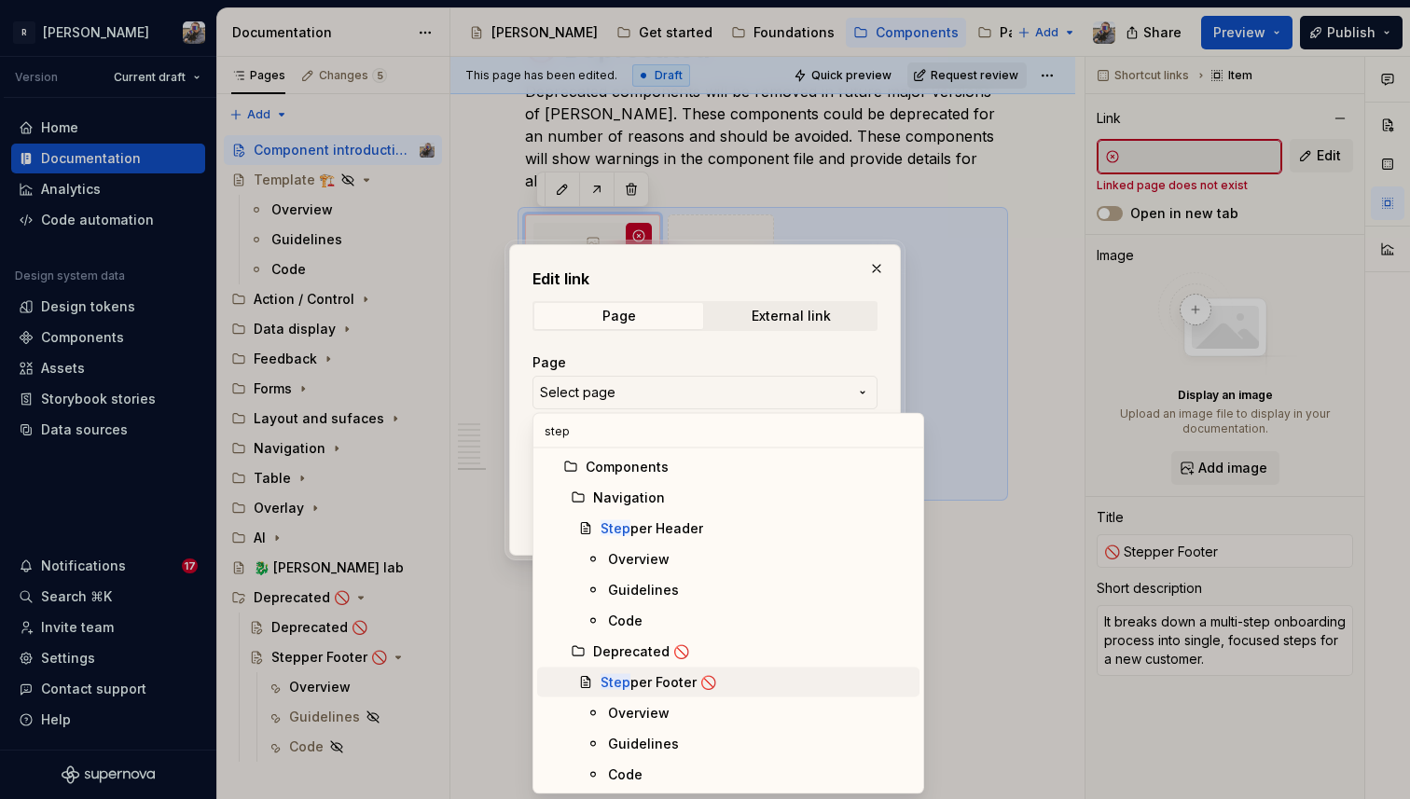
type input "step"
click at [677, 679] on div "Step per Footer 🚫" at bounding box center [659, 682] width 116 height 19
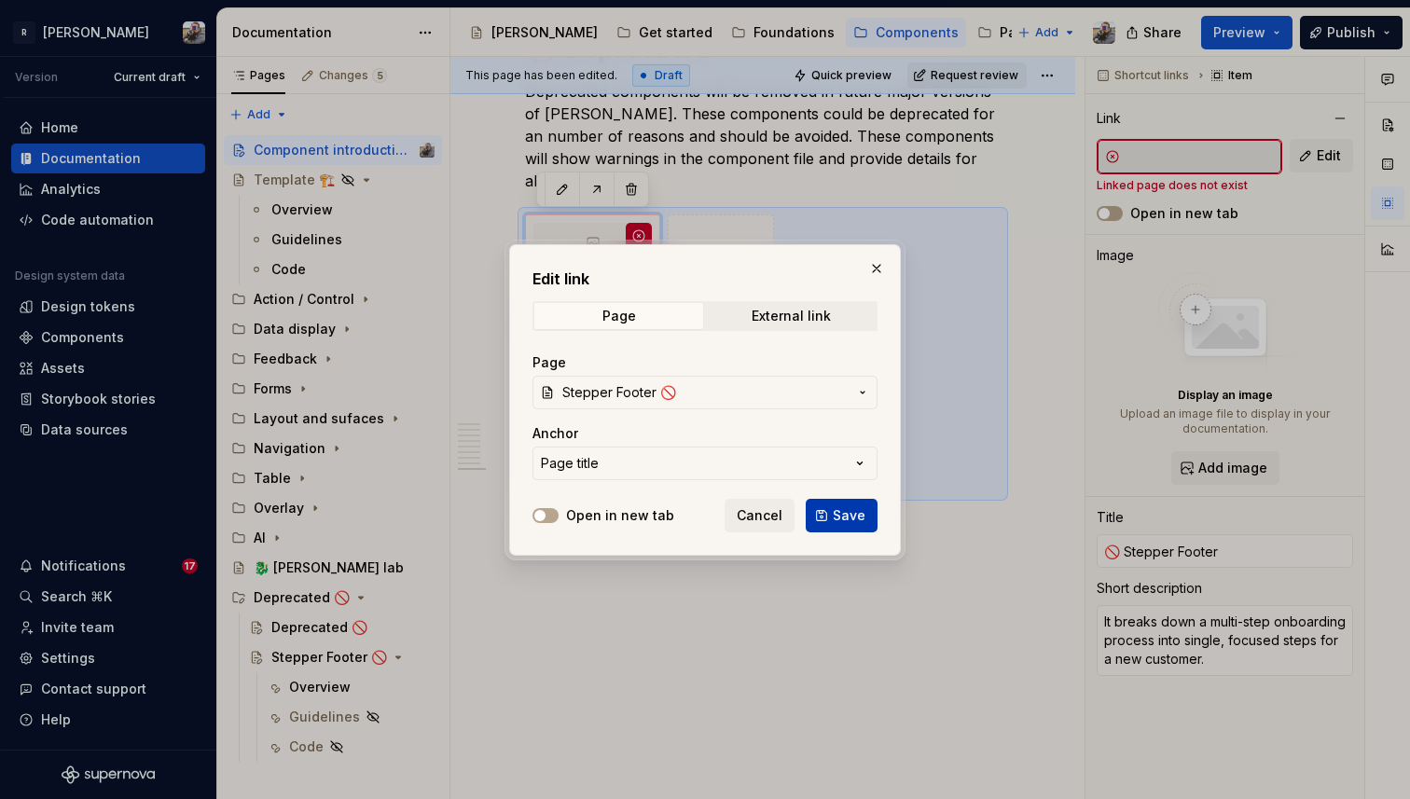
click at [872, 518] on button "Save" at bounding box center [842, 516] width 72 height 34
type textarea "*"
type input "Stepper Footer 🚫"
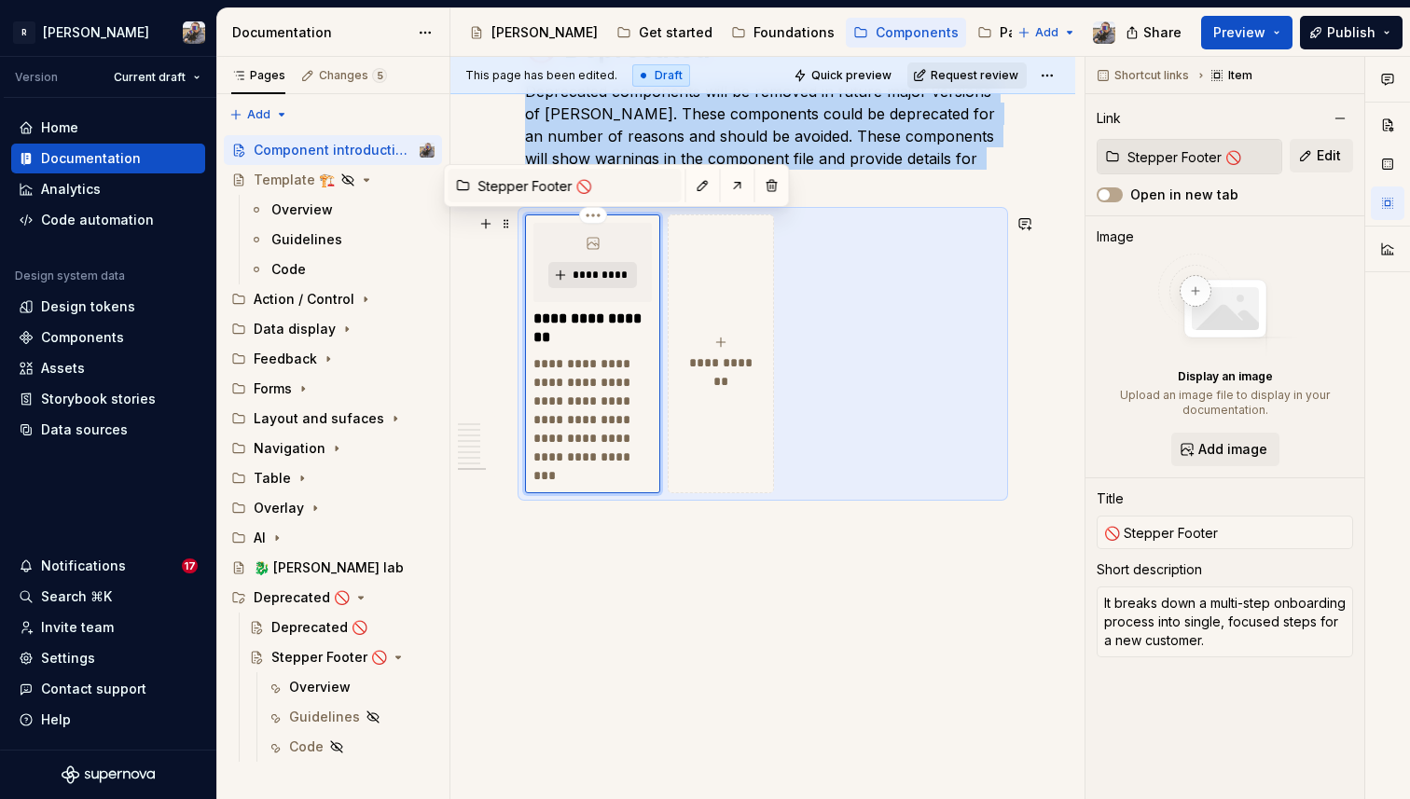
click at [595, 281] on span "*********" at bounding box center [600, 275] width 57 height 15
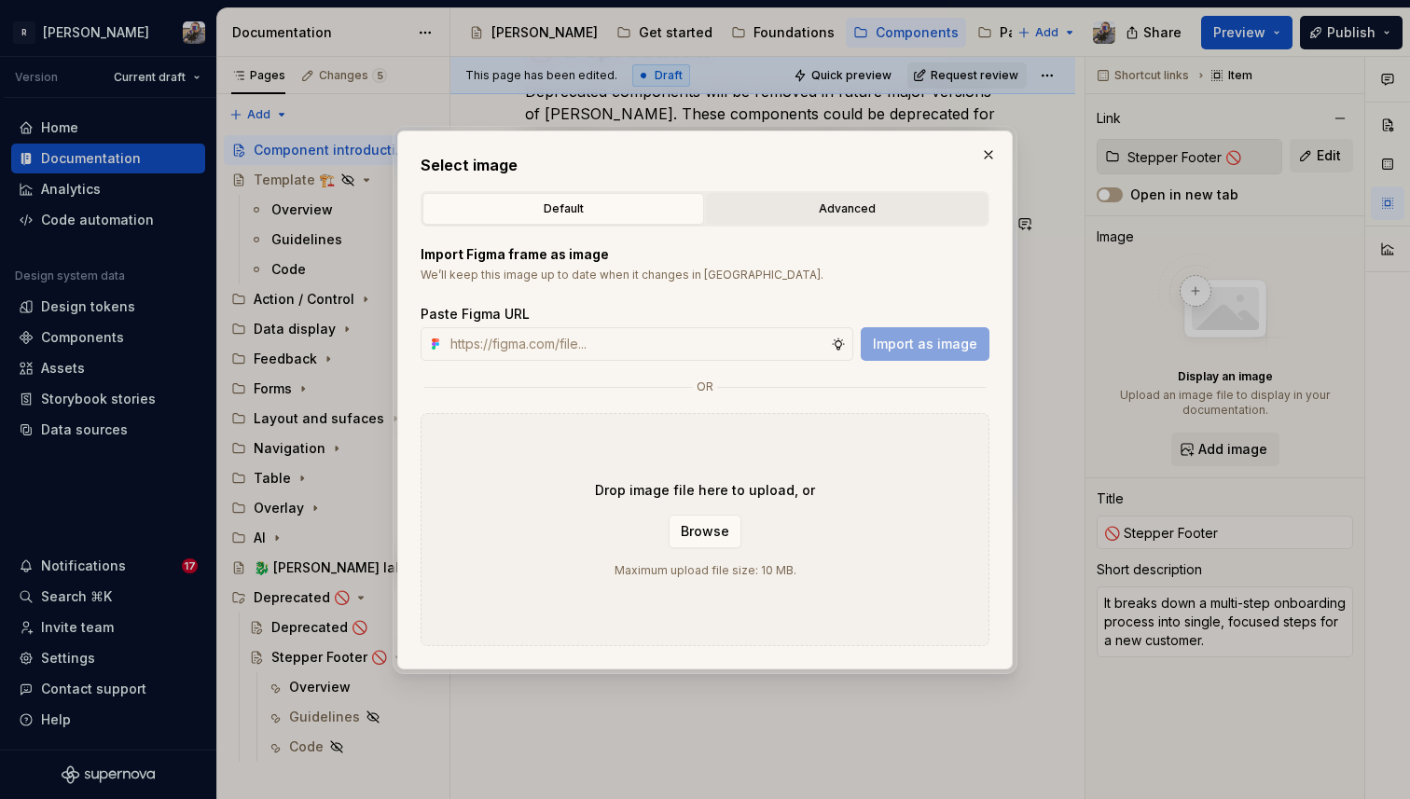
type textarea "*"
paste input "[URL][DOMAIN_NAME]"
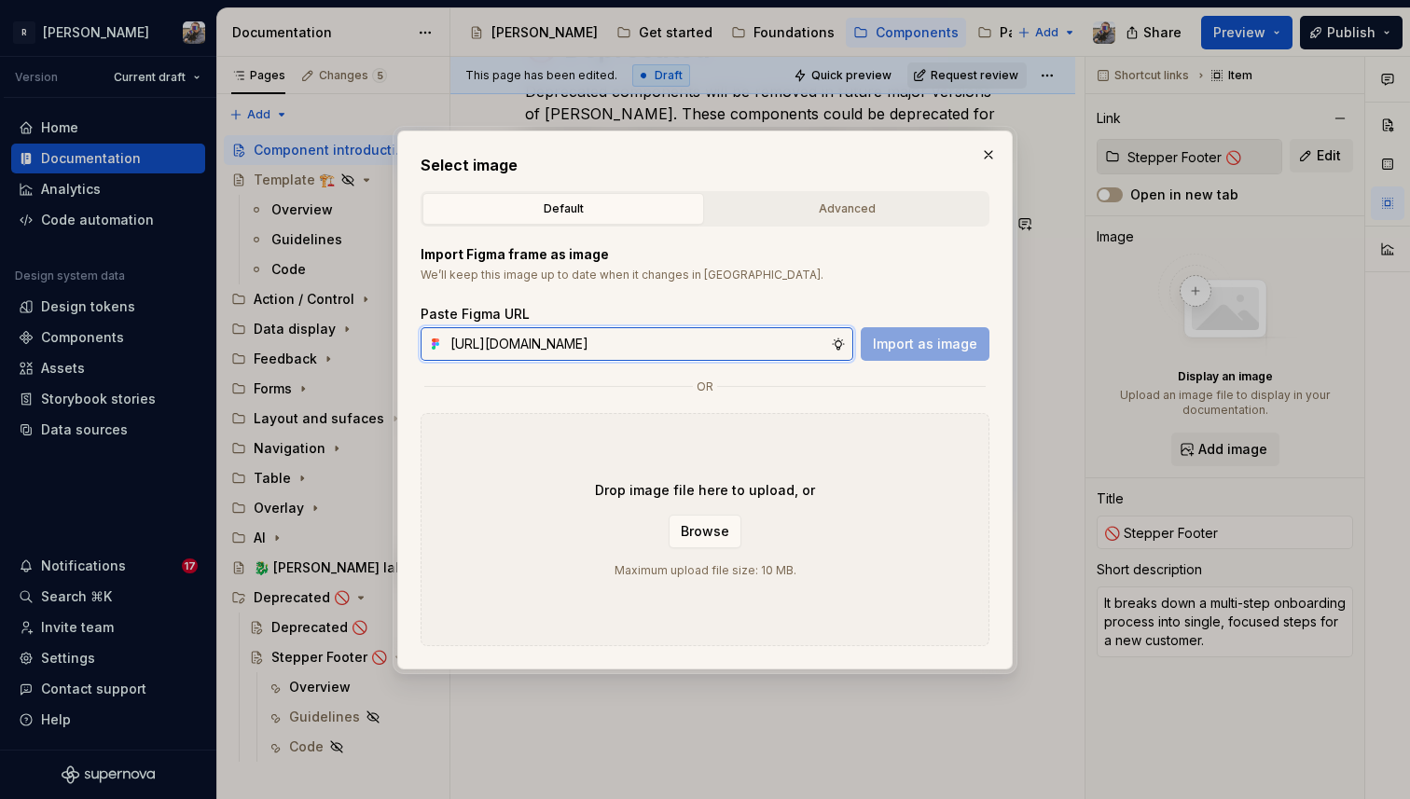
scroll to position [0, 520]
type input "[URL][DOMAIN_NAME]"
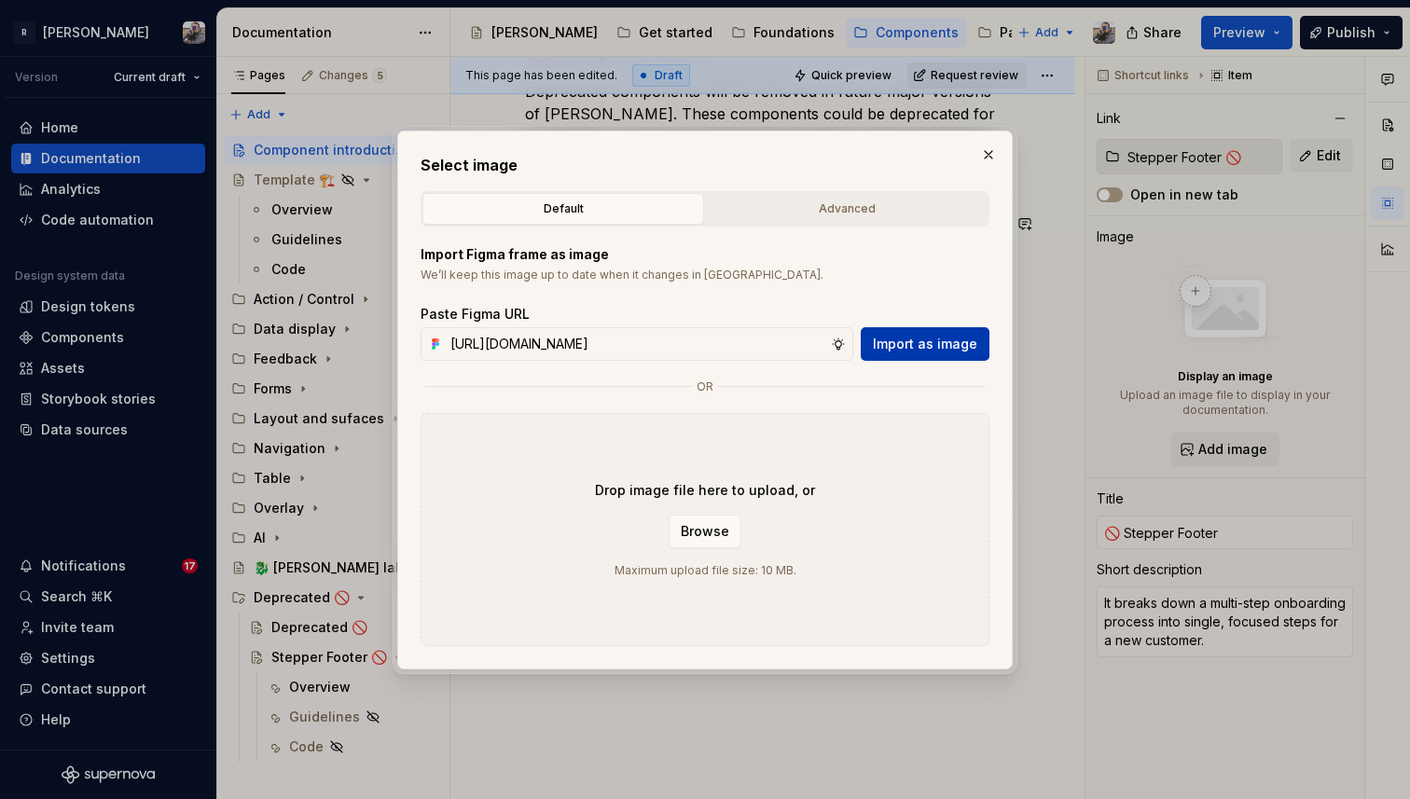
scroll to position [0, 0]
click at [893, 333] on button "Import as image" at bounding box center [925, 344] width 129 height 34
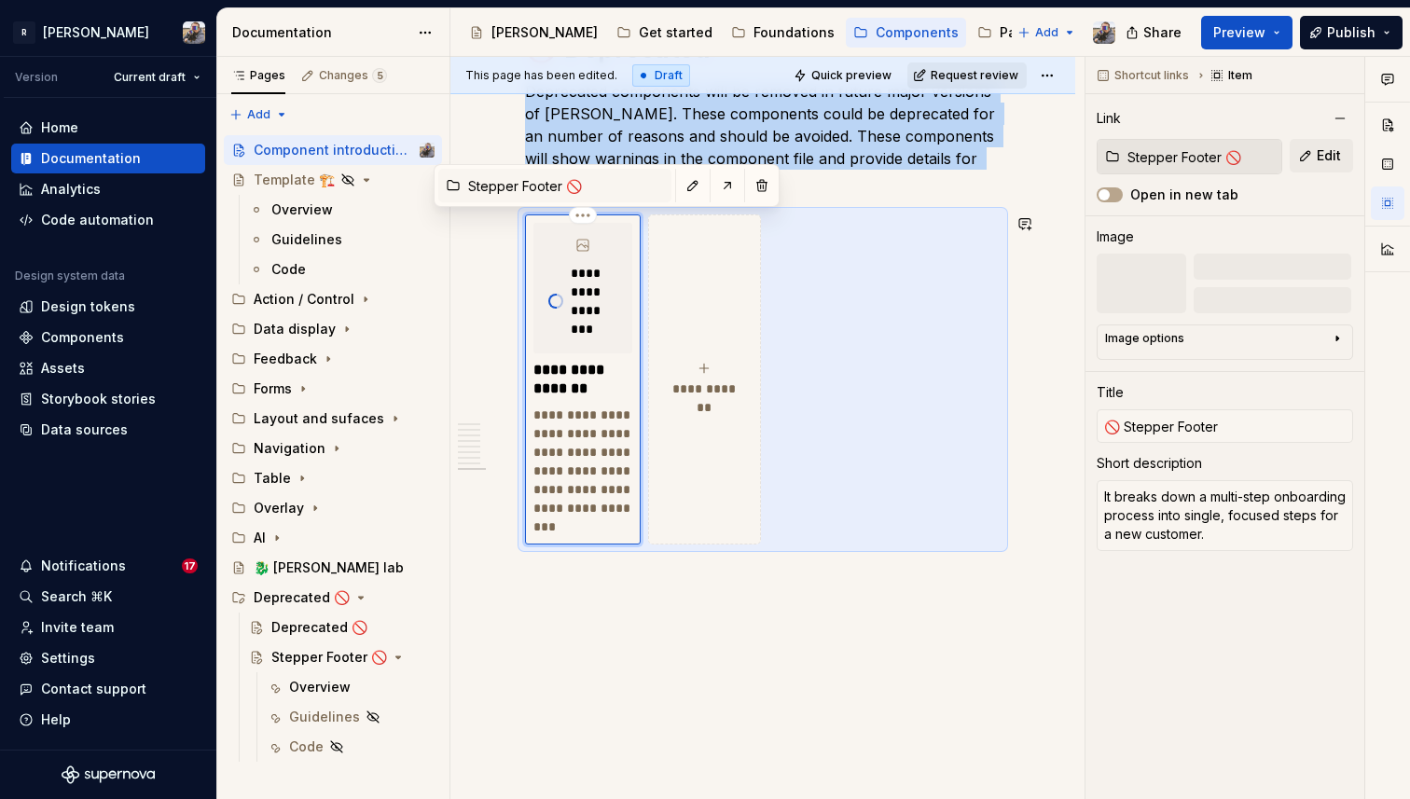
scroll to position [5668, 0]
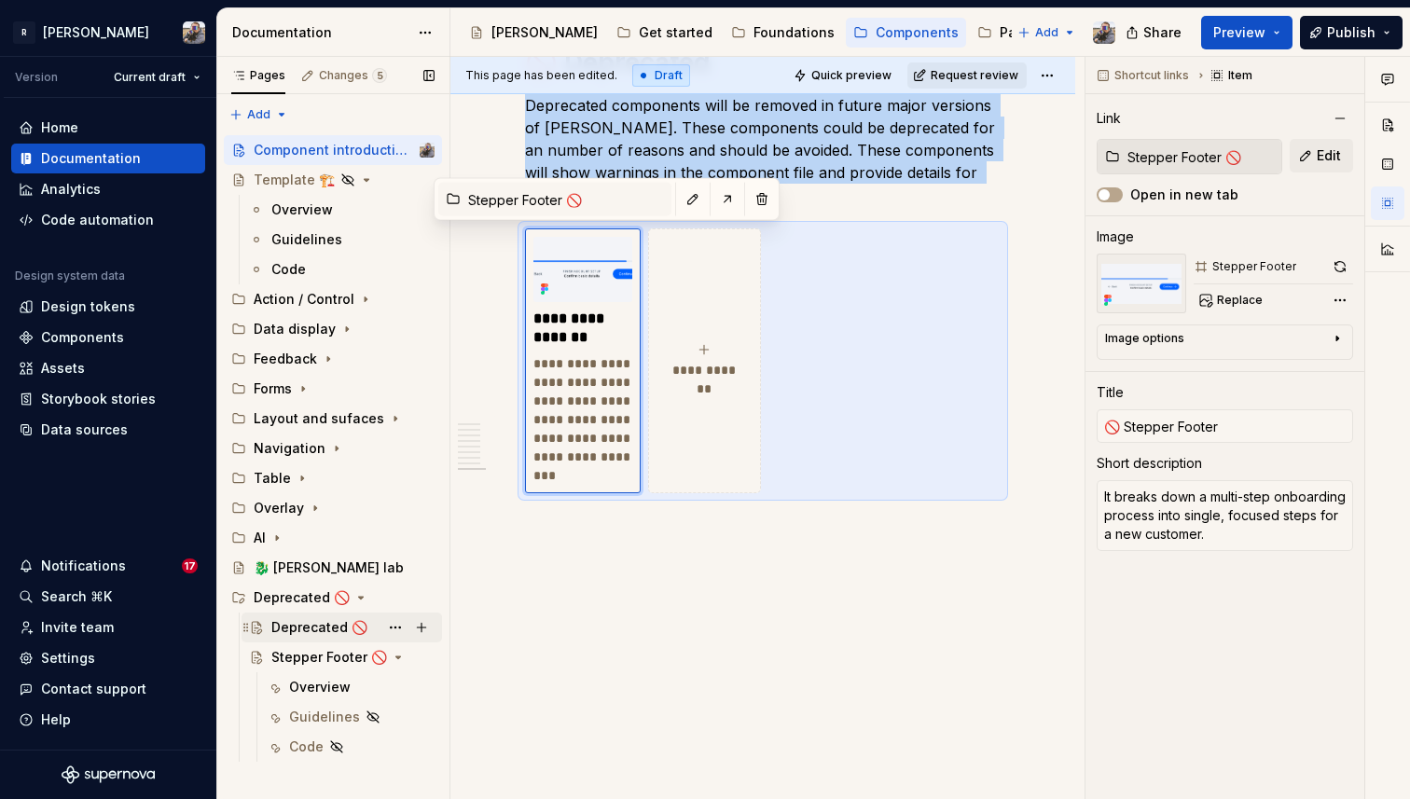
click at [317, 632] on div "Deprecated 🚫" at bounding box center [319, 627] width 96 height 19
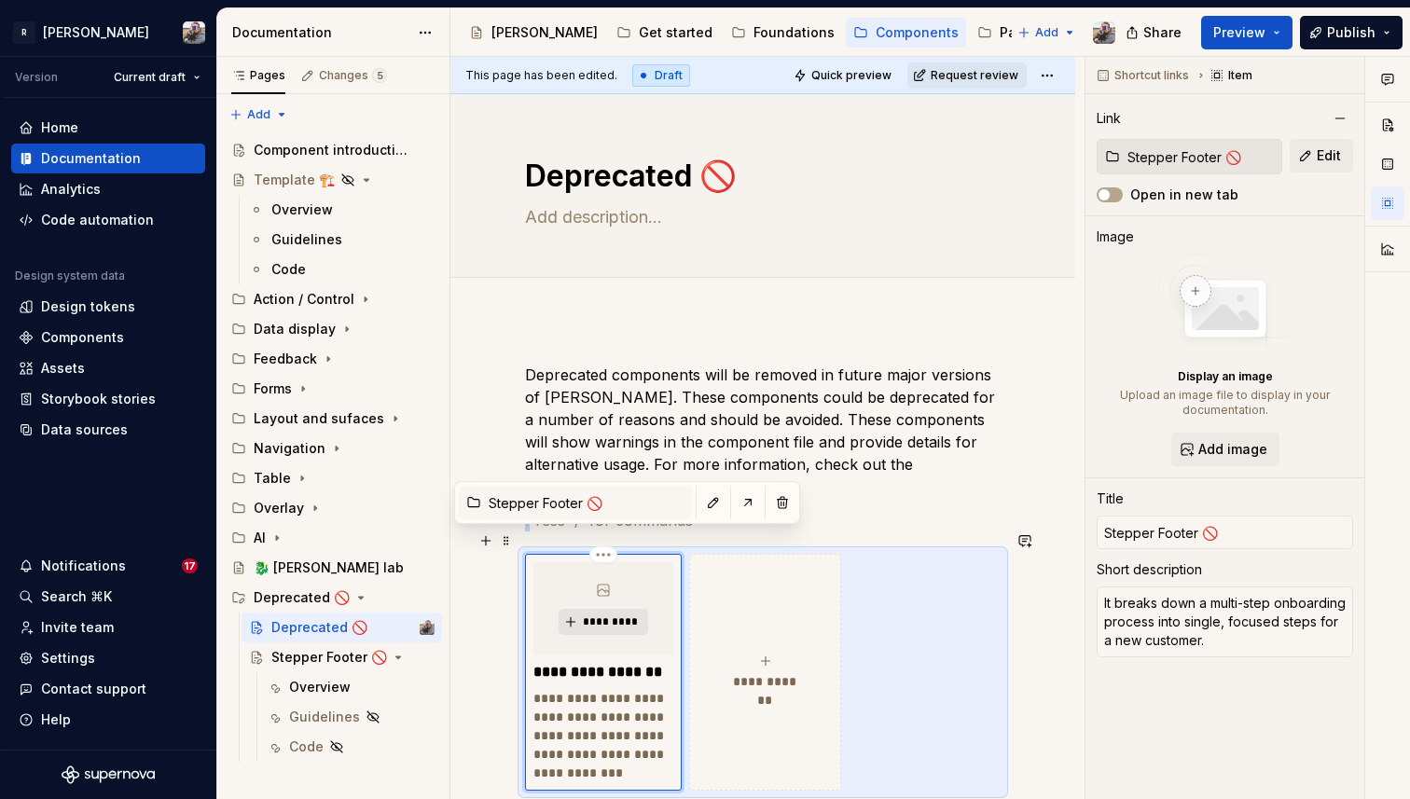
click at [586, 615] on span "*********" at bounding box center [610, 622] width 57 height 15
type textarea "*"
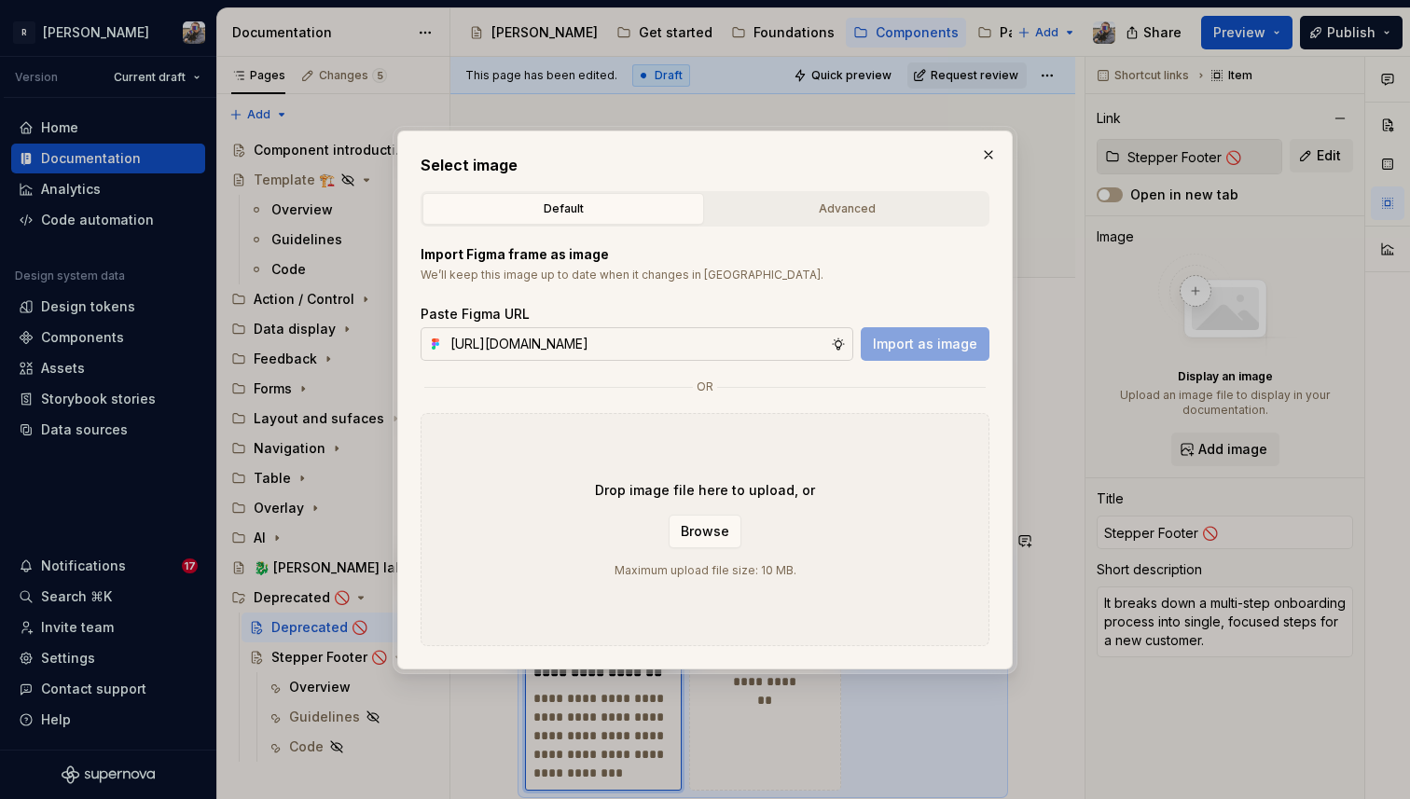
scroll to position [0, 520]
type input "[URL][DOMAIN_NAME]"
click at [963, 333] on button "Import as image" at bounding box center [925, 344] width 129 height 34
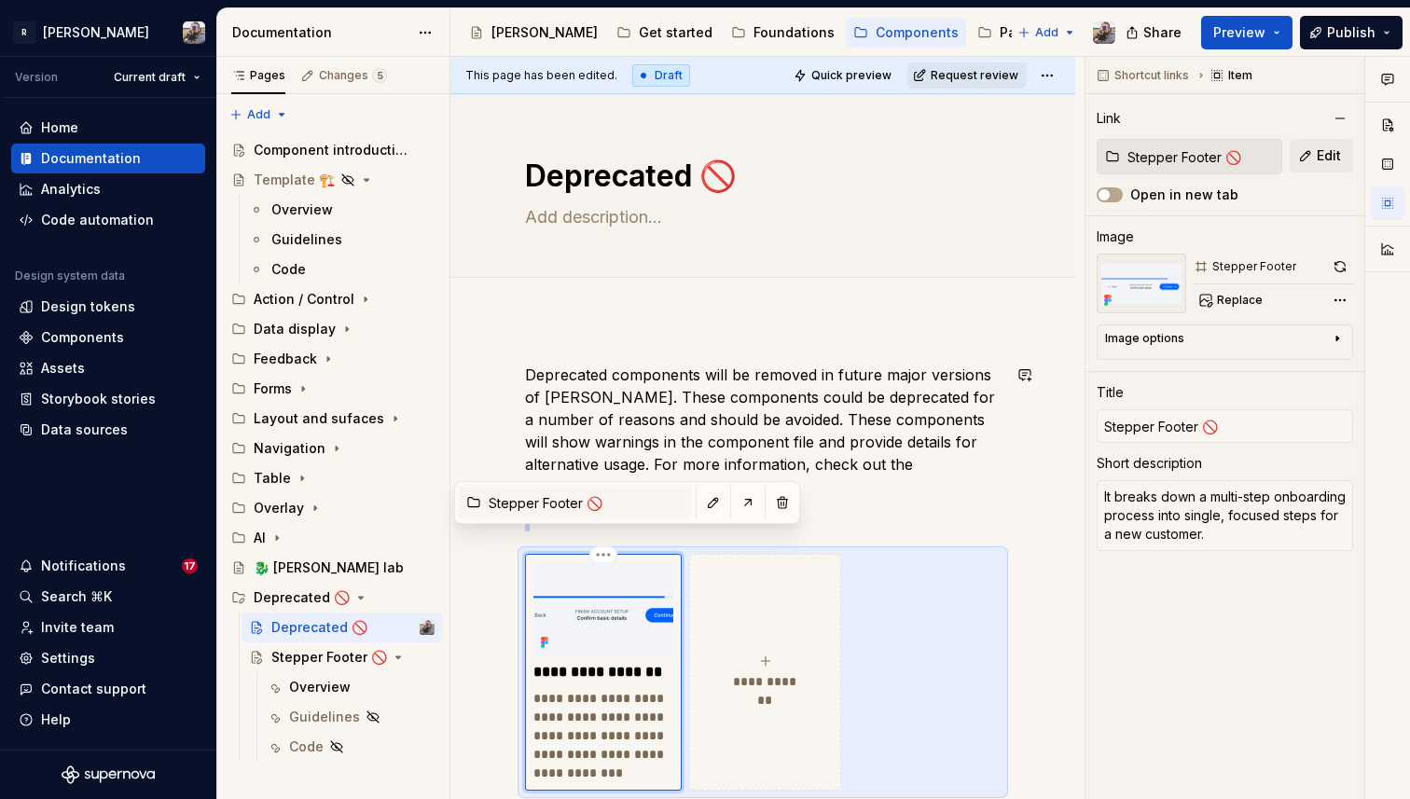
click at [784, 363] on div "**********" at bounding box center [763, 686] width 625 height 734
click at [772, 369] on p "Deprecated components will be removed in future major versions of [PERSON_NAME]…" at bounding box center [763, 431] width 476 height 134
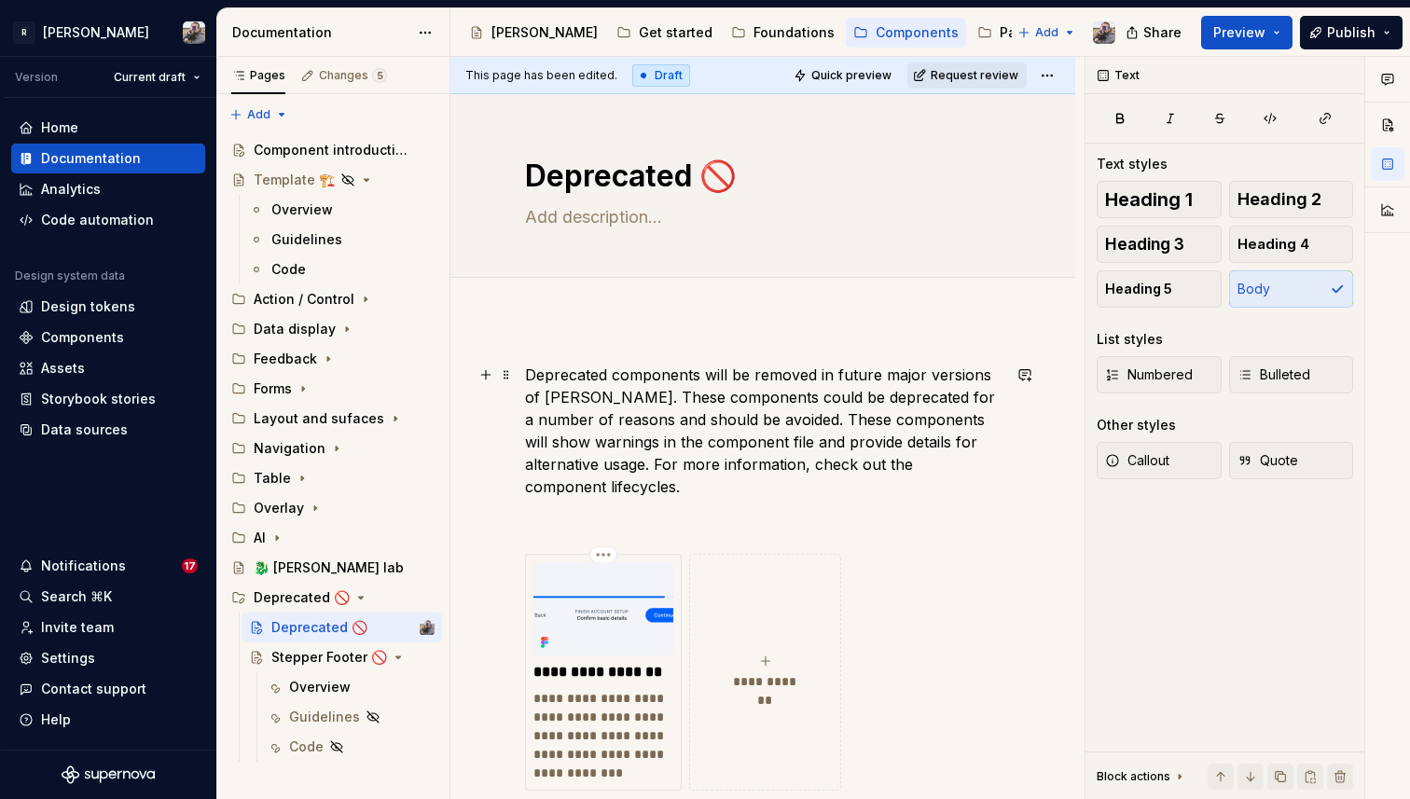
click at [1001, 470] on p "Deprecated components will be removed in future major versions of [PERSON_NAME]…" at bounding box center [763, 431] width 476 height 134
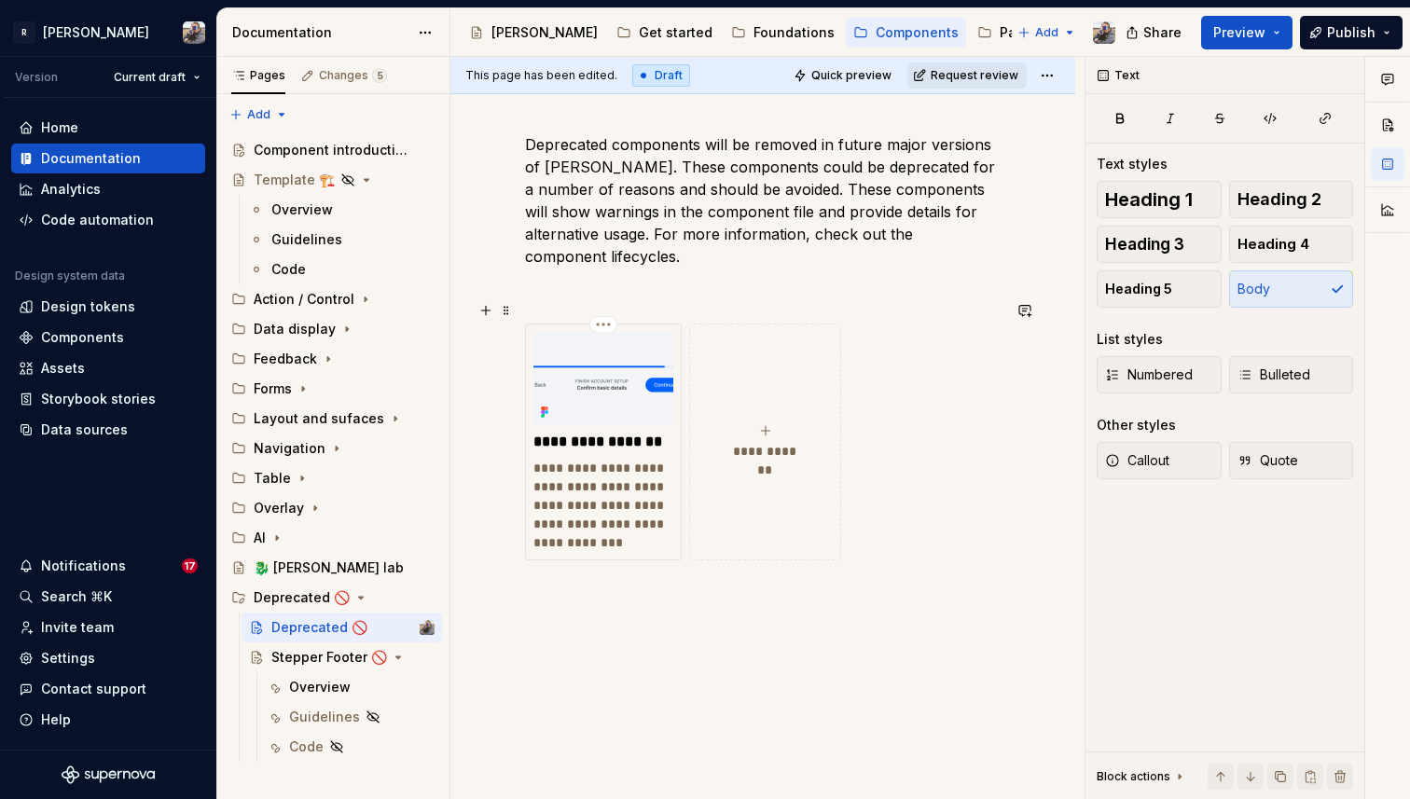
scroll to position [223, 0]
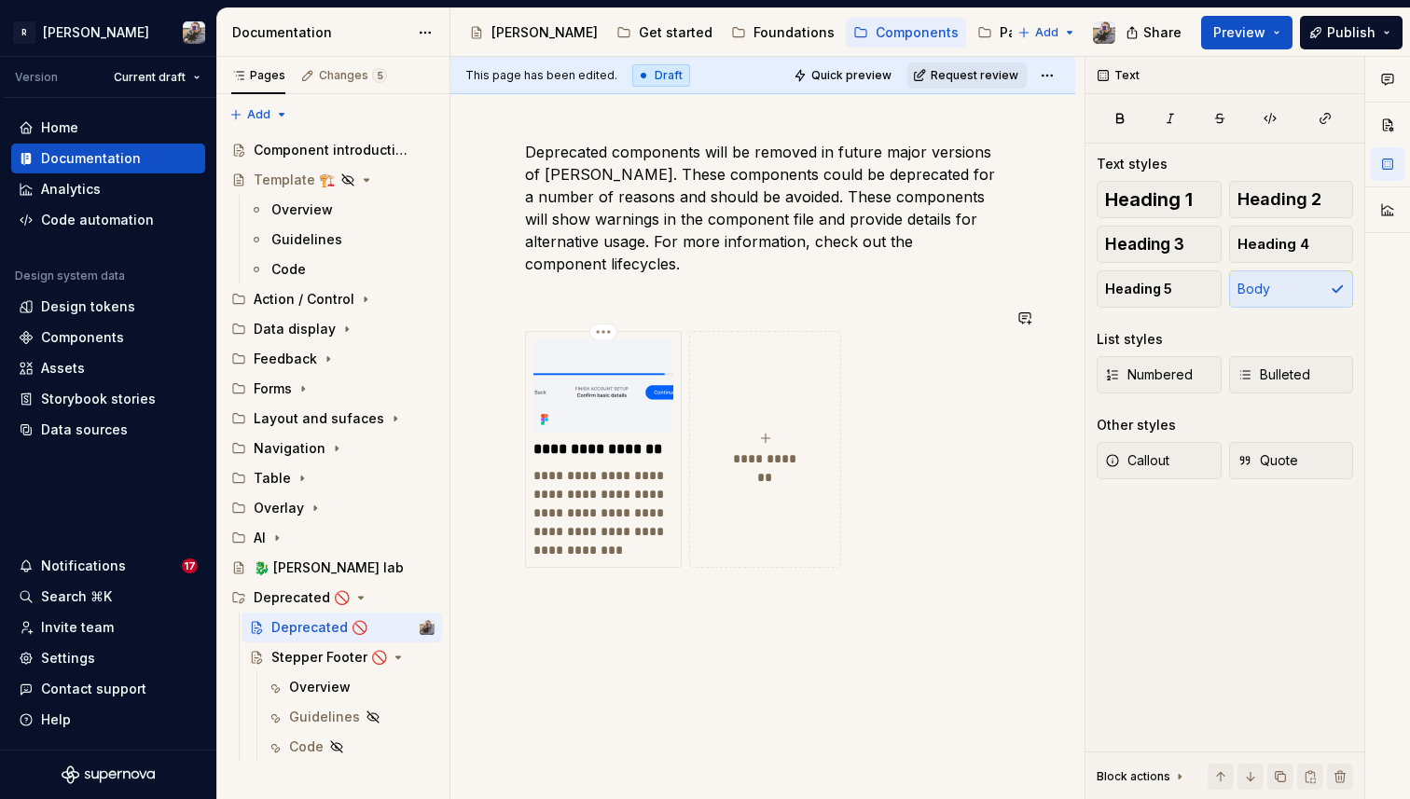
click at [912, 603] on div "**********" at bounding box center [763, 463] width 625 height 734
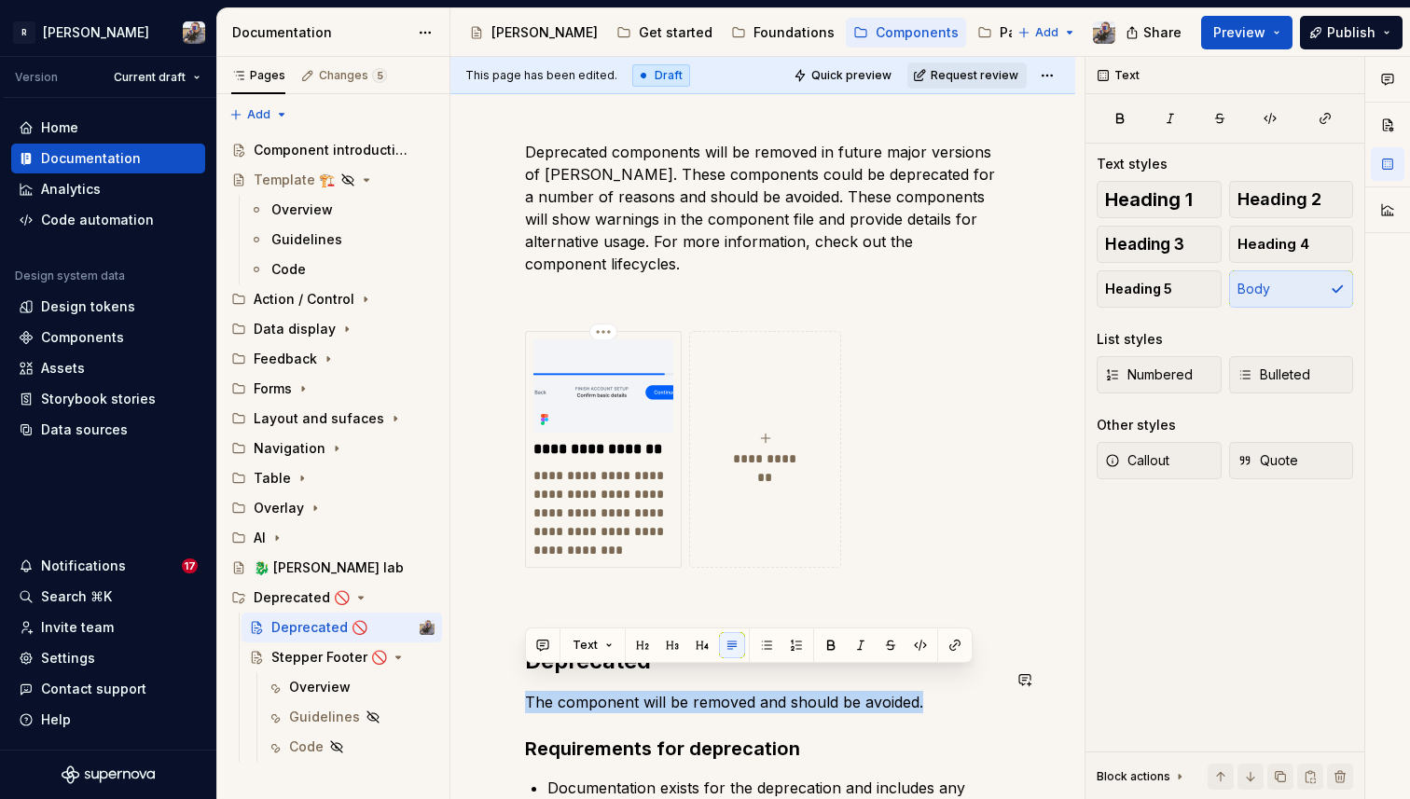
drag, startPoint x: 928, startPoint y: 684, endPoint x: 487, endPoint y: 664, distance: 441.7
click at [487, 664] on div "**********" at bounding box center [763, 690] width 625 height 1189
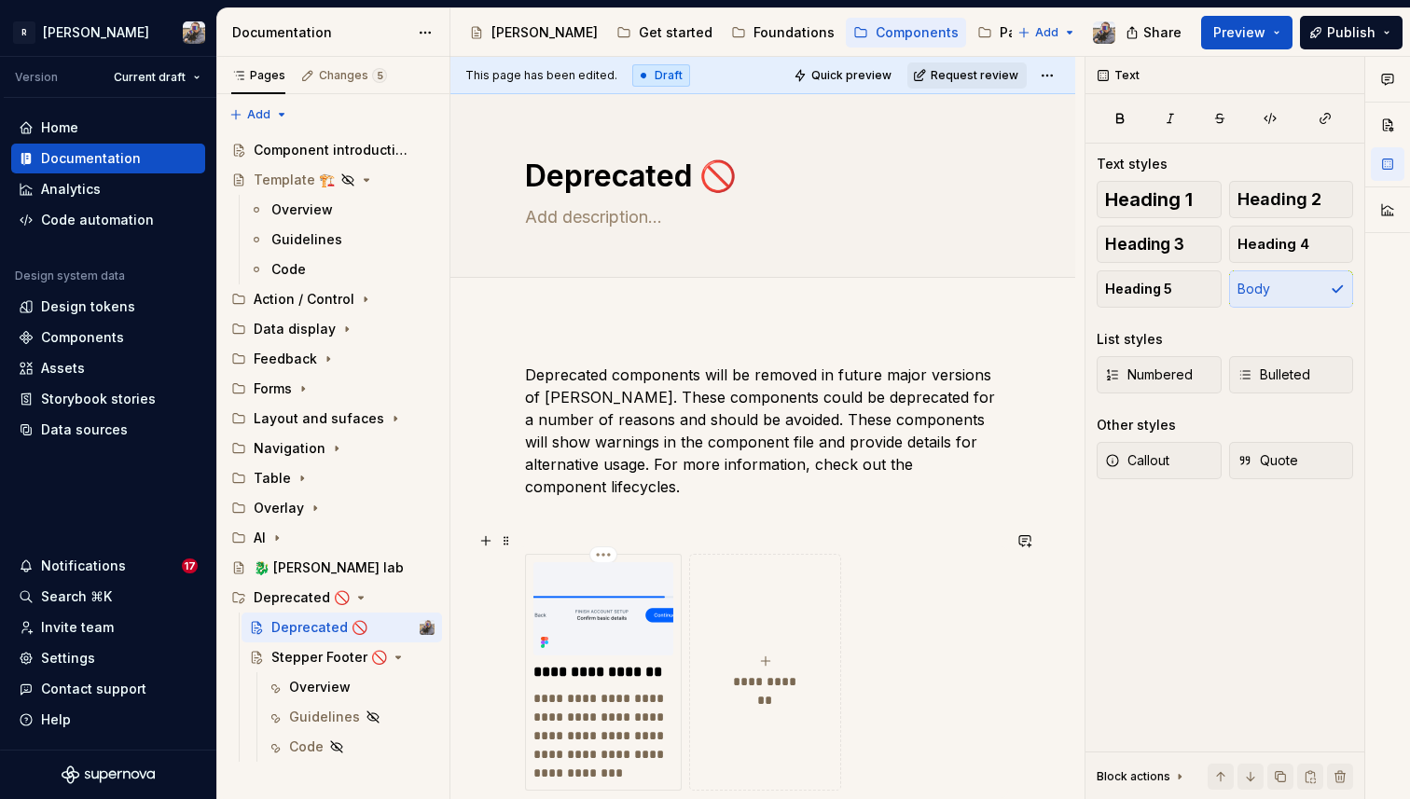
scroll to position [2, 0]
click at [590, 199] on div "Deprecated 🚫" at bounding box center [763, 183] width 476 height 183
click at [587, 215] on textarea at bounding box center [759, 216] width 476 height 30
paste textarea "The component will be removed and should be avoided."
type textarea "*"
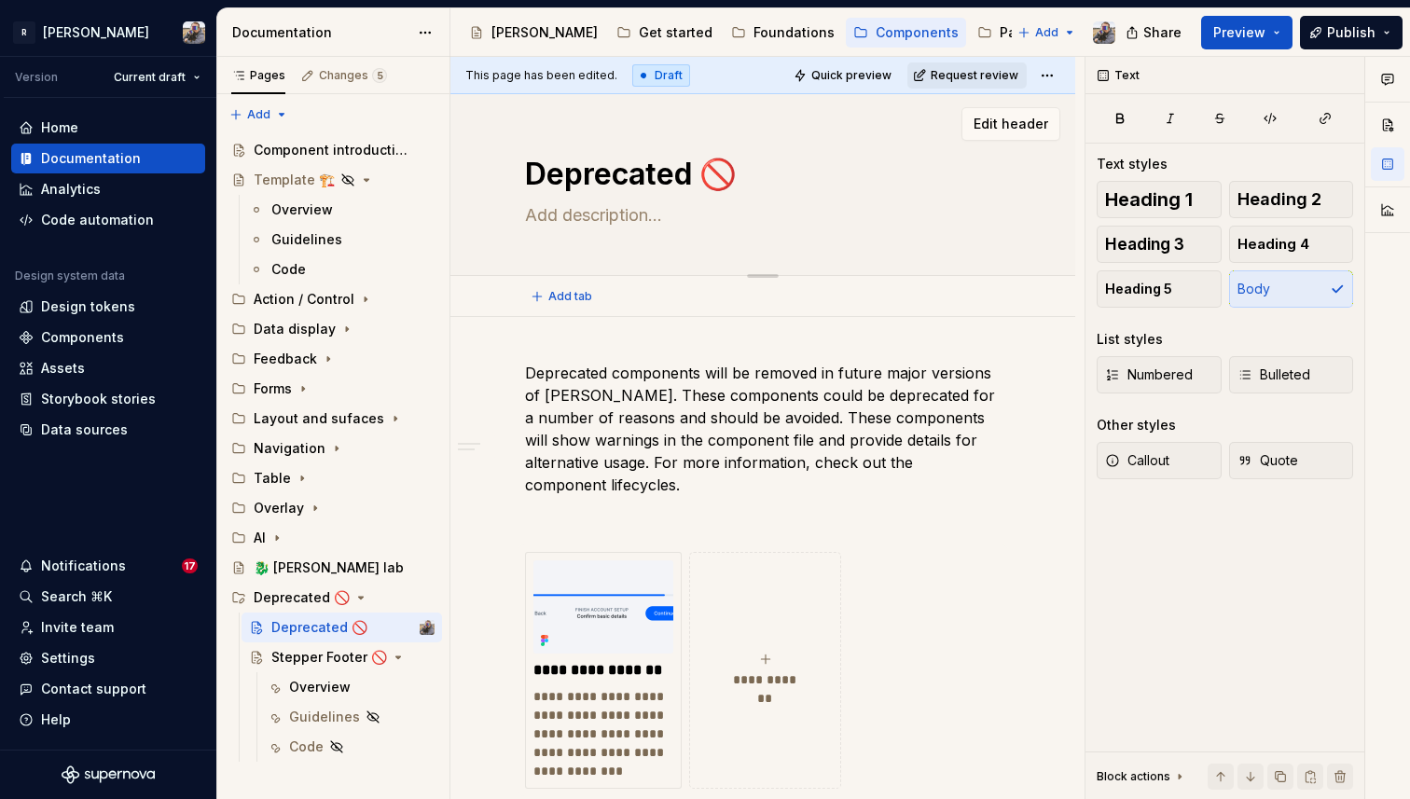
type textarea "The component will be removed and should be avoided."
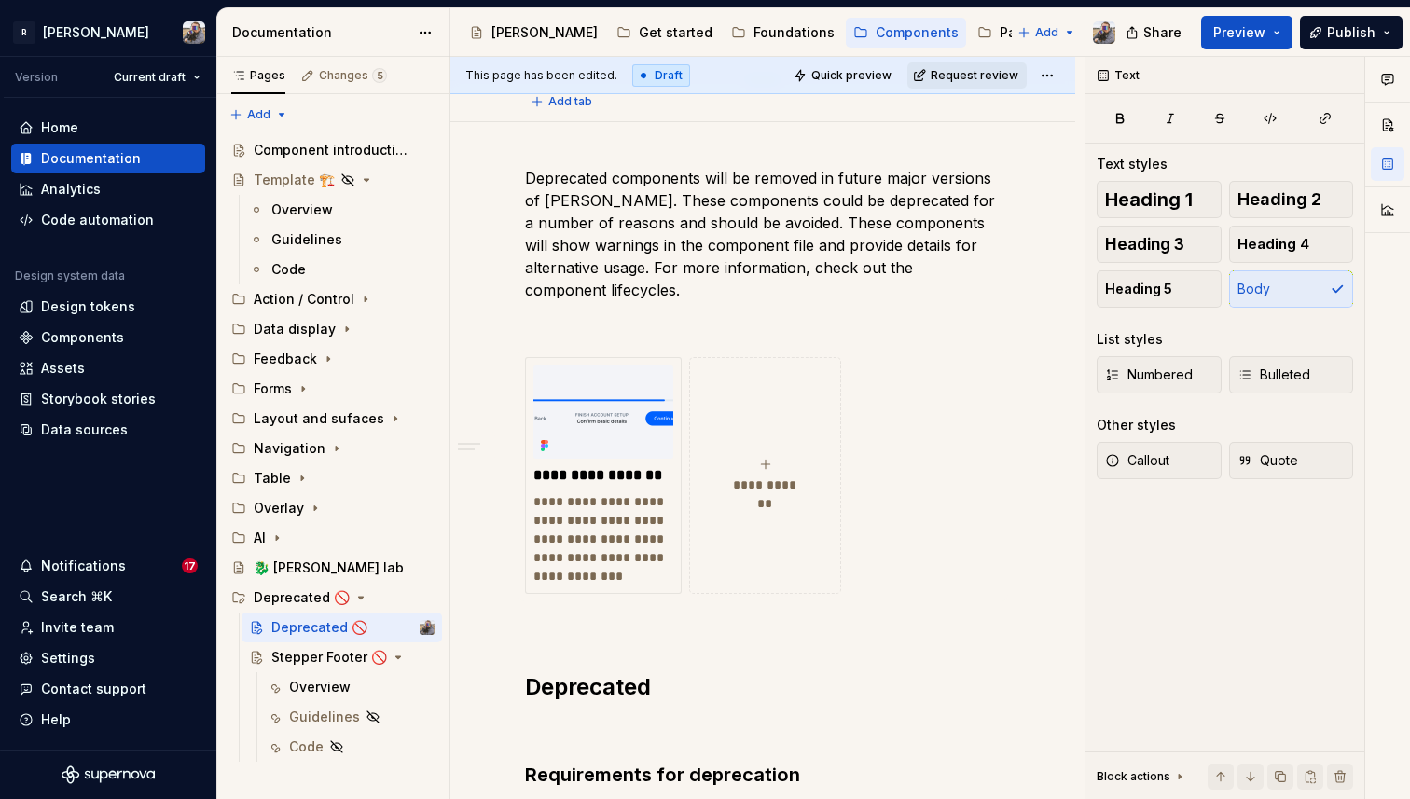
type textarea "*"
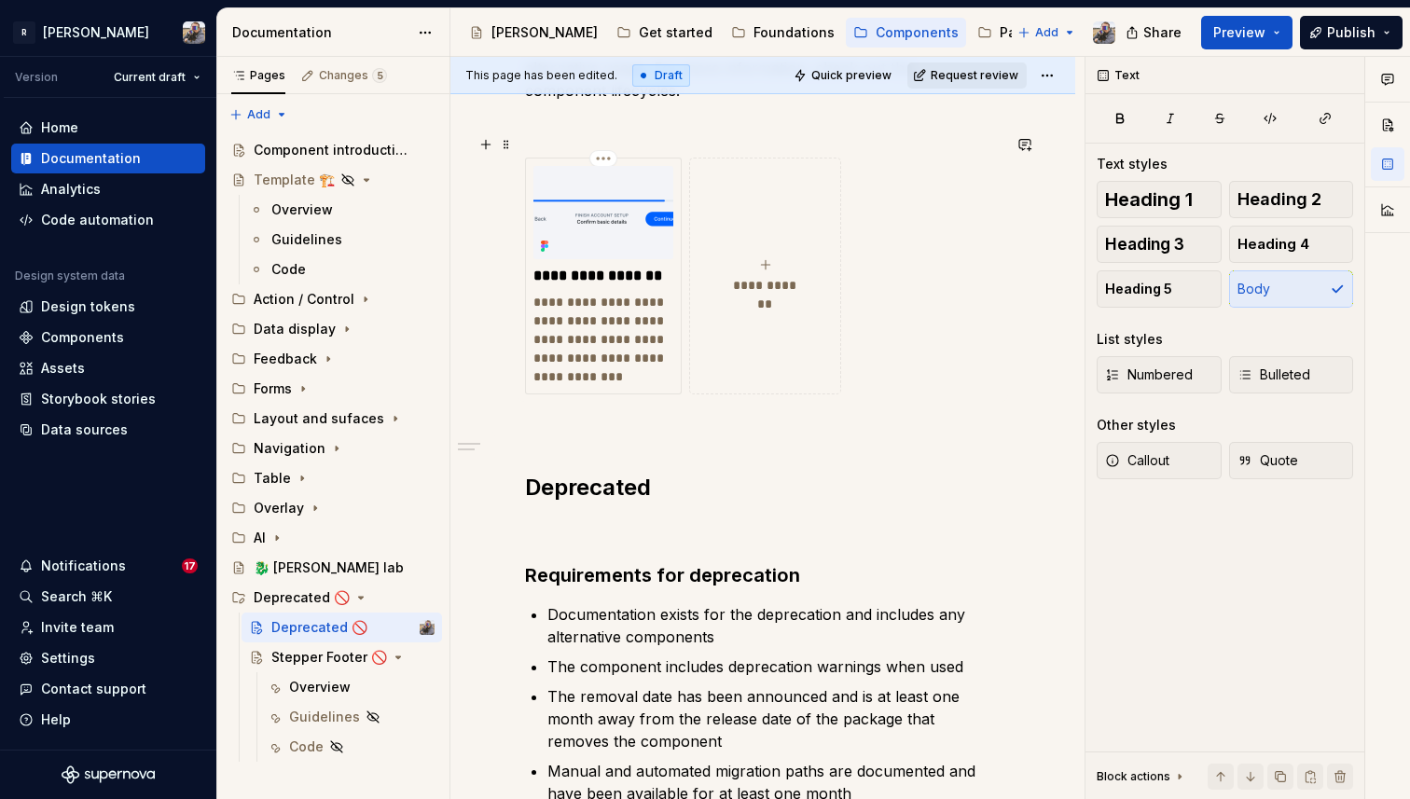
scroll to position [393, 0]
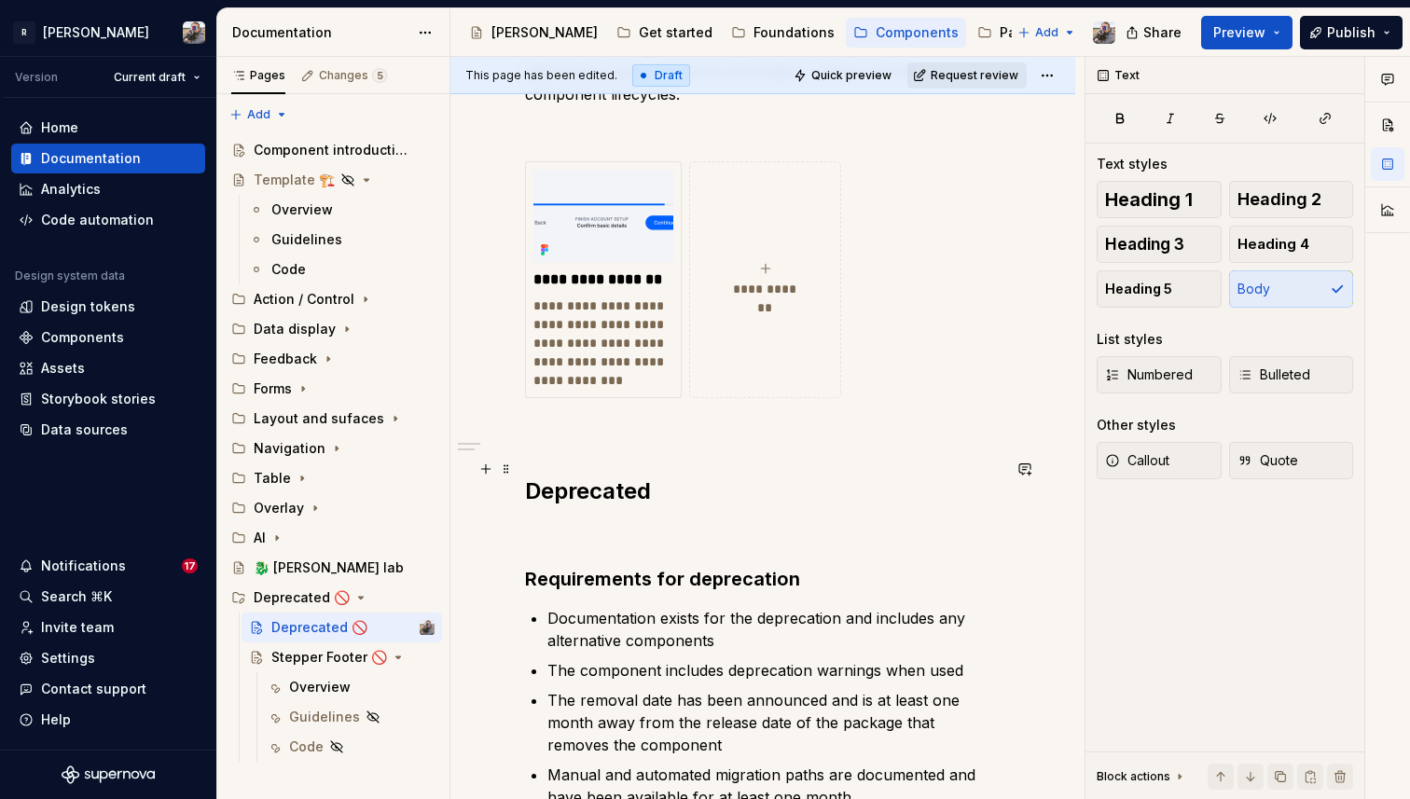
type textarea "The component will be removed and should be avoided."
click at [703, 451] on div "**********" at bounding box center [763, 412] width 476 height 882
type textarea "*"
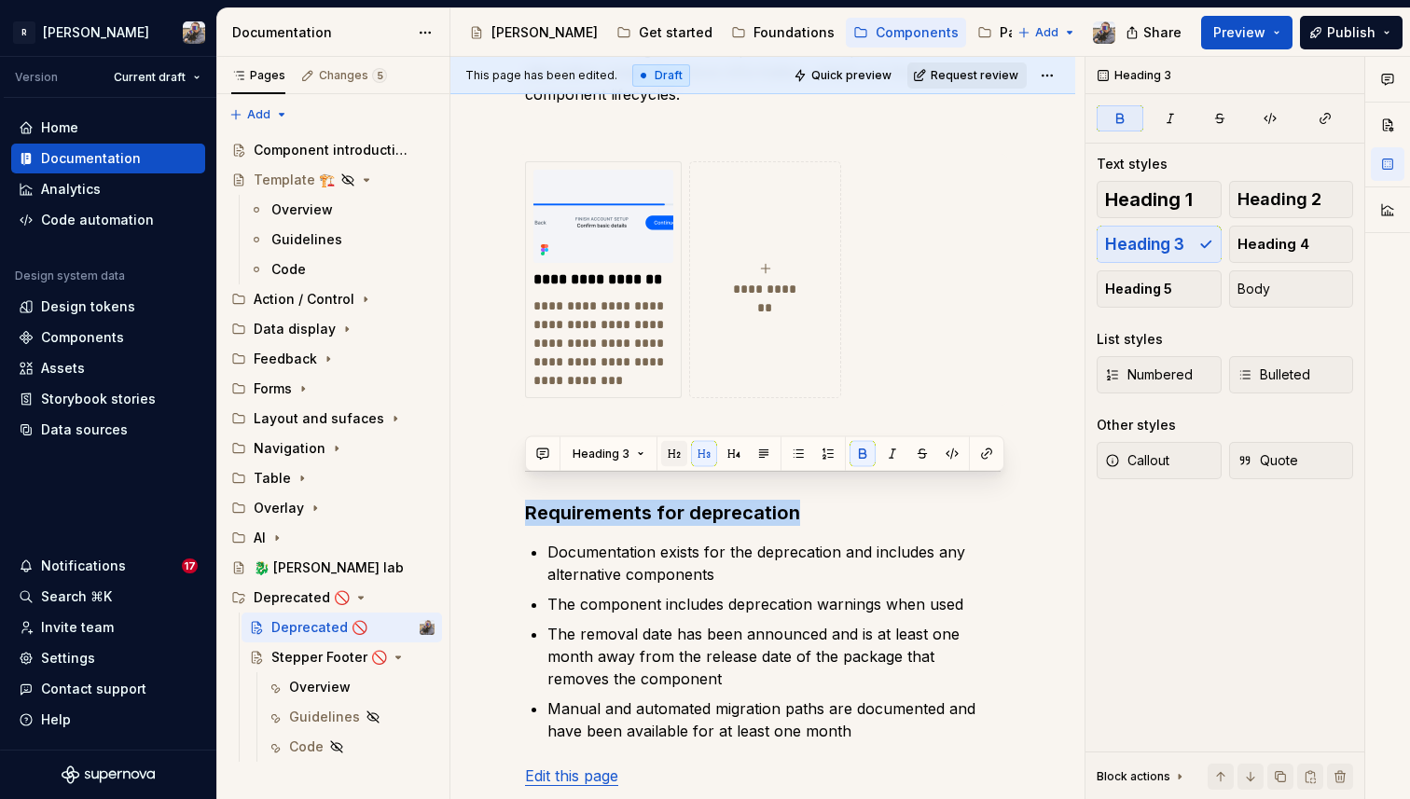
click at [673, 451] on button "button" at bounding box center [674, 454] width 26 height 26
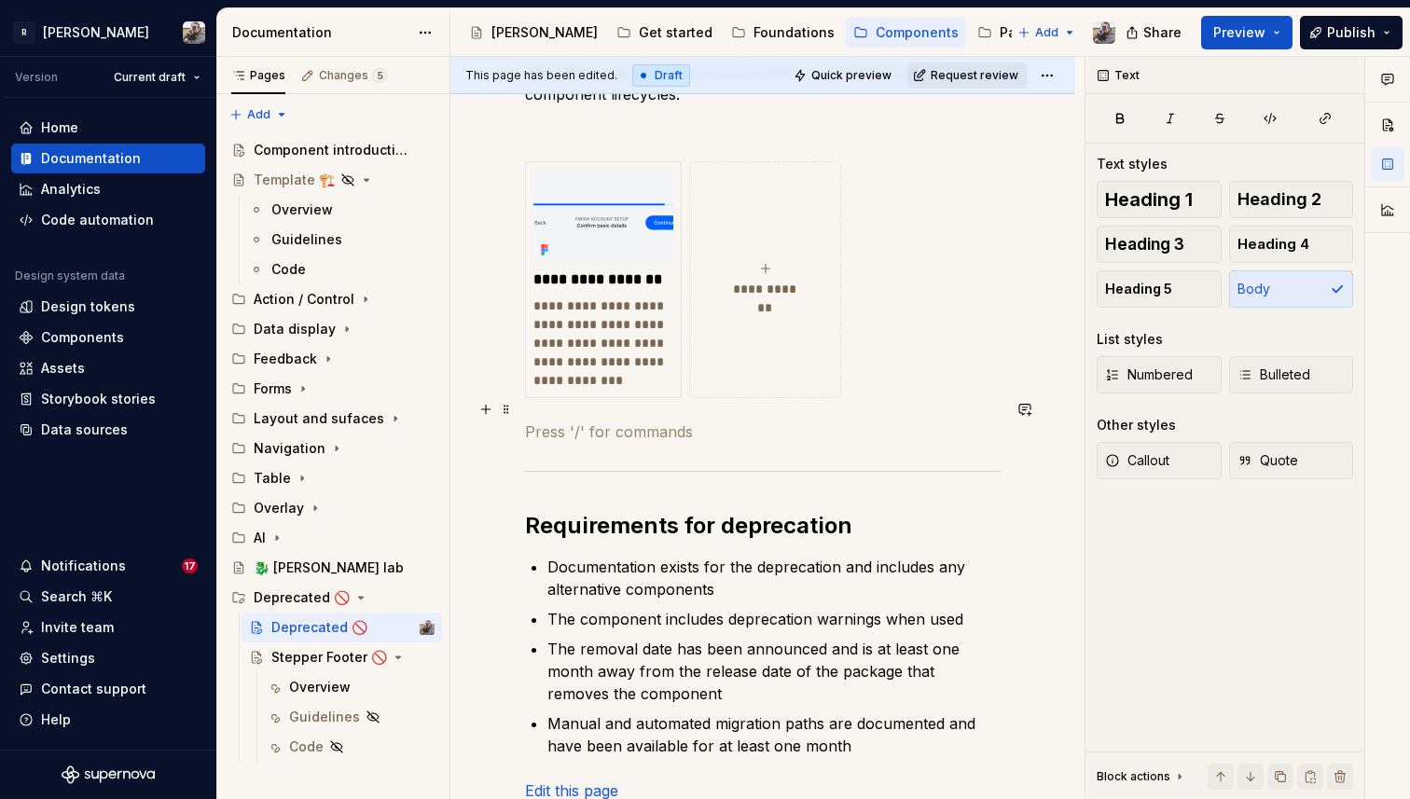
click at [648, 421] on p at bounding box center [763, 432] width 476 height 22
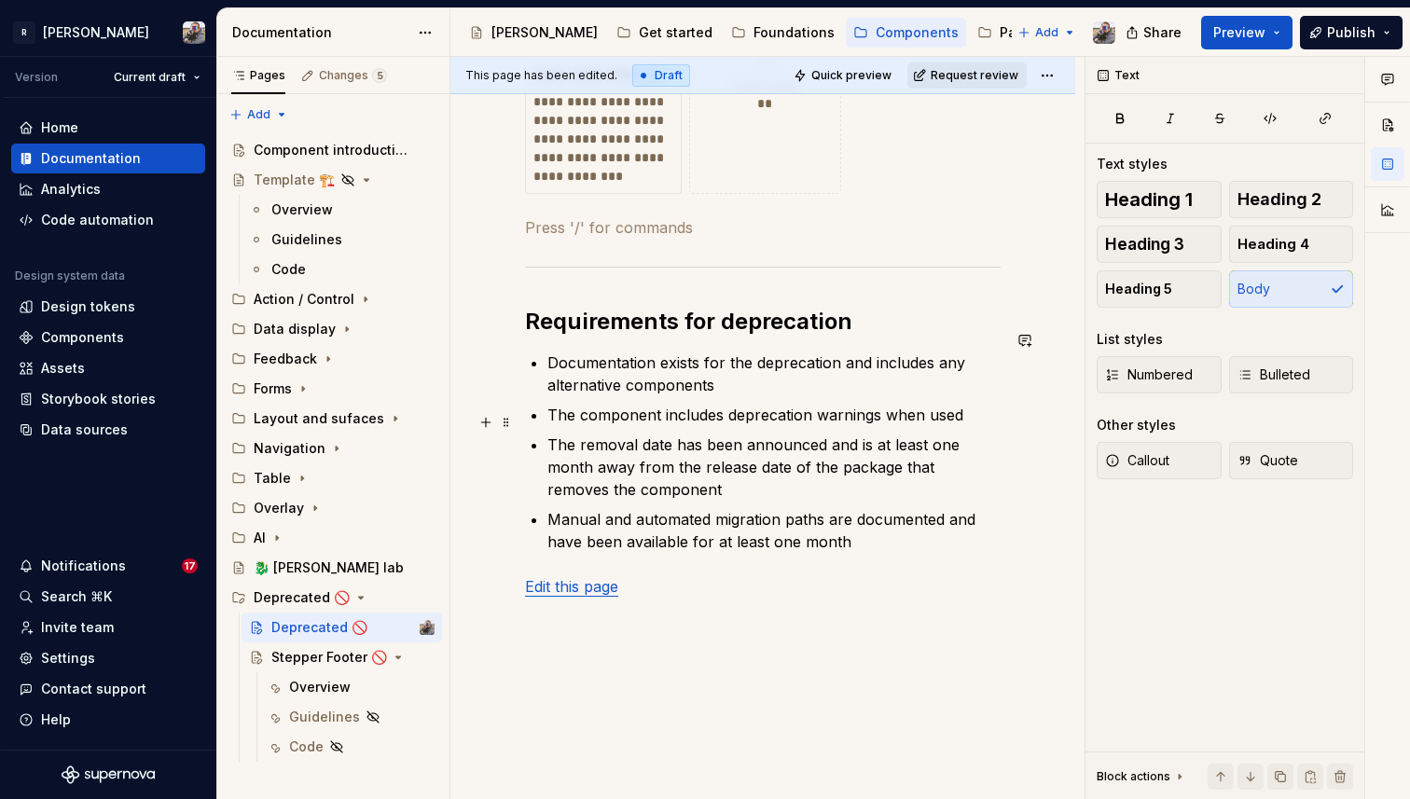
scroll to position [634, 0]
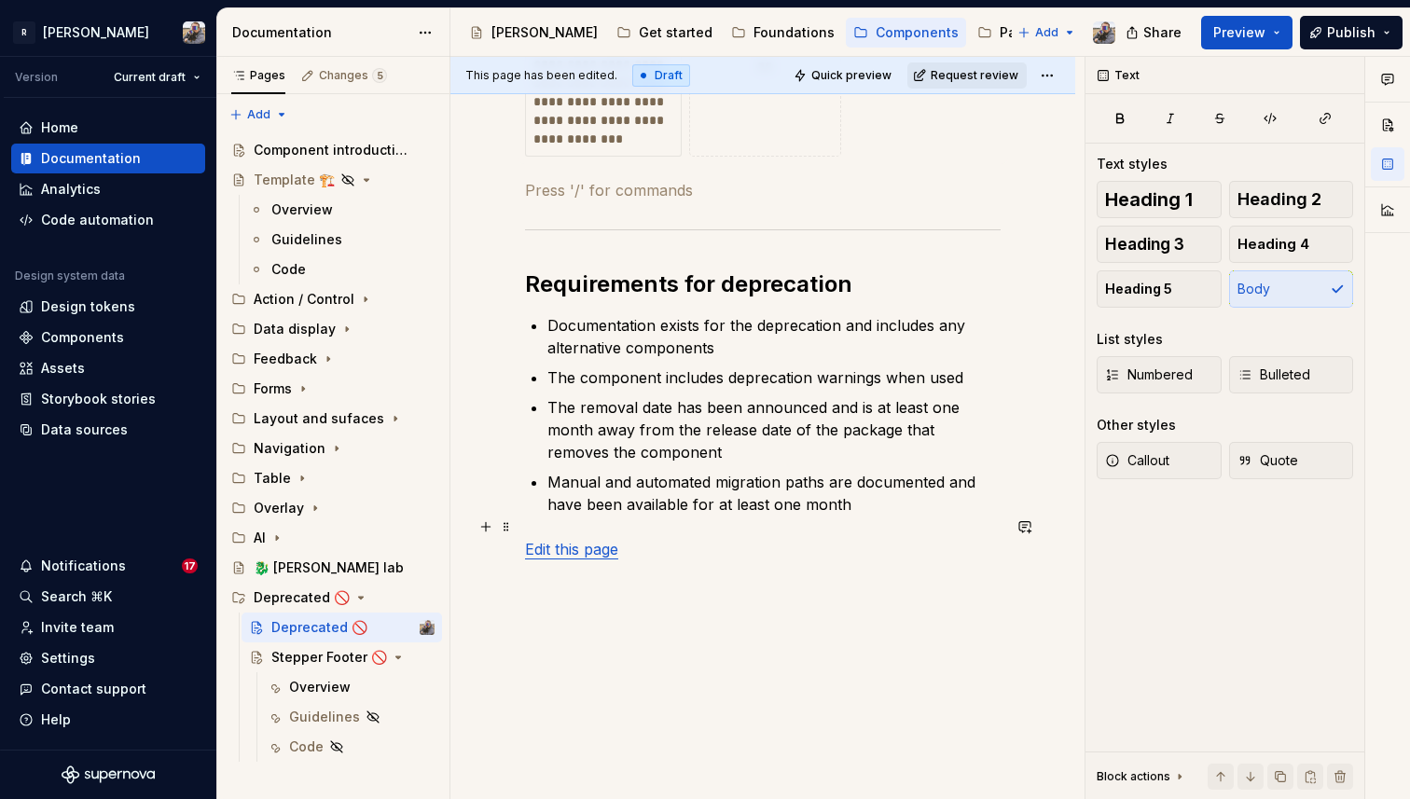
click at [720, 538] on p "Edit this page" at bounding box center [763, 549] width 476 height 22
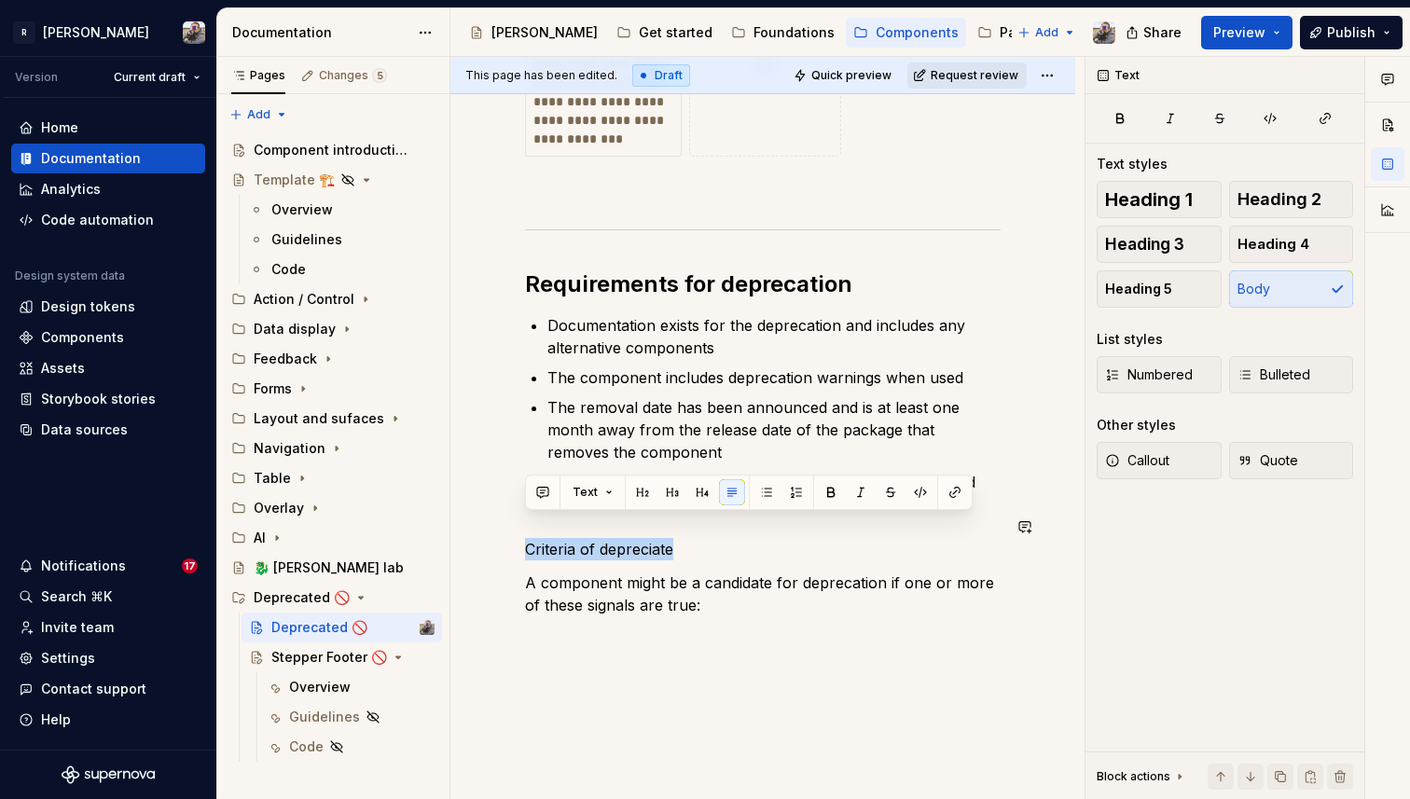
drag, startPoint x: 706, startPoint y: 529, endPoint x: 476, endPoint y: 515, distance: 230.8
click at [476, 515] on div "**********" at bounding box center [763, 282] width 625 height 1194
click at [670, 492] on button "button" at bounding box center [672, 492] width 26 height 26
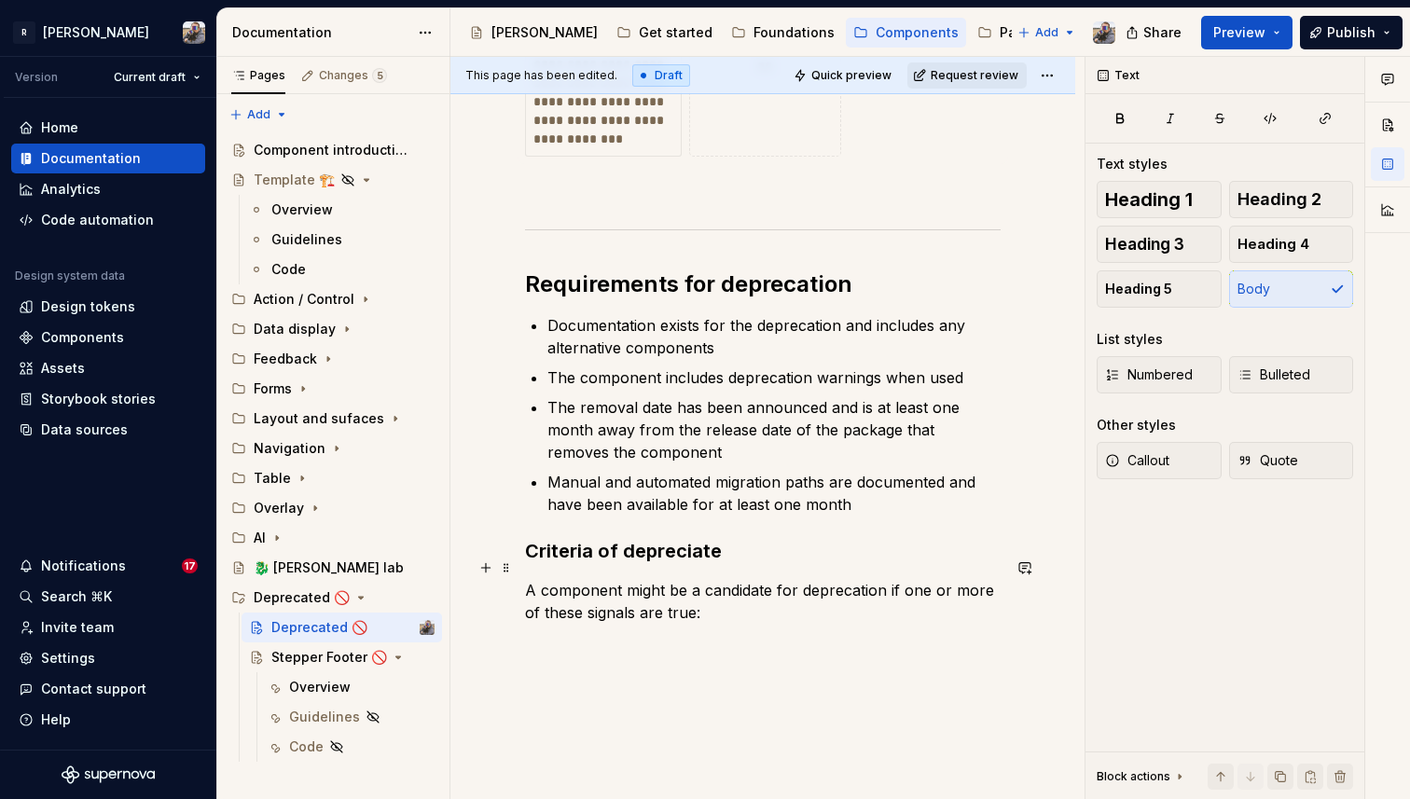
click at [697, 588] on p "A component might be a candidate for deprecation if one or more of these signal…" at bounding box center [763, 601] width 476 height 45
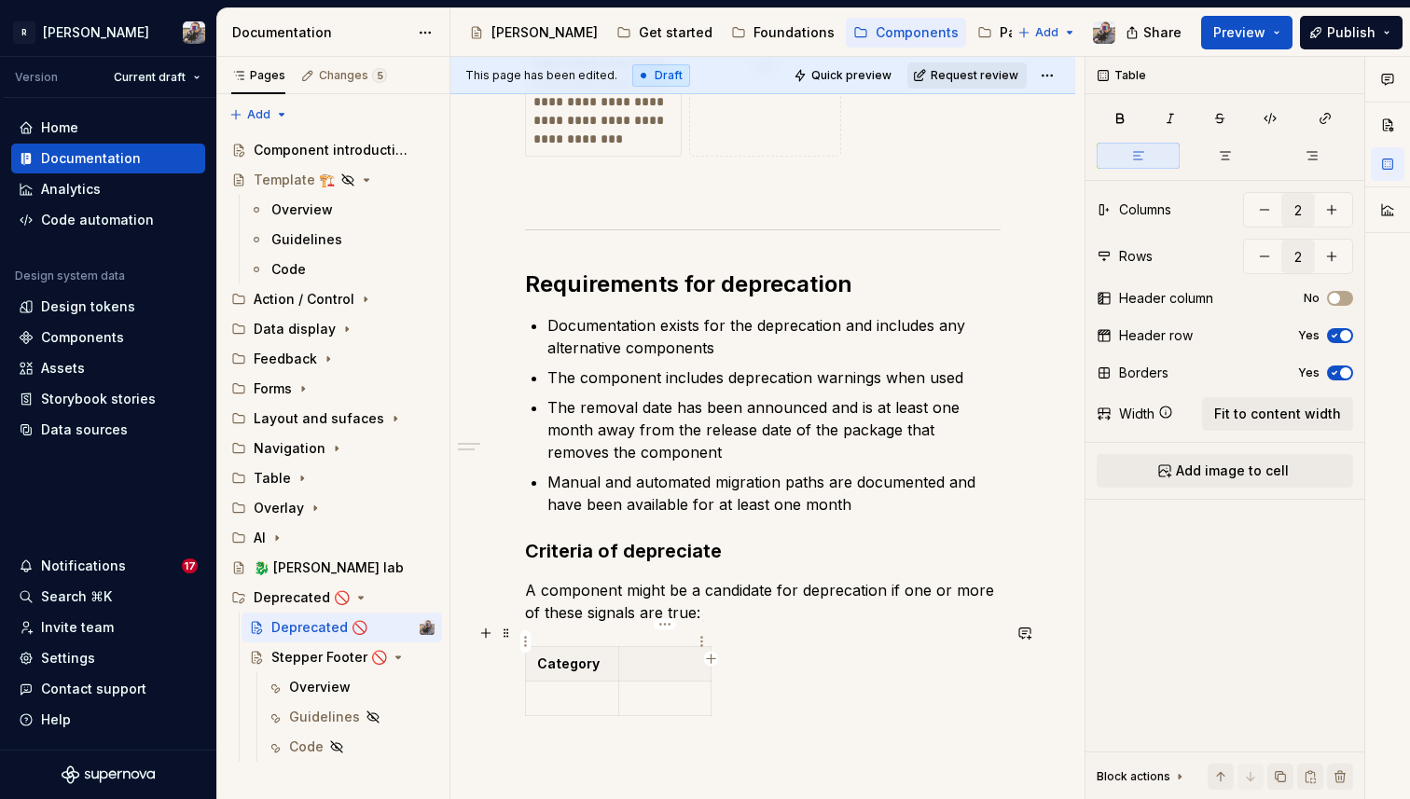
click at [680, 655] on p at bounding box center [666, 664] width 70 height 19
type textarea "*"
click at [711, 662] on icon "button" at bounding box center [711, 659] width 8 height 8
type input "3"
click at [724, 655] on p at bounding box center [729, 664] width 10 height 19
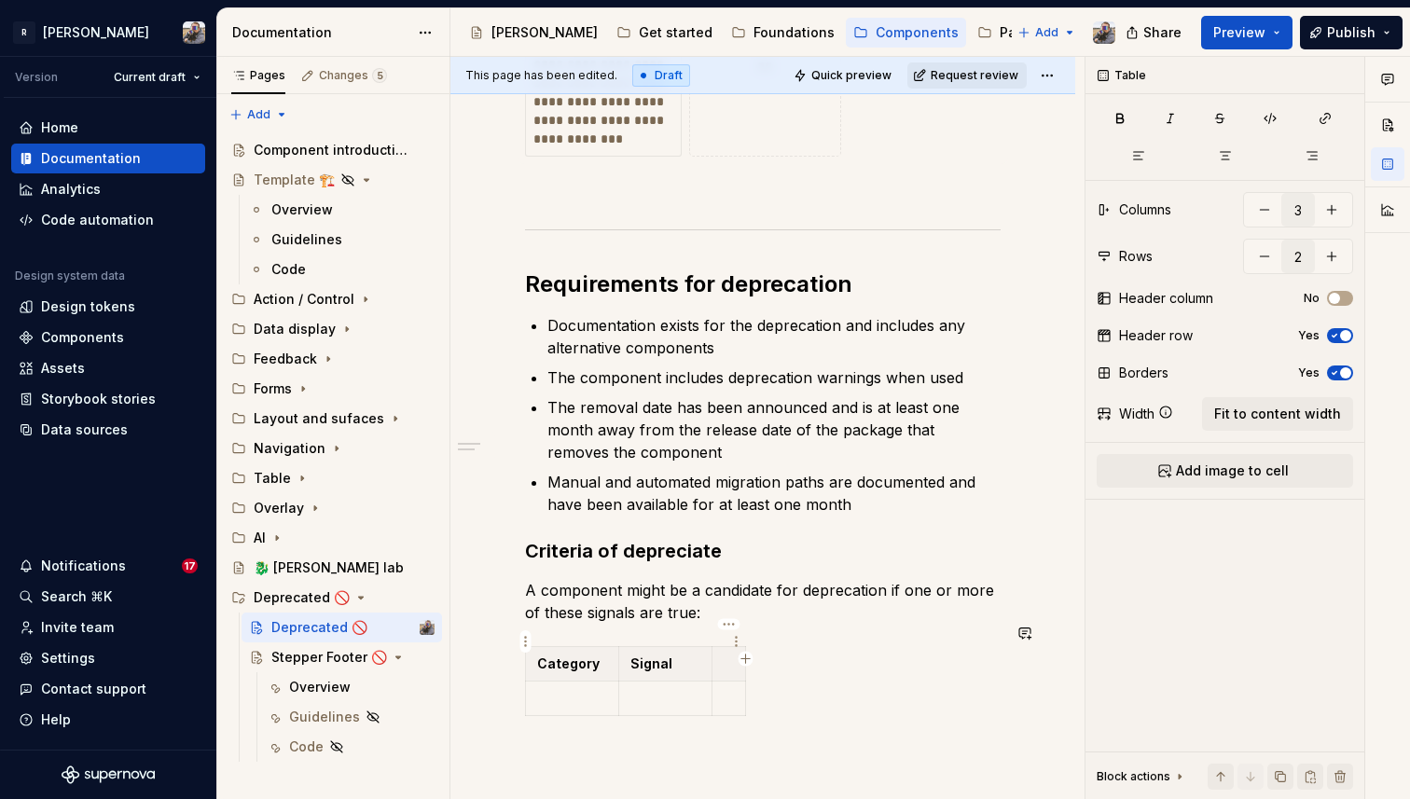
click at [724, 655] on p at bounding box center [729, 664] width 10 height 19
click at [562, 689] on p at bounding box center [572, 698] width 70 height 19
type textarea "*"
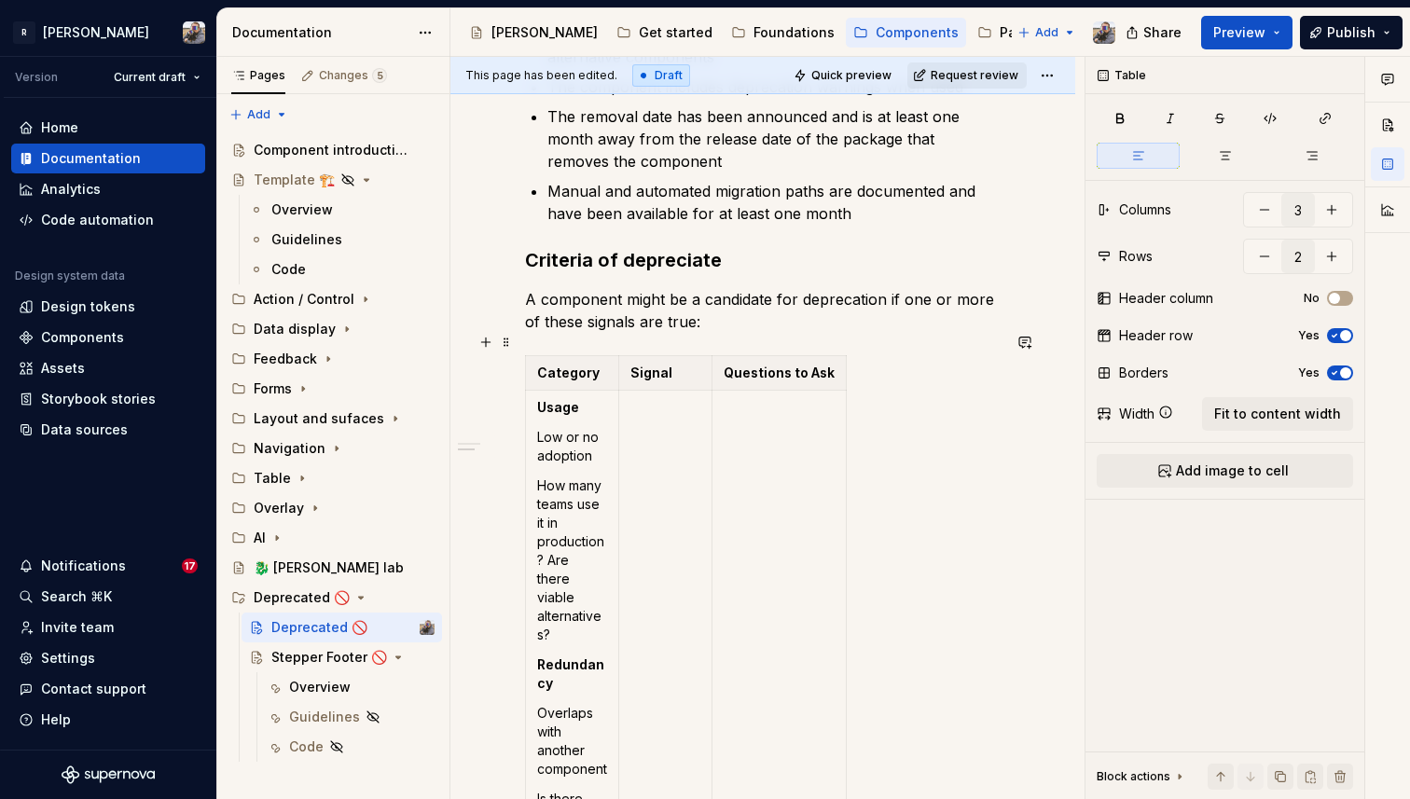
scroll to position [918, 0]
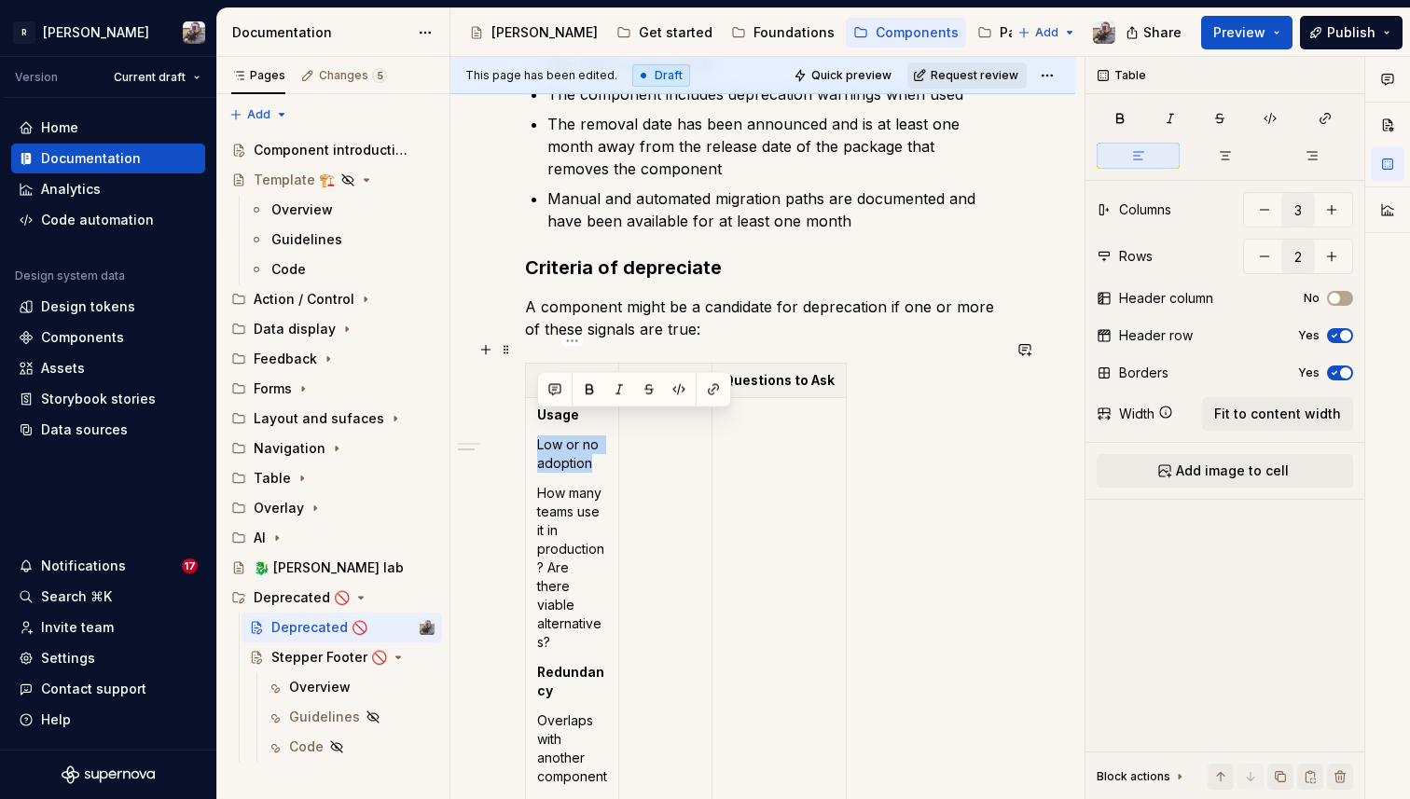
drag, startPoint x: 590, startPoint y: 437, endPoint x: 532, endPoint y: 422, distance: 60.9
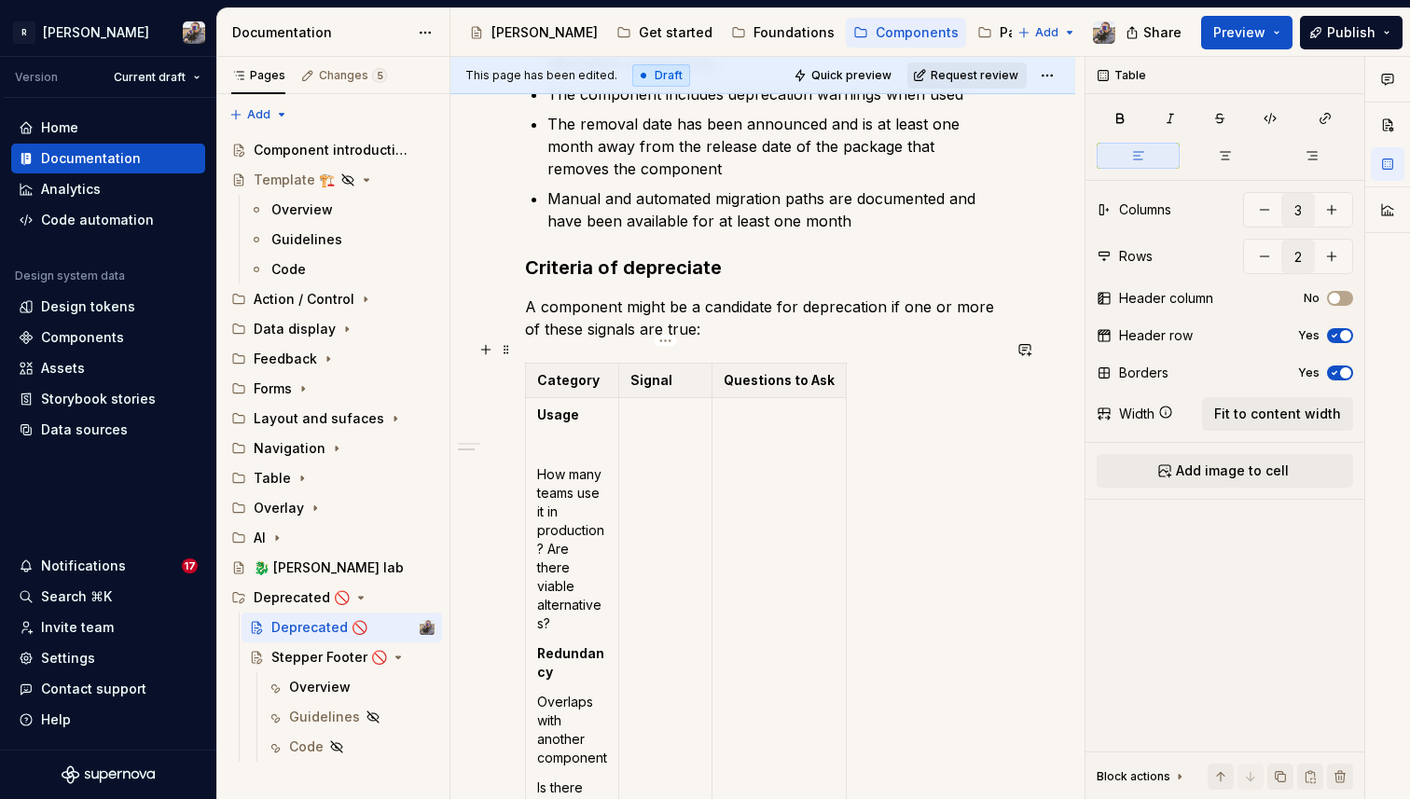
click at [677, 406] on p at bounding box center [666, 415] width 70 height 19
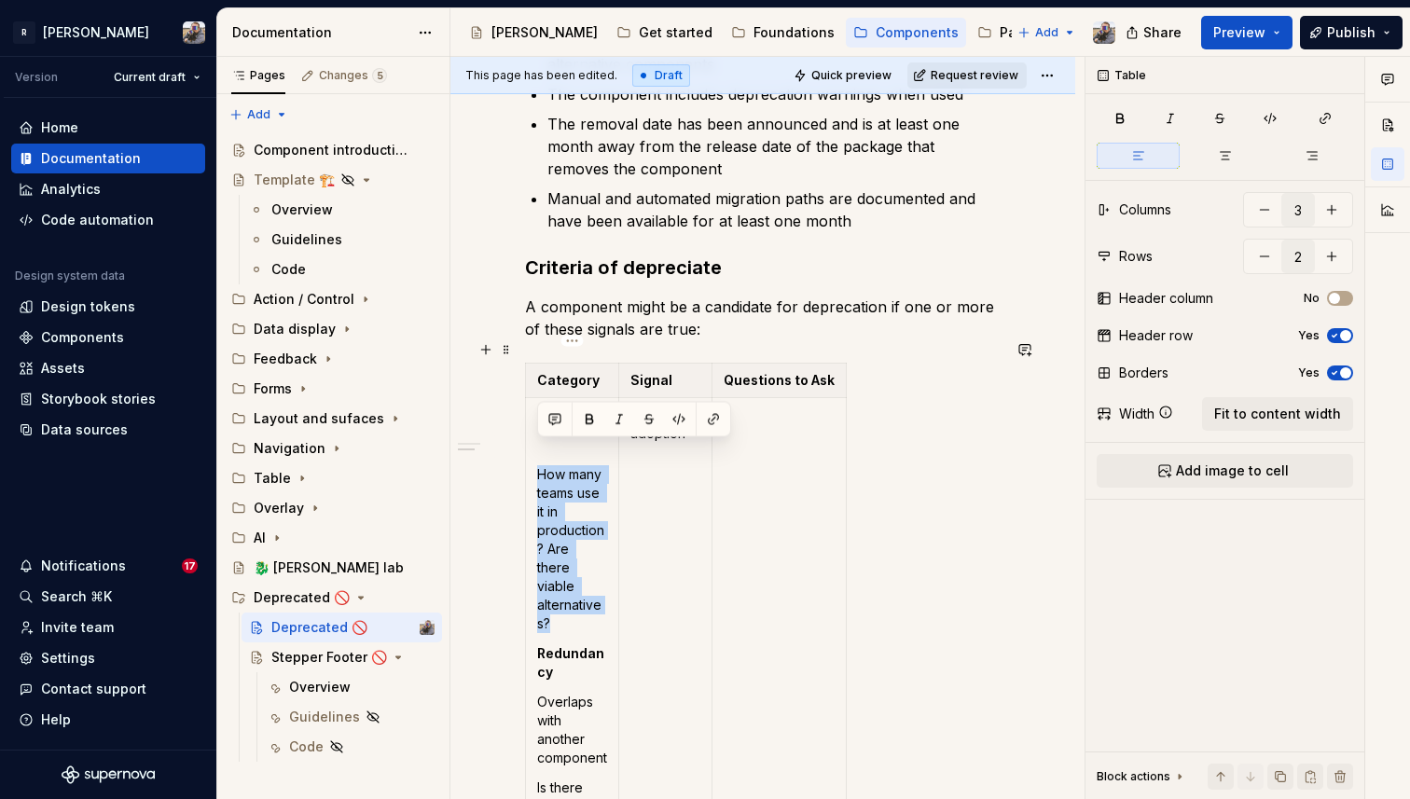
drag, startPoint x: 589, startPoint y: 597, endPoint x: 533, endPoint y: 455, distance: 152.4
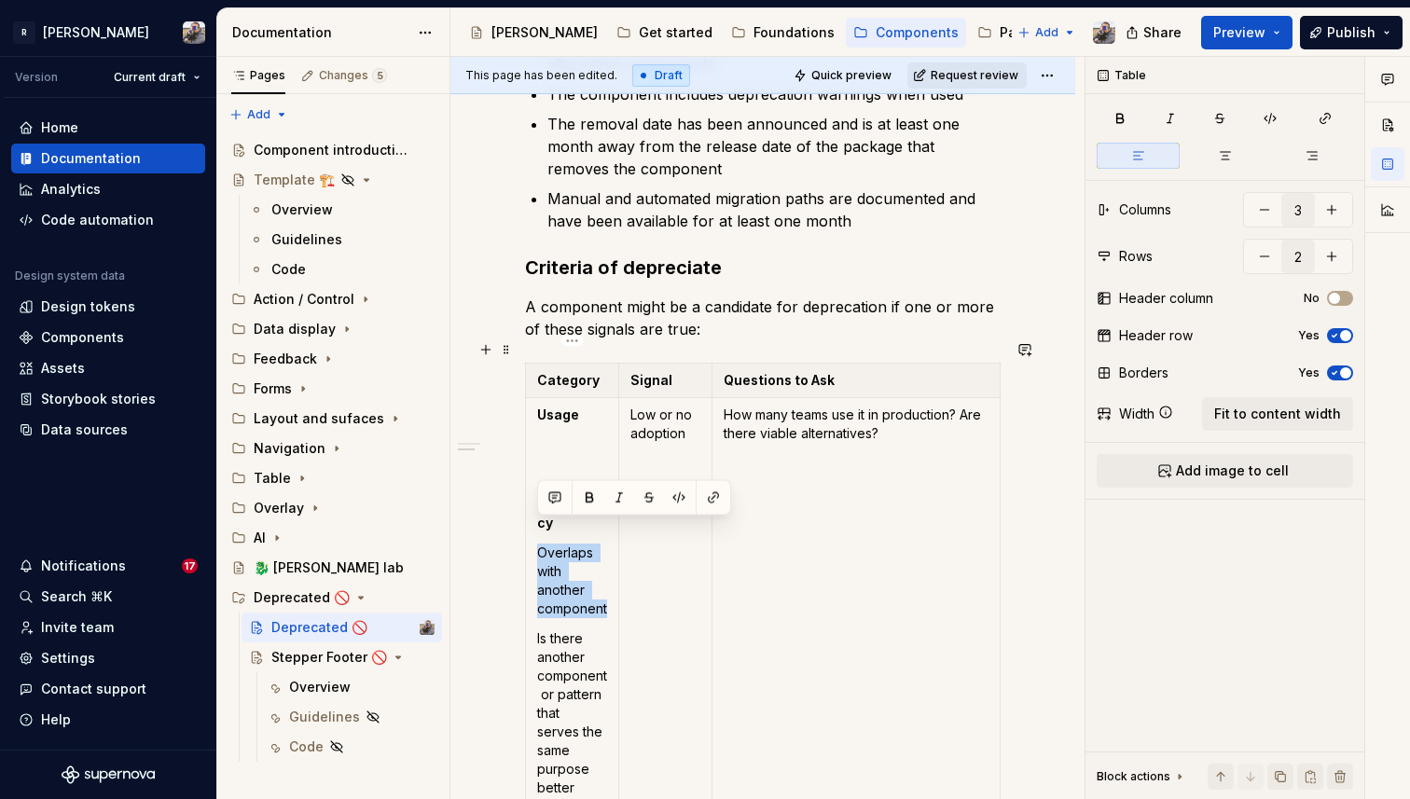
drag, startPoint x: 609, startPoint y: 587, endPoint x: 525, endPoint y: 535, distance: 98.9
click at [540, 496] on strong "Redundancy" at bounding box center [570, 513] width 67 height 35
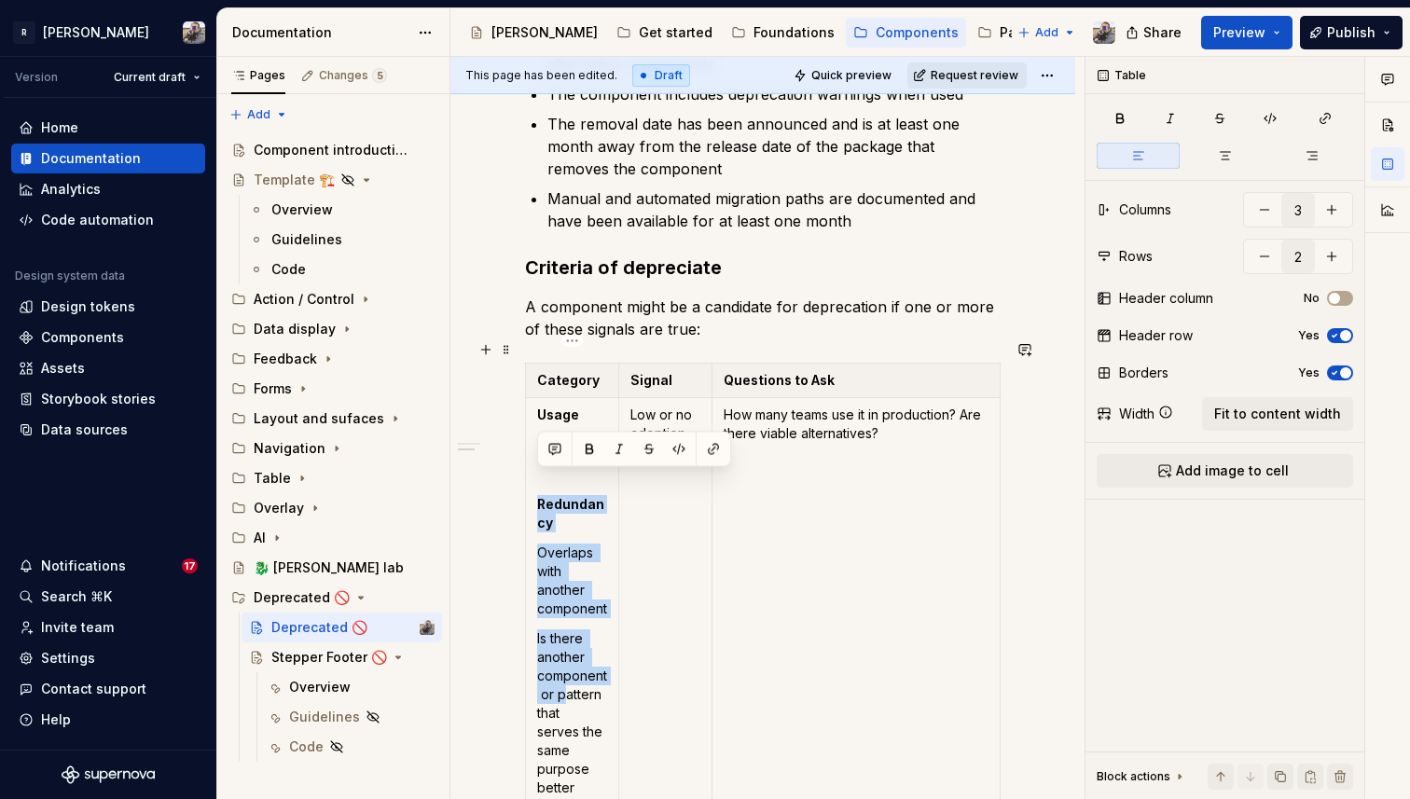
drag, startPoint x: 540, startPoint y: 482, endPoint x: 563, endPoint y: 666, distance: 185.2
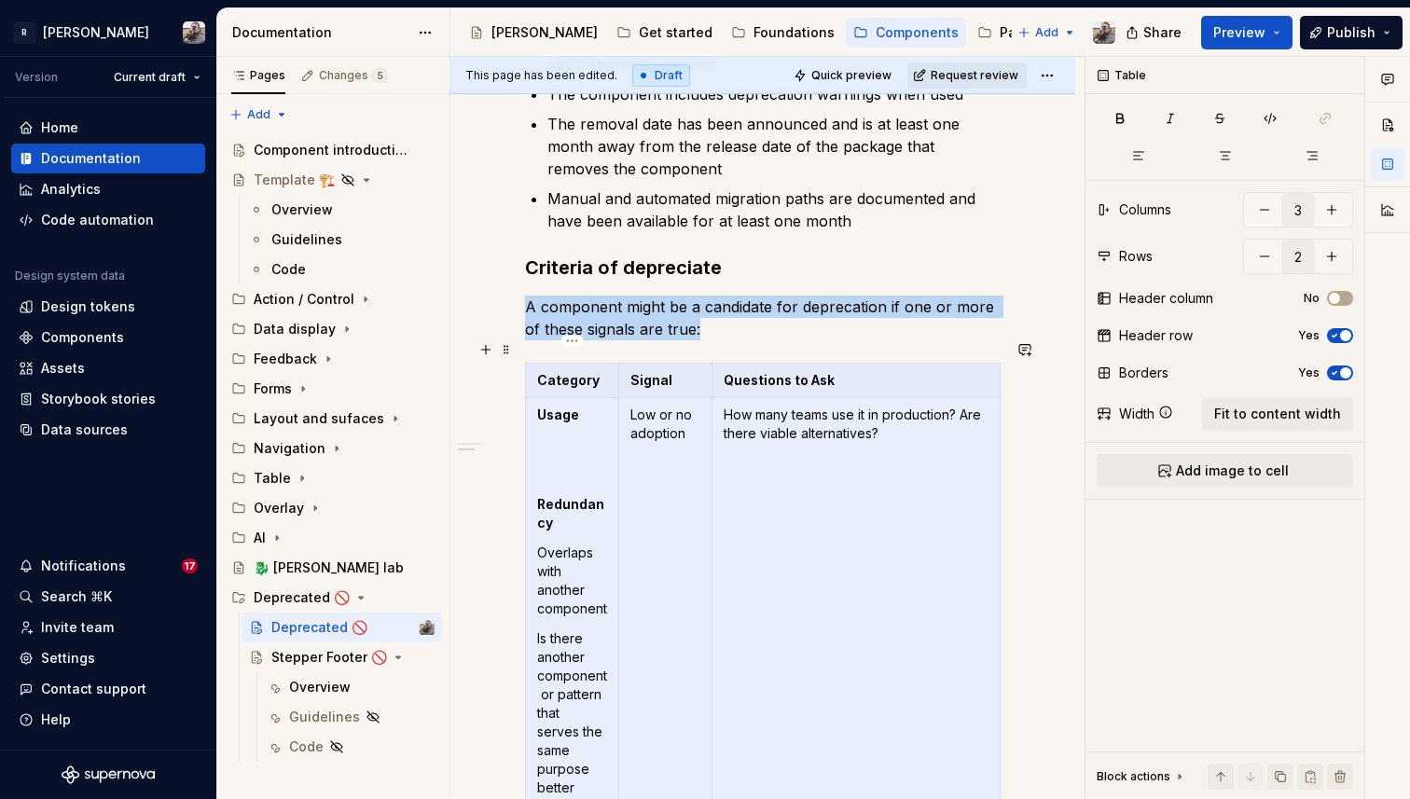
click at [554, 630] on p "Is there another component or pattern that serves the same purpose better (e.g.…" at bounding box center [572, 770] width 70 height 280
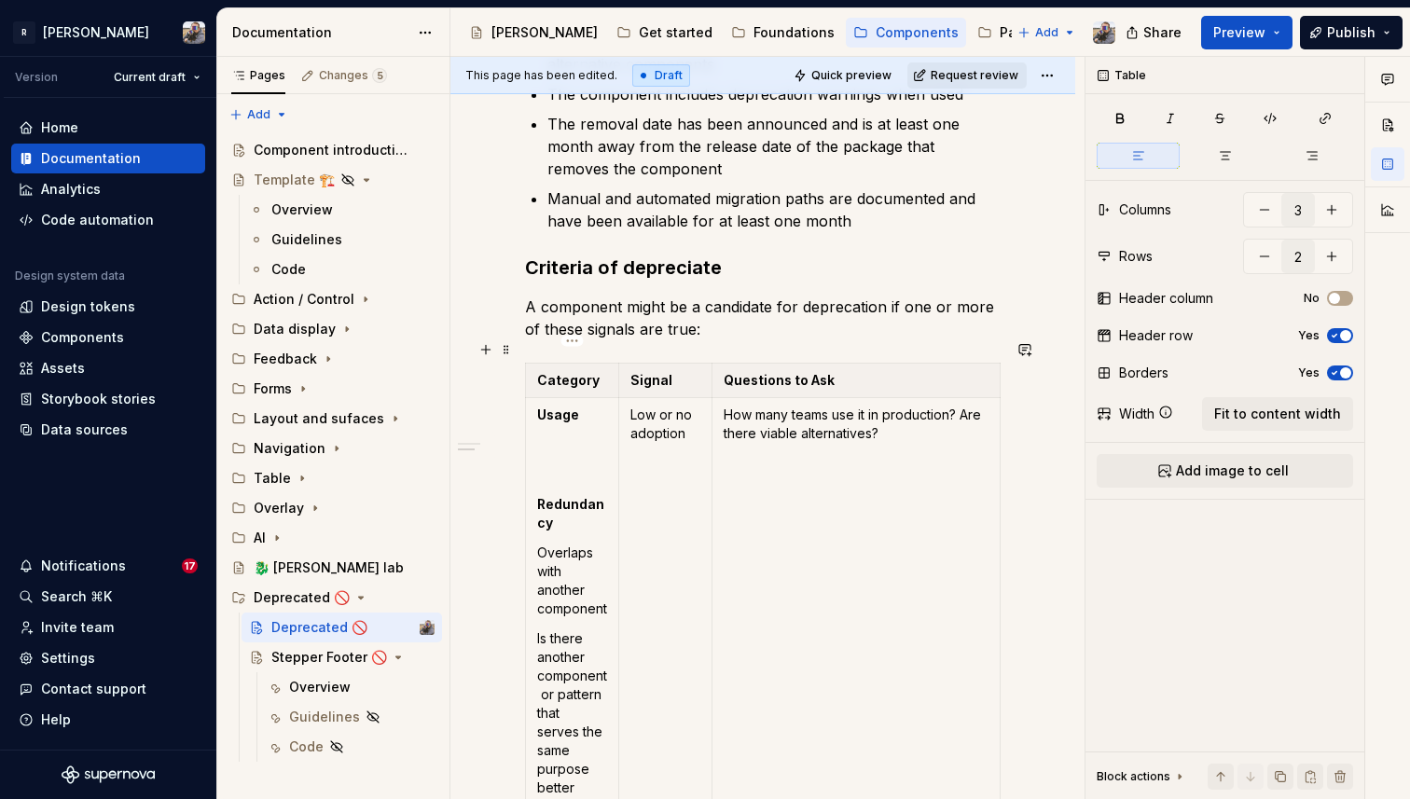
click at [538, 496] on strong "Redundancy" at bounding box center [570, 513] width 67 height 35
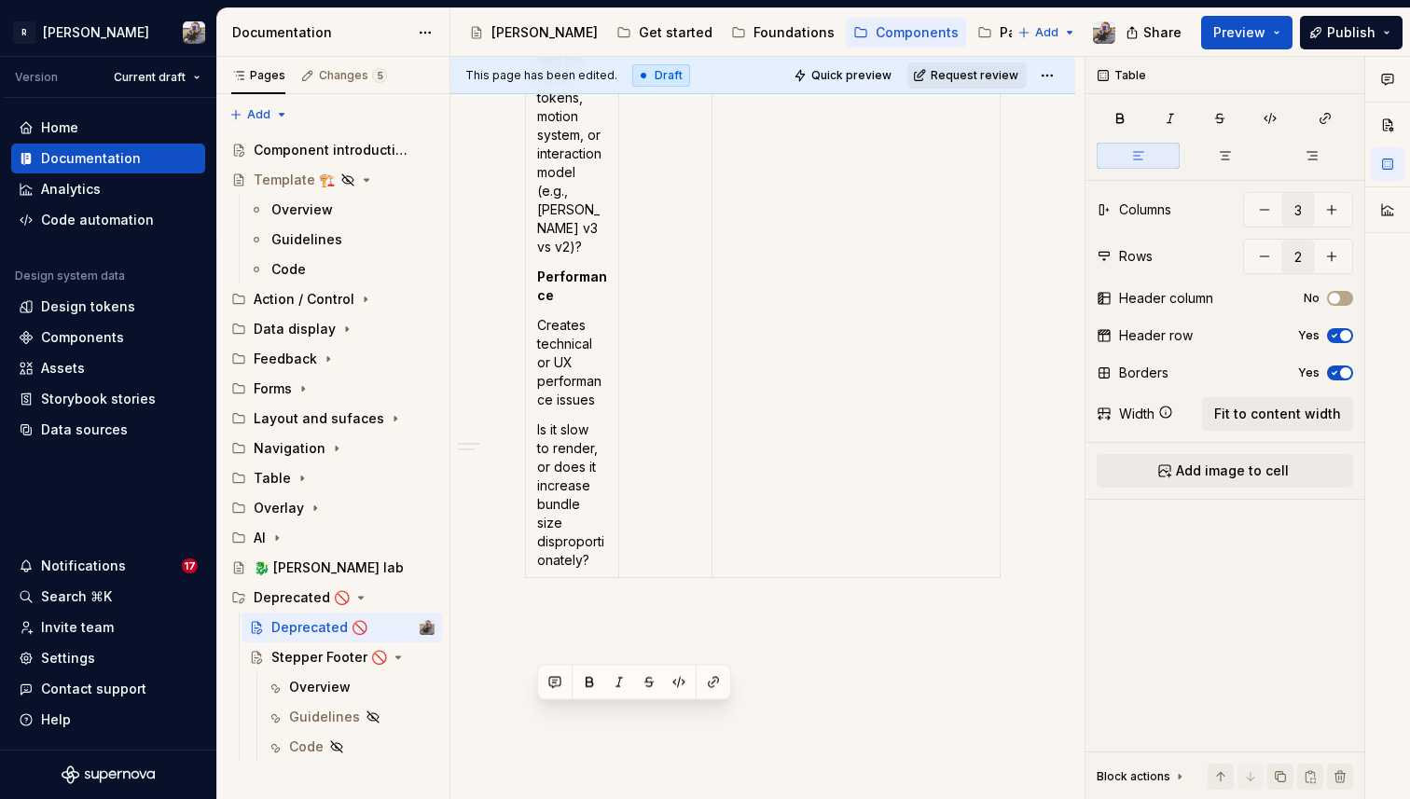
scroll to position [3036, 0]
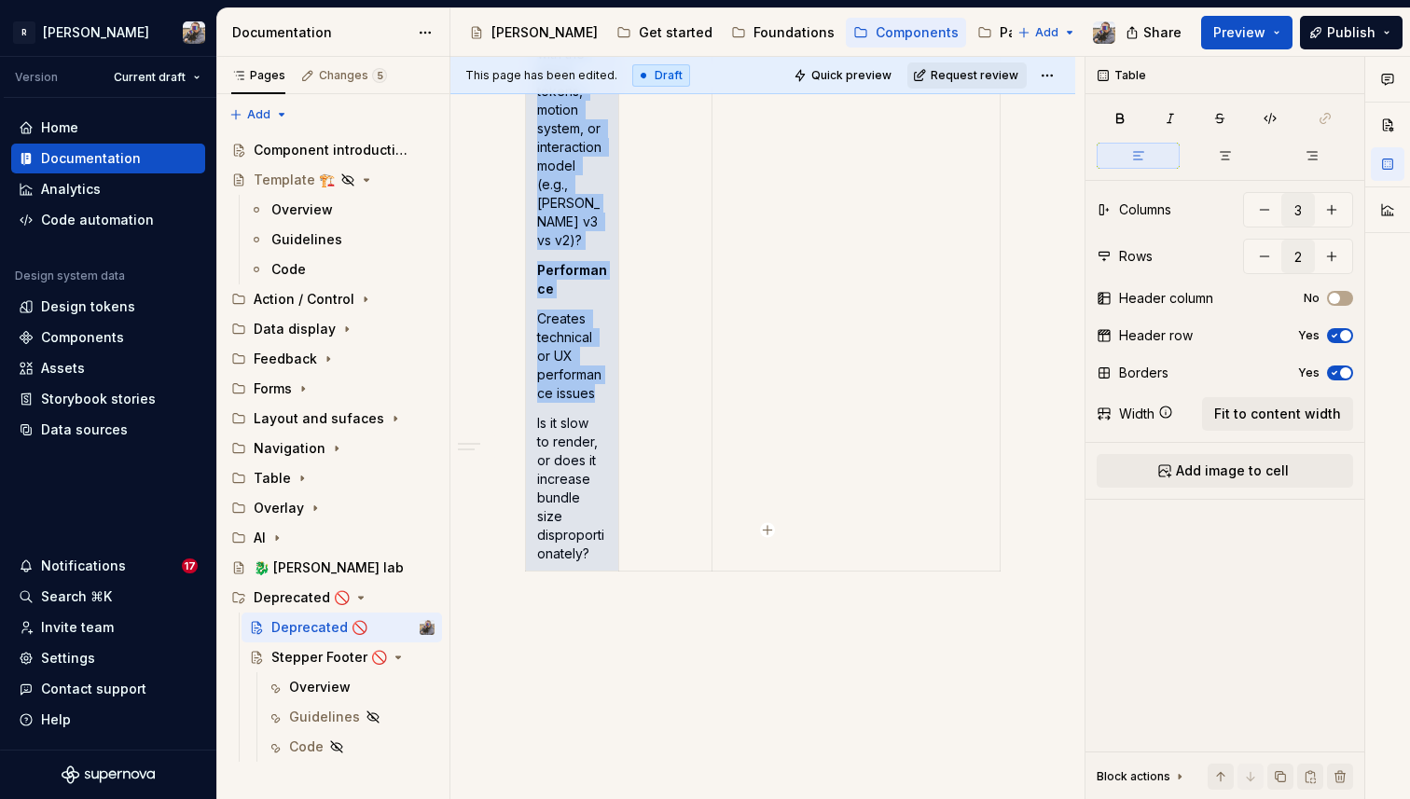
drag, startPoint x: 538, startPoint y: 481, endPoint x: 599, endPoint y: 504, distance: 64.6
click at [589, 510] on p "Is it slow to render, or does it increase bundle size disproportionately?" at bounding box center [572, 488] width 70 height 149
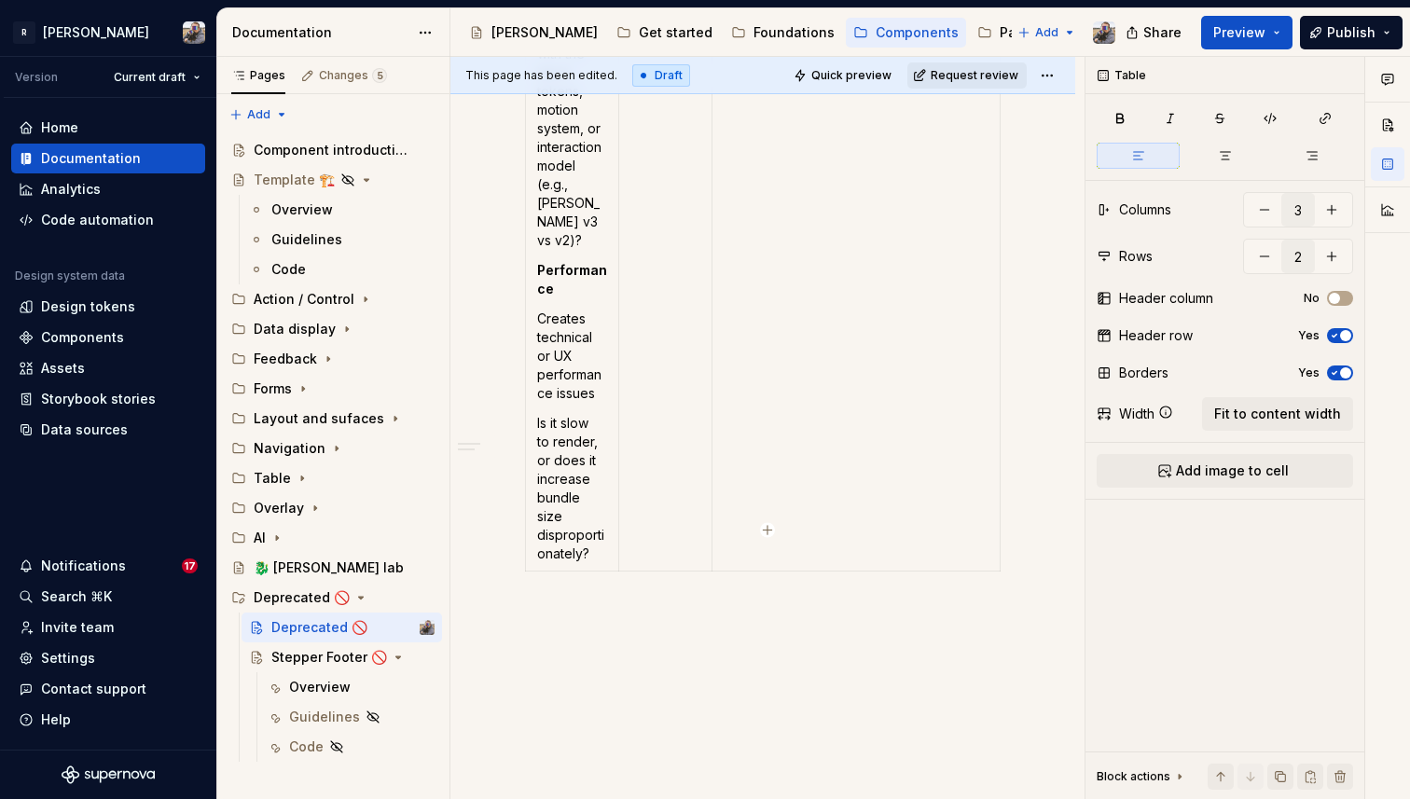
click at [589, 510] on p "Is it slow to render, or does it increase bundle size disproportionately?" at bounding box center [572, 488] width 70 height 149
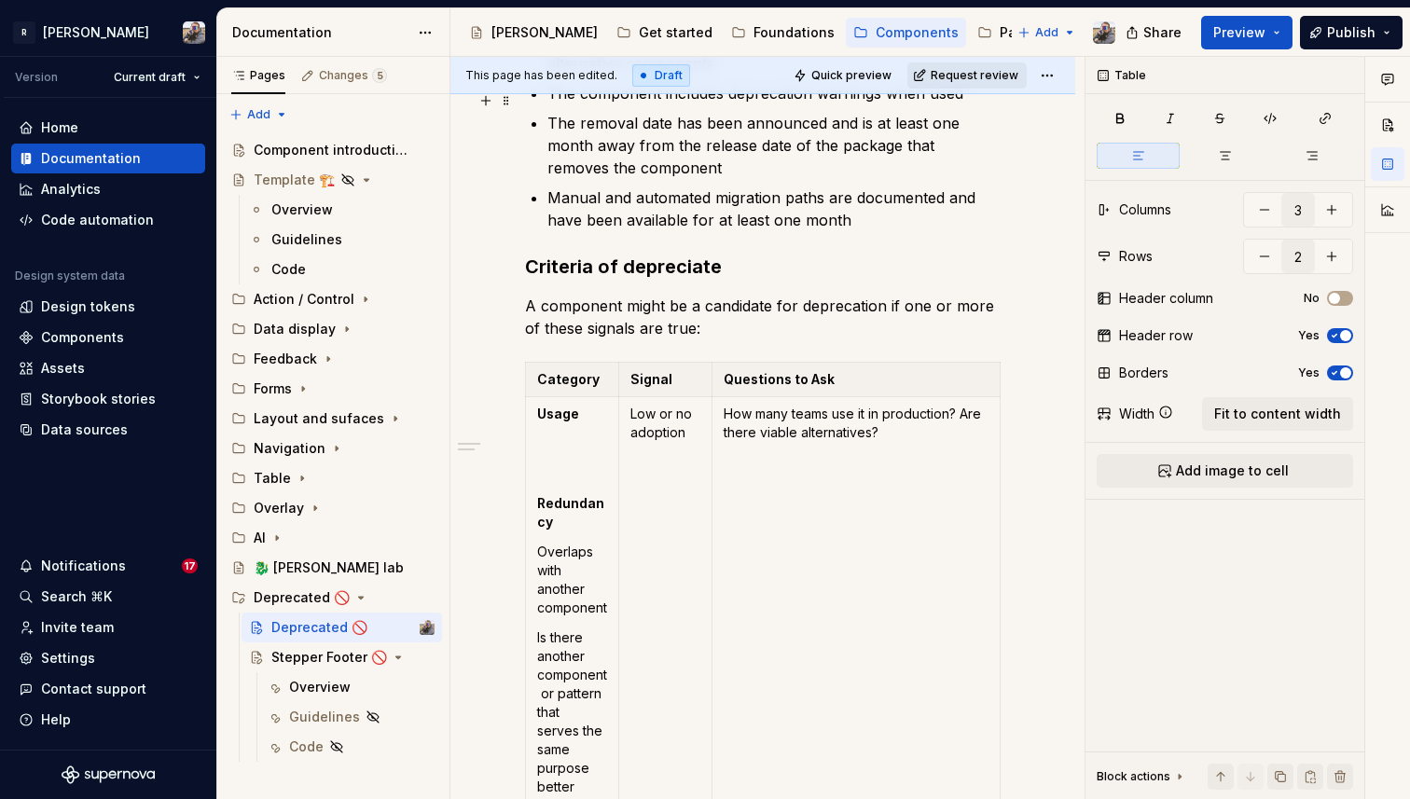
scroll to position [1078, 0]
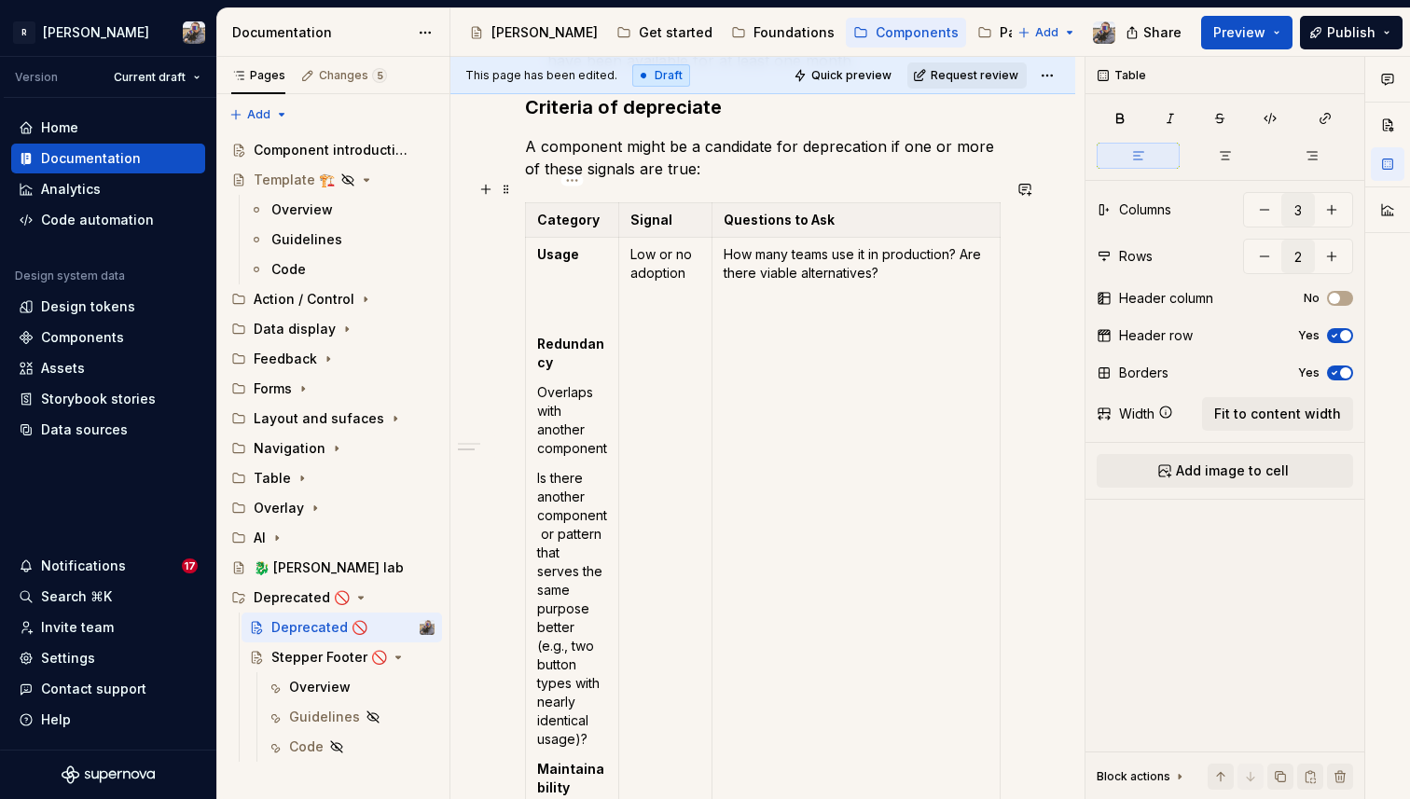
click at [544, 336] on strong "Redundancy" at bounding box center [570, 353] width 67 height 35
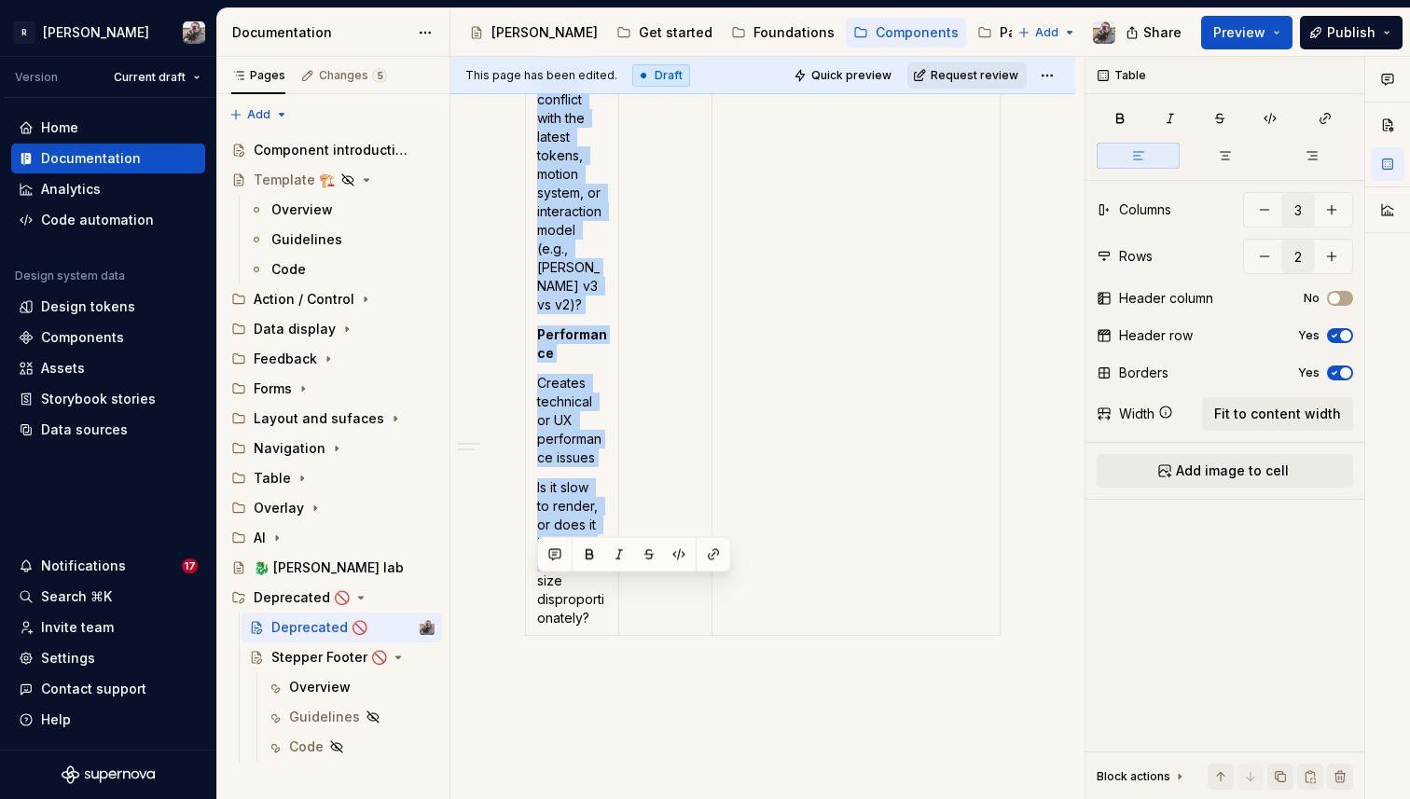
scroll to position [2974, 0]
drag, startPoint x: 537, startPoint y: 322, endPoint x: 588, endPoint y: 571, distance: 254.1
copy td "Redundancy Overlaps with another component Is there another component or patter…"
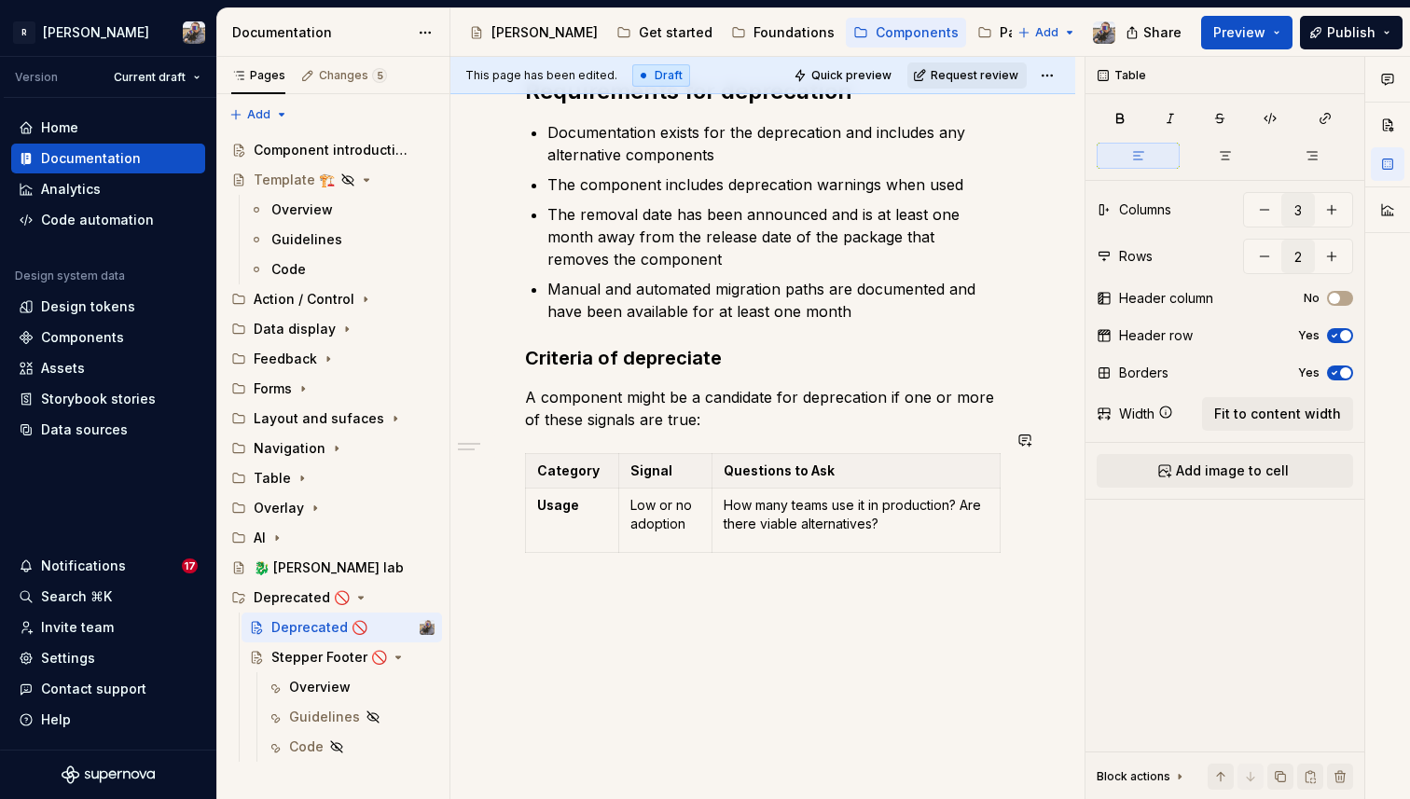
scroll to position [816, 0]
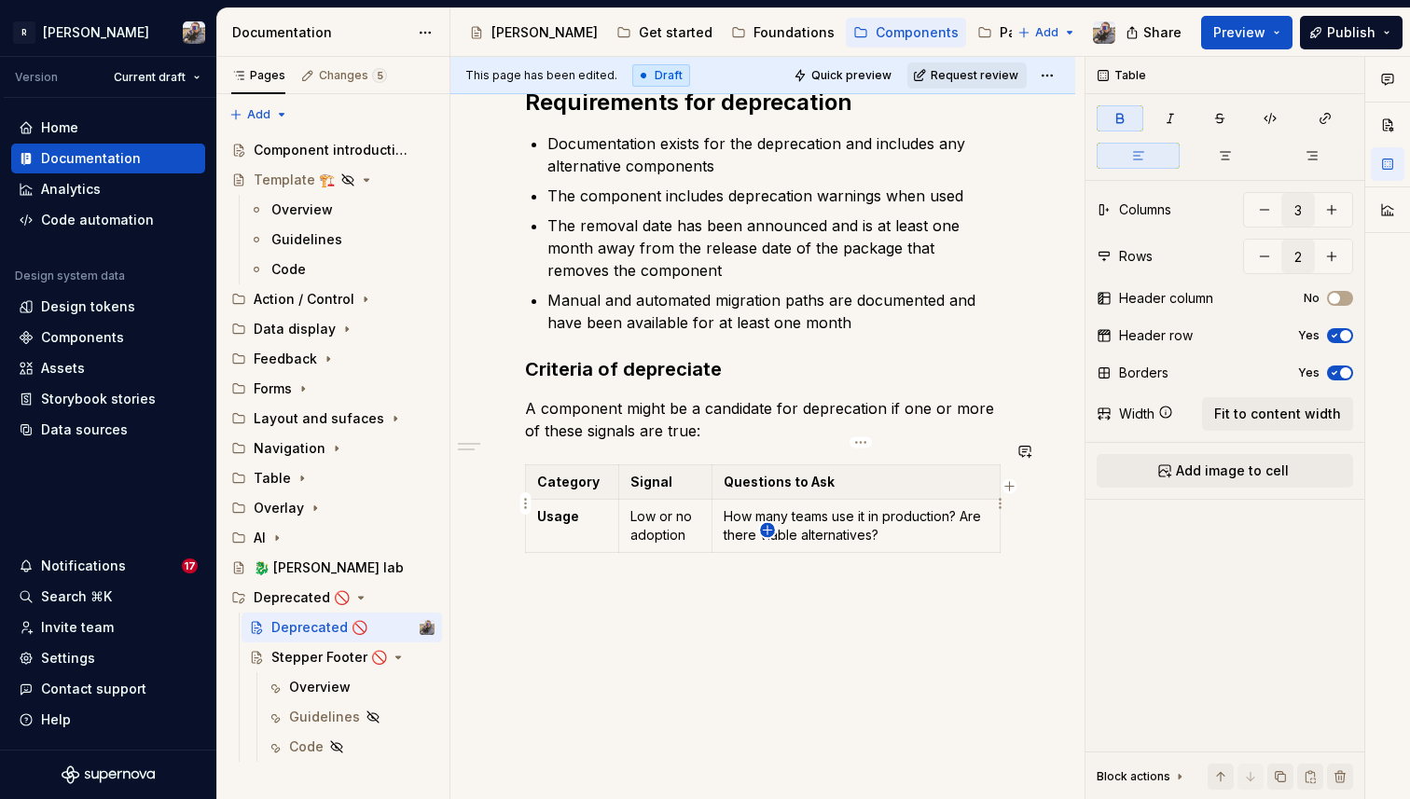
click at [766, 531] on icon "button" at bounding box center [767, 530] width 15 height 15
type input "3"
click at [558, 561] on p at bounding box center [572, 570] width 70 height 19
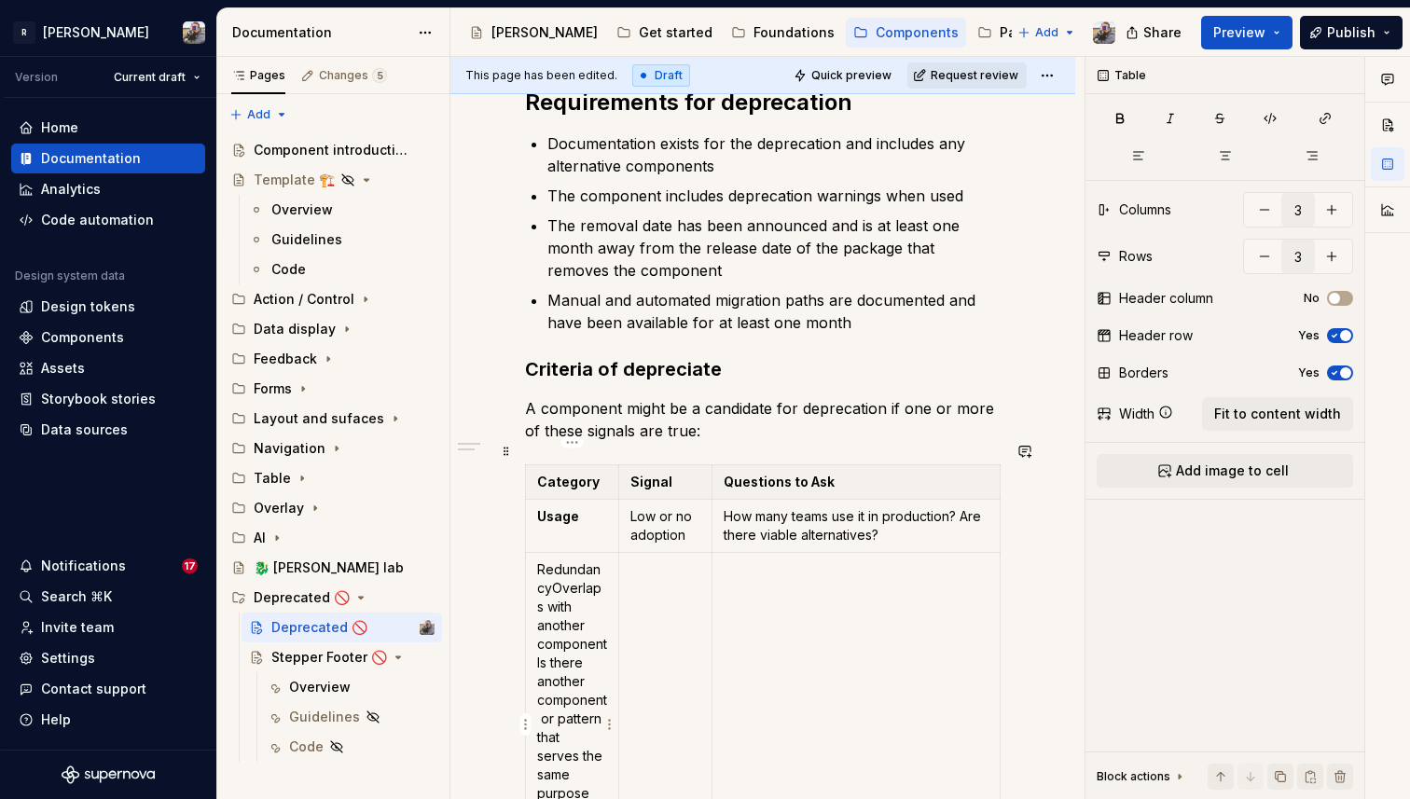
click at [546, 567] on p "Redundancy Overlaps with another component Is there another component or patter…" at bounding box center [572, 747] width 70 height 373
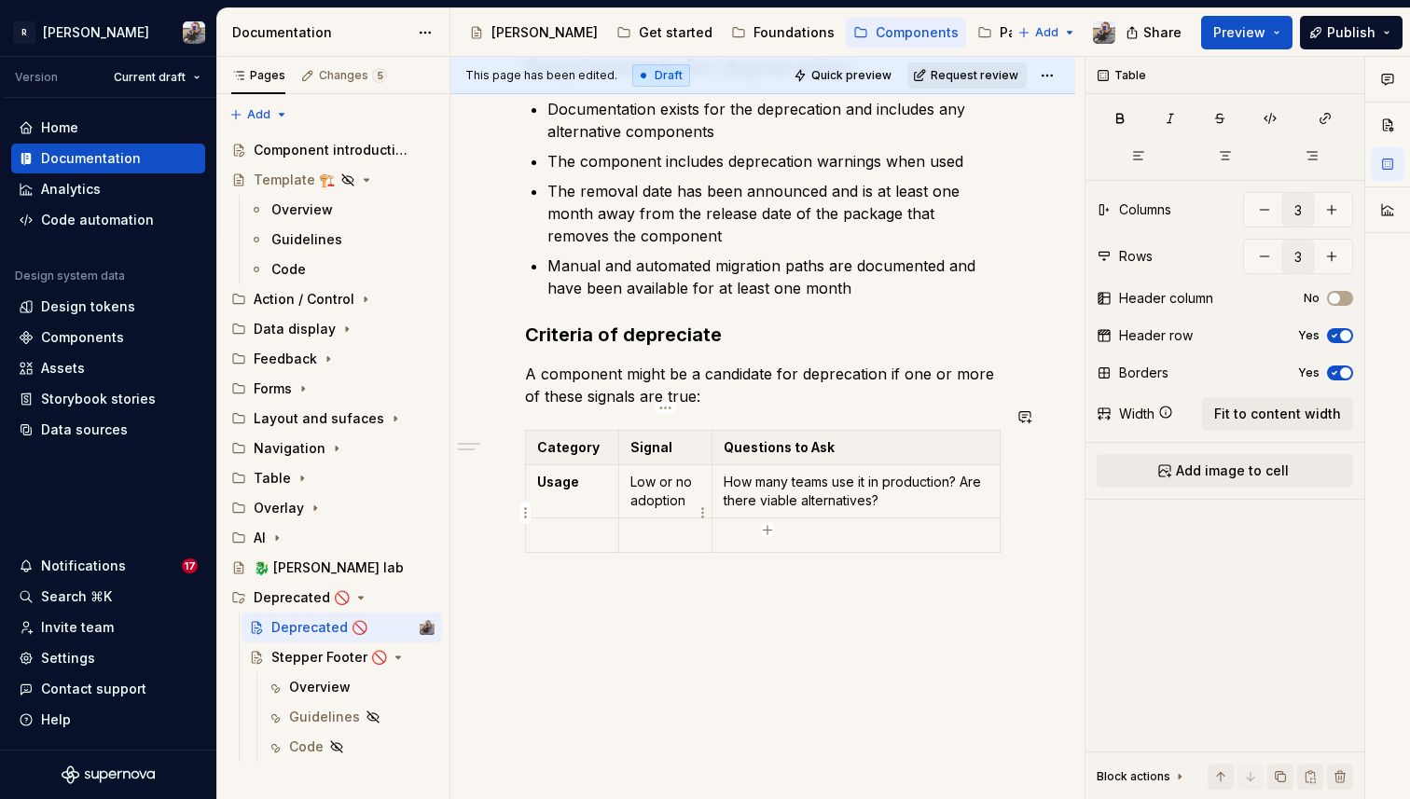
scroll to position [1103, 0]
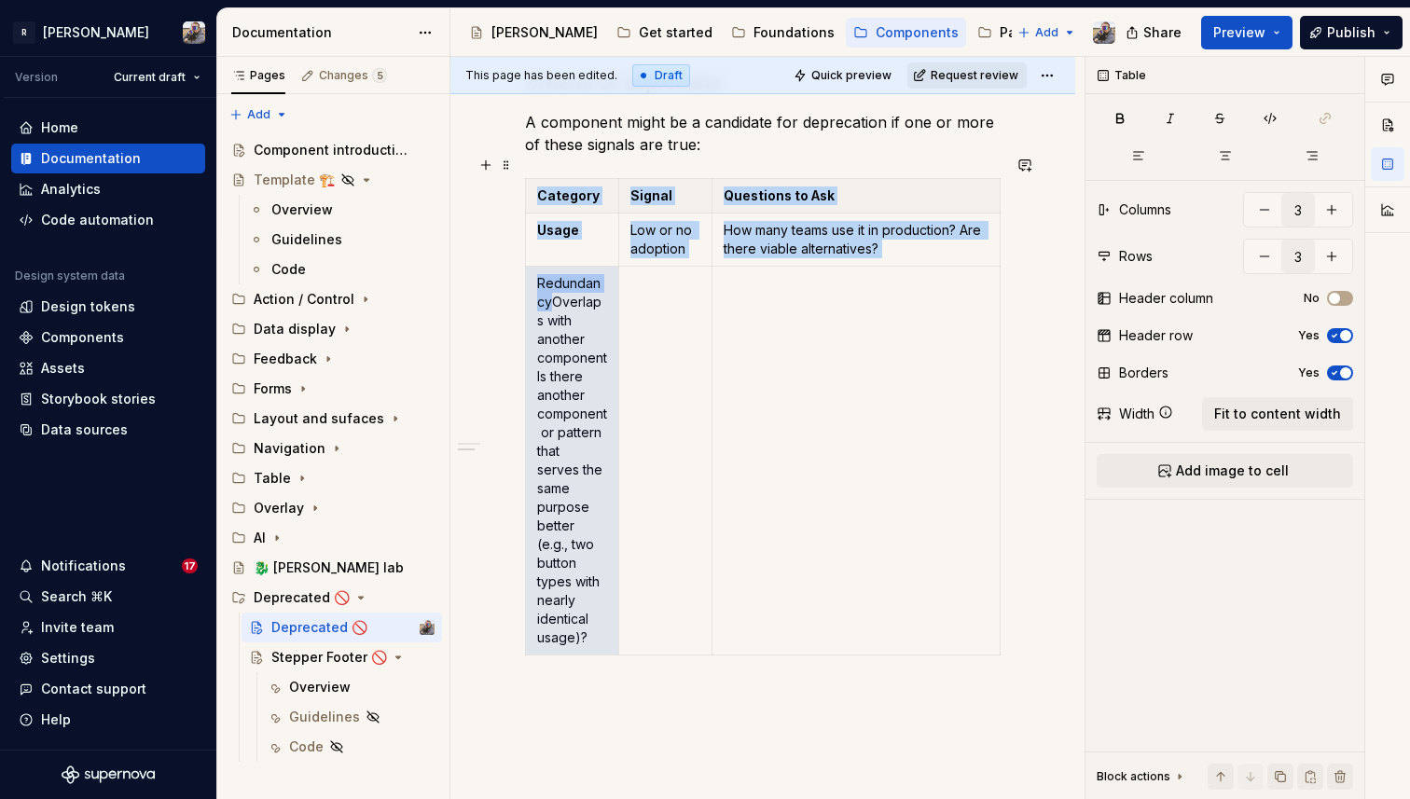
drag, startPoint x: 548, startPoint y: 281, endPoint x: 602, endPoint y: 640, distance: 363.2
click at [602, 640] on div "Category Signal Questions to Ask Usage Low or no adoption How many teams use it…" at bounding box center [763, 420] width 476 height 485
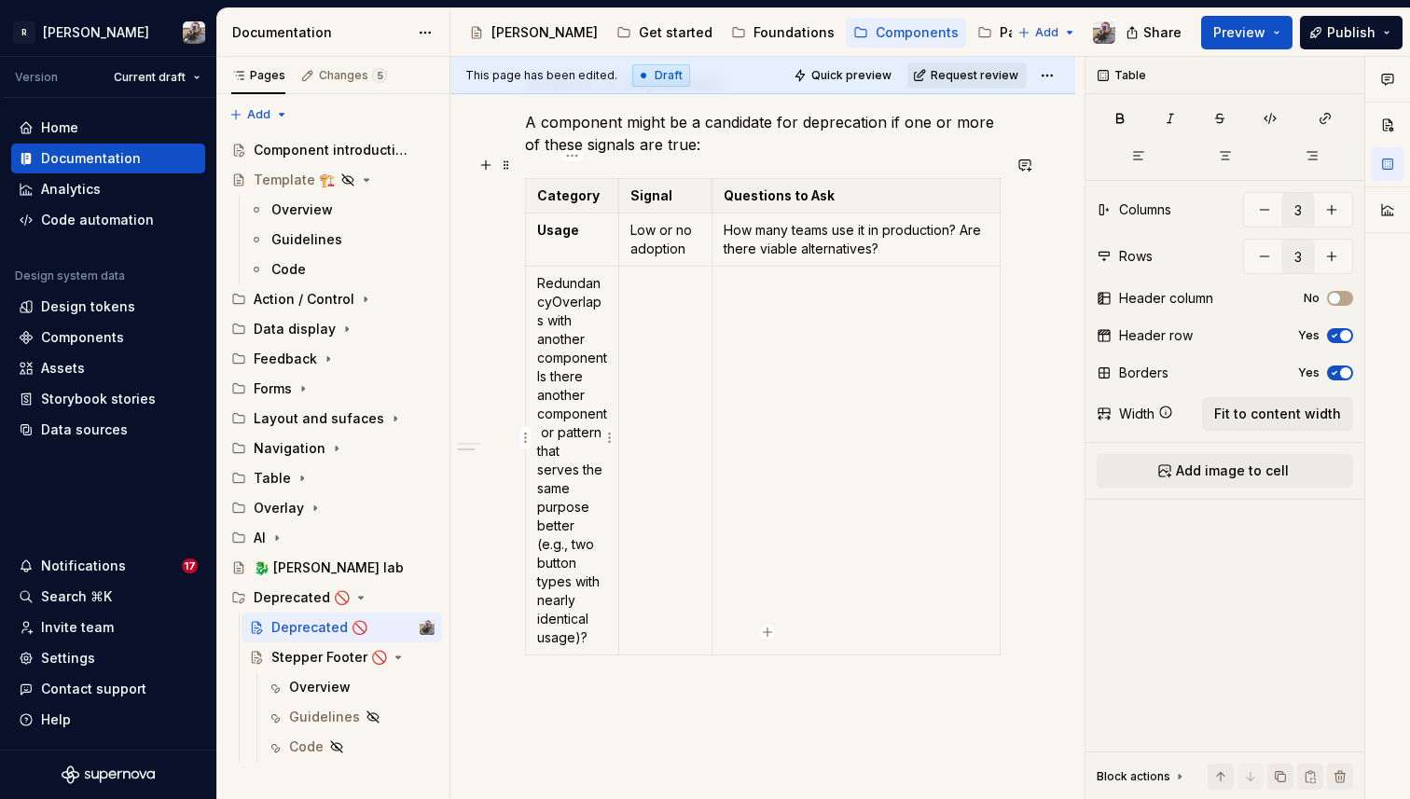
click at [581, 584] on p "RedundancyOverlaps with another componentIs there another component or pattern …" at bounding box center [572, 460] width 70 height 373
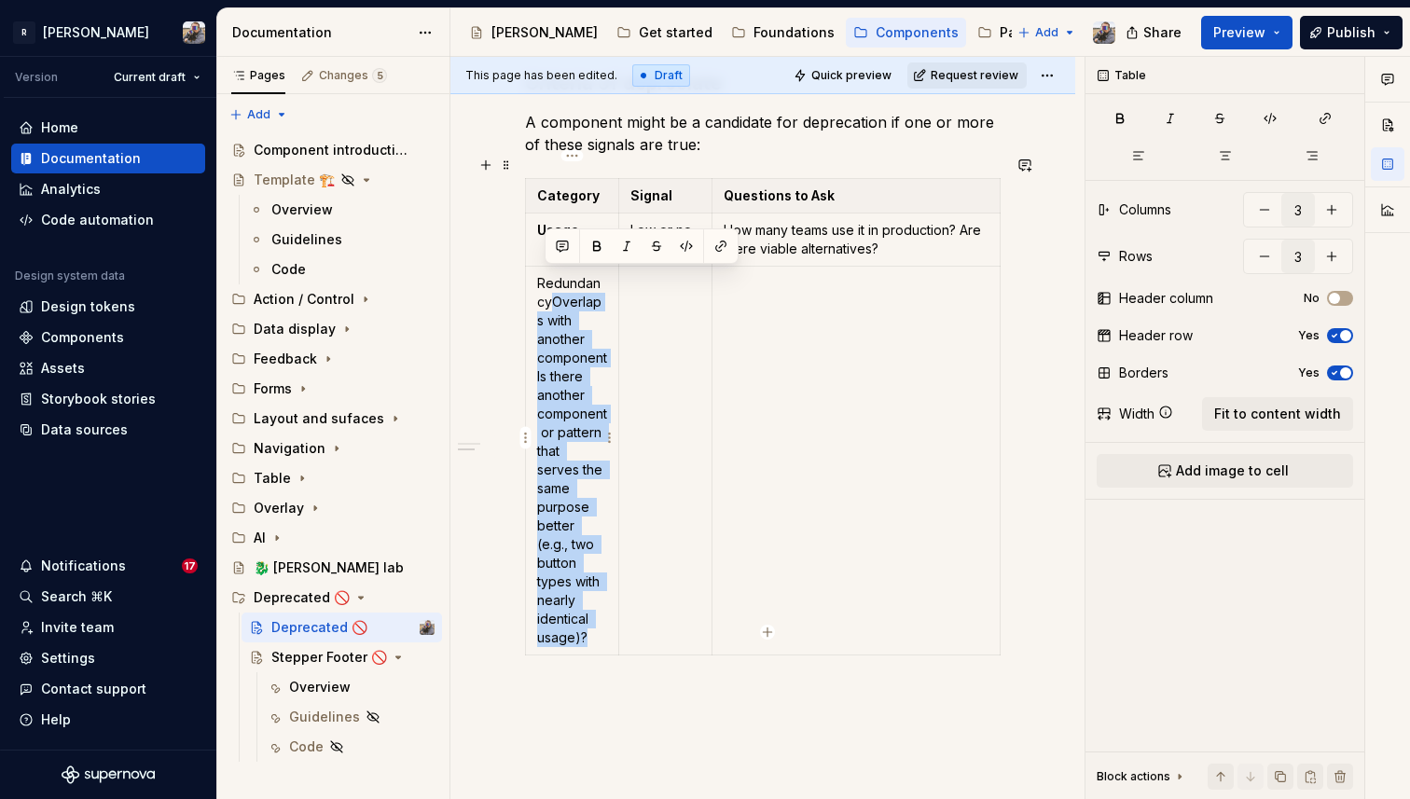
drag, startPoint x: 585, startPoint y: 610, endPoint x: 548, endPoint y: 281, distance: 331.3
click at [548, 281] on p "RedundancyOverlaps with another componentIs there another component or pattern …" at bounding box center [572, 460] width 70 height 373
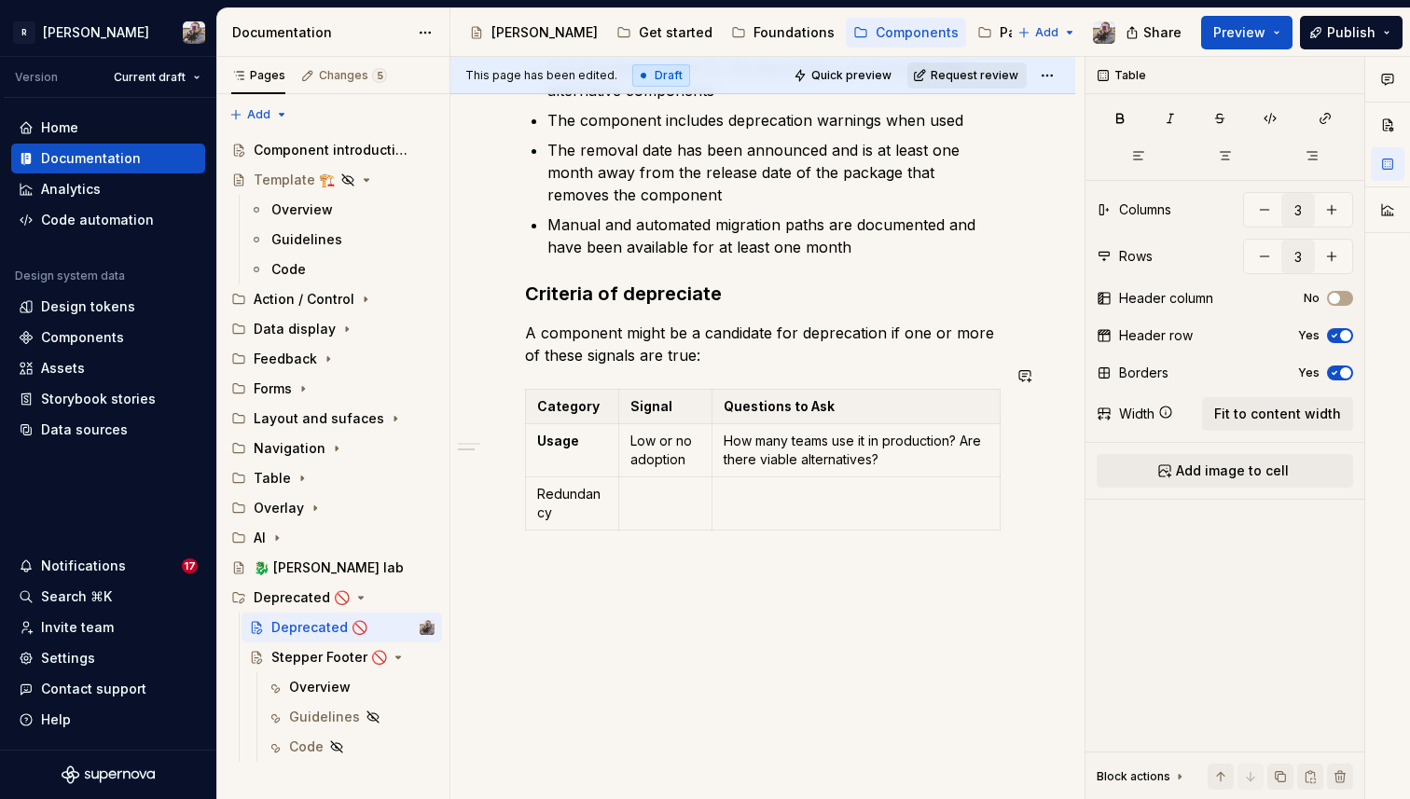
scroll to position [869, 0]
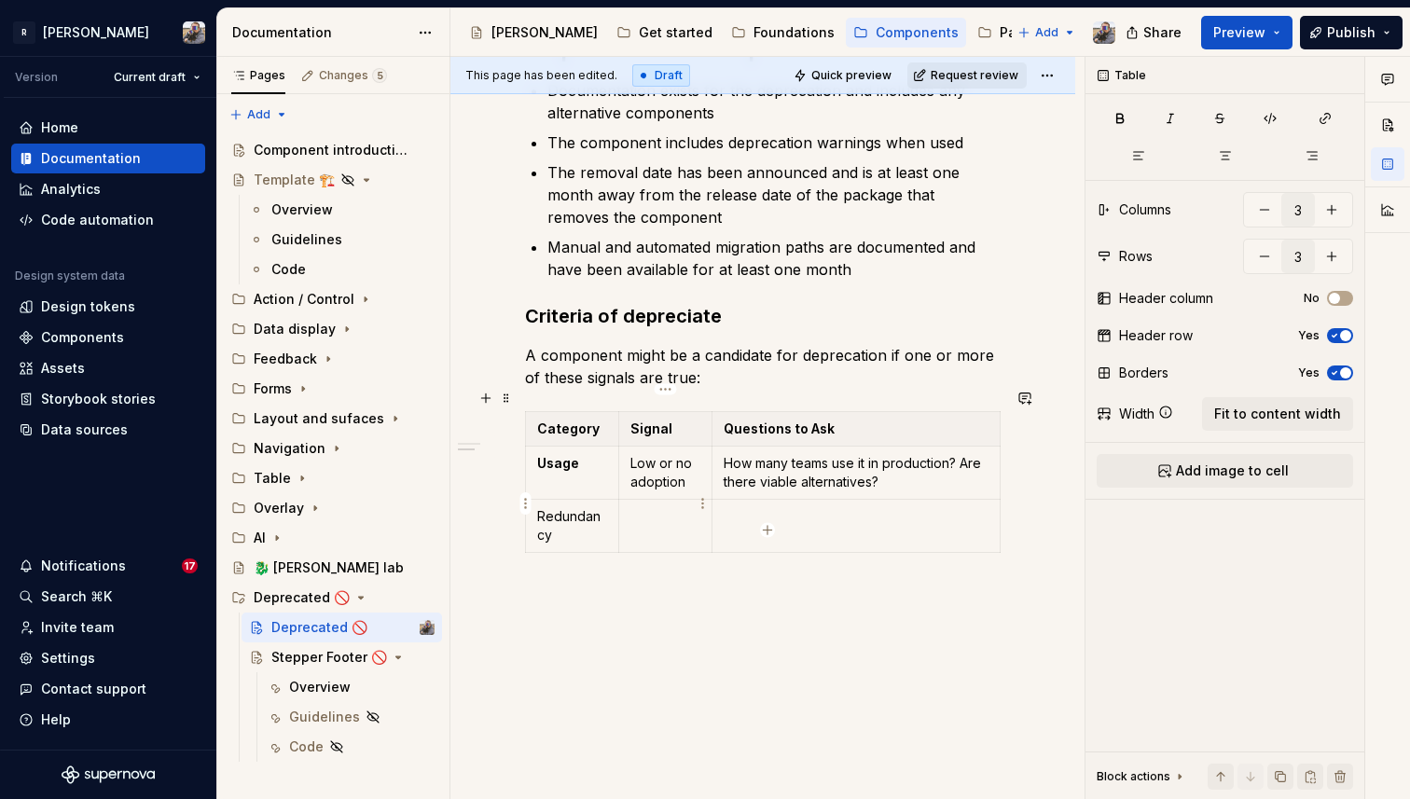
click at [663, 504] on td at bounding box center [665, 526] width 93 height 53
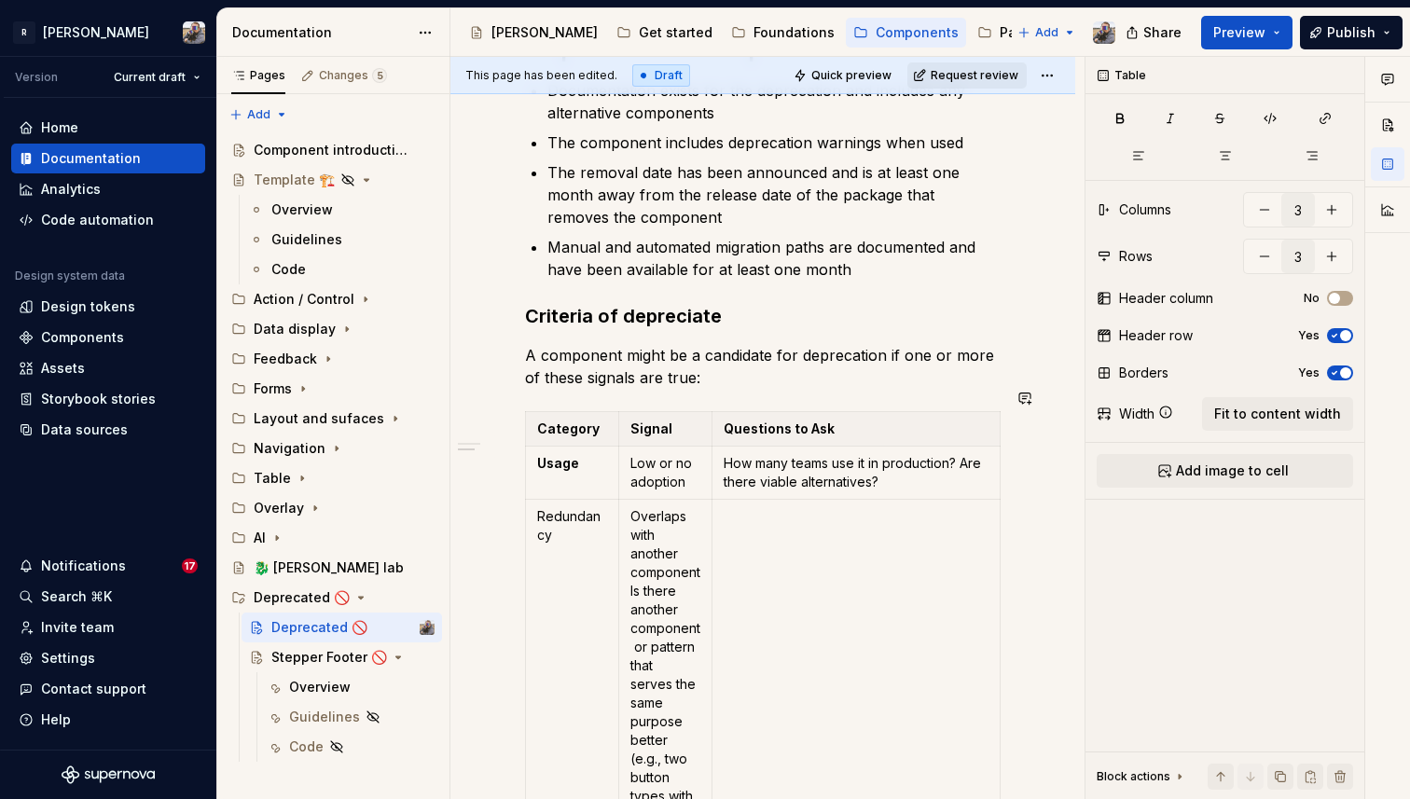
scroll to position [1103, 0]
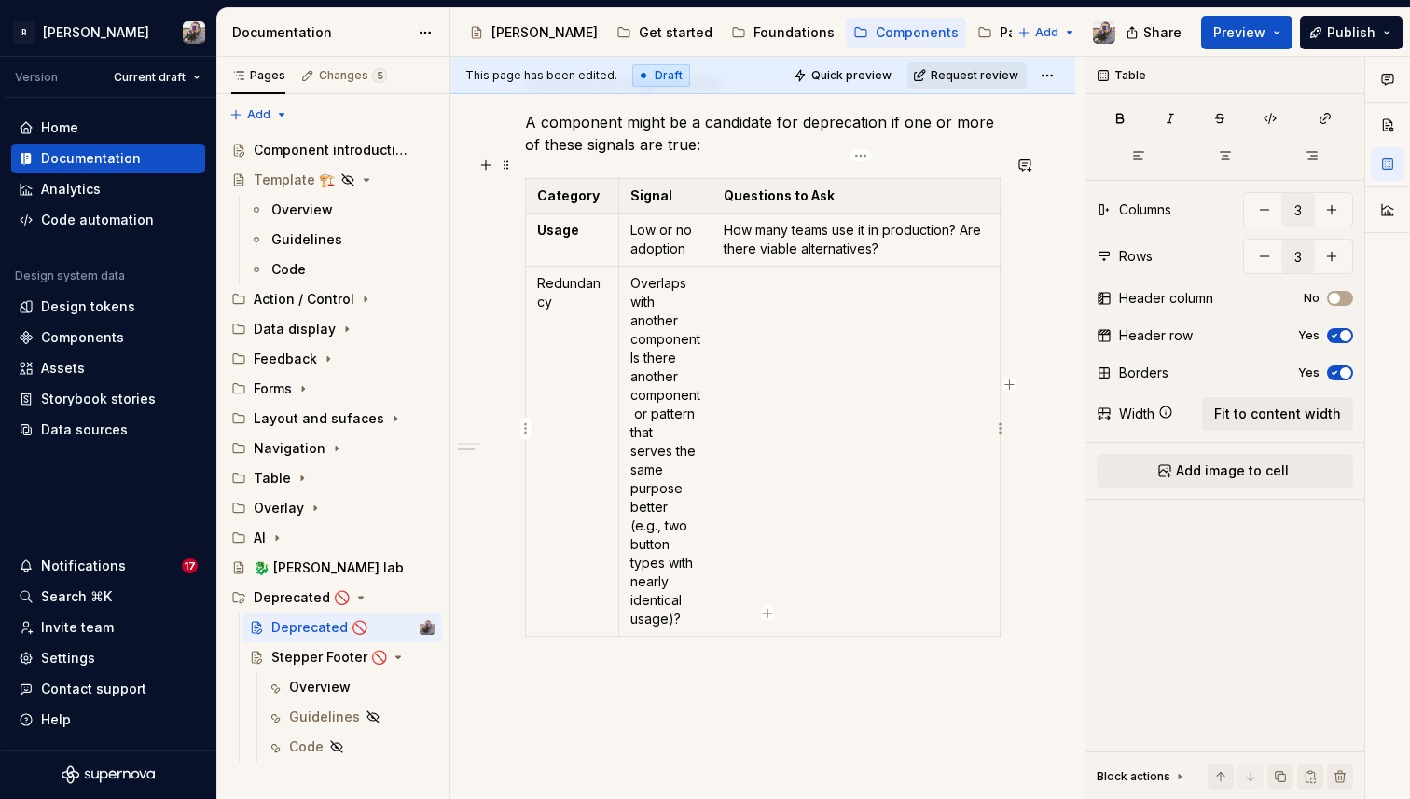
click at [763, 319] on td at bounding box center [857, 452] width 288 height 370
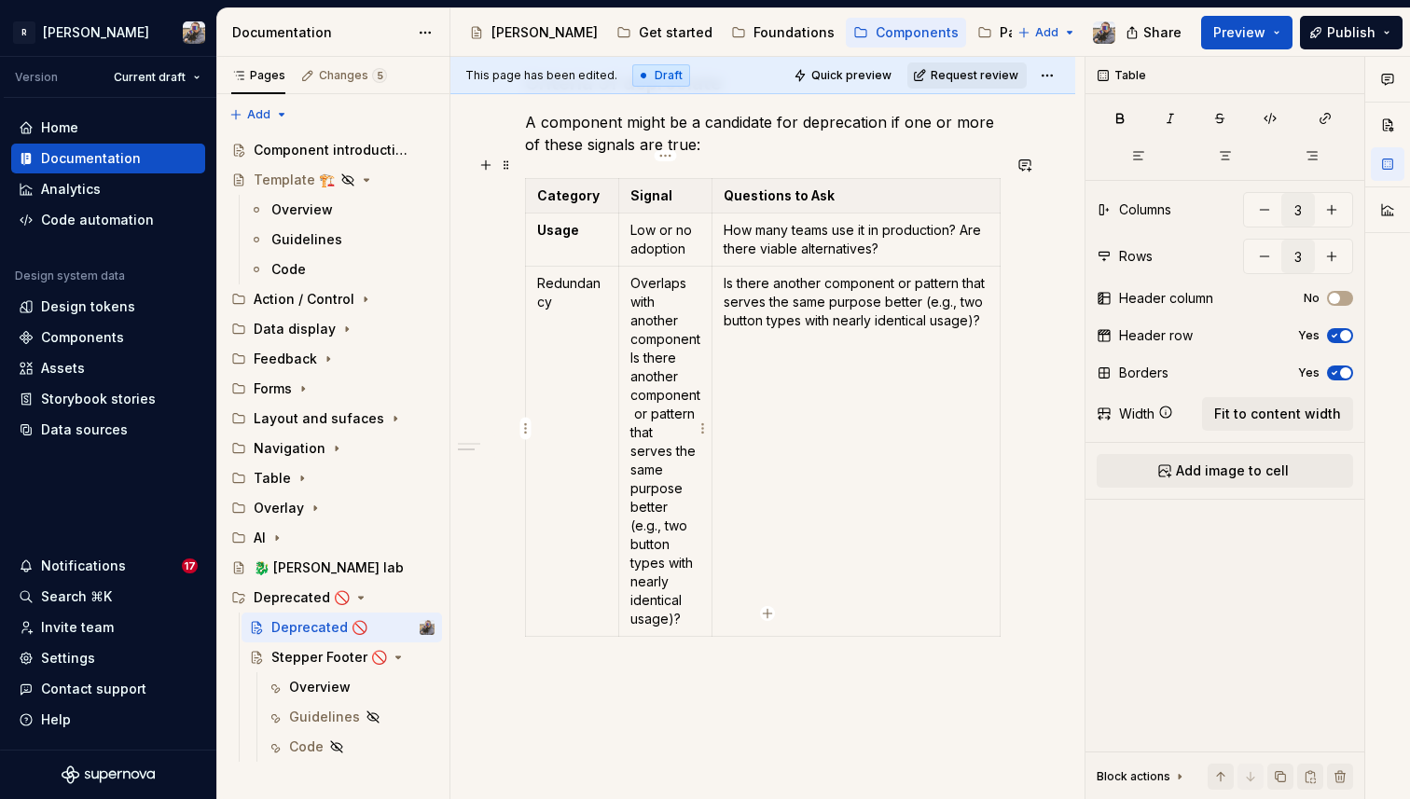
click at [632, 335] on p "Overlaps with another componentIs there another component or pattern that serve…" at bounding box center [666, 451] width 70 height 354
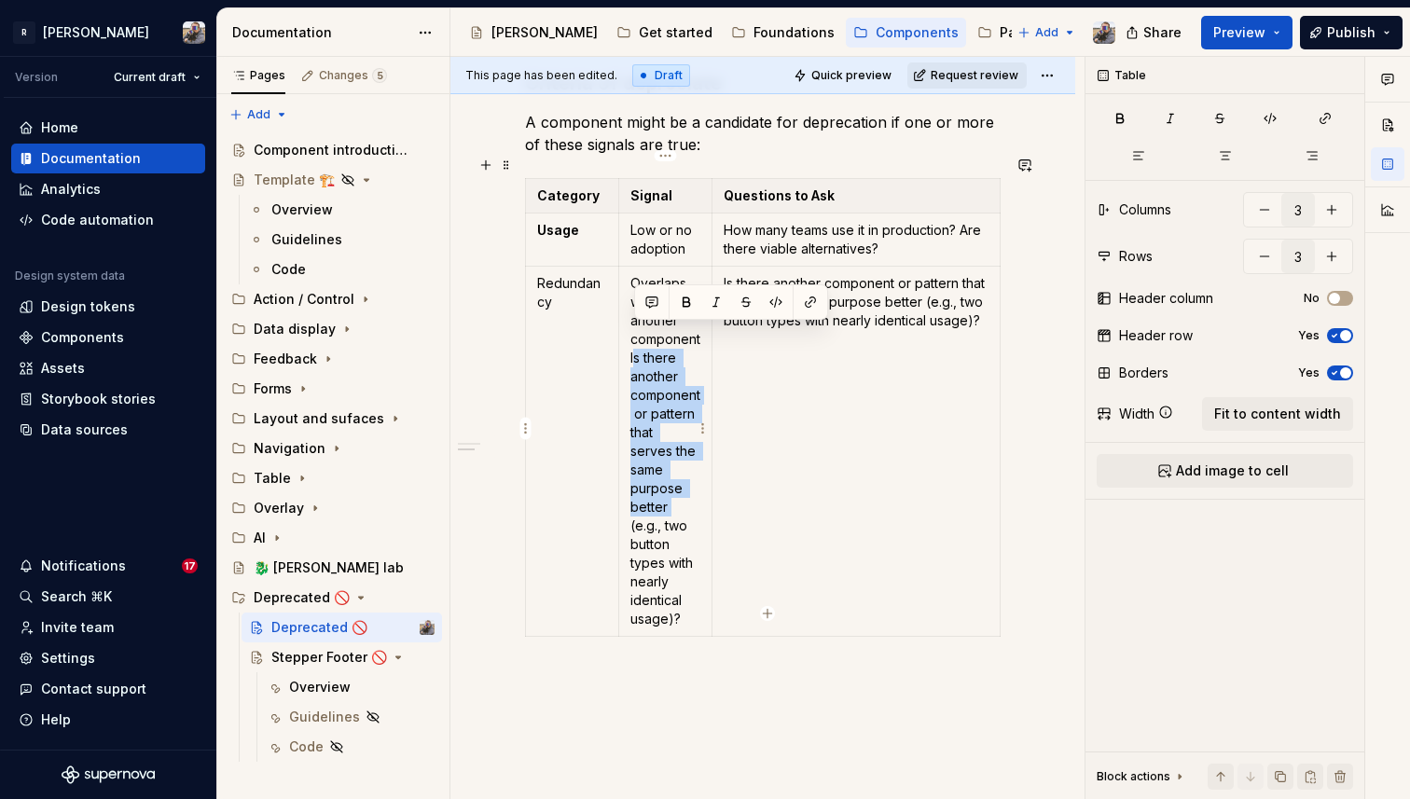
drag, startPoint x: 632, startPoint y: 335, endPoint x: 693, endPoint y: 489, distance: 165.4
click at [693, 489] on p "Overlaps with another componentIs there another component or pattern that serve…" at bounding box center [666, 451] width 70 height 354
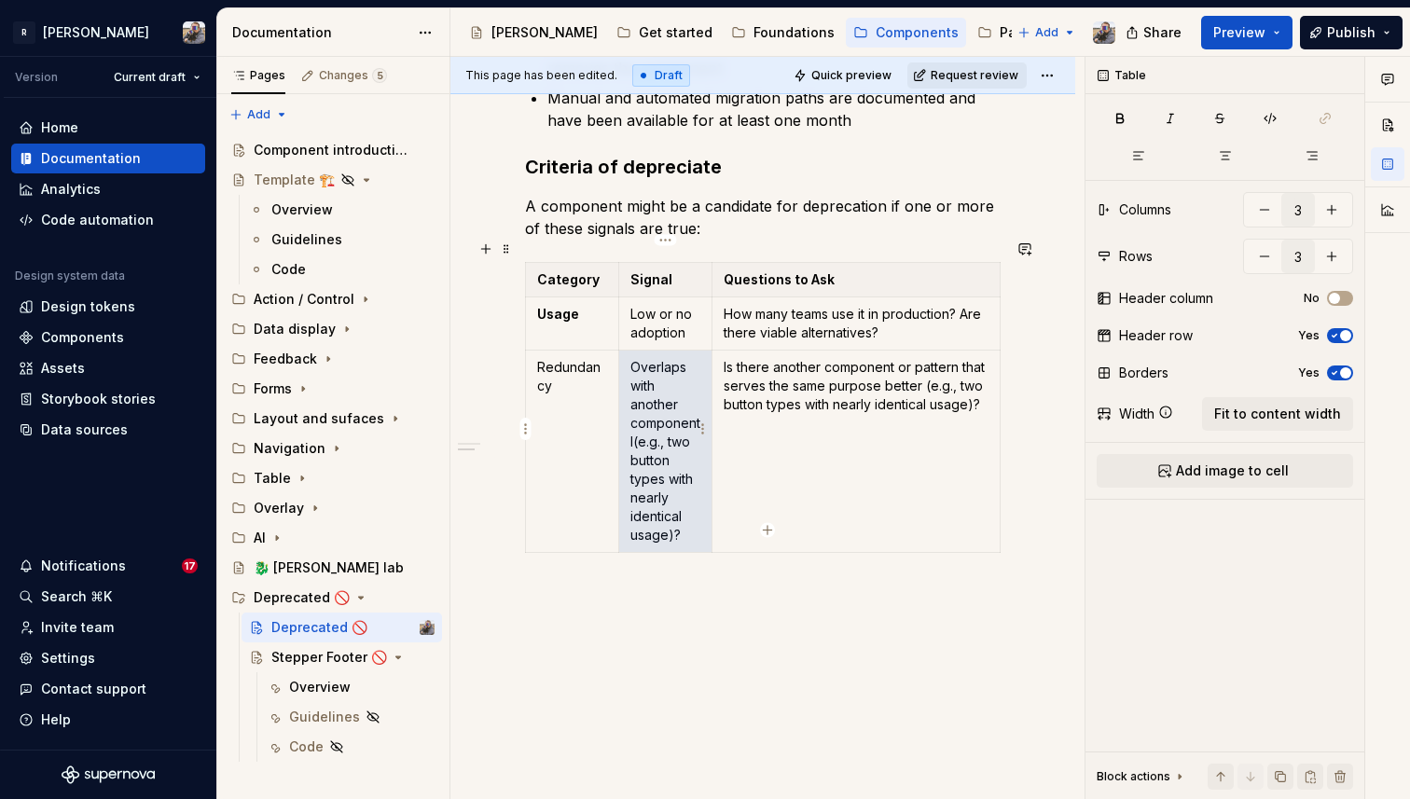
drag, startPoint x: 678, startPoint y: 507, endPoint x: 632, endPoint y: 420, distance: 99.3
click at [632, 420] on p "Overlaps with another componentI(e.g., two button types with nearly identical u…" at bounding box center [666, 451] width 70 height 187
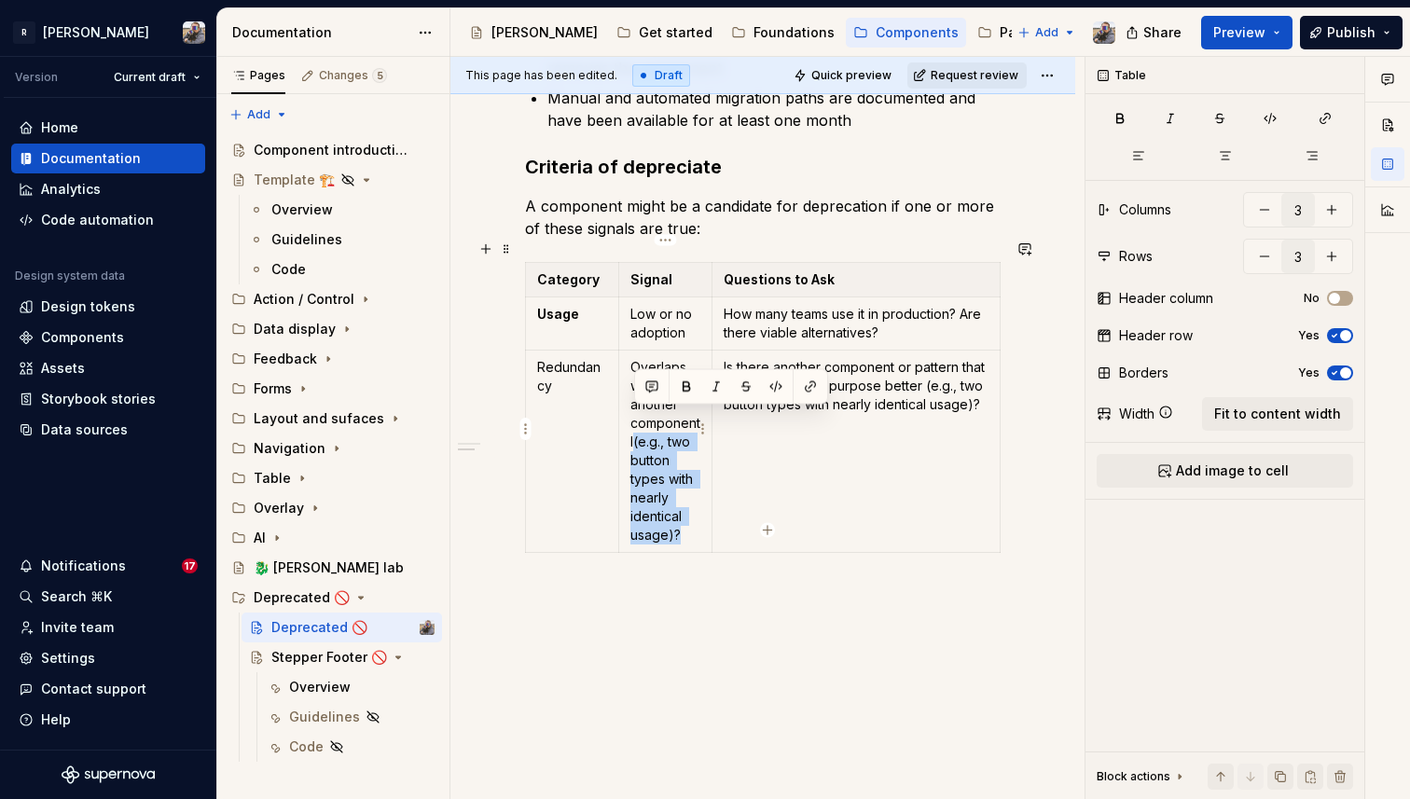
drag, startPoint x: 632, startPoint y: 420, endPoint x: 693, endPoint y: 518, distance: 115.2
click at [693, 518] on p "Overlaps with another componentI(e.g., two button types with nearly identical u…" at bounding box center [666, 451] width 70 height 187
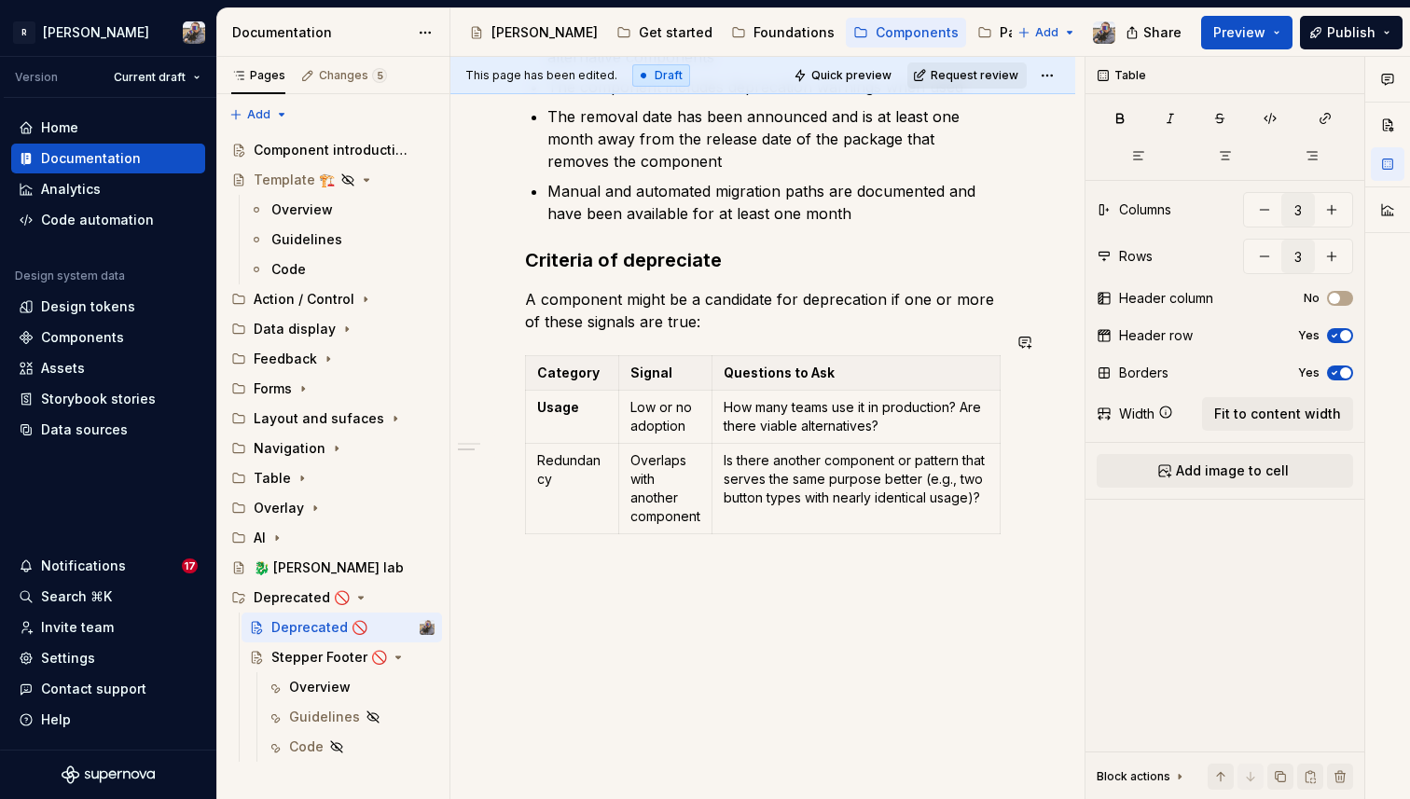
scroll to position [907, 0]
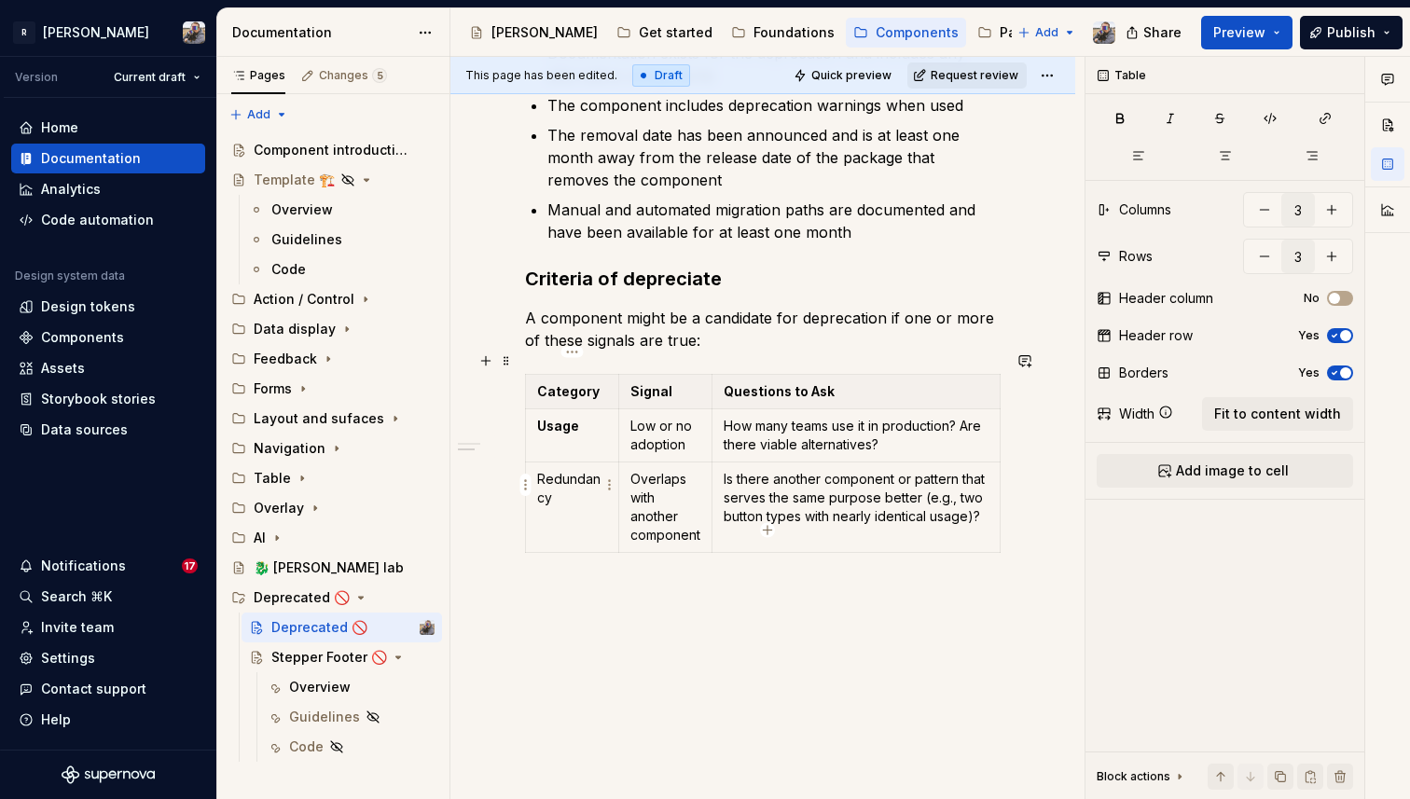
click at [548, 470] on p "Redundancy" at bounding box center [572, 488] width 70 height 37
click at [1351, 79] on button "button" at bounding box center [1346, 75] width 26 height 26
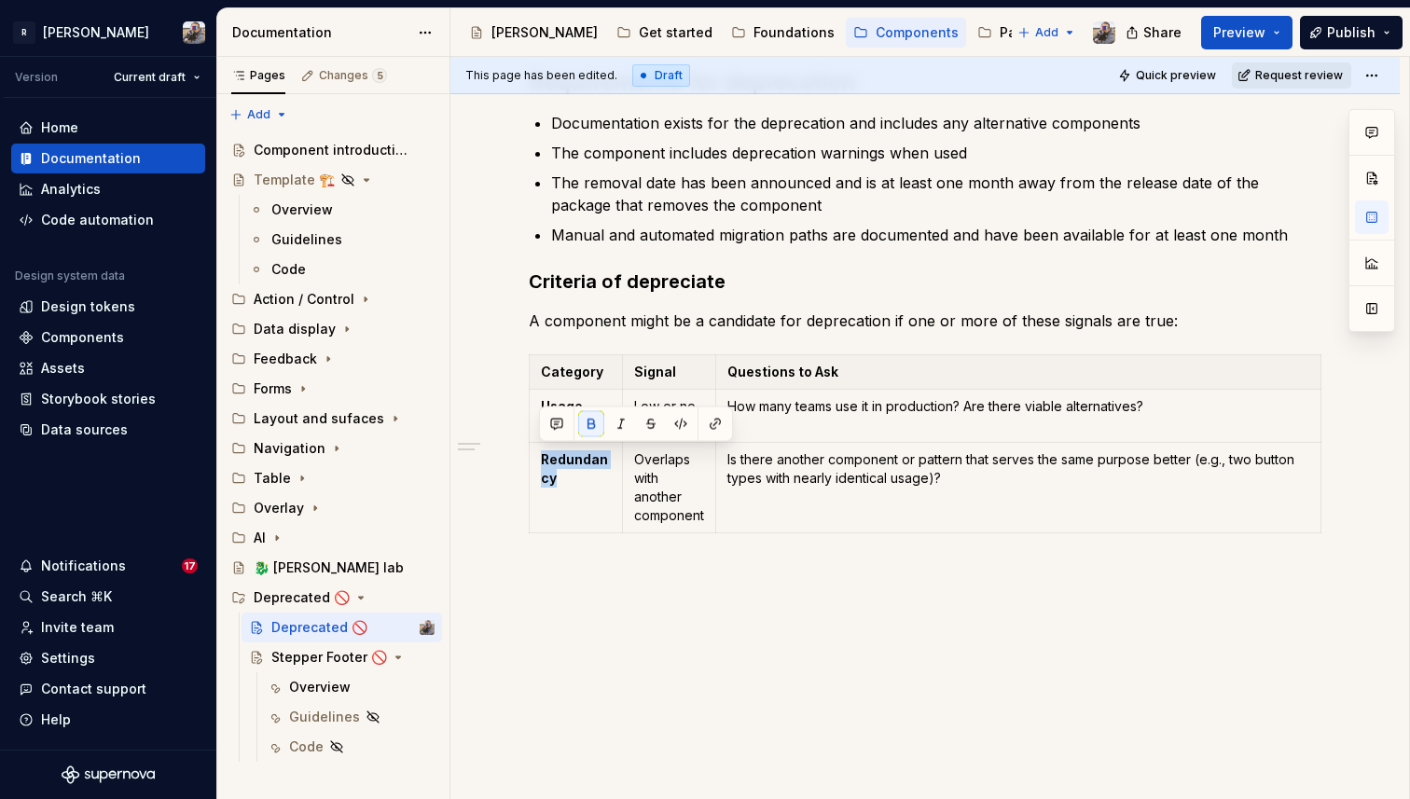
scroll to position [826, 0]
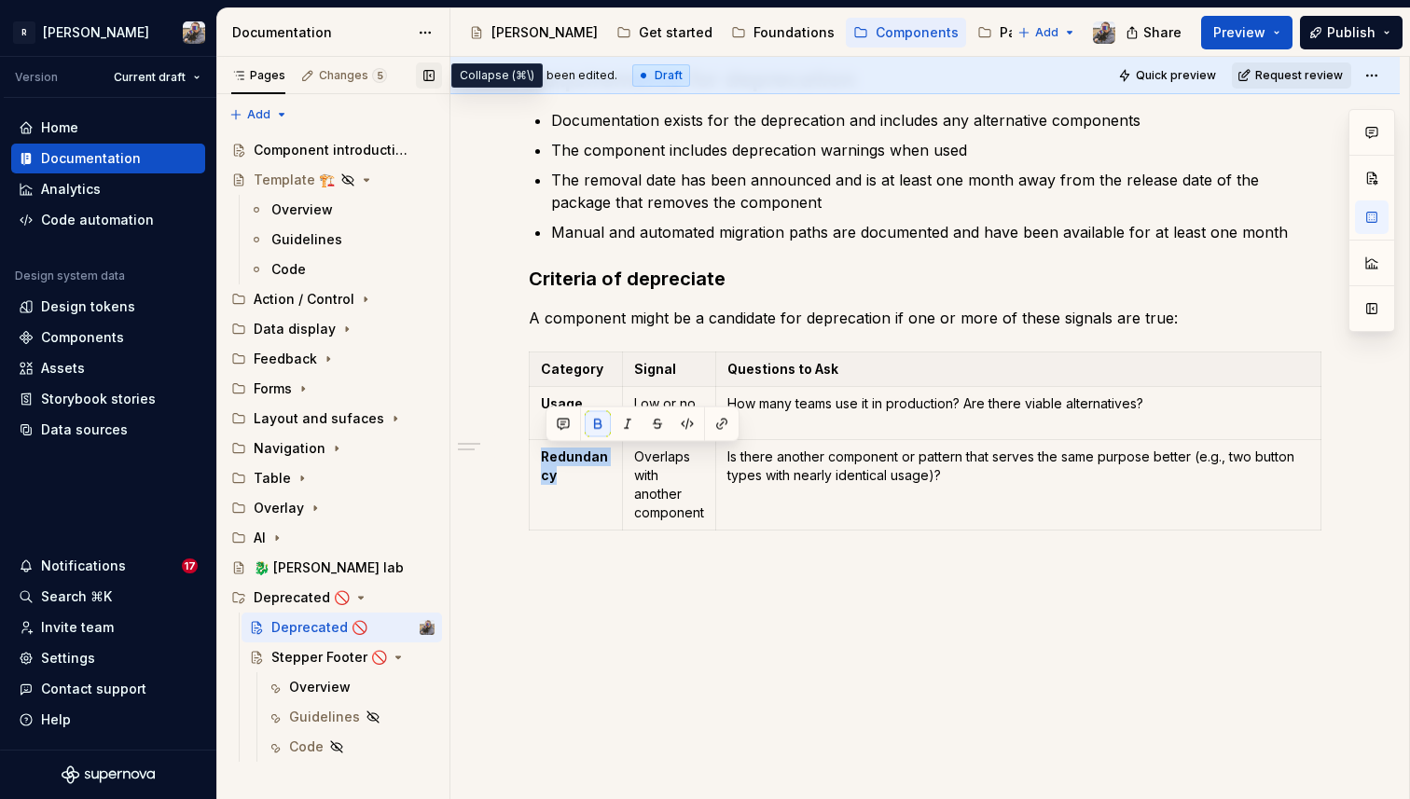
click at [430, 73] on button "button" at bounding box center [429, 75] width 26 height 26
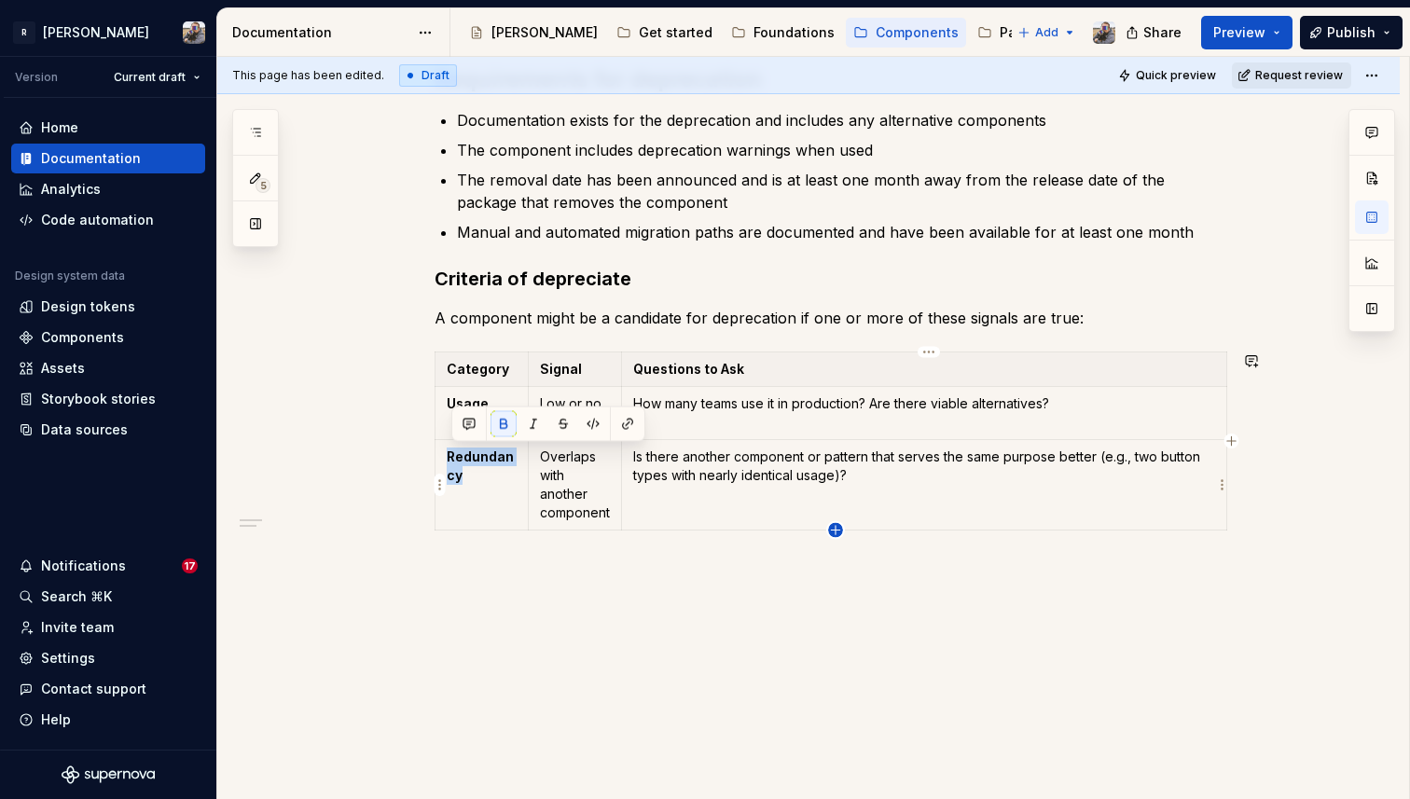
click at [836, 535] on icon "button" at bounding box center [835, 530] width 15 height 15
click at [568, 576] on td at bounding box center [575, 557] width 93 height 53
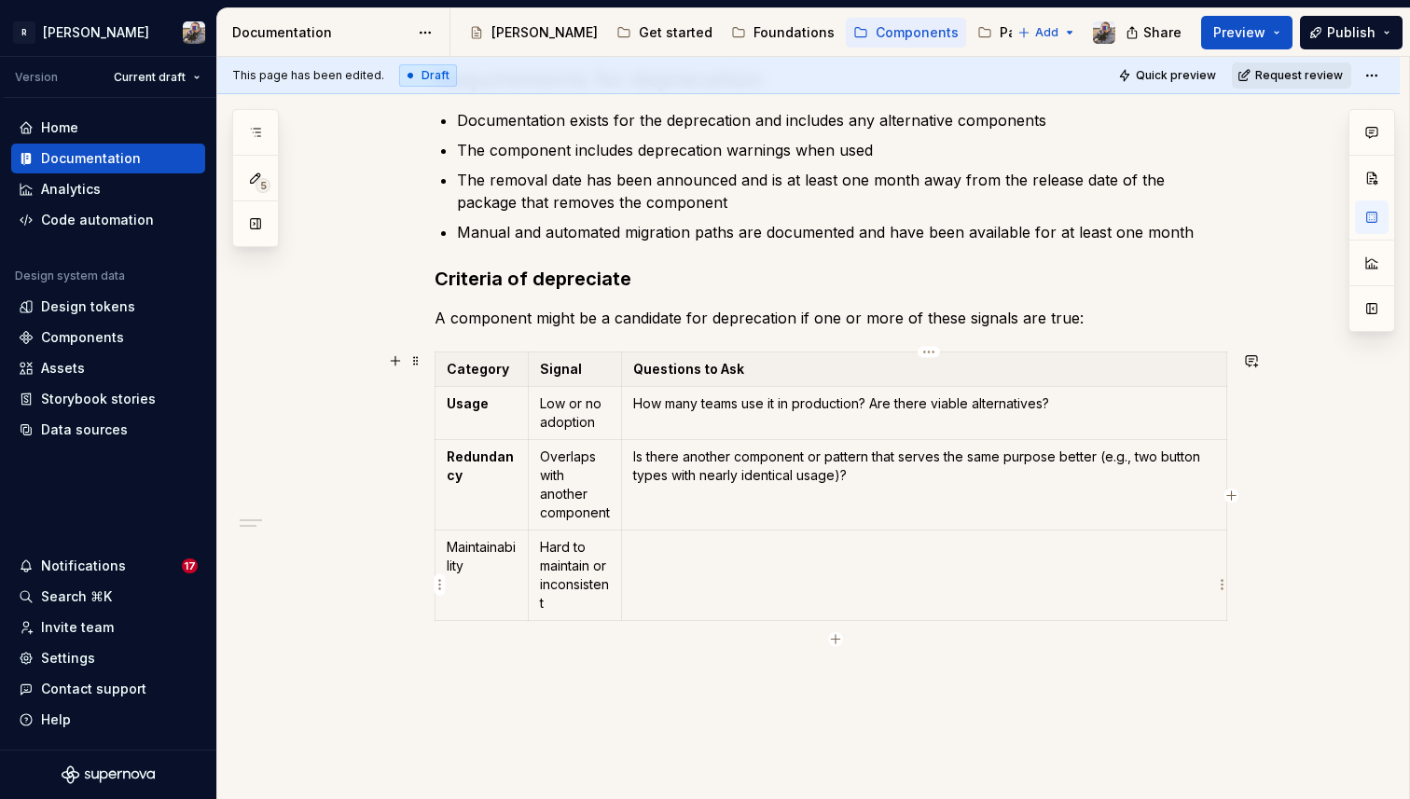
click at [780, 609] on td at bounding box center [924, 576] width 605 height 90
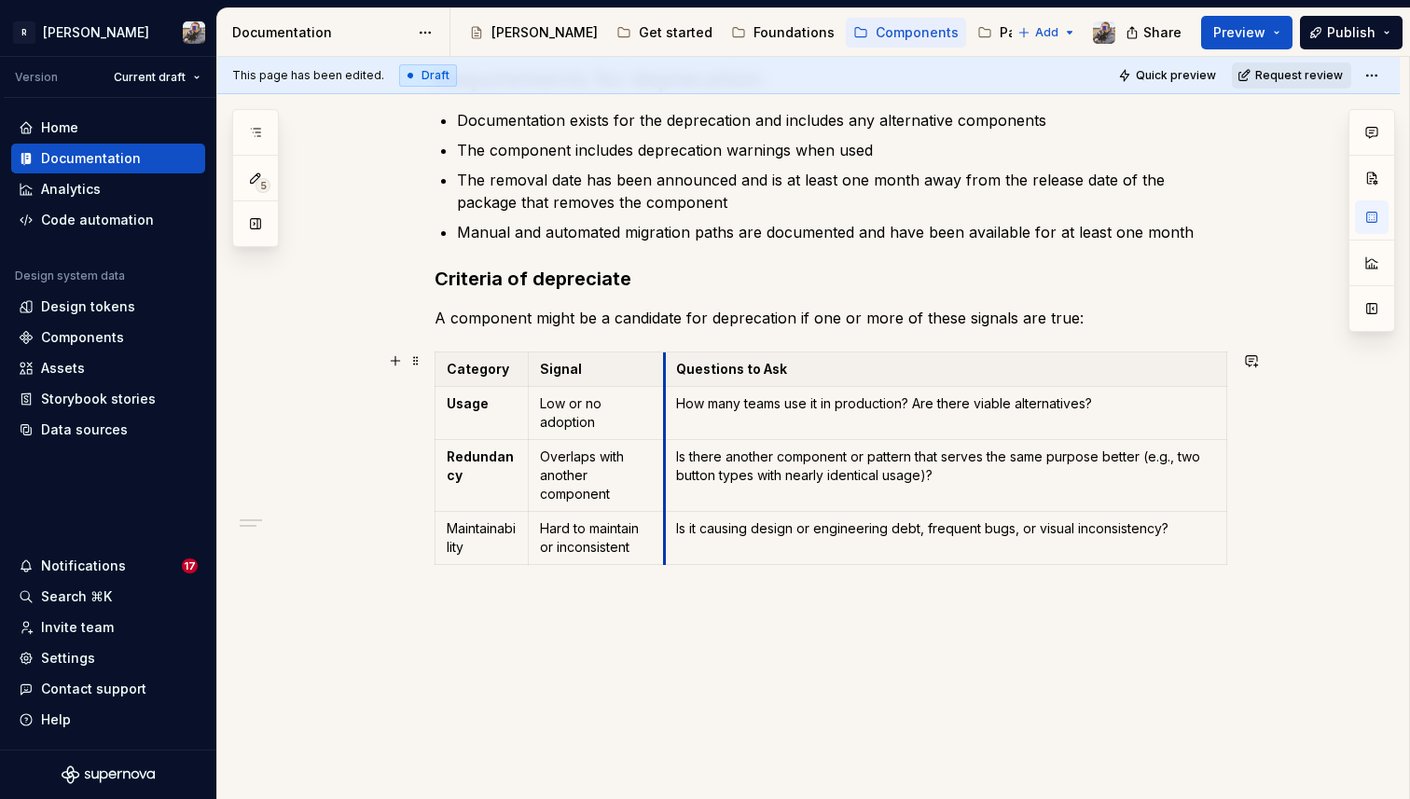
scroll to position [823, 0]
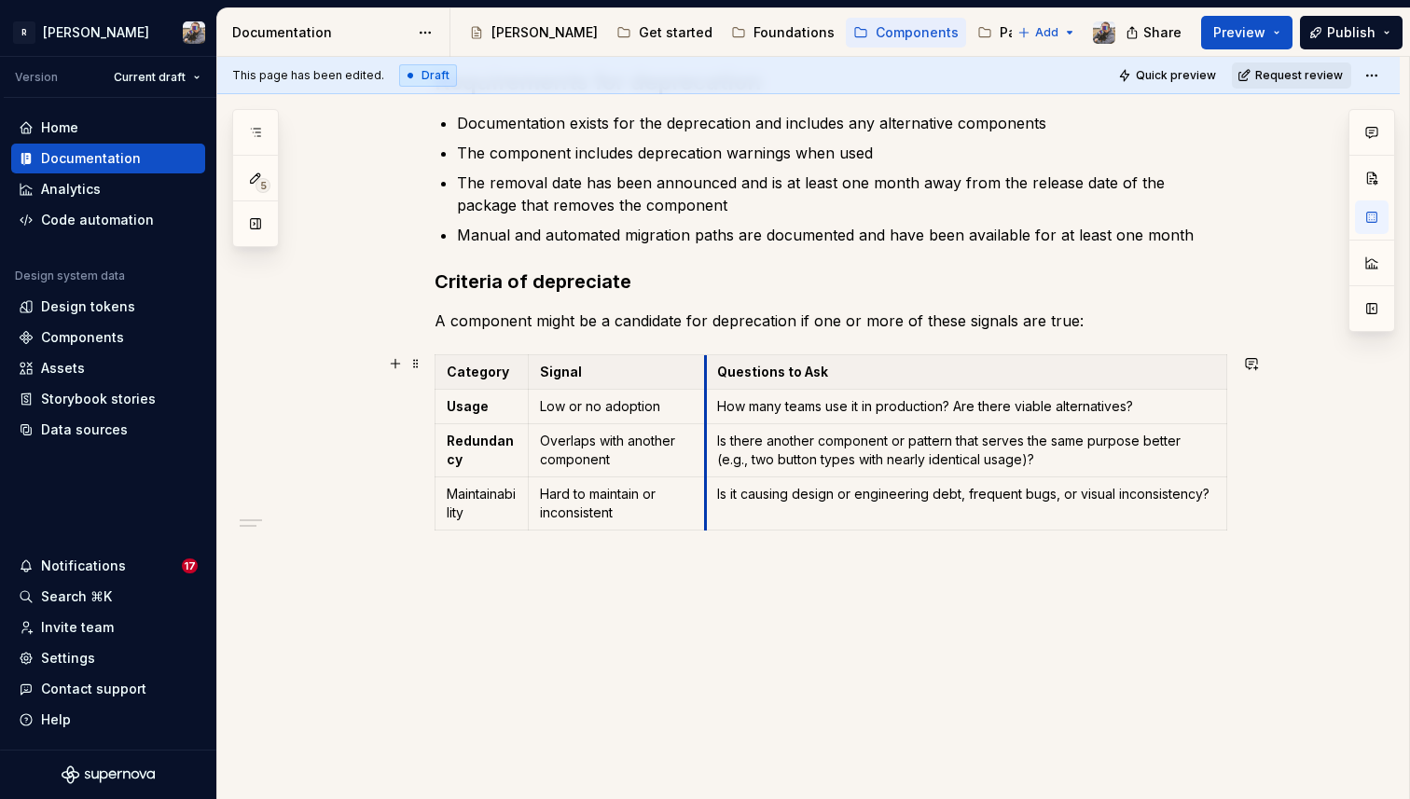
drag, startPoint x: 629, startPoint y: 369, endPoint x: 713, endPoint y: 368, distance: 84.0
click at [713, 368] on th "Questions to Ask" at bounding box center [966, 372] width 521 height 35
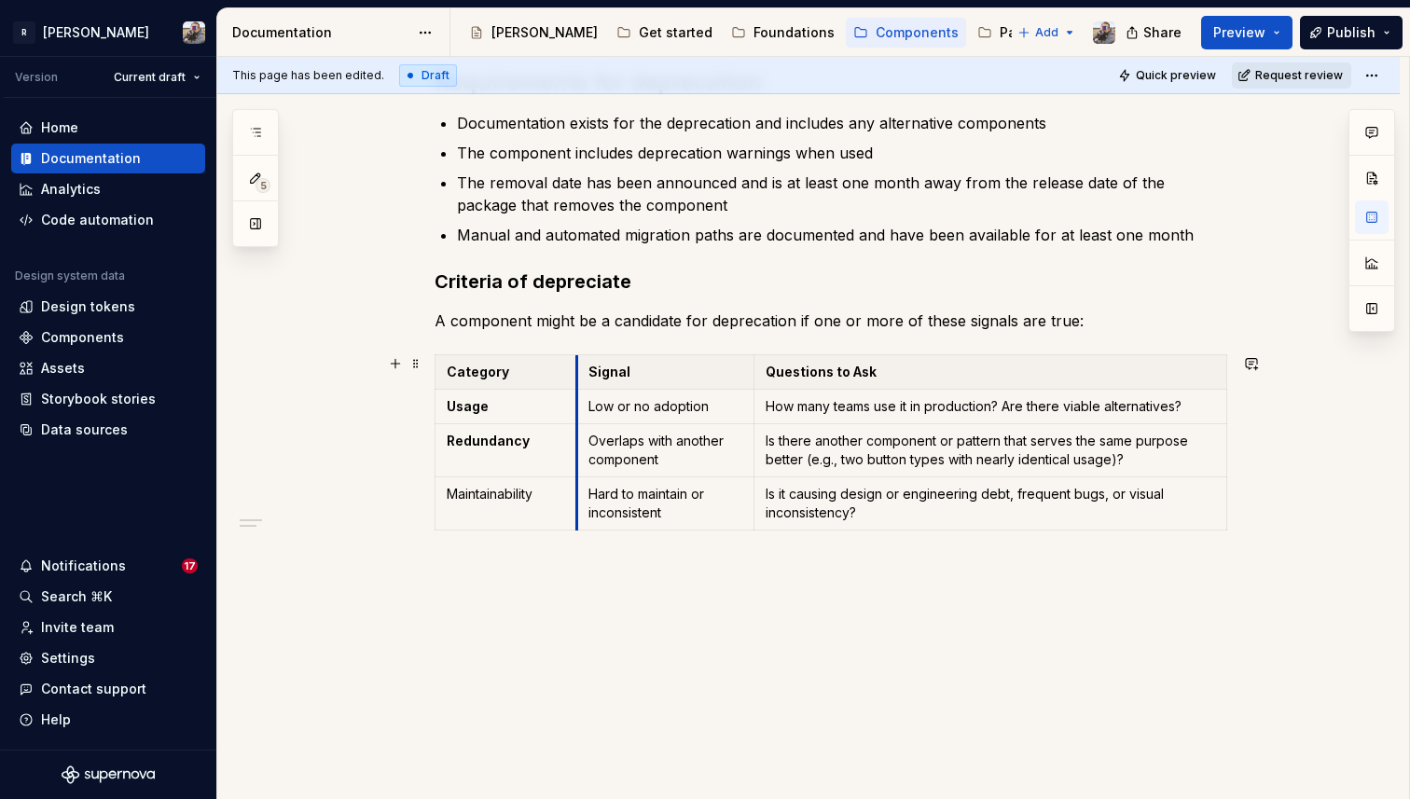
drag, startPoint x: 531, startPoint y: 368, endPoint x: 579, endPoint y: 368, distance: 48.5
click at [540, 506] on td "Maintainability" at bounding box center [507, 504] width 142 height 53
click at [839, 524] on icon "button" at bounding box center [835, 530] width 15 height 15
click at [490, 558] on td at bounding box center [507, 548] width 142 height 35
click at [633, 555] on p at bounding box center [666, 547] width 154 height 19
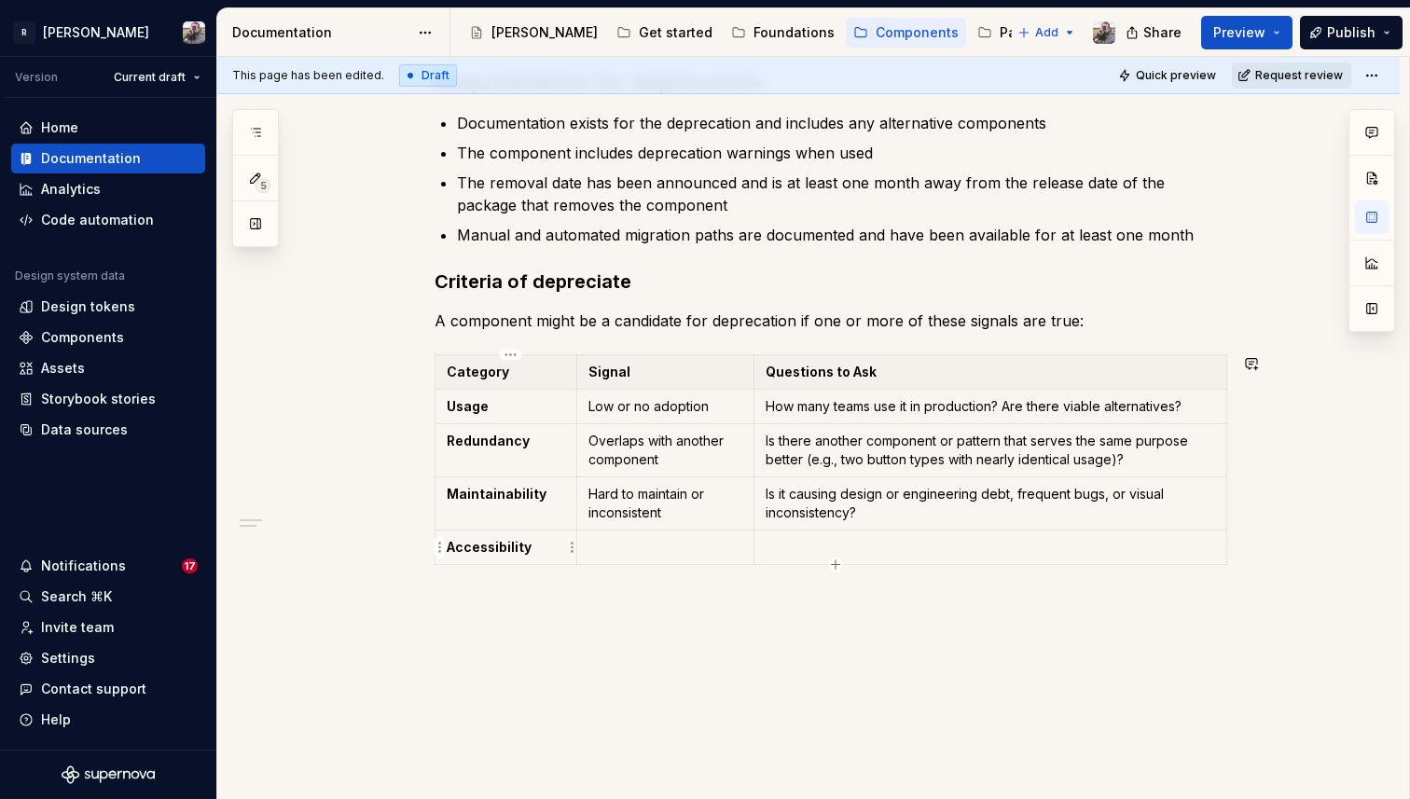
click at [503, 558] on td "Accessibility" at bounding box center [507, 548] width 142 height 35
click at [694, 559] on td at bounding box center [665, 557] width 177 height 53
click at [820, 552] on p at bounding box center [991, 547] width 450 height 19
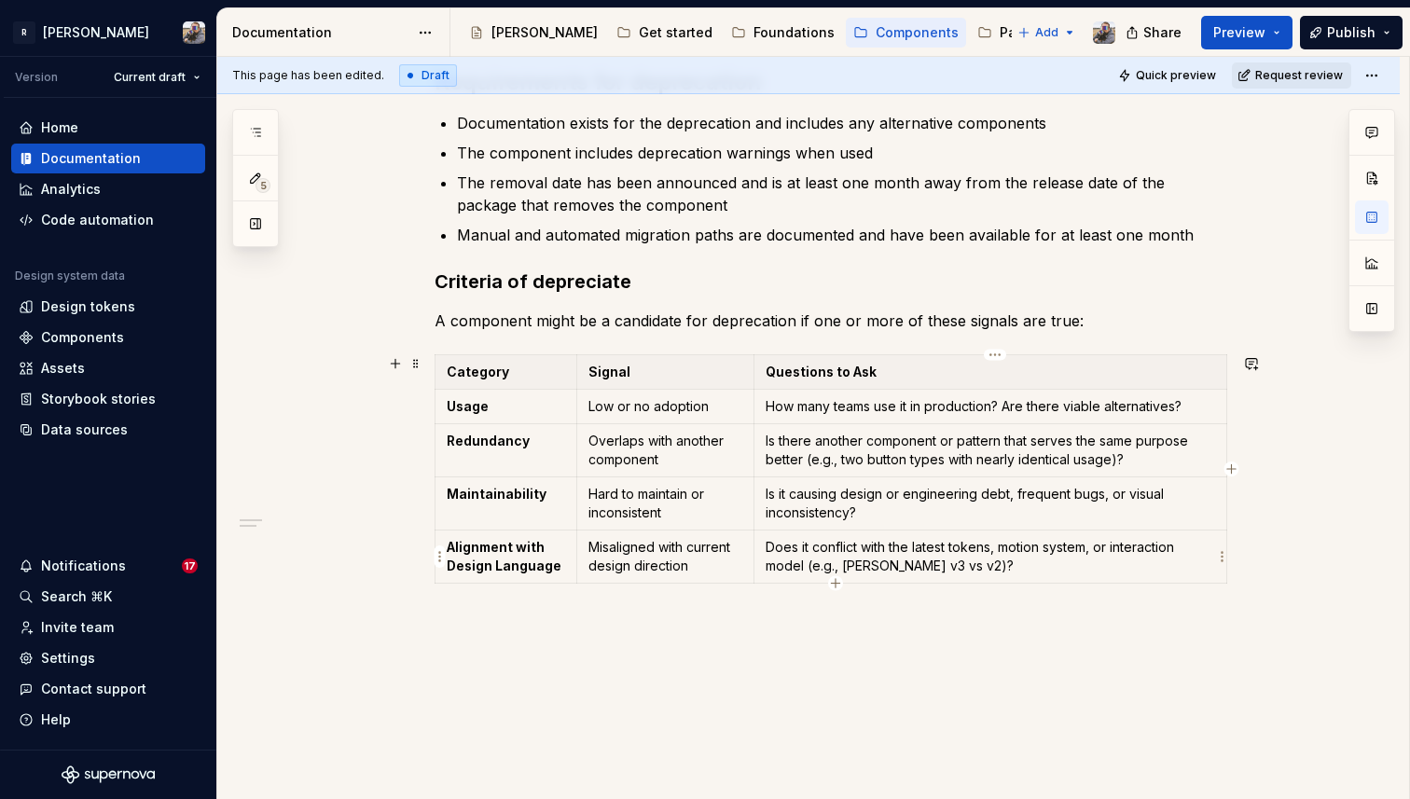
click at [909, 563] on p "Does it conflict with the latest tokens, motion system, or interaction model (e…" at bounding box center [991, 556] width 450 height 37
click at [1019, 568] on p "Does it conflict with the latest tokens, motion system, or interaction model (e…" at bounding box center [991, 556] width 450 height 37
click at [838, 577] on icon "button" at bounding box center [835, 583] width 15 height 15
click at [602, 608] on p at bounding box center [666, 600] width 154 height 19
click at [782, 587] on td at bounding box center [991, 610] width 473 height 53
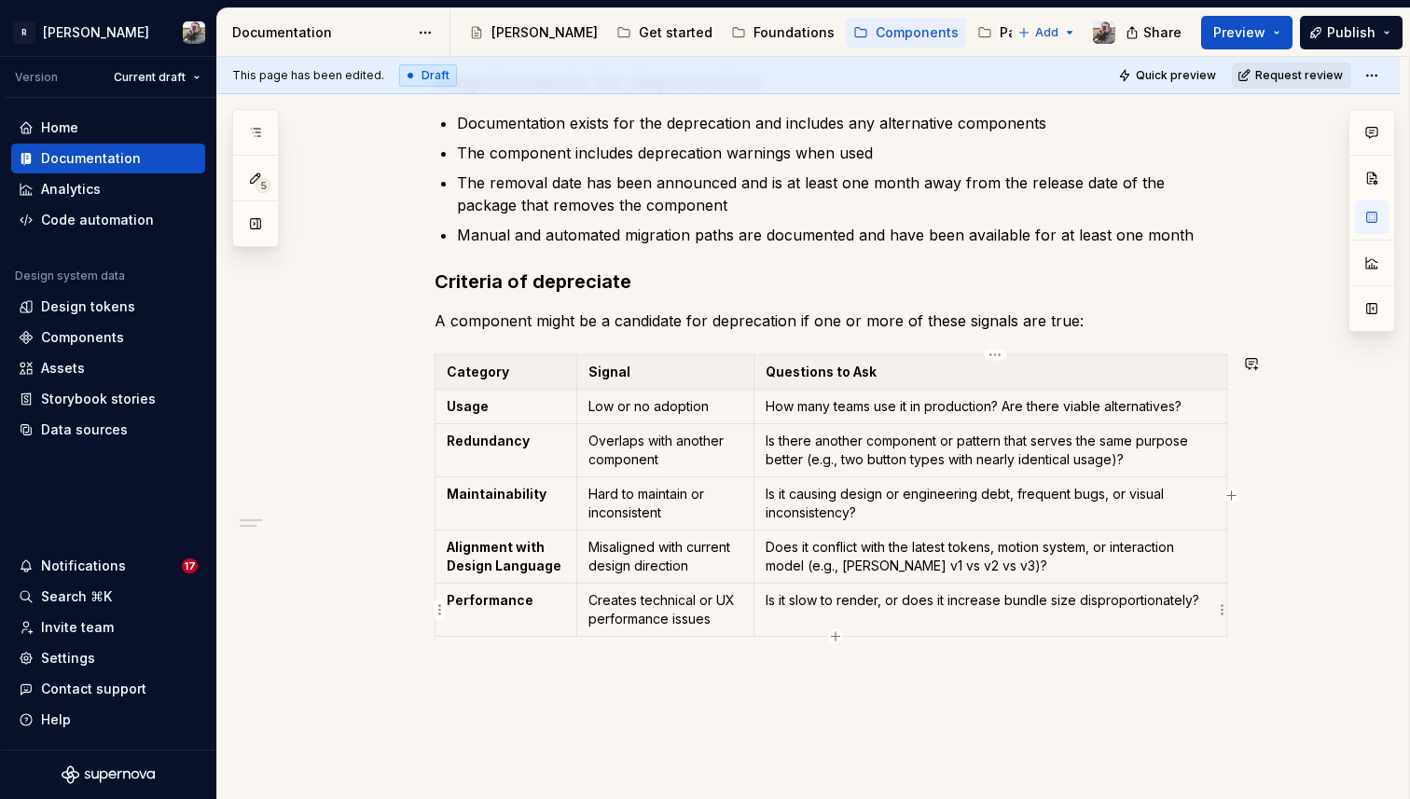
click at [835, 632] on icon "button" at bounding box center [835, 637] width 15 height 15
click at [725, 674] on div "Category Signal Questions to Ask Usage Low or no adoption How many teams use it…" at bounding box center [831, 516] width 793 height 325
click at [611, 649] on p at bounding box center [666, 654] width 154 height 19
click at [800, 665] on td at bounding box center [991, 663] width 473 height 53
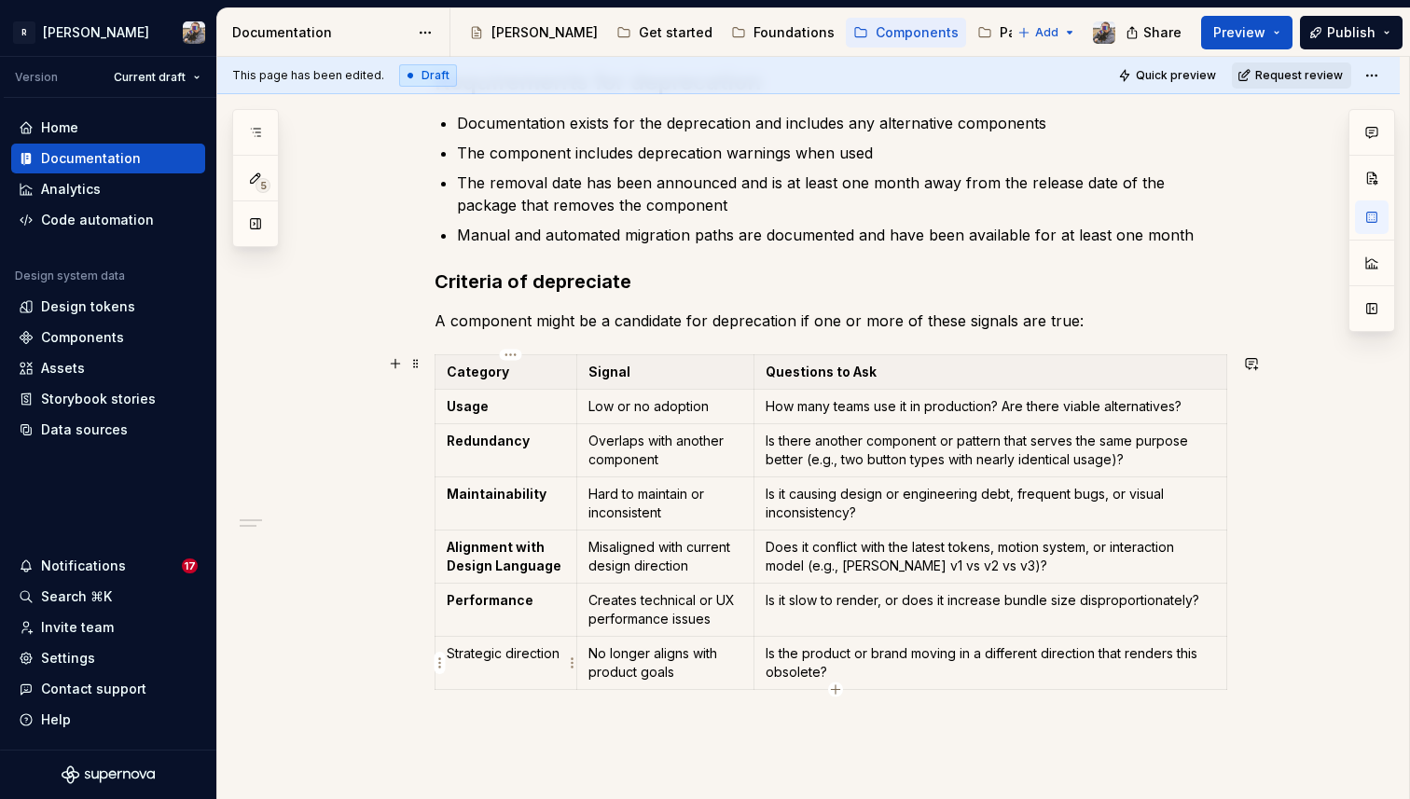
click at [563, 661] on p "Strategic direction" at bounding box center [506, 654] width 118 height 19
click at [497, 441] on strong "Redundancy" at bounding box center [488, 441] width 83 height 16
click at [459, 563] on strong "Alignment with Design Language" at bounding box center [504, 556] width 115 height 35
click at [620, 280] on h3 "Criteria of depreciate" at bounding box center [831, 282] width 793 height 26
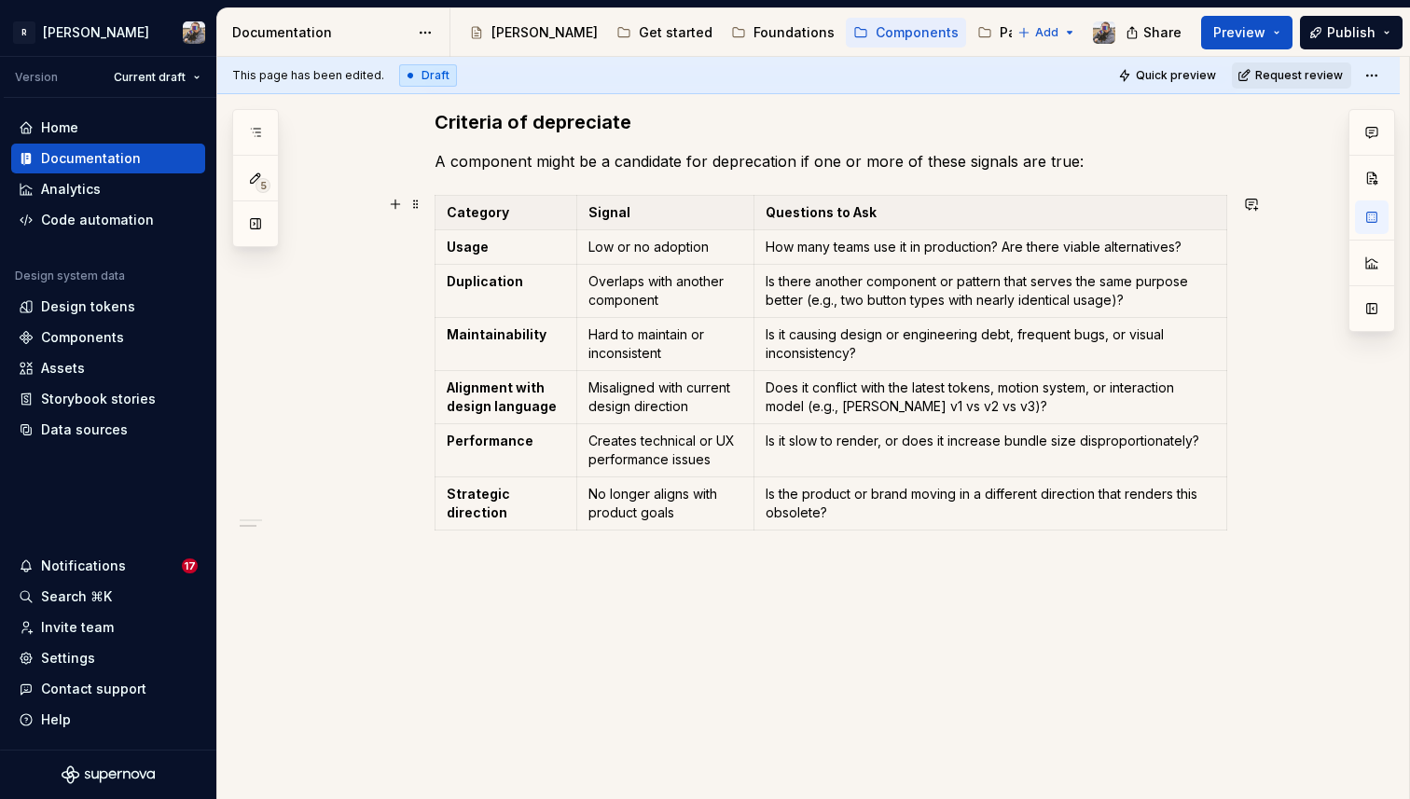
scroll to position [1061, 0]
click at [667, 562] on div "**********" at bounding box center [808, 29] width 1183 height 1543
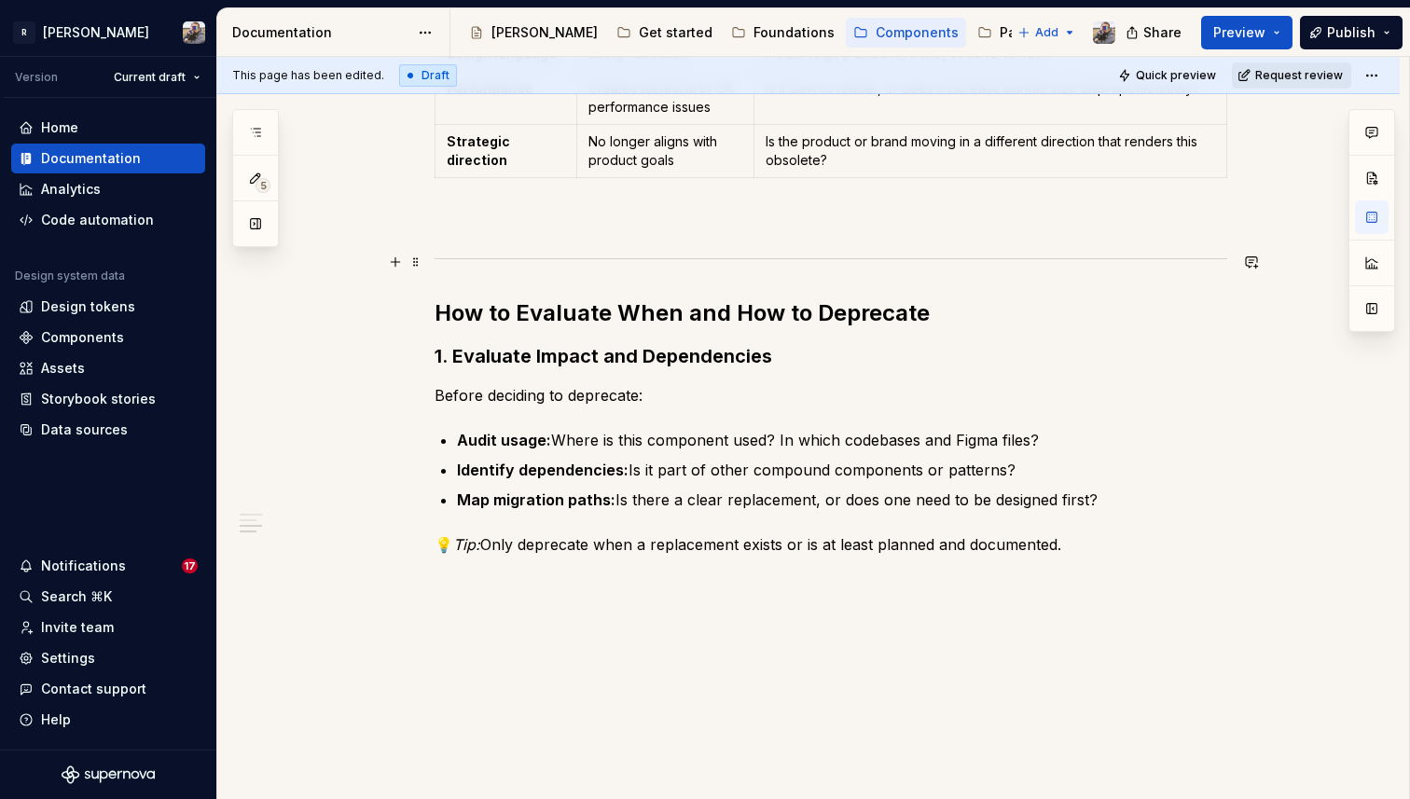
scroll to position [1432, 0]
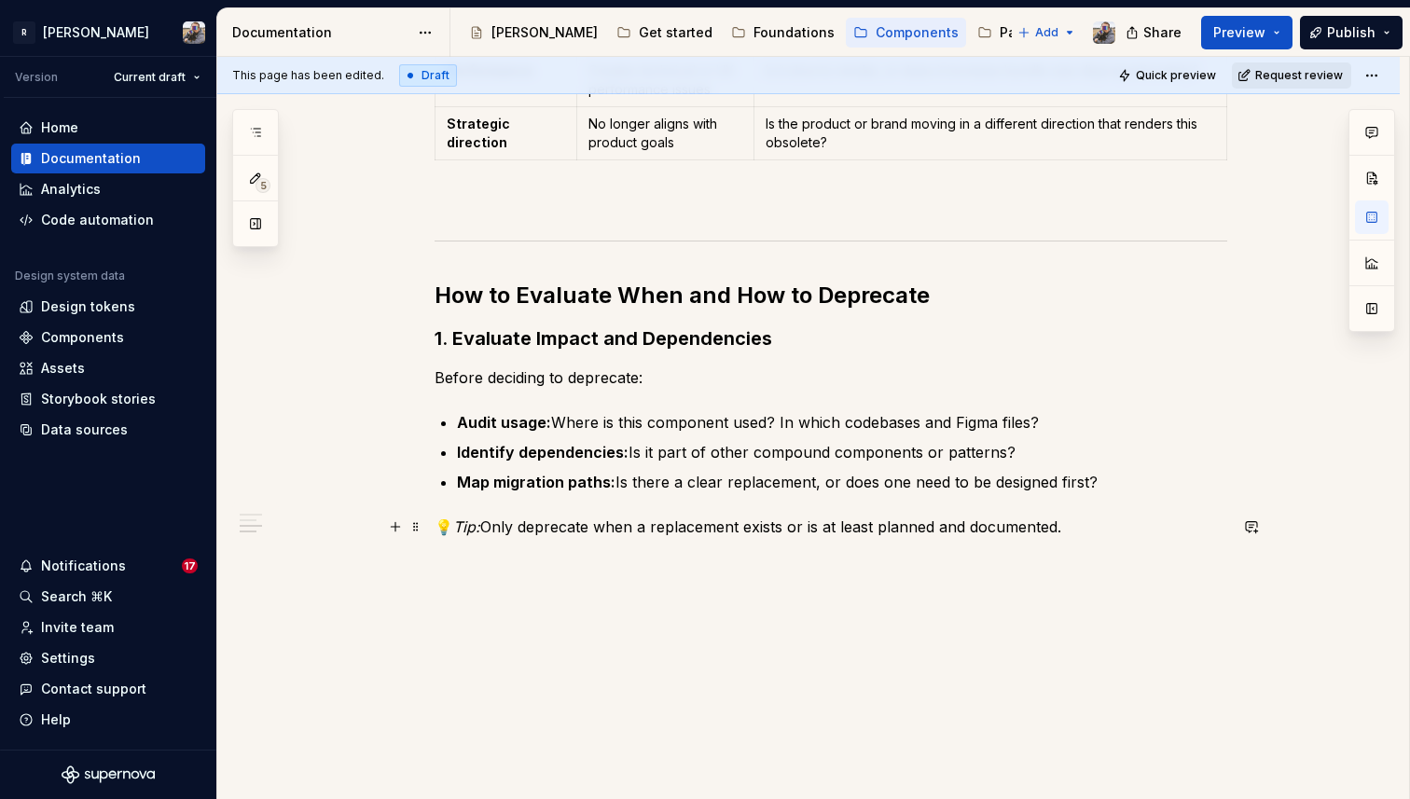
click at [533, 523] on p "💡 Tip: Only deprecate when a replacement exists or is at least planned and docu…" at bounding box center [831, 527] width 793 height 22
click at [1378, 313] on button "button" at bounding box center [1372, 309] width 34 height 34
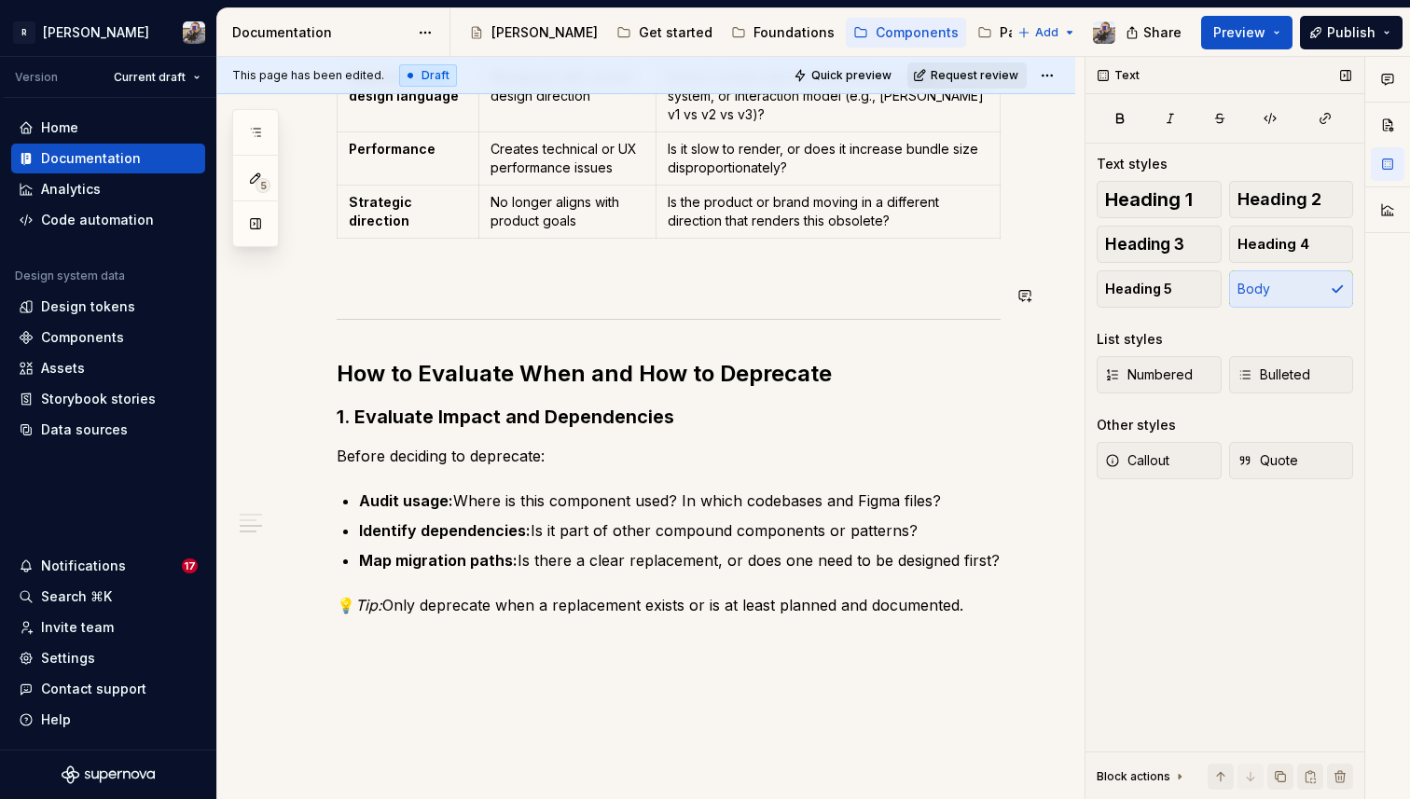
scroll to position [1447, 0]
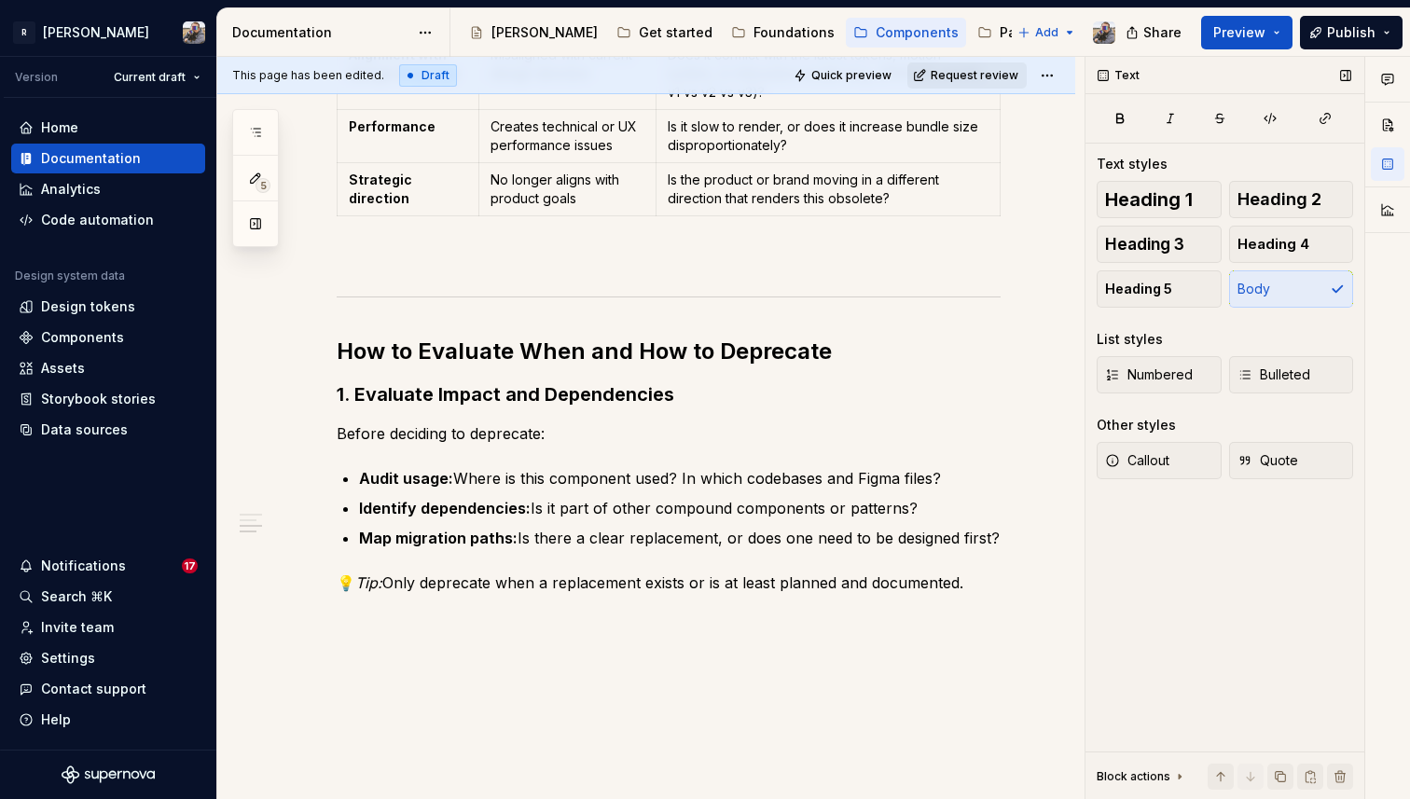
click at [1132, 426] on div "Other styles" at bounding box center [1136, 425] width 79 height 19
click at [1134, 459] on span "Callout" at bounding box center [1137, 460] width 64 height 19
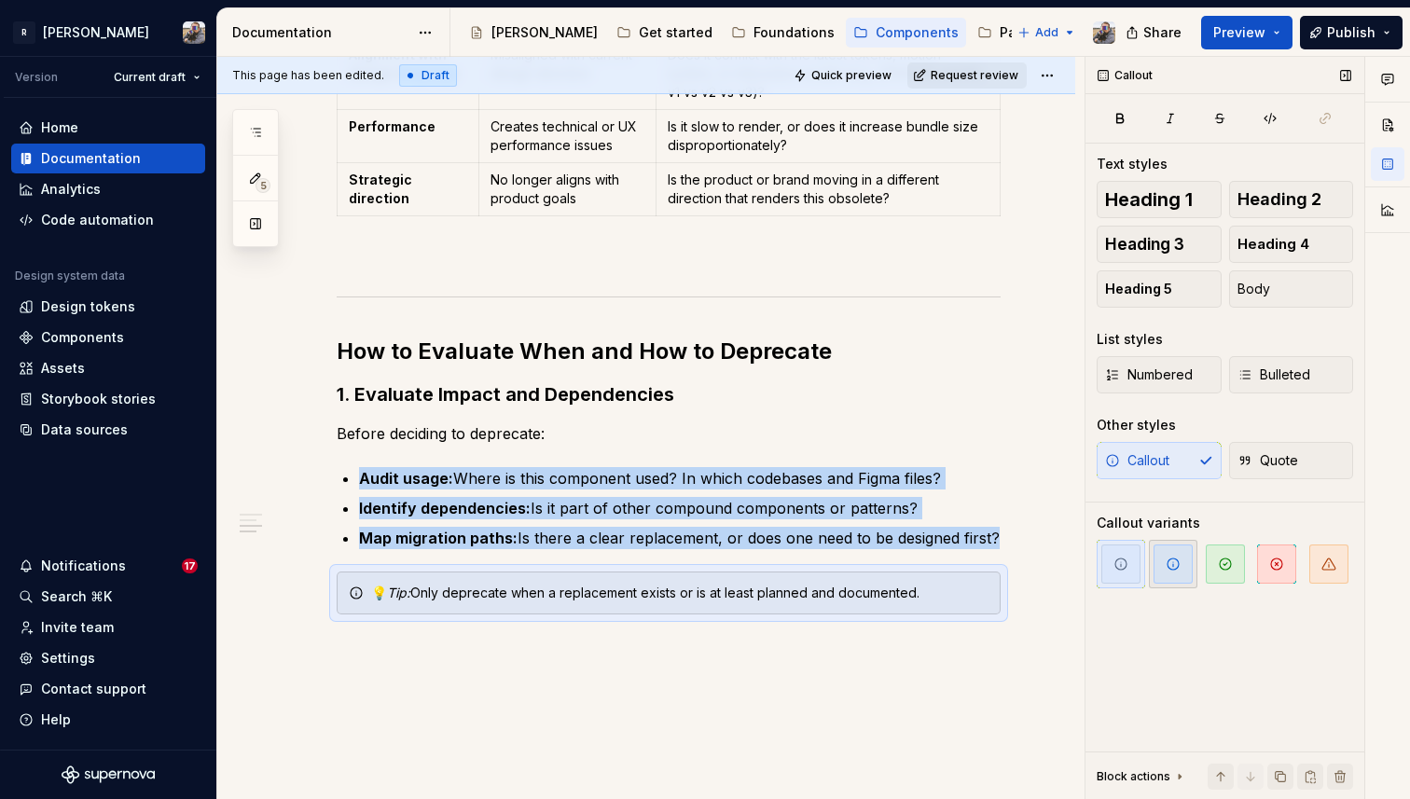
click at [1184, 570] on span "button" at bounding box center [1173, 564] width 39 height 39
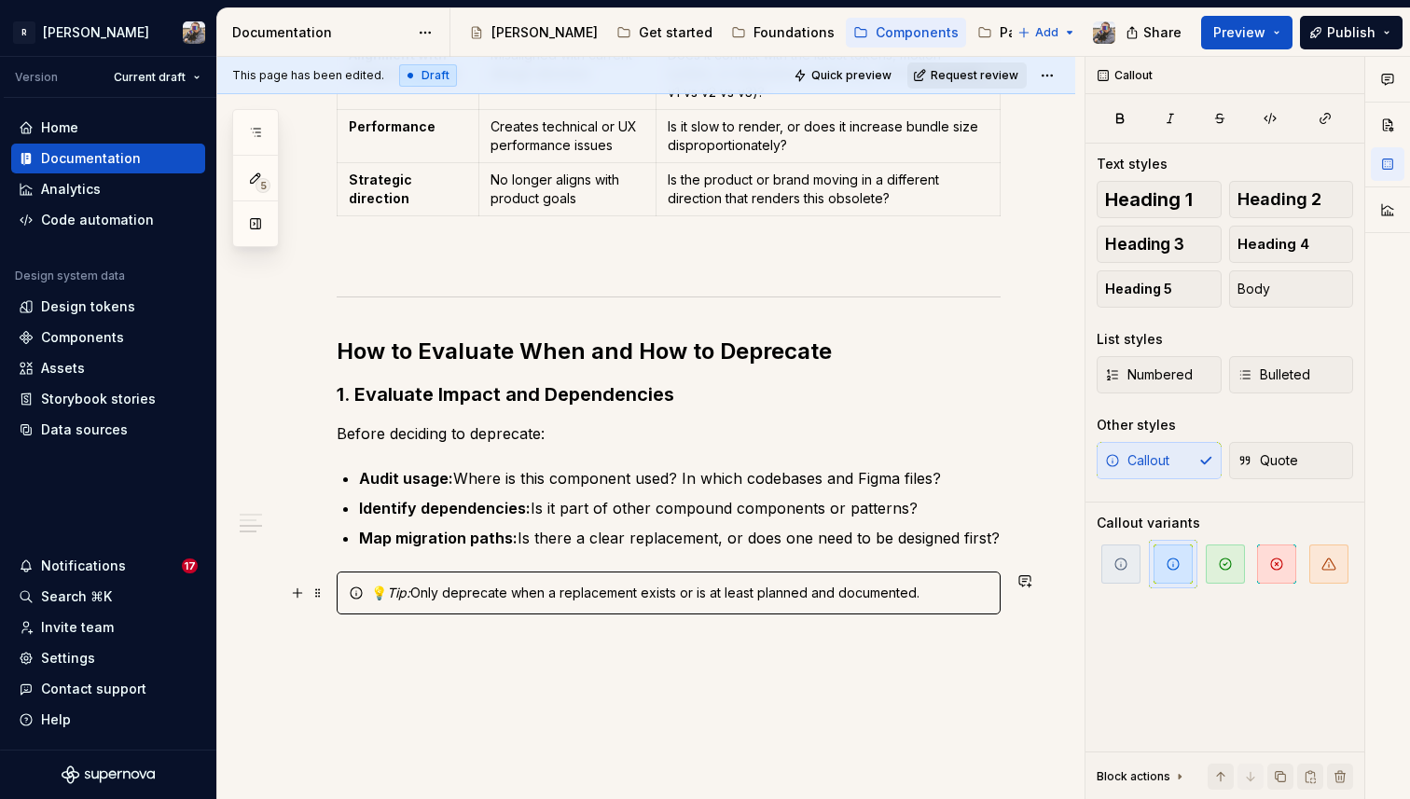
click at [947, 609] on div "💡 Tip: Only deprecate when a replacement exists or is at least planned and docu…" at bounding box center [669, 593] width 664 height 43
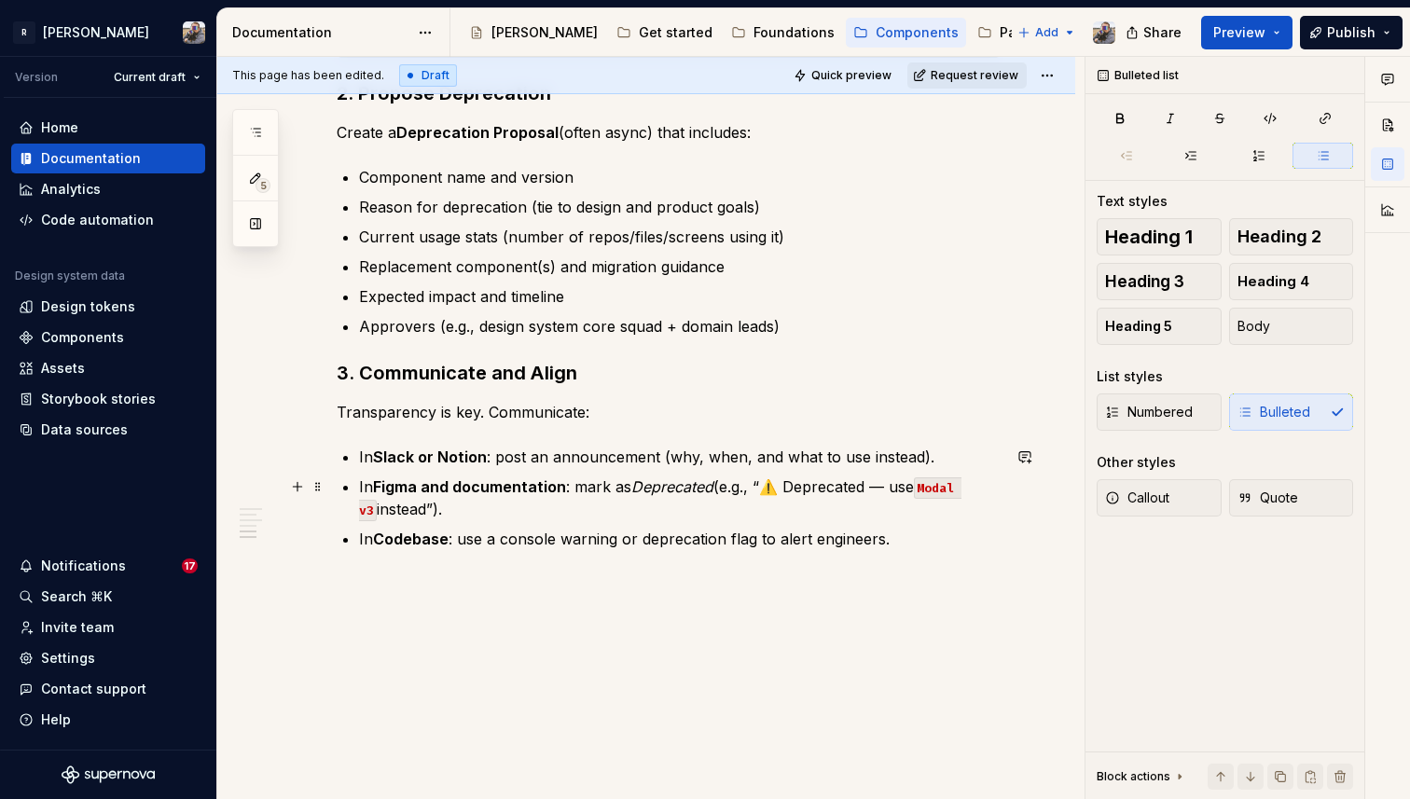
scroll to position [2013, 0]
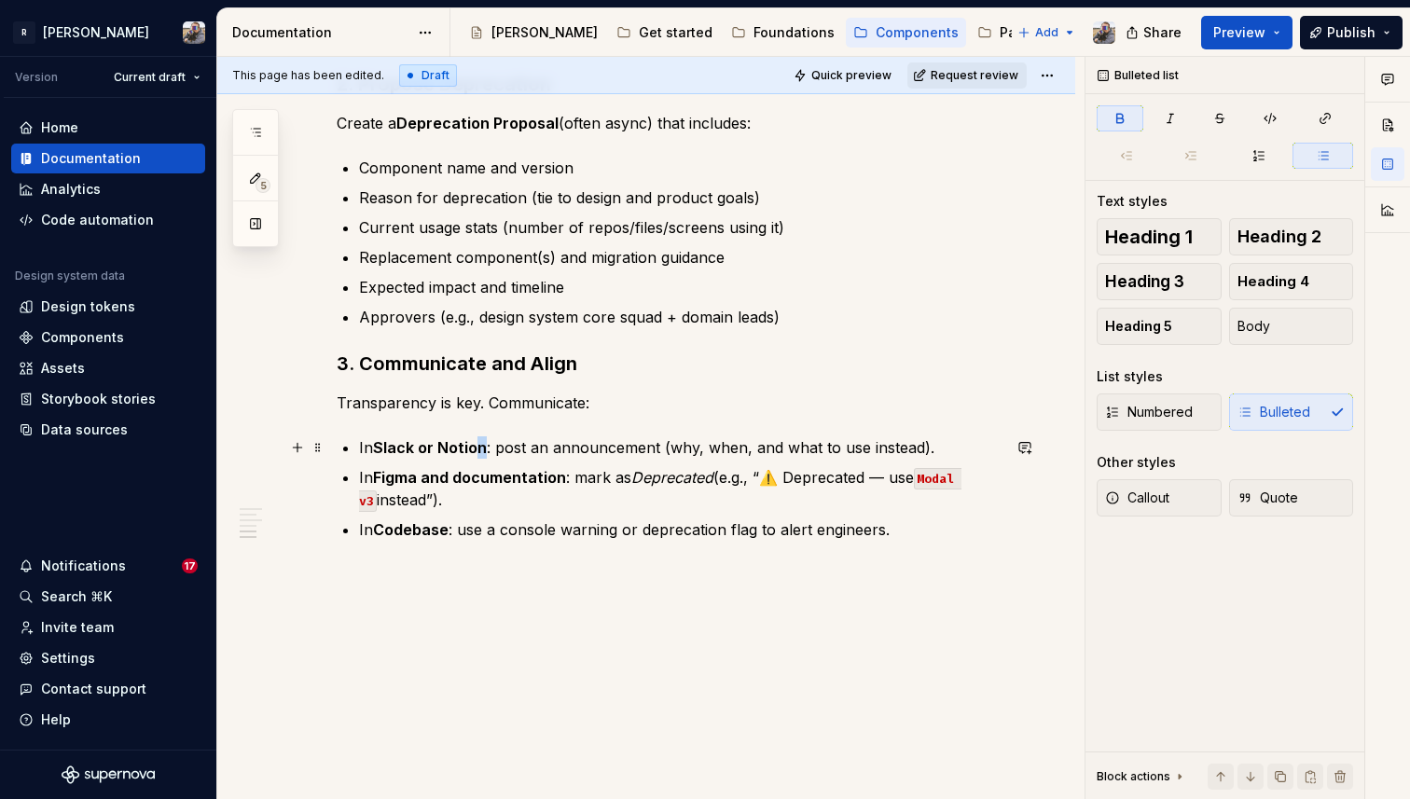
drag, startPoint x: 486, startPoint y: 450, endPoint x: 475, endPoint y: 448, distance: 11.3
click at [475, 448] on p "In Slack or Notion : post an announcement (why, when, and what to use instead)." at bounding box center [680, 448] width 642 height 22
click at [458, 450] on strong "Slack or Notion" at bounding box center [430, 447] width 114 height 19
click at [789, 477] on p "In Figma and documentation : mark as Deprecated (e.g., “⚠️ Deprecated — use Mod…" at bounding box center [680, 488] width 642 height 45
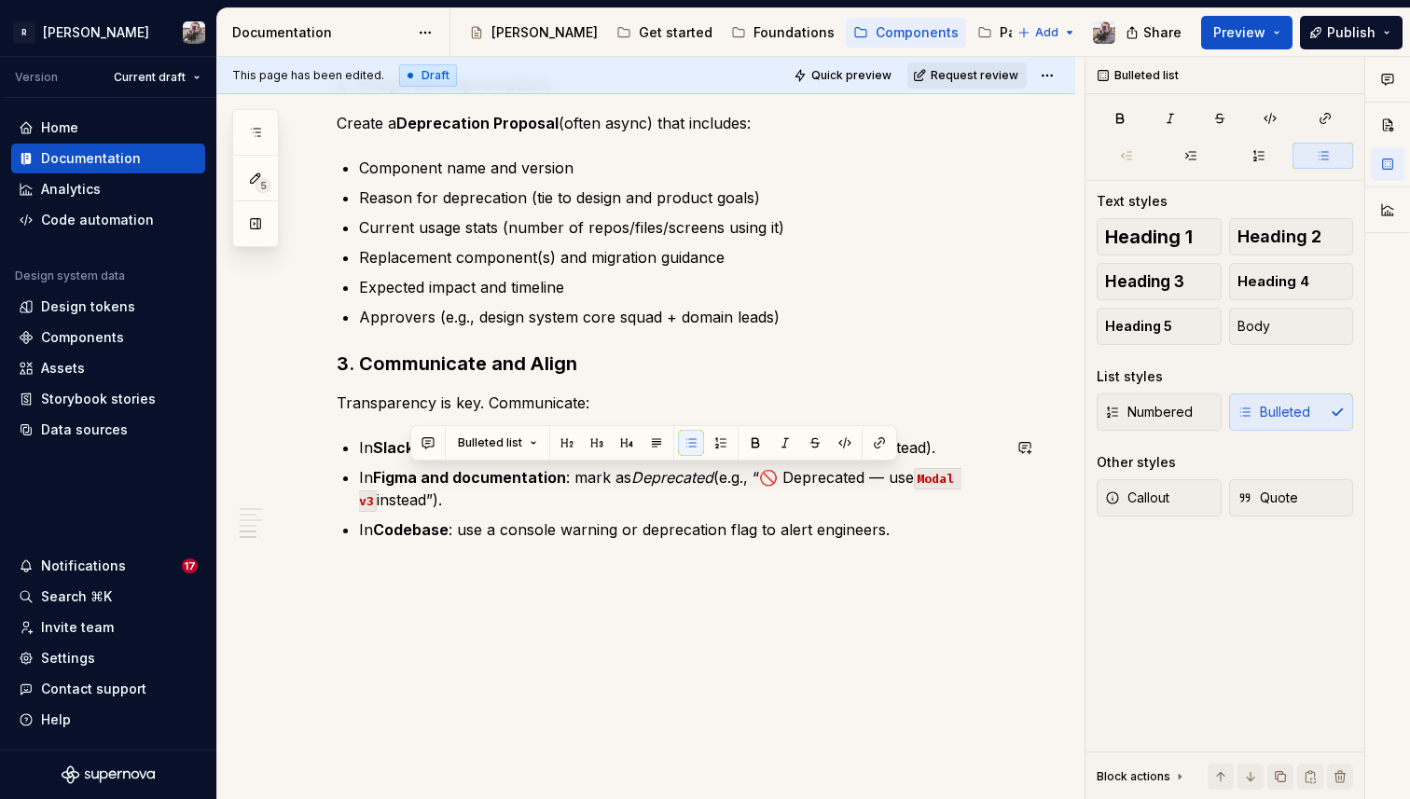
scroll to position [1993, 0]
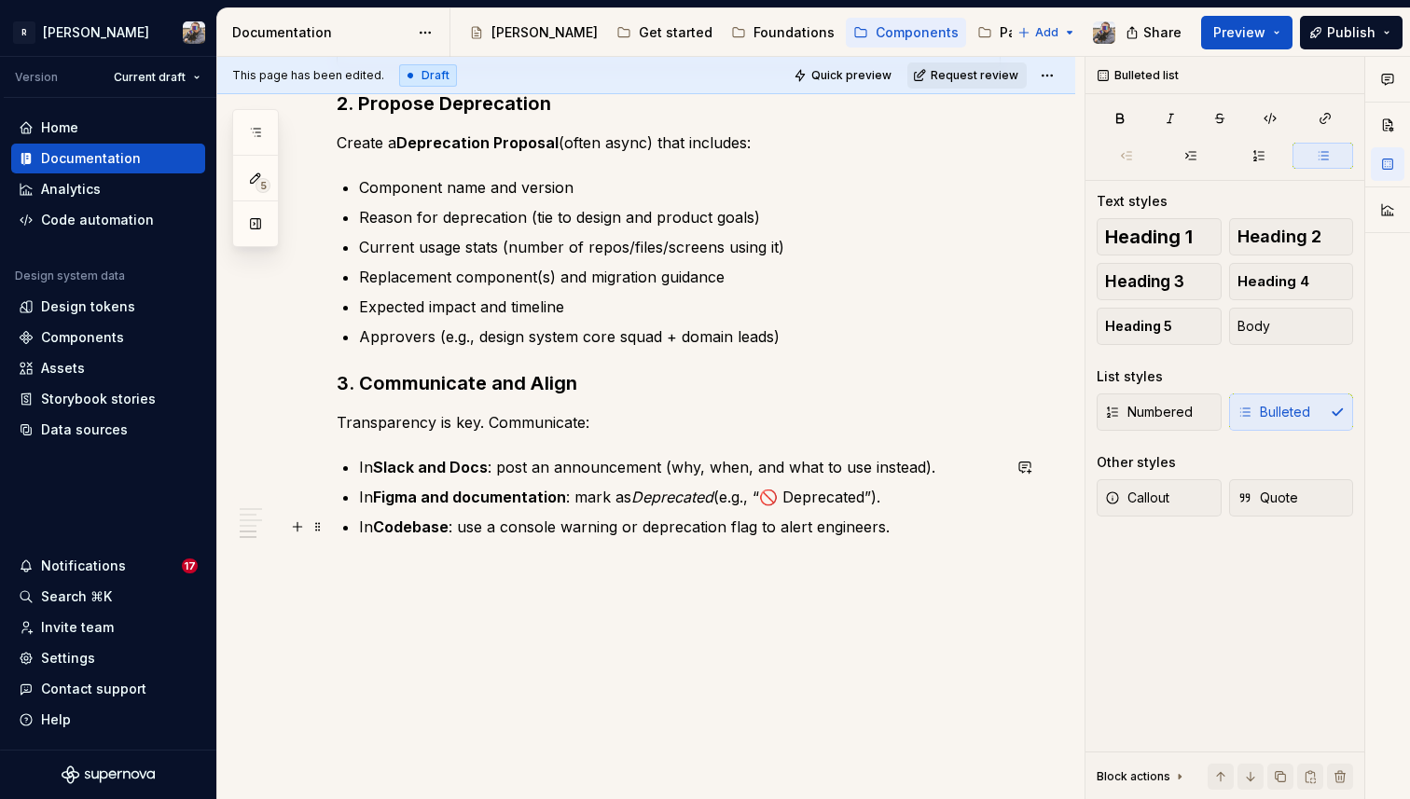
click at [886, 535] on p "In Codebase : use a console warning or deprecation flag to alert engineers." at bounding box center [680, 527] width 642 height 22
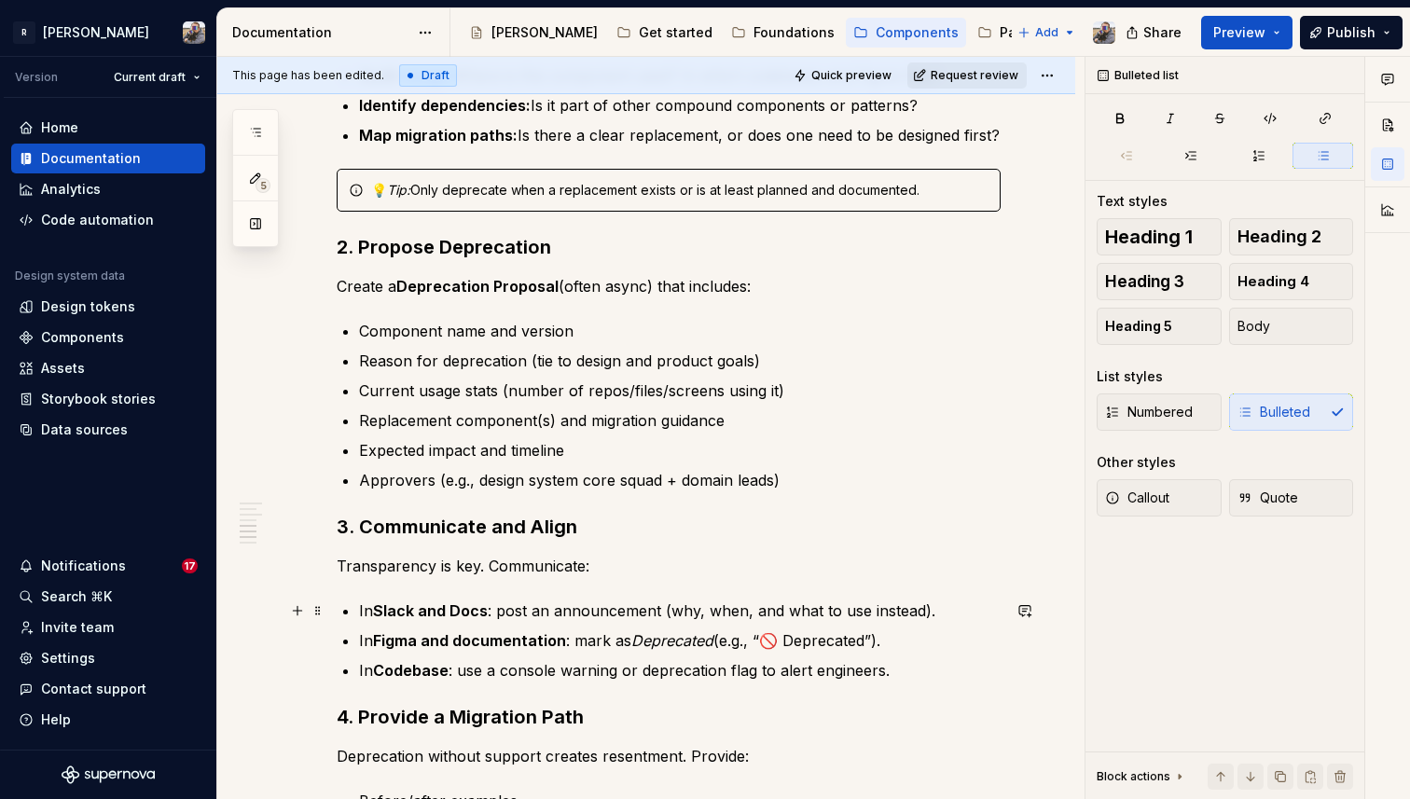
scroll to position [1353, 0]
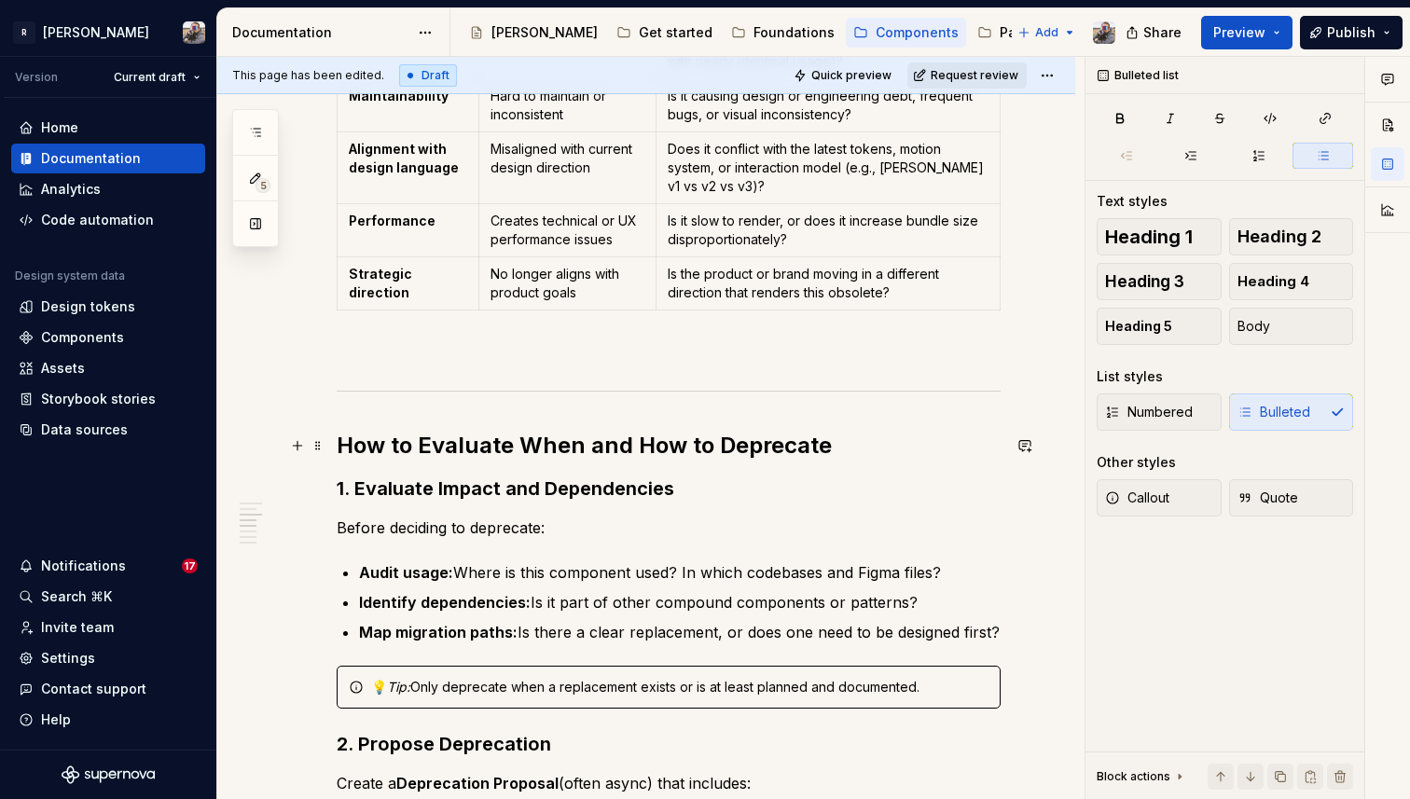
click at [433, 442] on h2 "How to Evaluate When and How to Deprecate" at bounding box center [669, 446] width 664 height 30
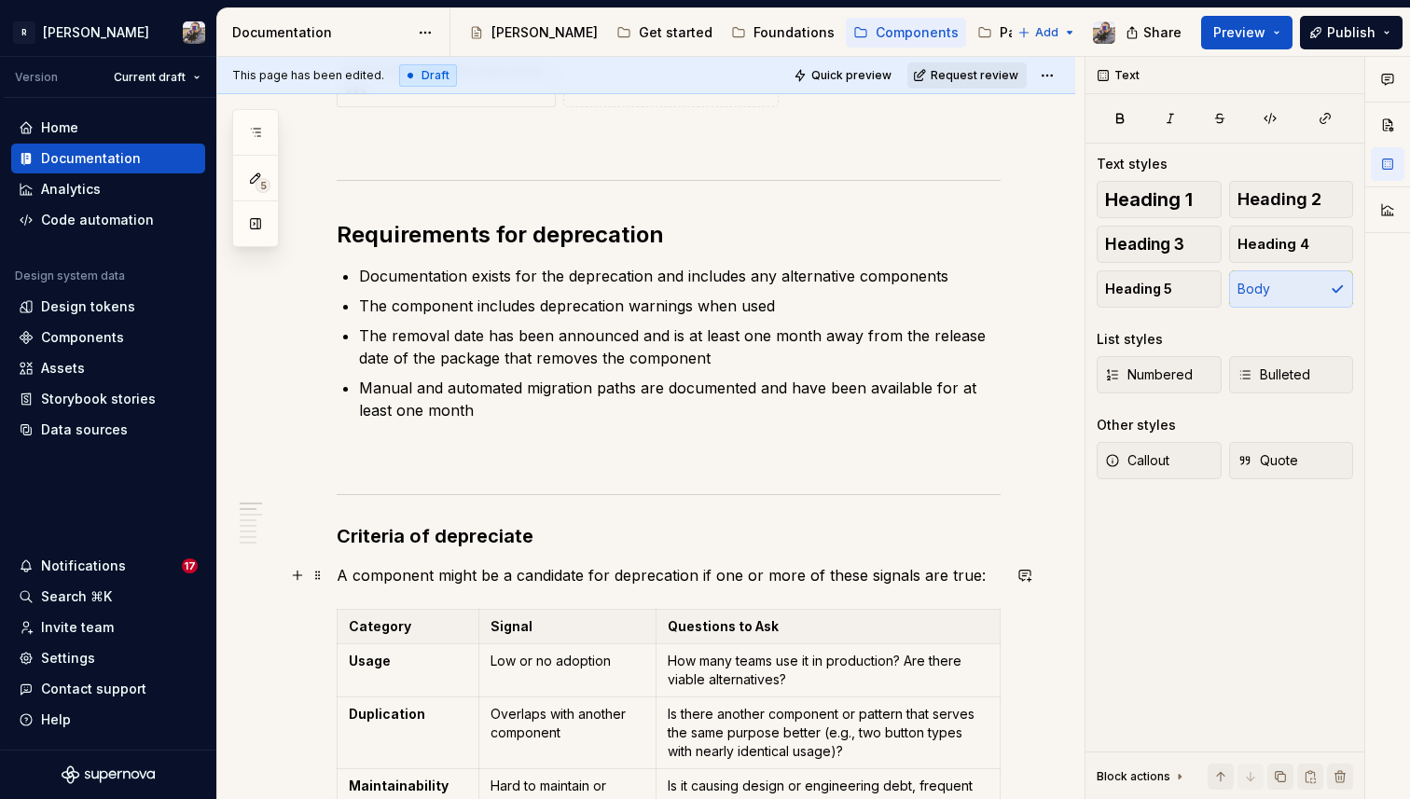
scroll to position [0, 0]
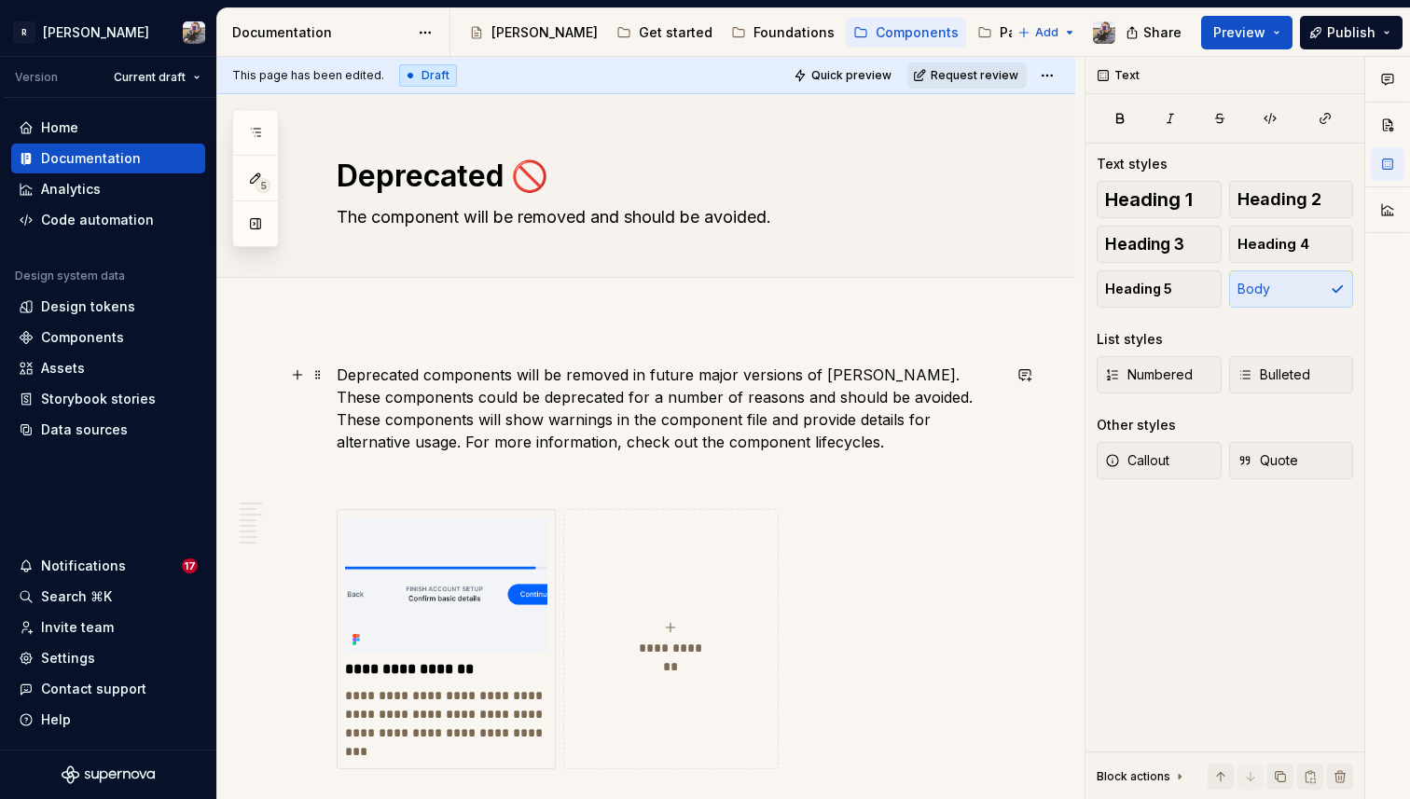
click at [584, 379] on p "Deprecated components will be removed in future major versions of [PERSON_NAME]…" at bounding box center [669, 409] width 664 height 90
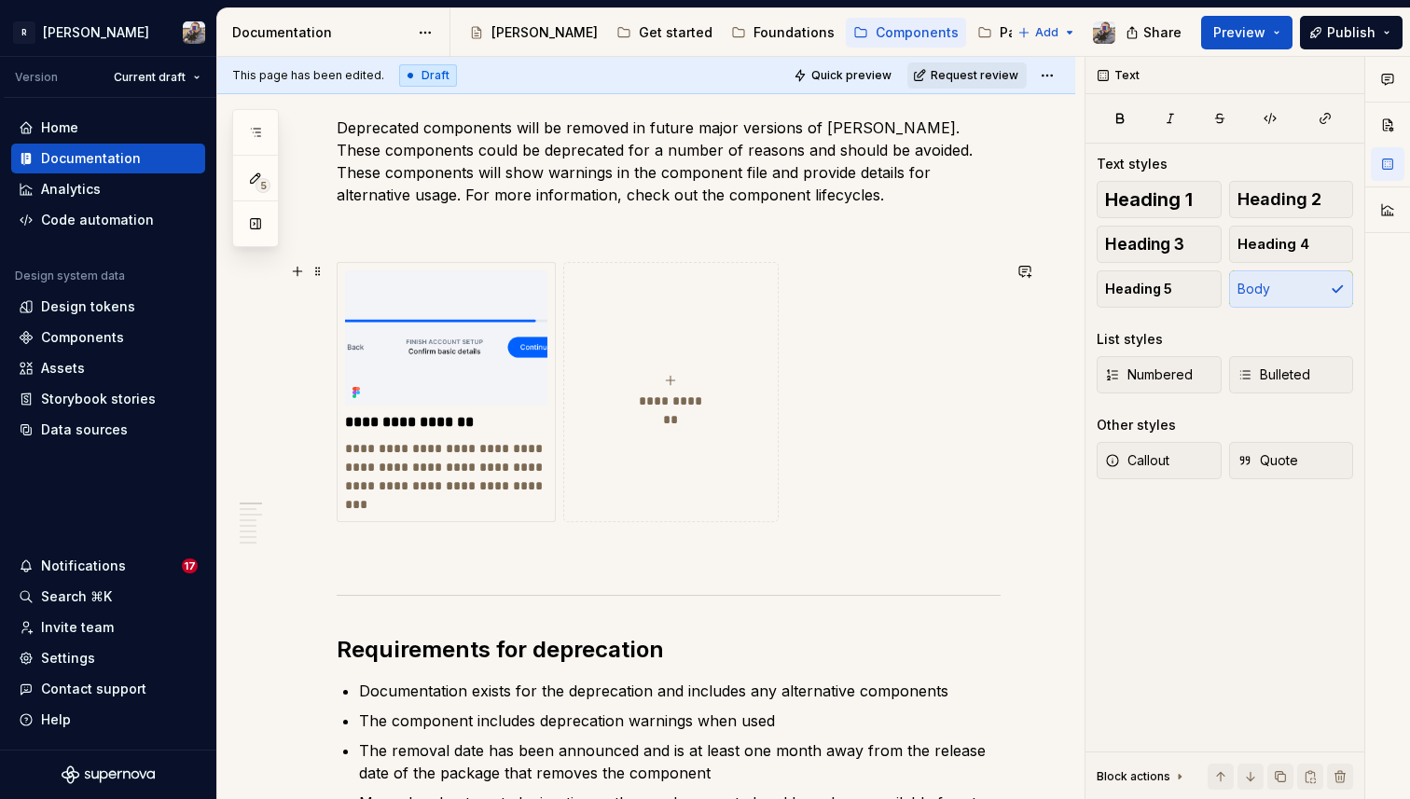
scroll to position [234, 0]
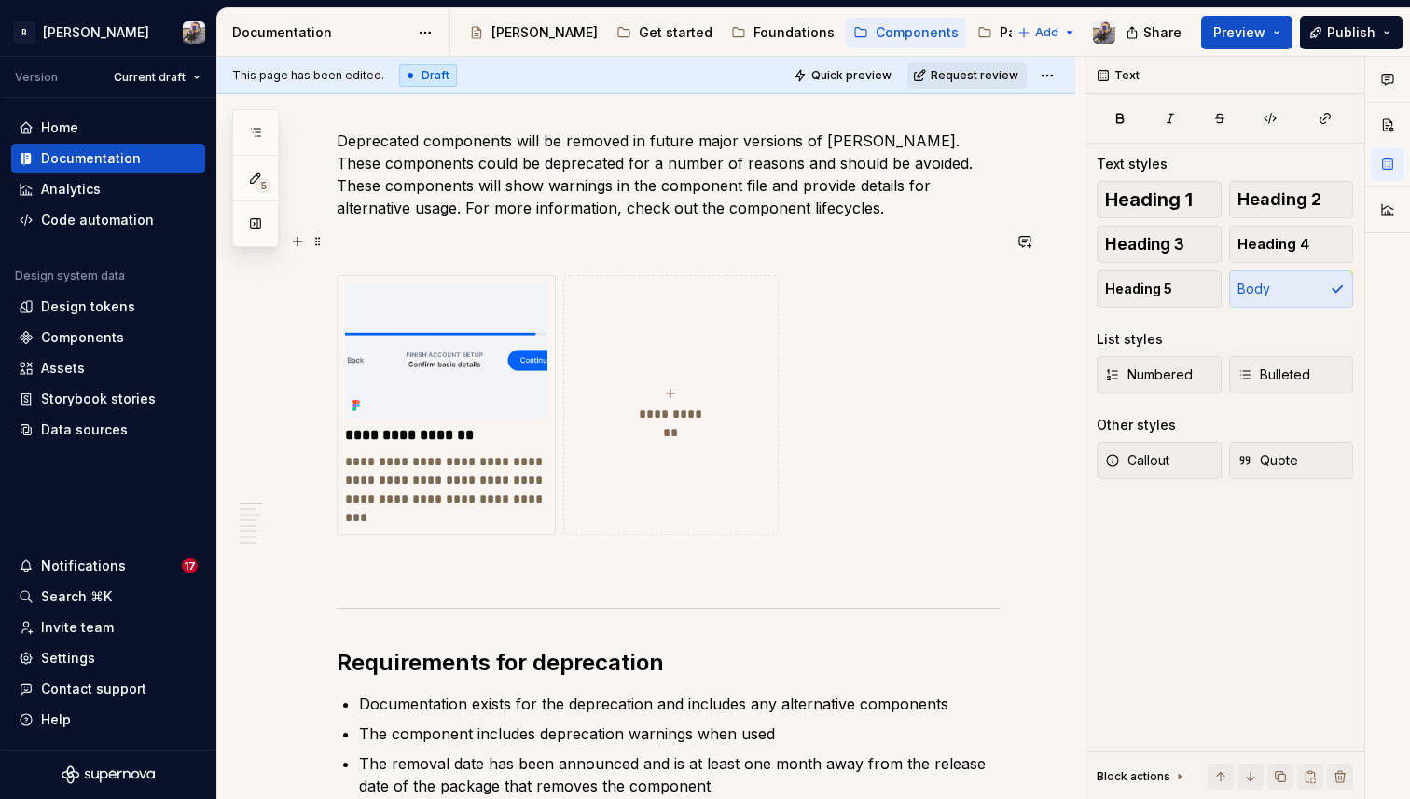
click at [423, 234] on p at bounding box center [669, 241] width 664 height 22
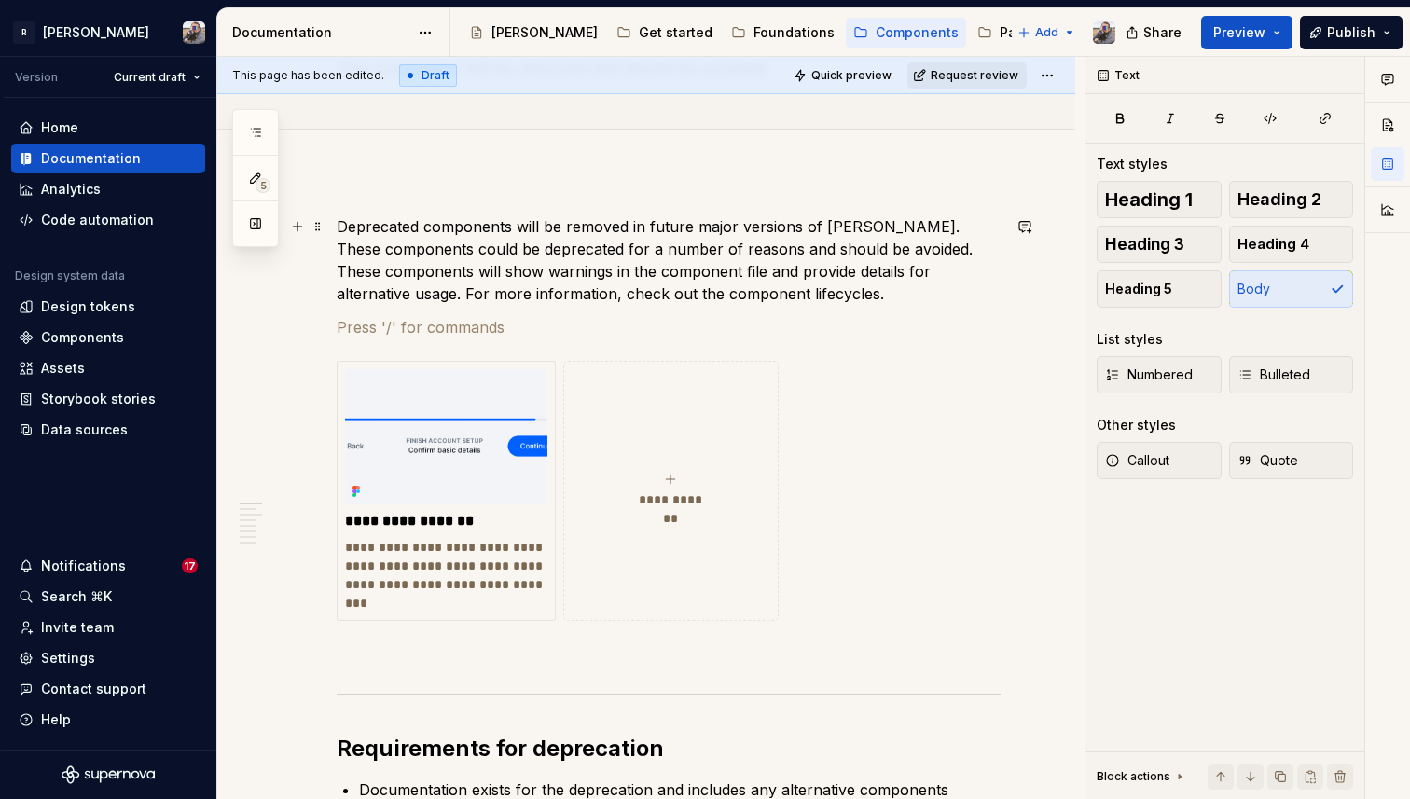
scroll to position [124, 0]
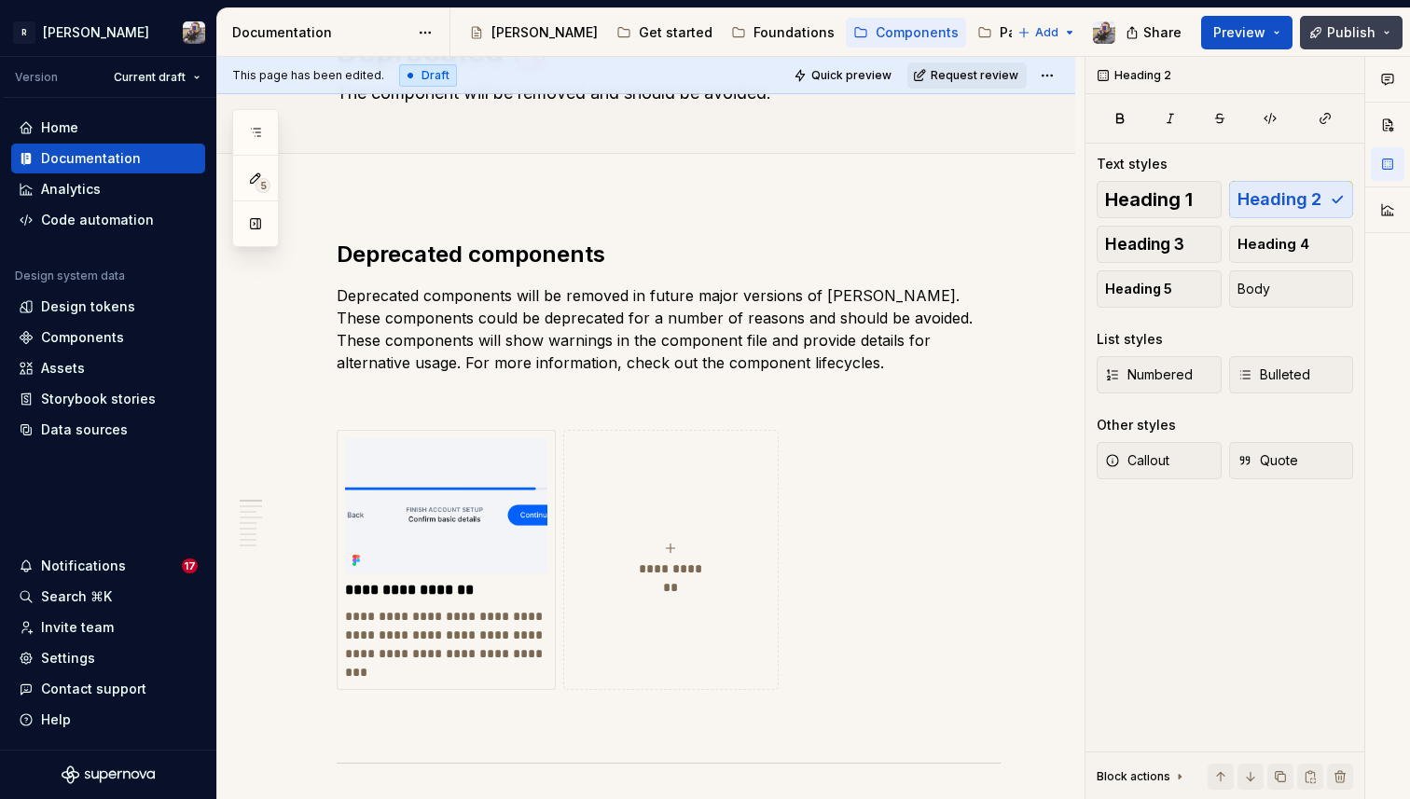
click at [1321, 35] on button "Publish" at bounding box center [1351, 33] width 103 height 34
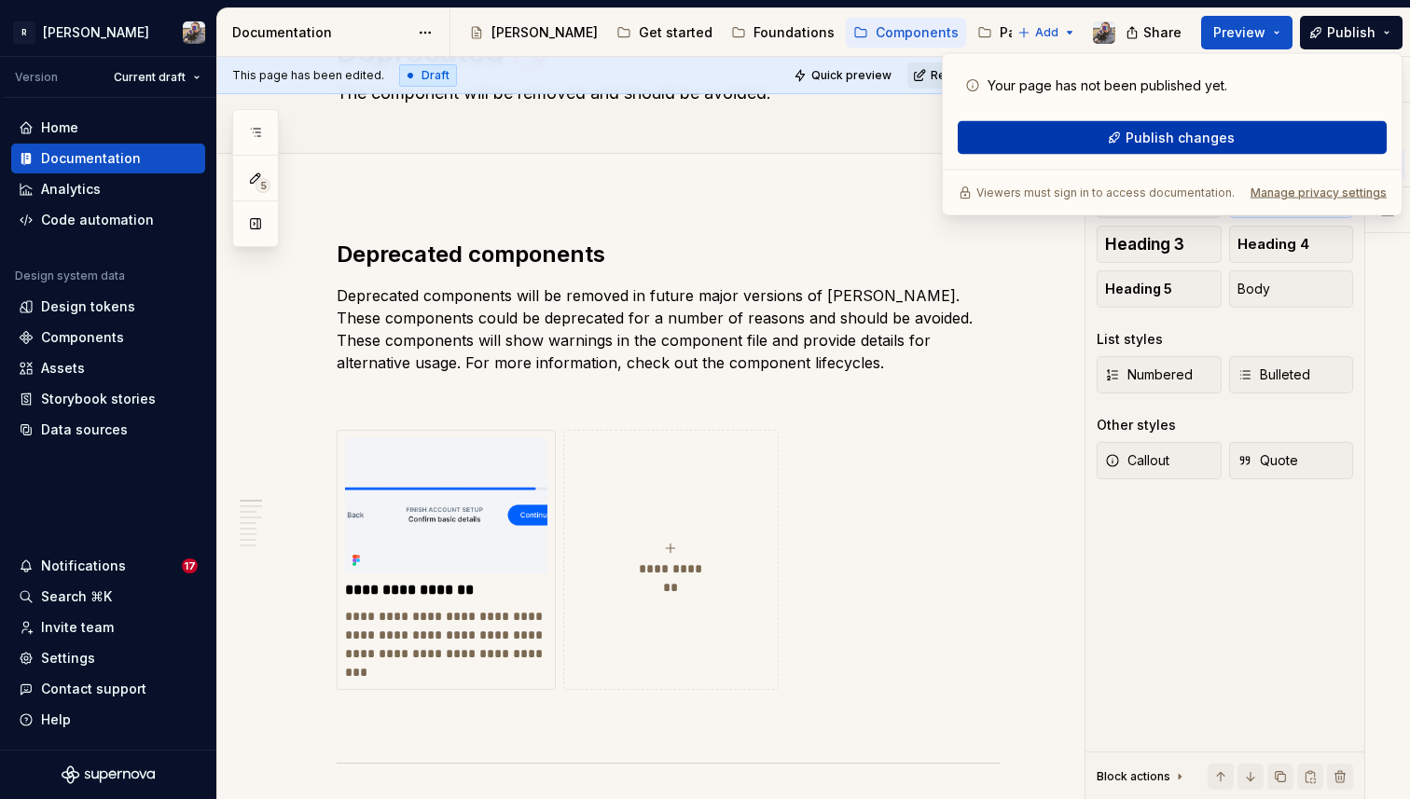
click at [1254, 131] on button "Publish changes" at bounding box center [1172, 138] width 429 height 34
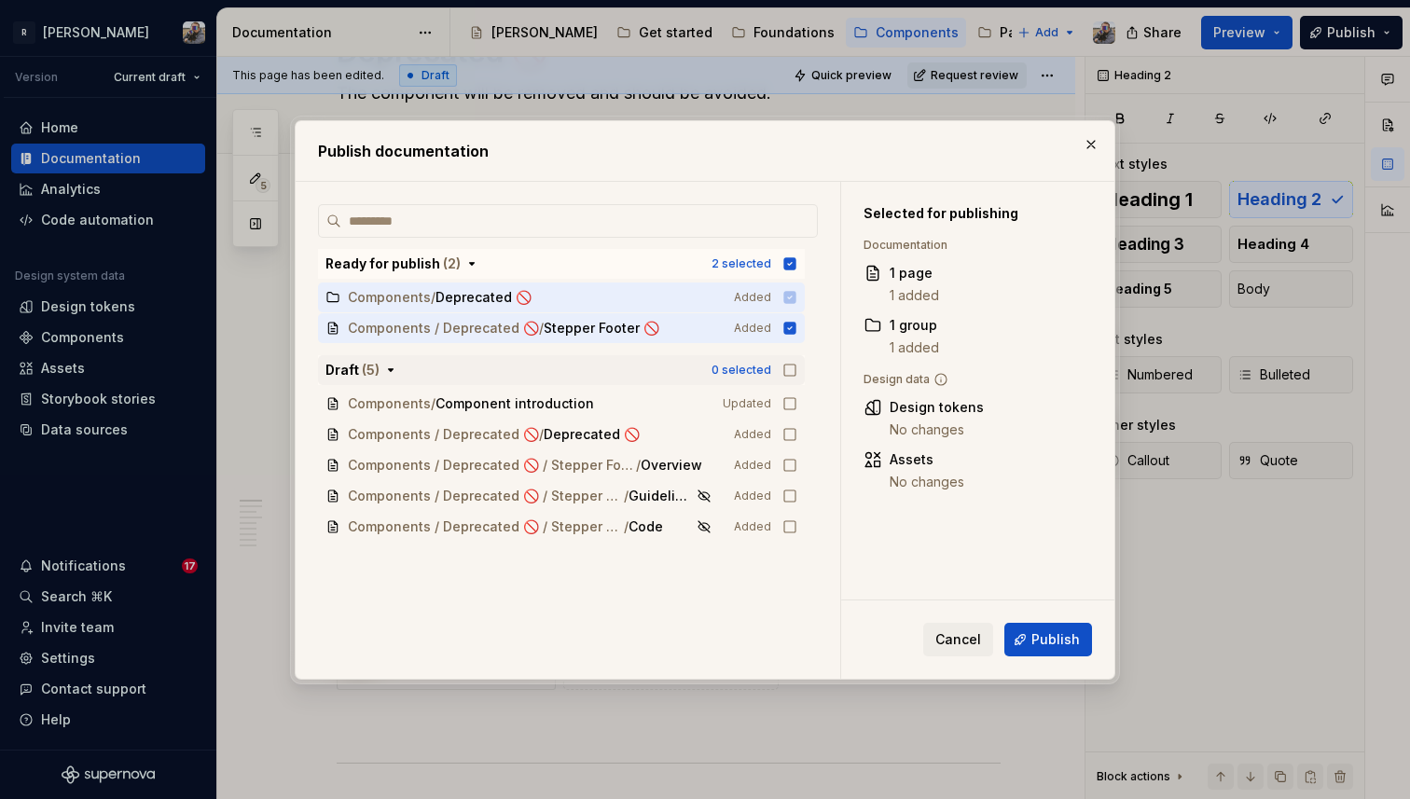
click at [796, 366] on icon "button" at bounding box center [790, 370] width 15 height 15
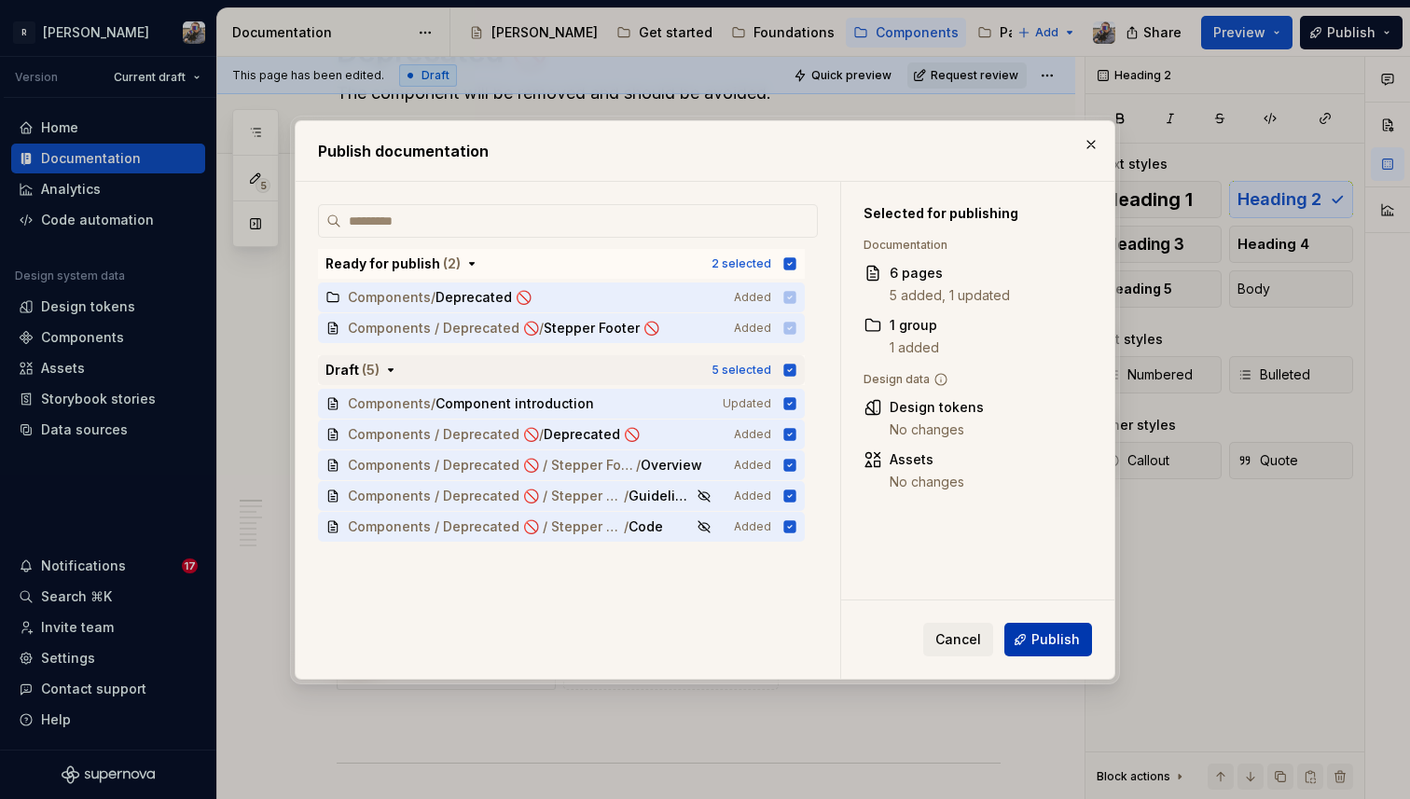
click at [1022, 646] on button "Publish" at bounding box center [1049, 640] width 88 height 34
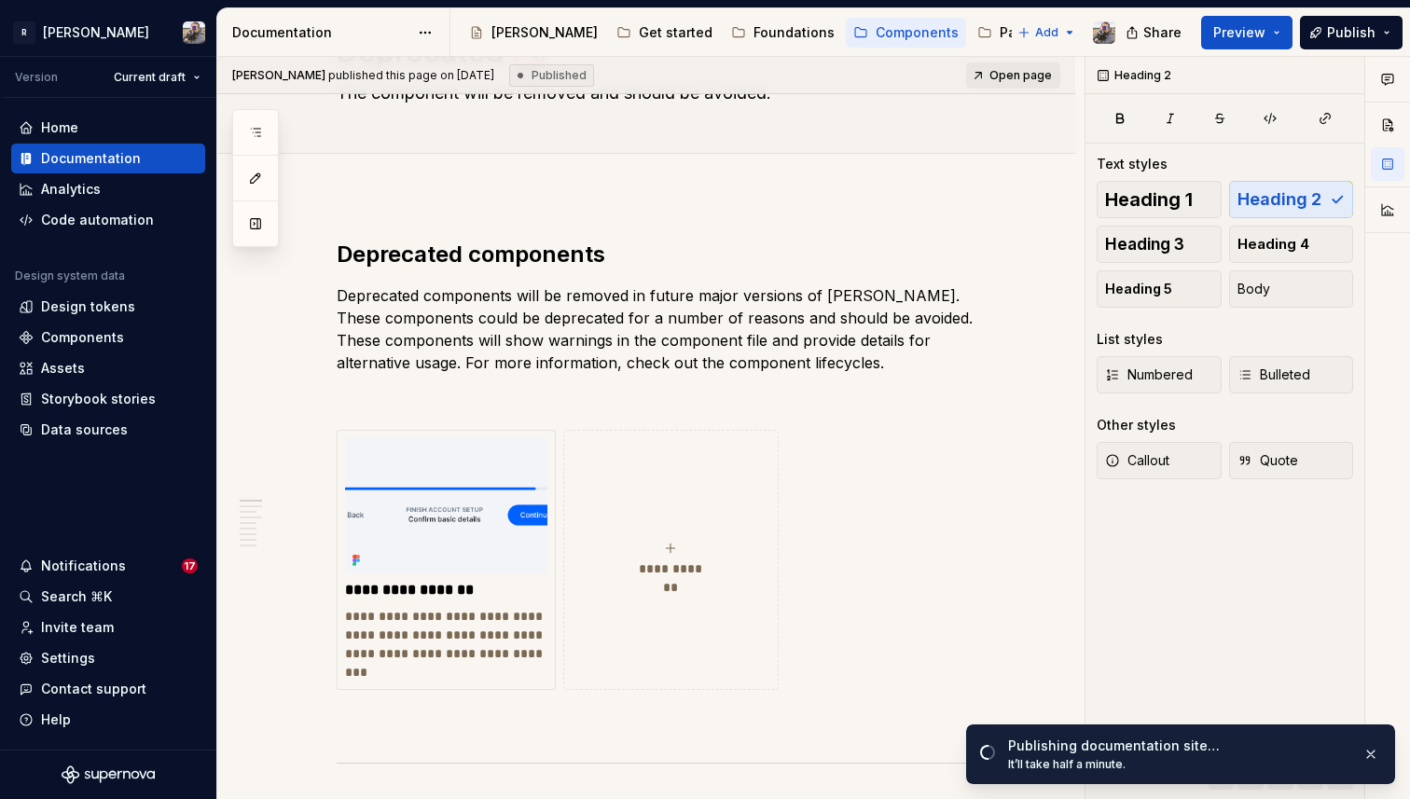
type textarea "*"
